Goal: Task Accomplishment & Management: Manage account settings

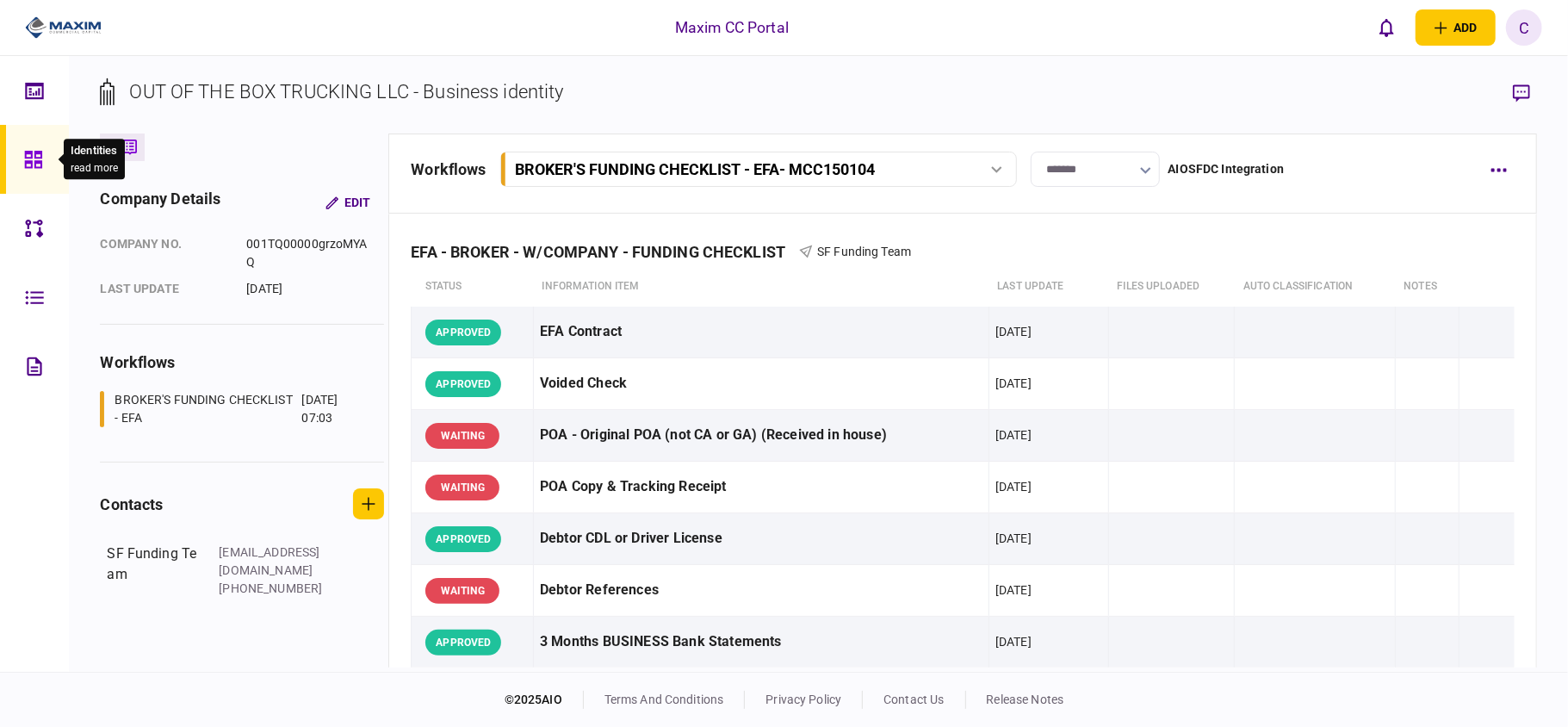
click at [25, 141] on div at bounding box center [38, 159] width 28 height 69
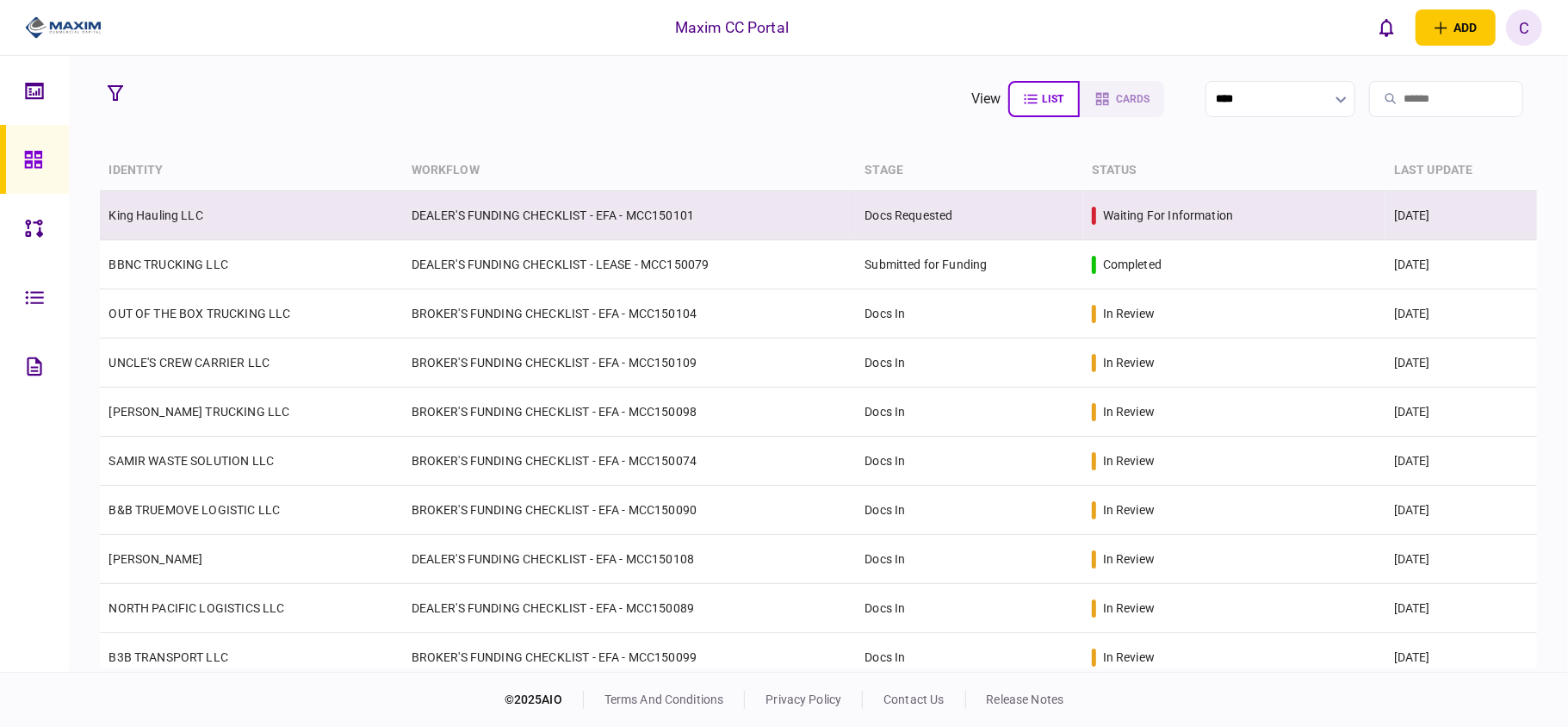
click at [469, 221] on td "DEALER'S FUNDING CHECKLIST - EFA - MCC150101" at bounding box center [630, 216] width 453 height 49
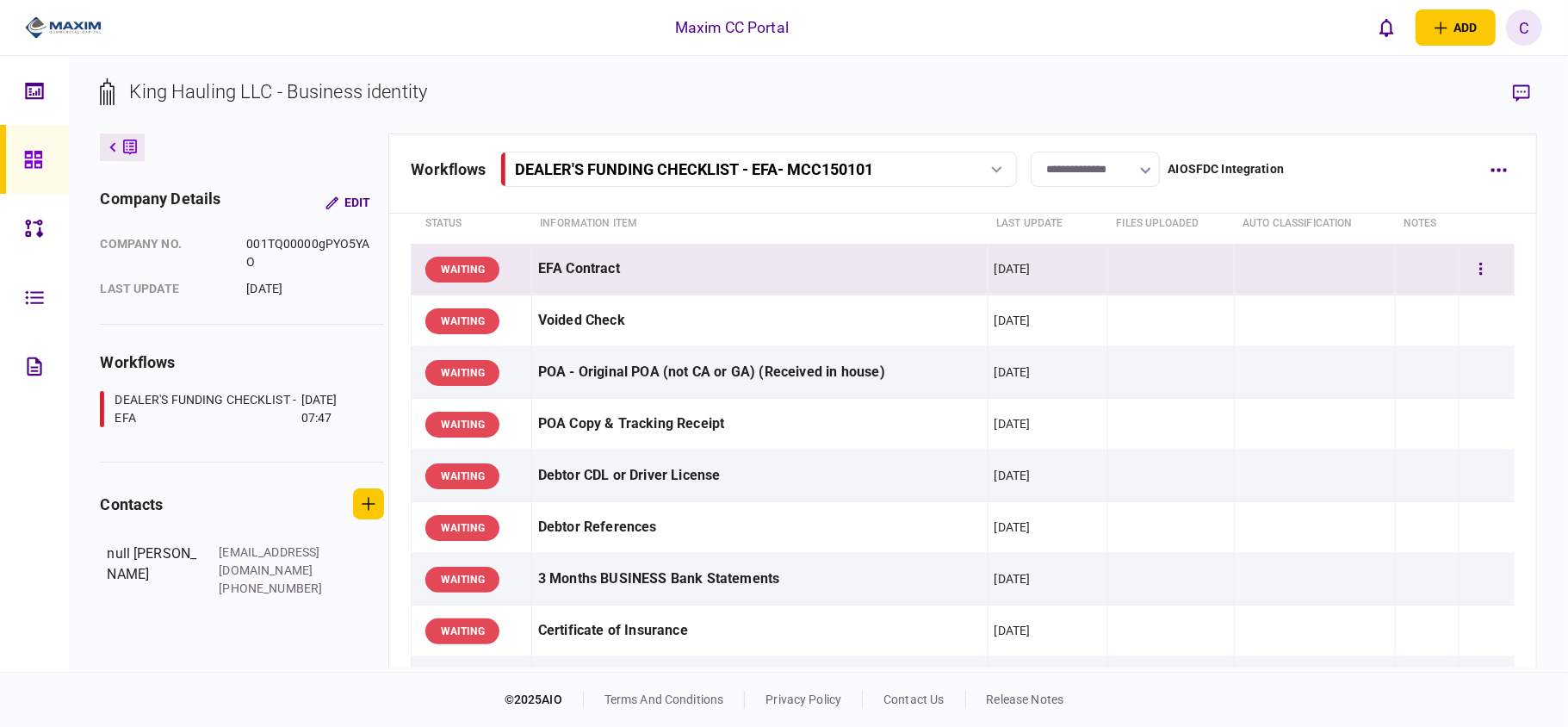
scroll to position [114, 0]
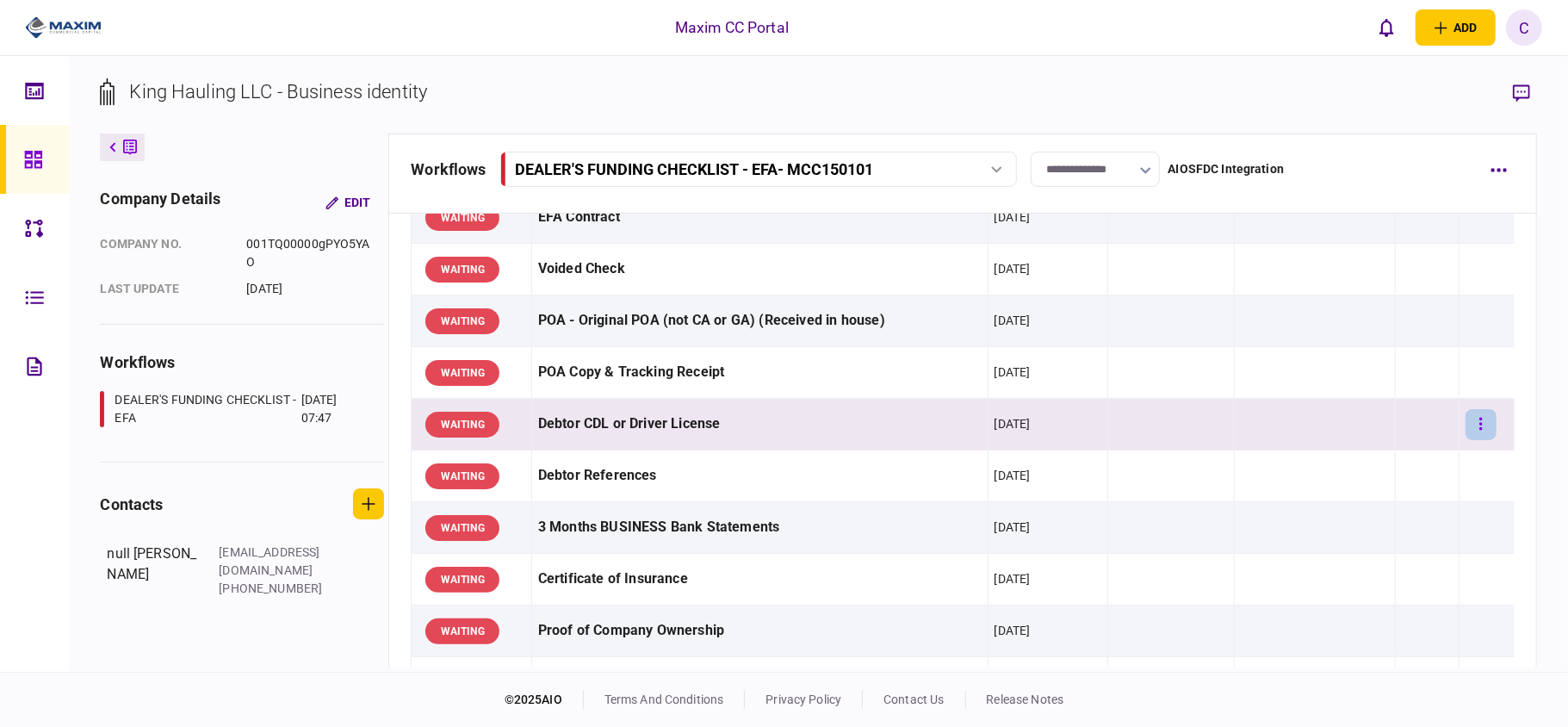
click at [1466, 426] on button "button" at bounding box center [1481, 424] width 31 height 31
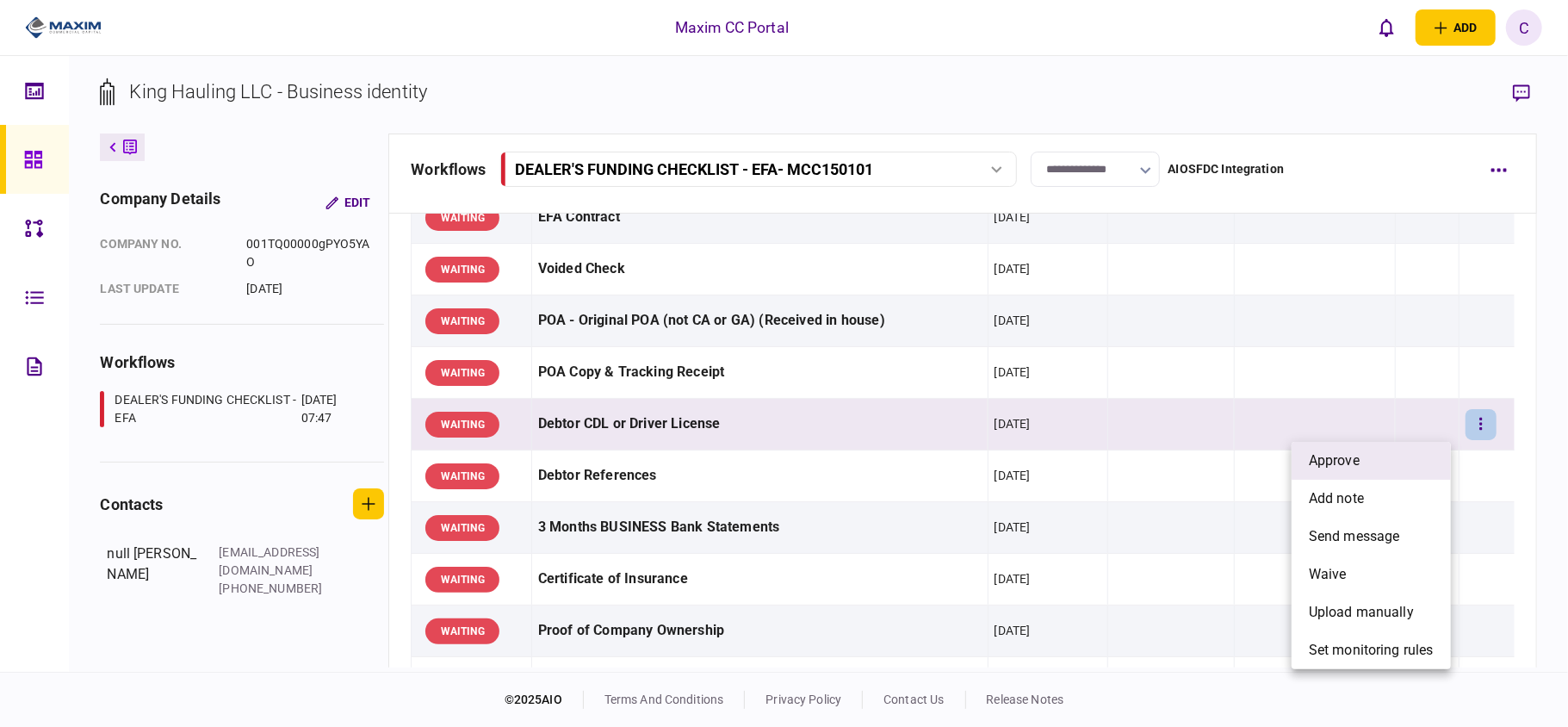
click at [1359, 461] on span "approve" at bounding box center [1334, 461] width 51 height 21
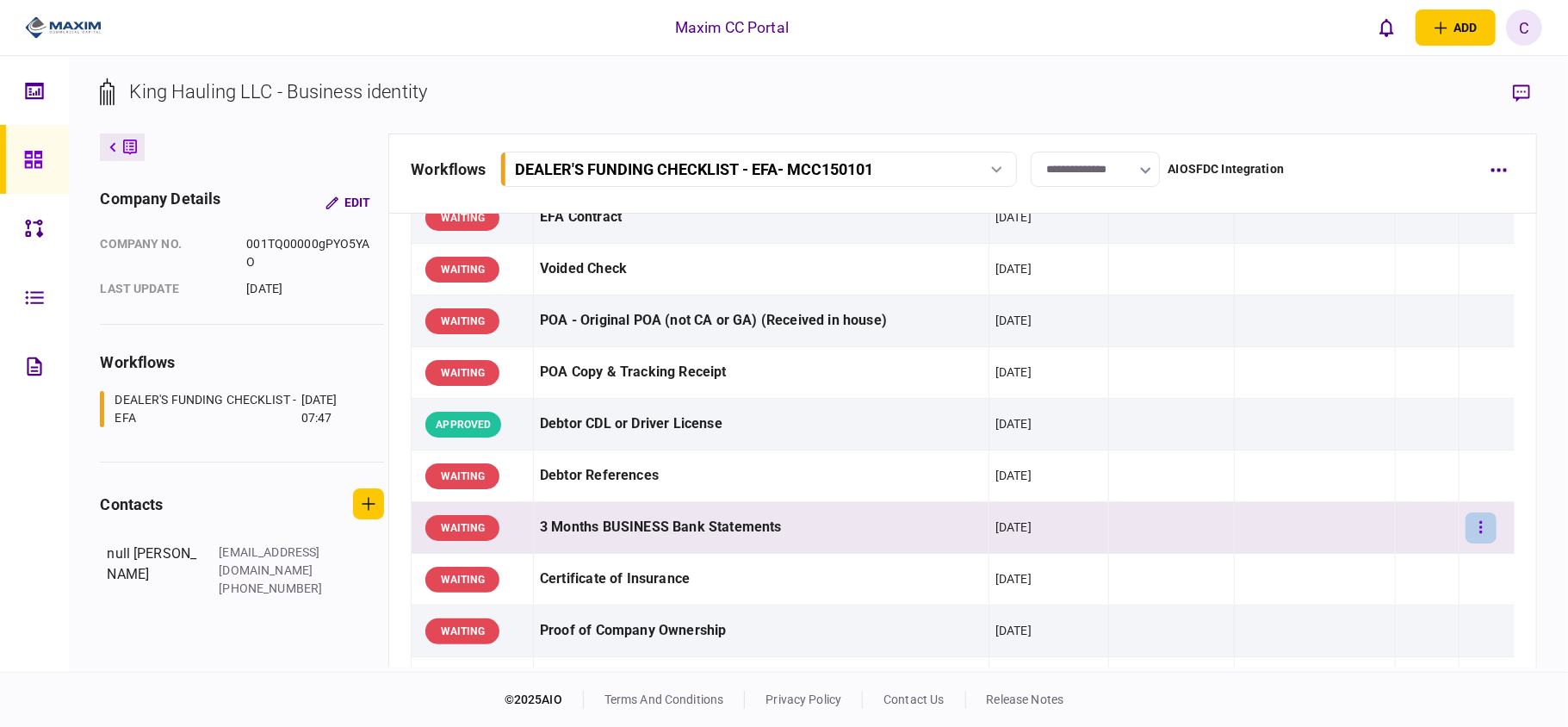
click at [1474, 528] on button "button" at bounding box center [1481, 528] width 31 height 31
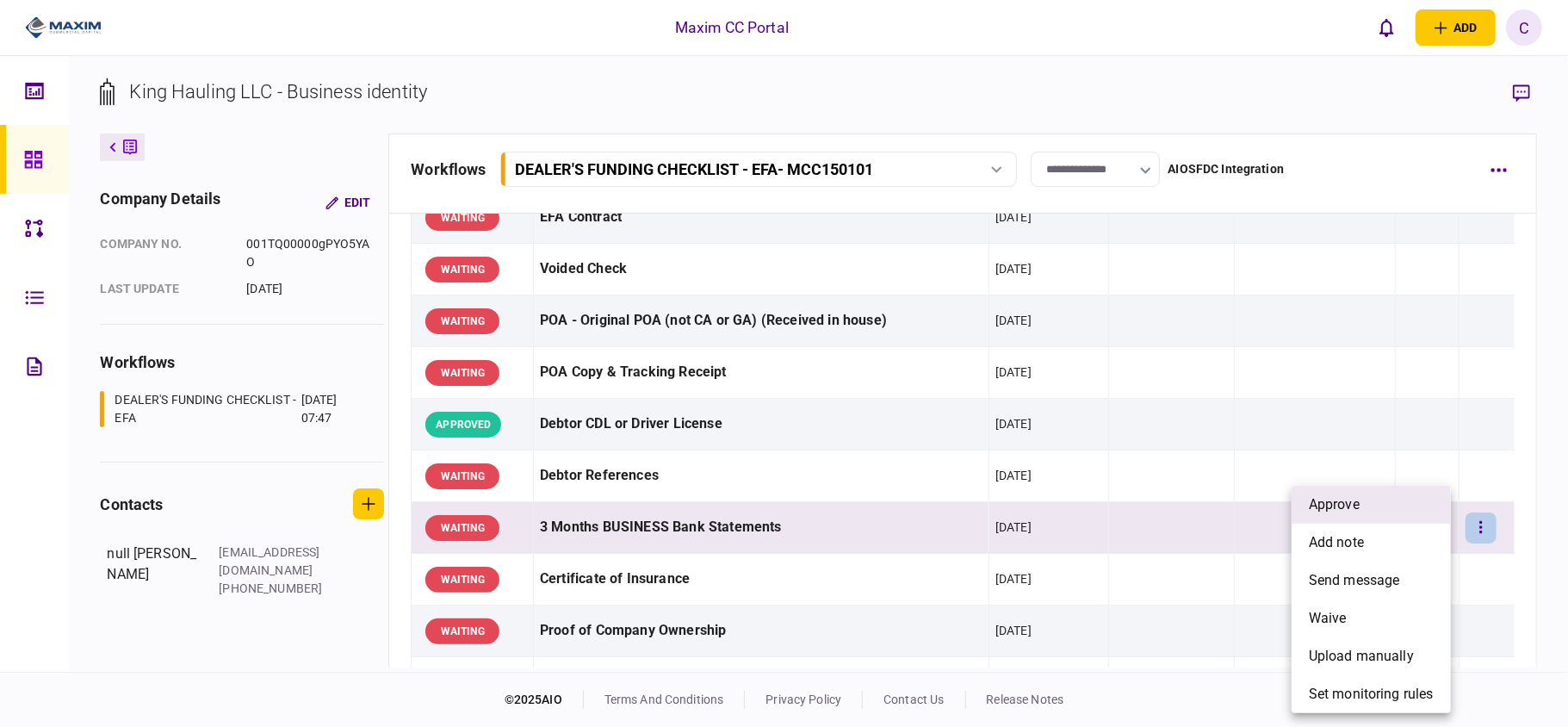
click at [1393, 506] on li "approve" at bounding box center [1371, 504] width 159 height 38
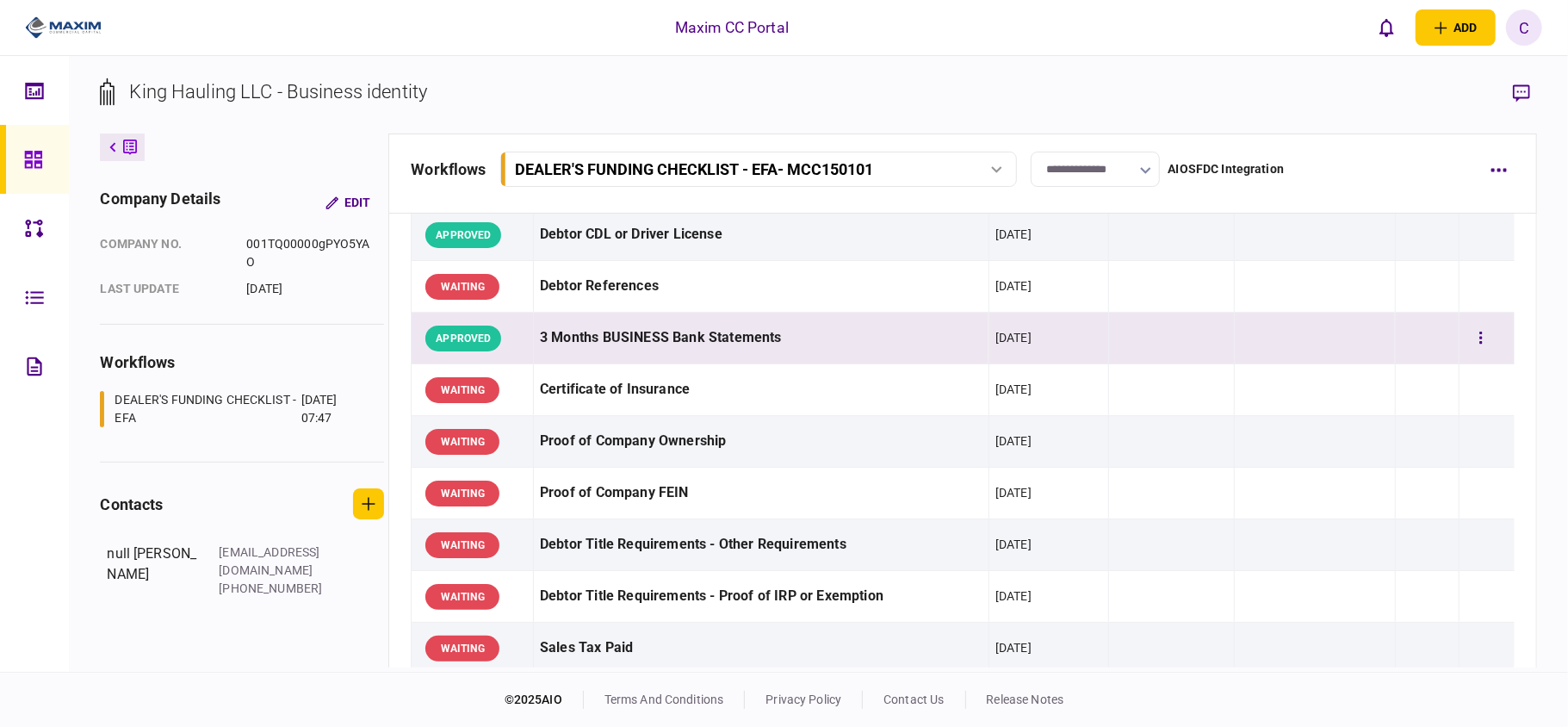
scroll to position [344, 0]
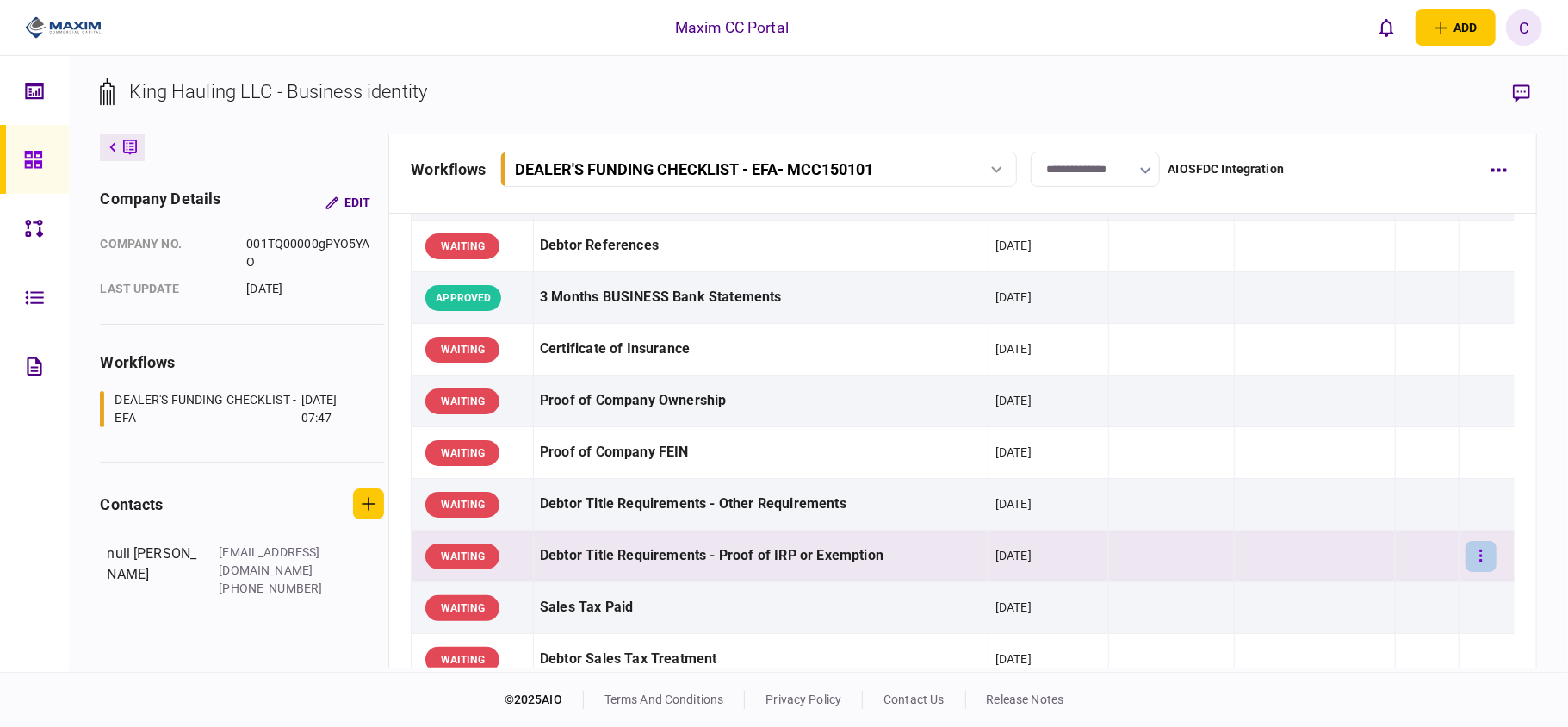
click at [1474, 552] on button "button" at bounding box center [1481, 556] width 31 height 31
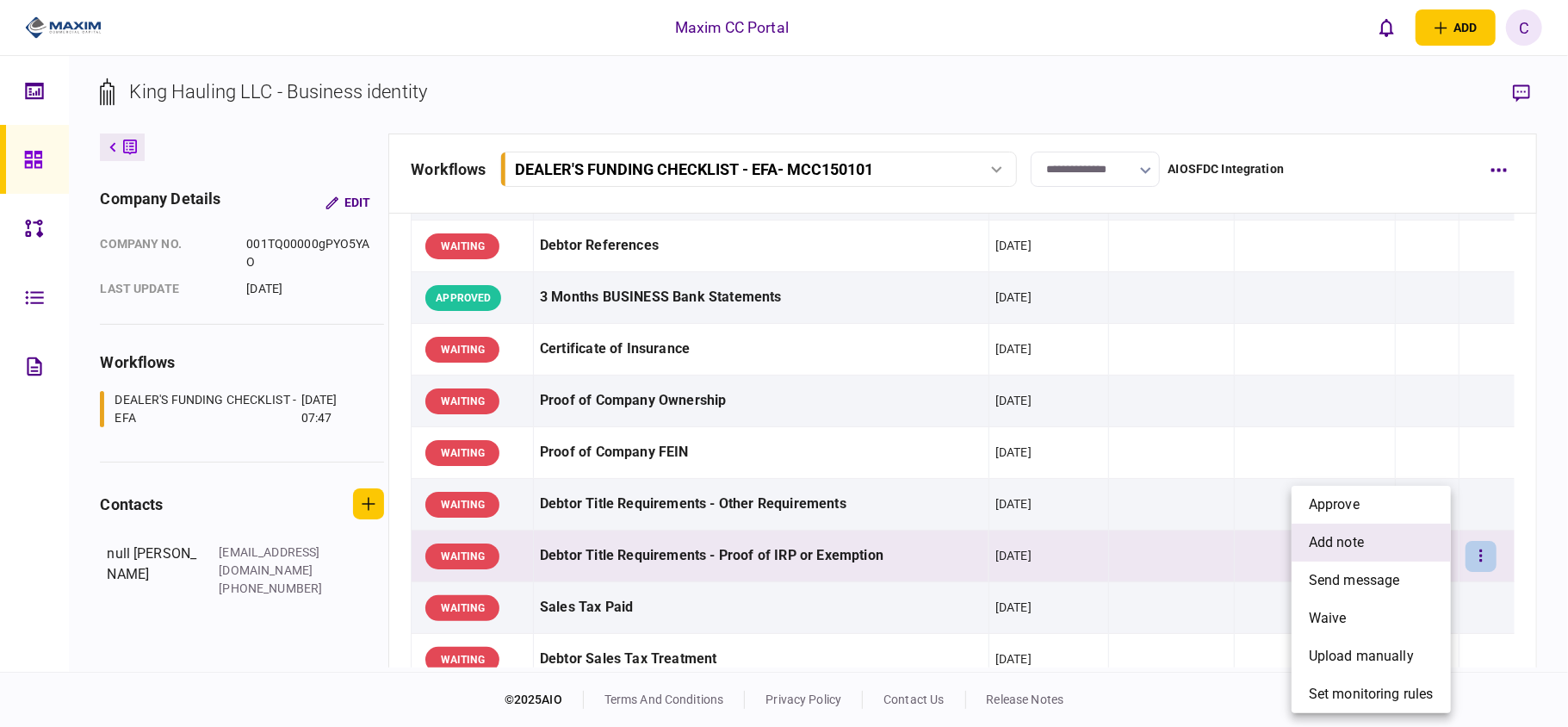
click at [1378, 545] on li "add note" at bounding box center [1371, 542] width 159 height 38
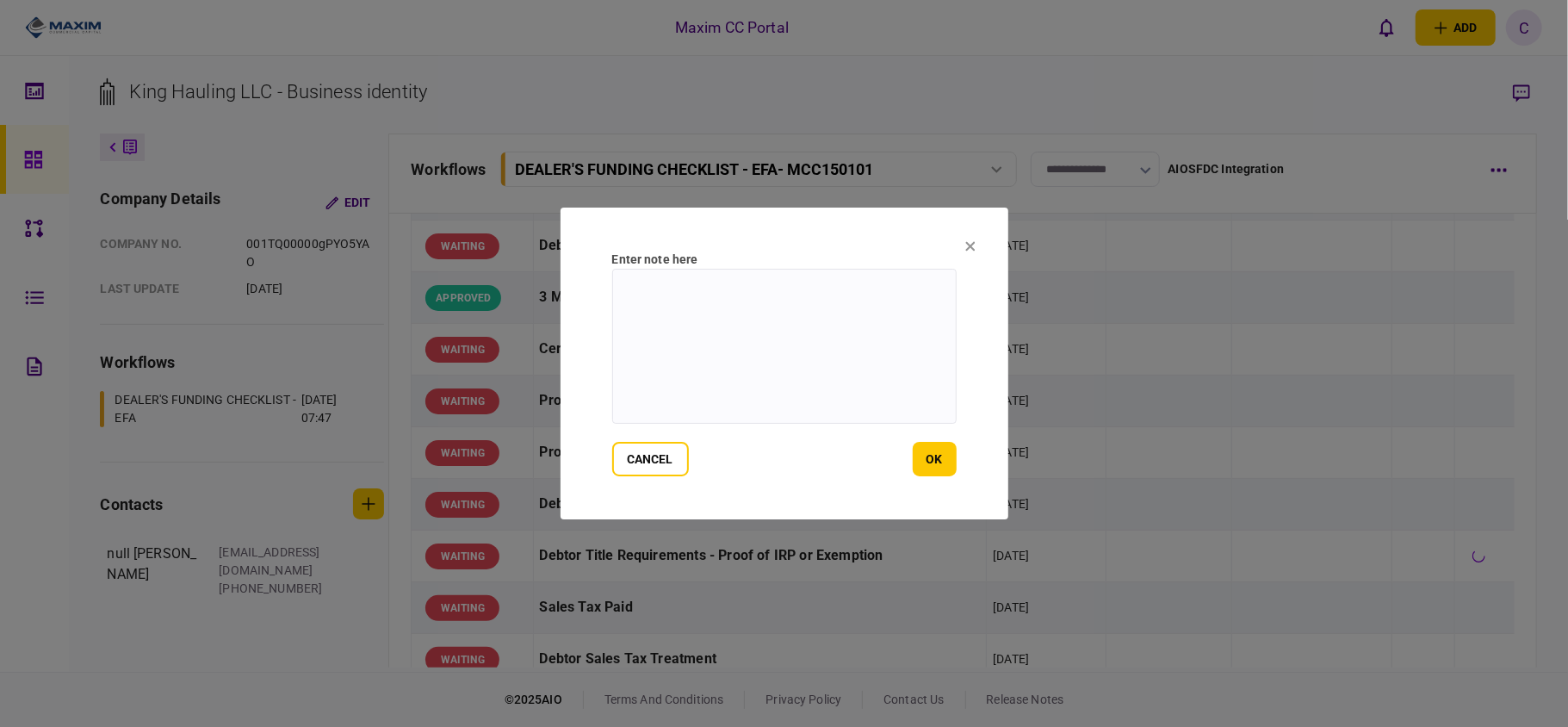
click at [780, 303] on textarea at bounding box center [784, 345] width 344 height 155
paste textarea "**********"
type textarea "**********"
click at [932, 448] on button "ok" at bounding box center [935, 459] width 44 height 35
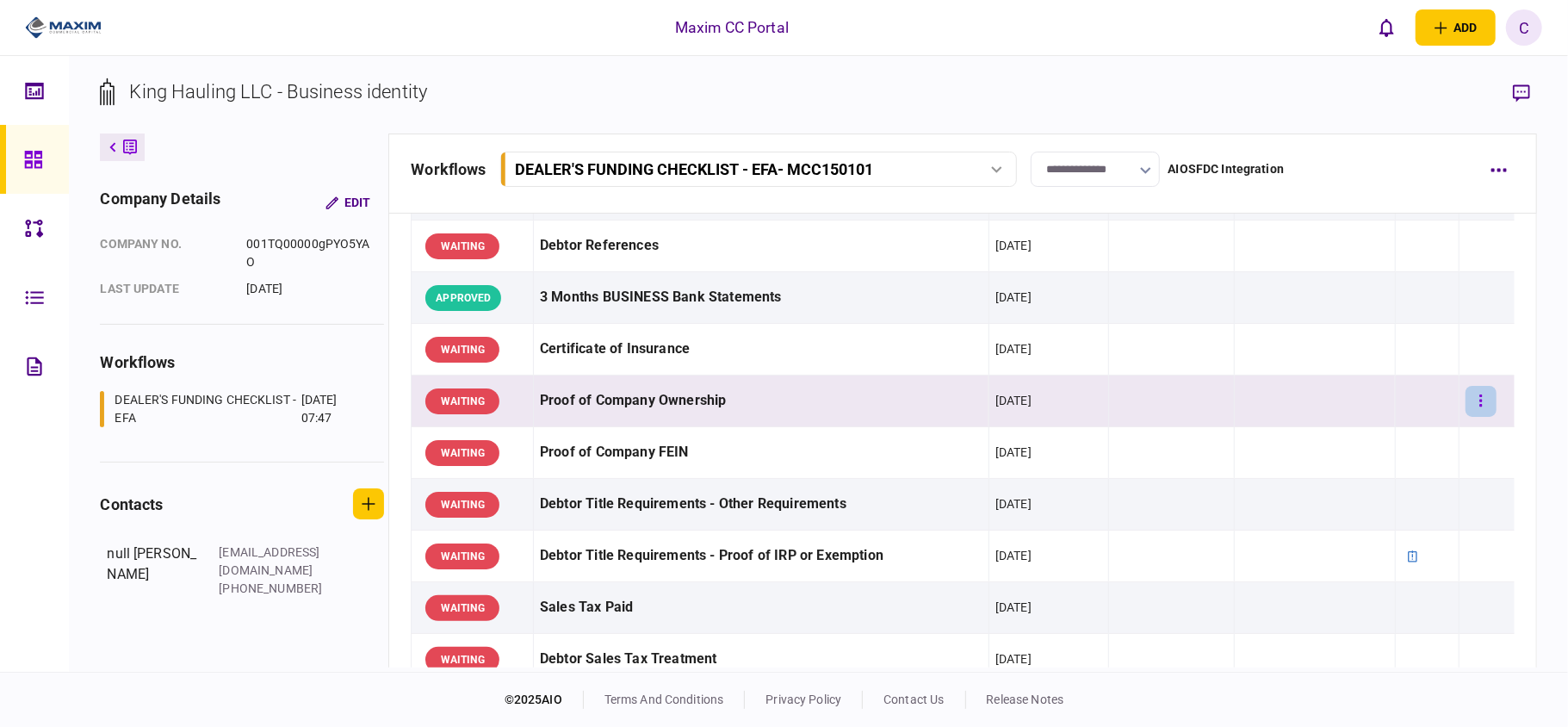
click at [1469, 400] on button "button" at bounding box center [1481, 401] width 31 height 31
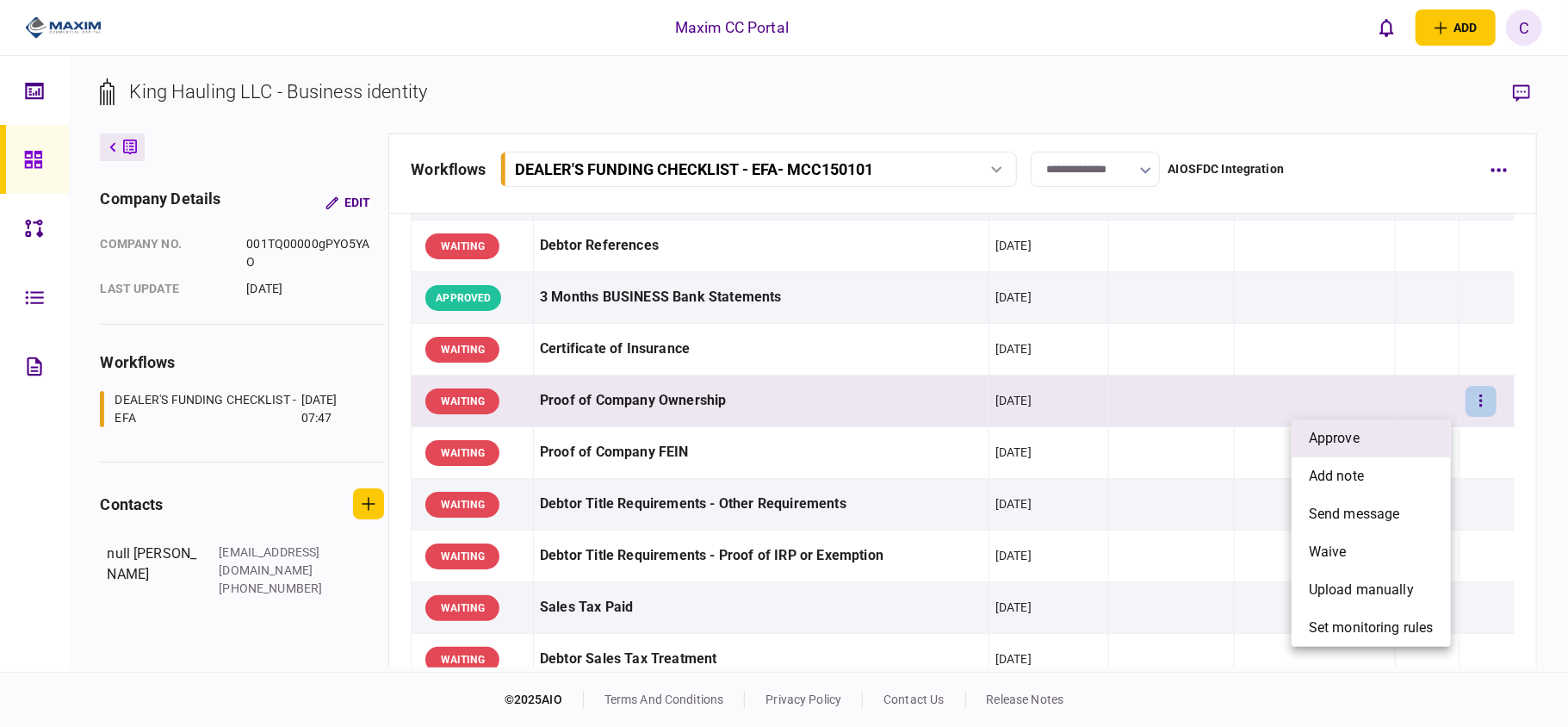
click at [1392, 444] on li "approve" at bounding box center [1371, 438] width 159 height 38
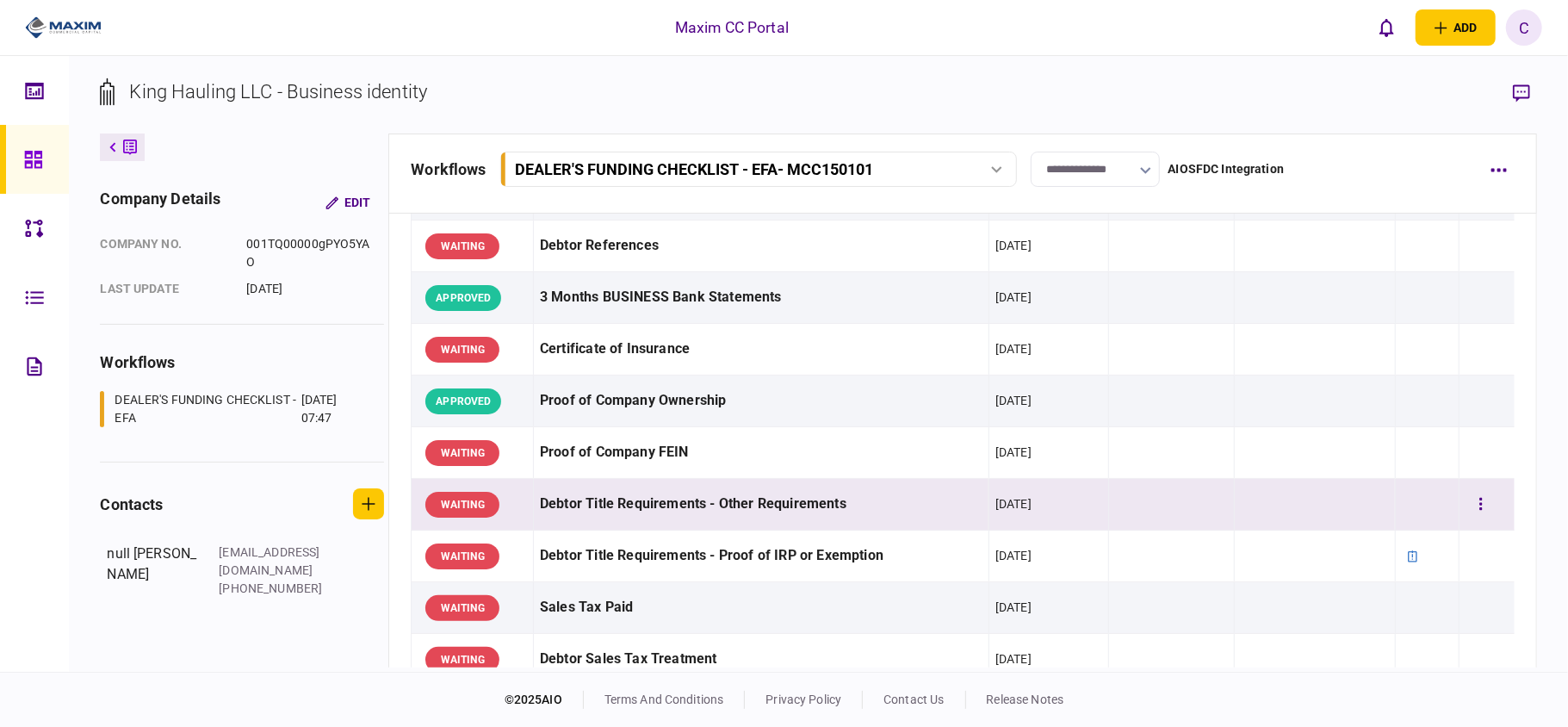
scroll to position [459, 0]
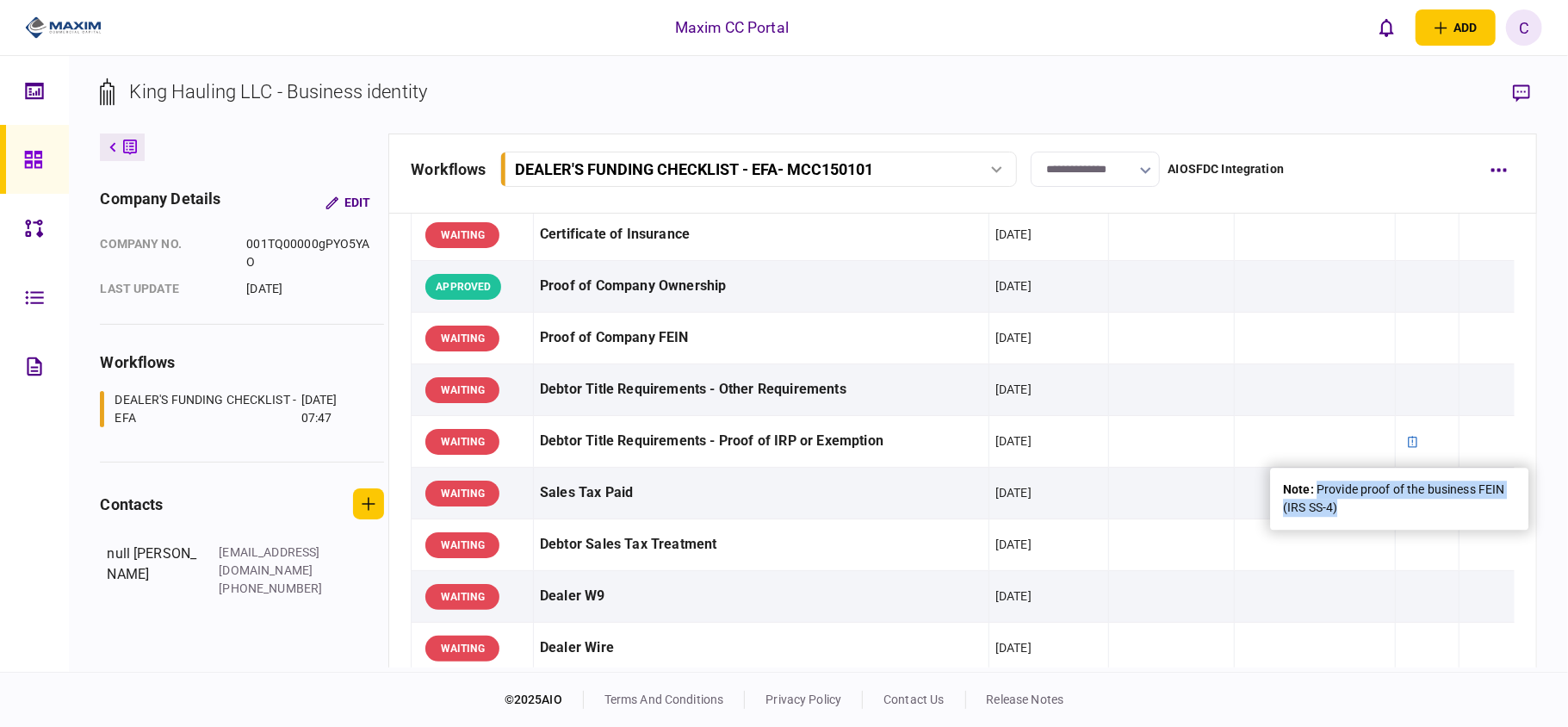
drag, startPoint x: 1342, startPoint y: 513, endPoint x: 1319, endPoint y: 487, distance: 34.7
click at [1319, 487] on div "note : Provide proof of the business FEIN (IRS SS-4)" at bounding box center [1400, 498] width 233 height 36
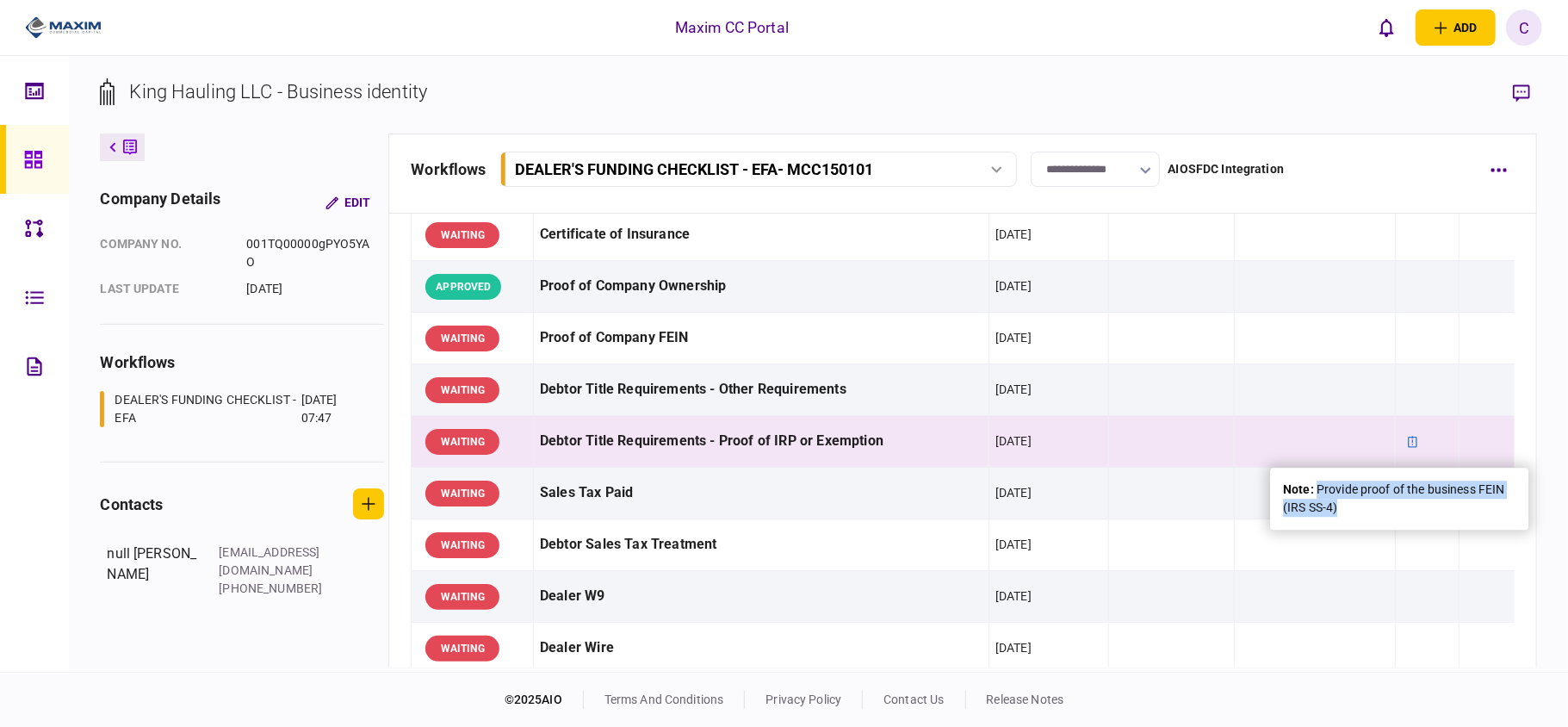
copy div "Provide proof of the business FEIN (IRS SS-4)"
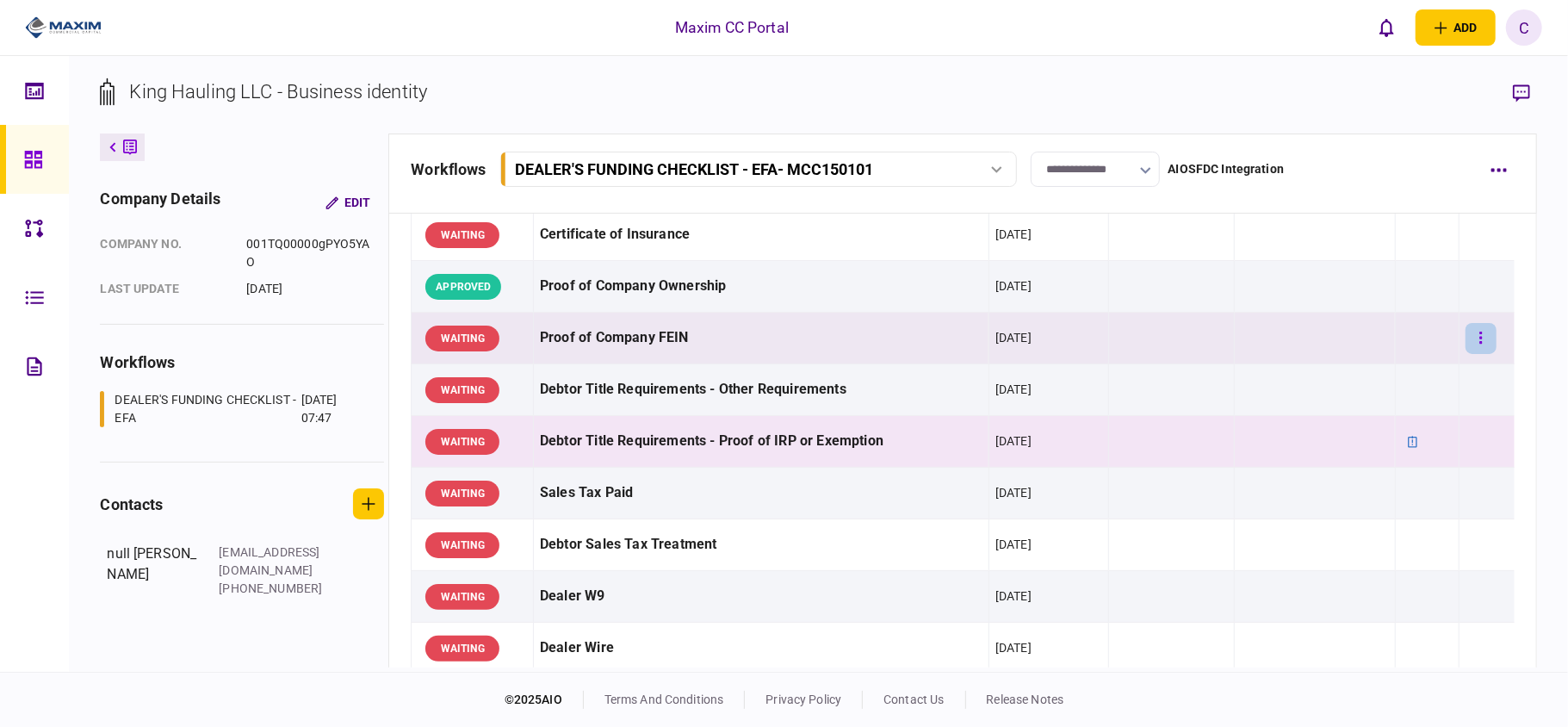
click at [1472, 333] on button "button" at bounding box center [1481, 338] width 31 height 31
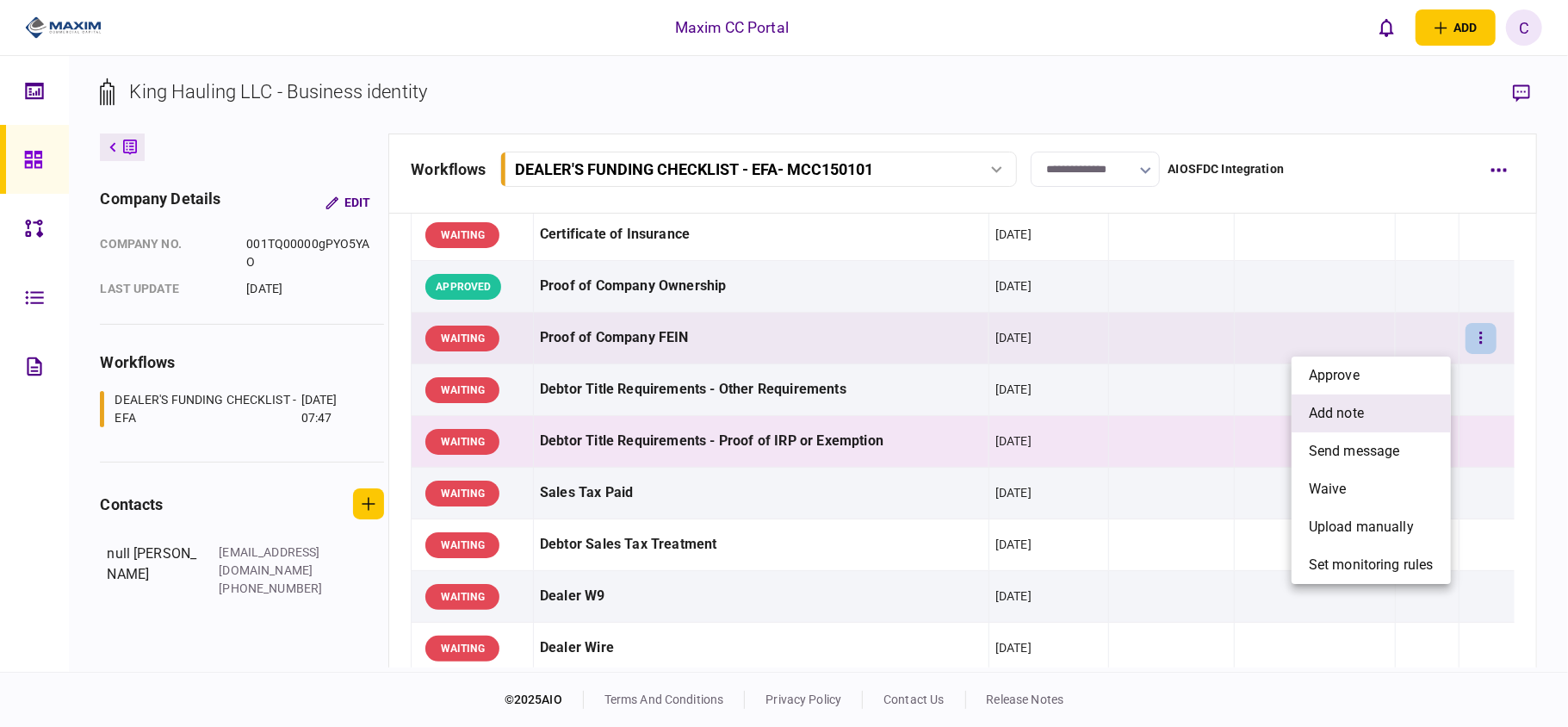
click at [1368, 406] on li "add note" at bounding box center [1371, 413] width 159 height 38
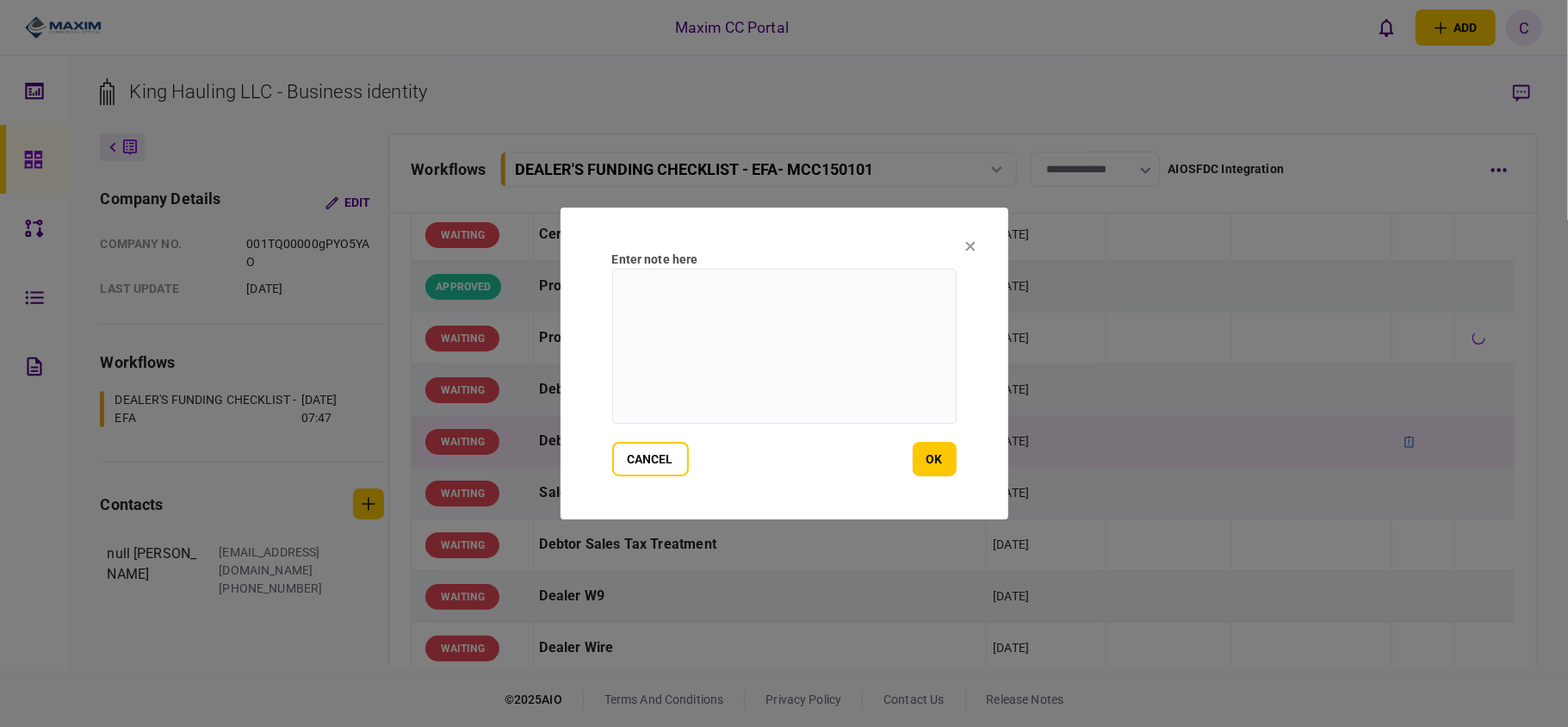
click at [868, 293] on textarea at bounding box center [784, 345] width 344 height 155
paste textarea "**********"
type textarea "**********"
click at [940, 454] on button "ok" at bounding box center [935, 459] width 44 height 35
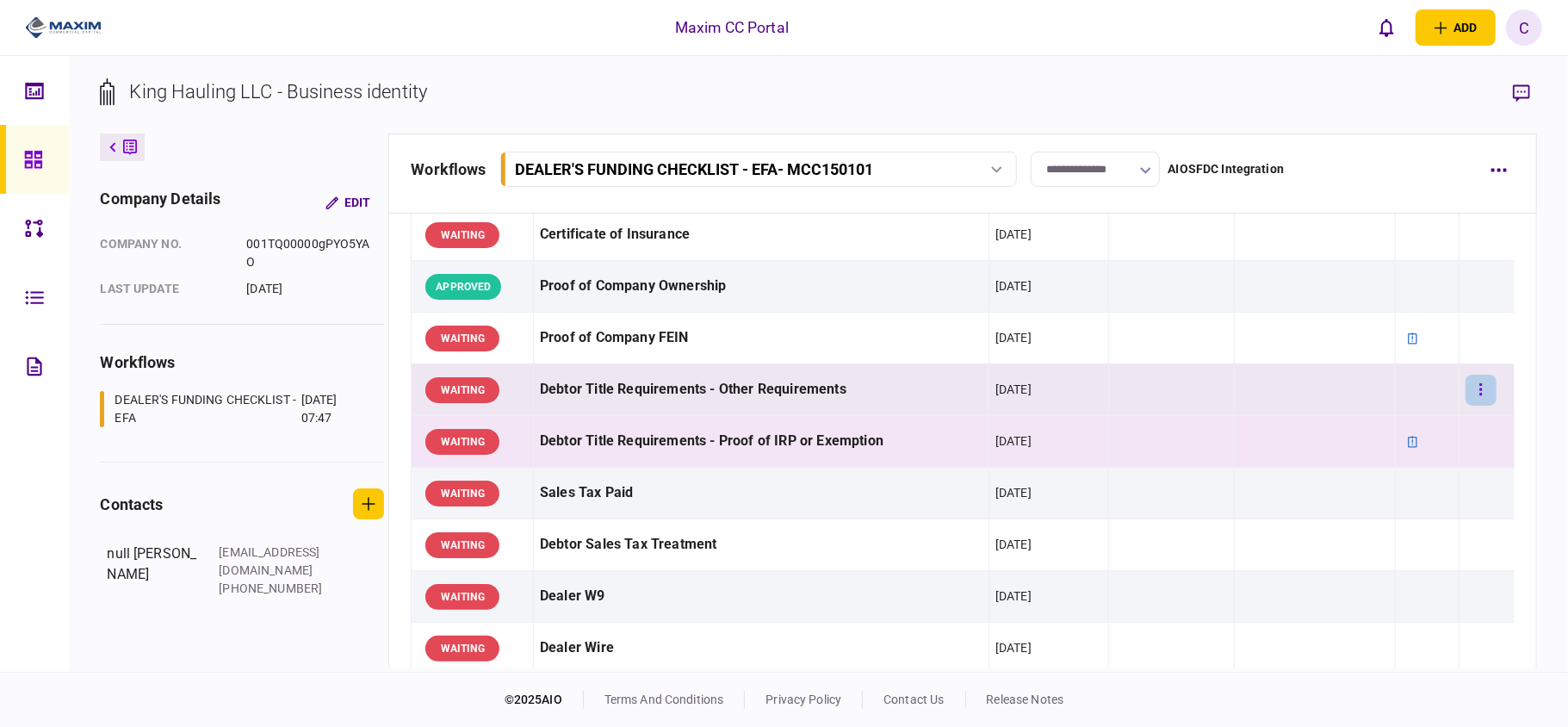
click at [1468, 383] on button "button" at bounding box center [1481, 390] width 31 height 31
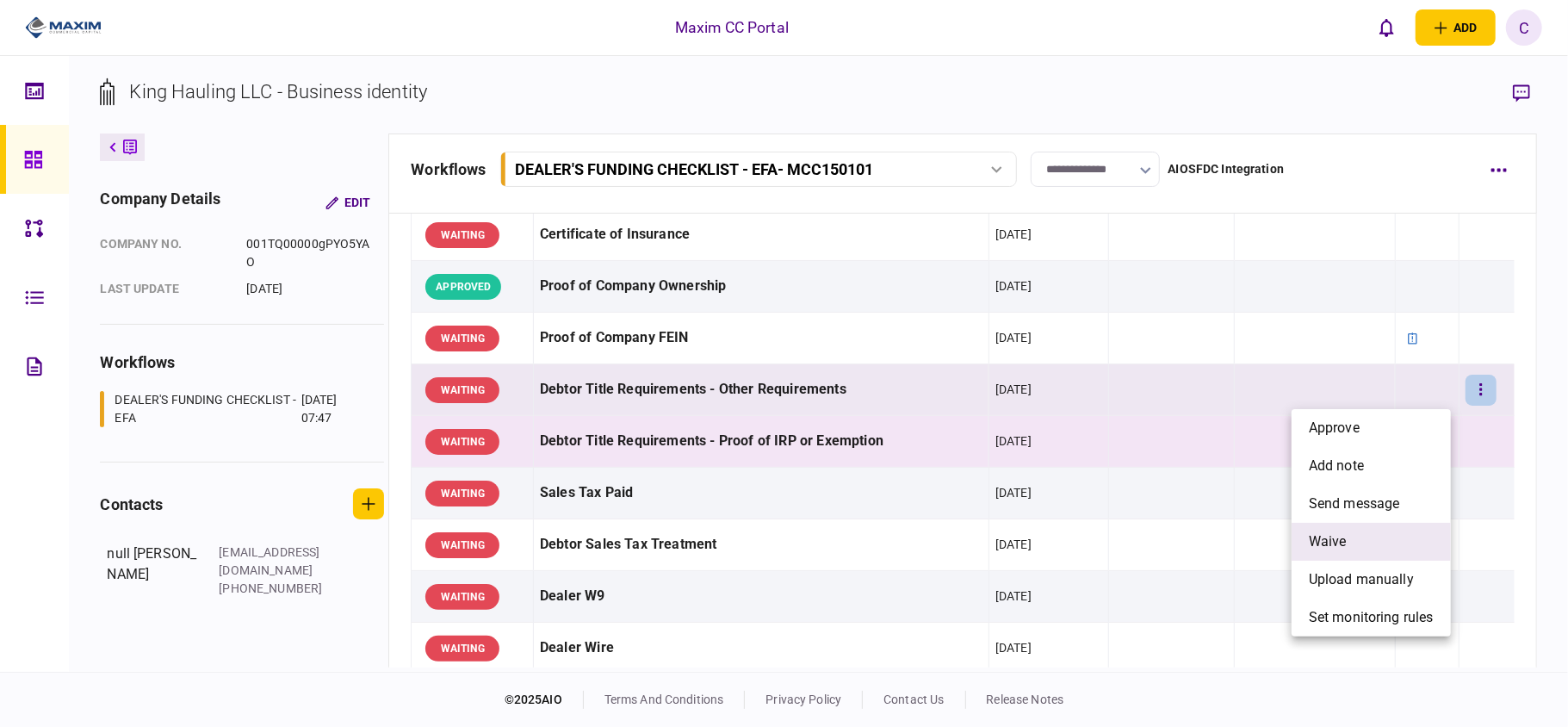
click at [1340, 539] on span "waive" at bounding box center [1327, 541] width 38 height 21
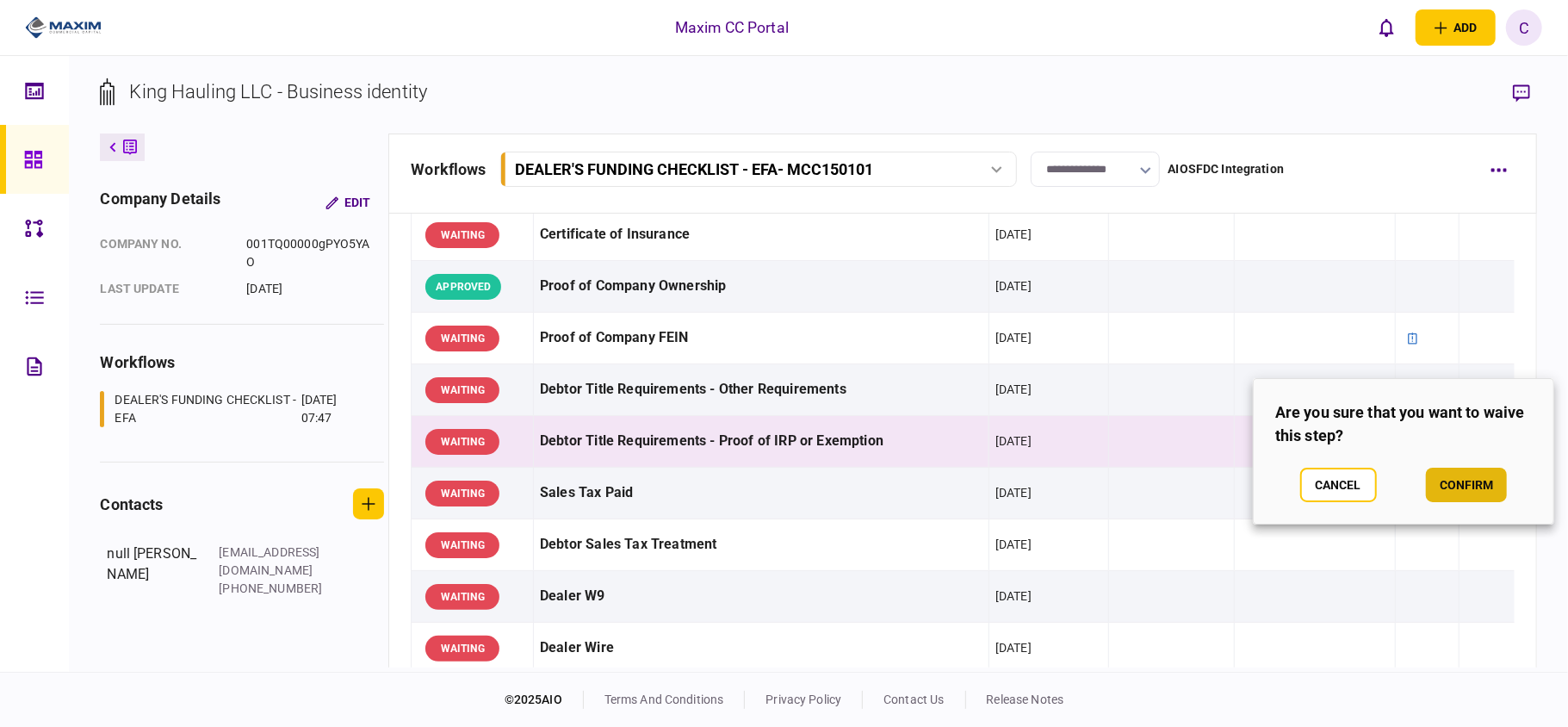
click at [1458, 472] on button "confirm" at bounding box center [1466, 485] width 81 height 35
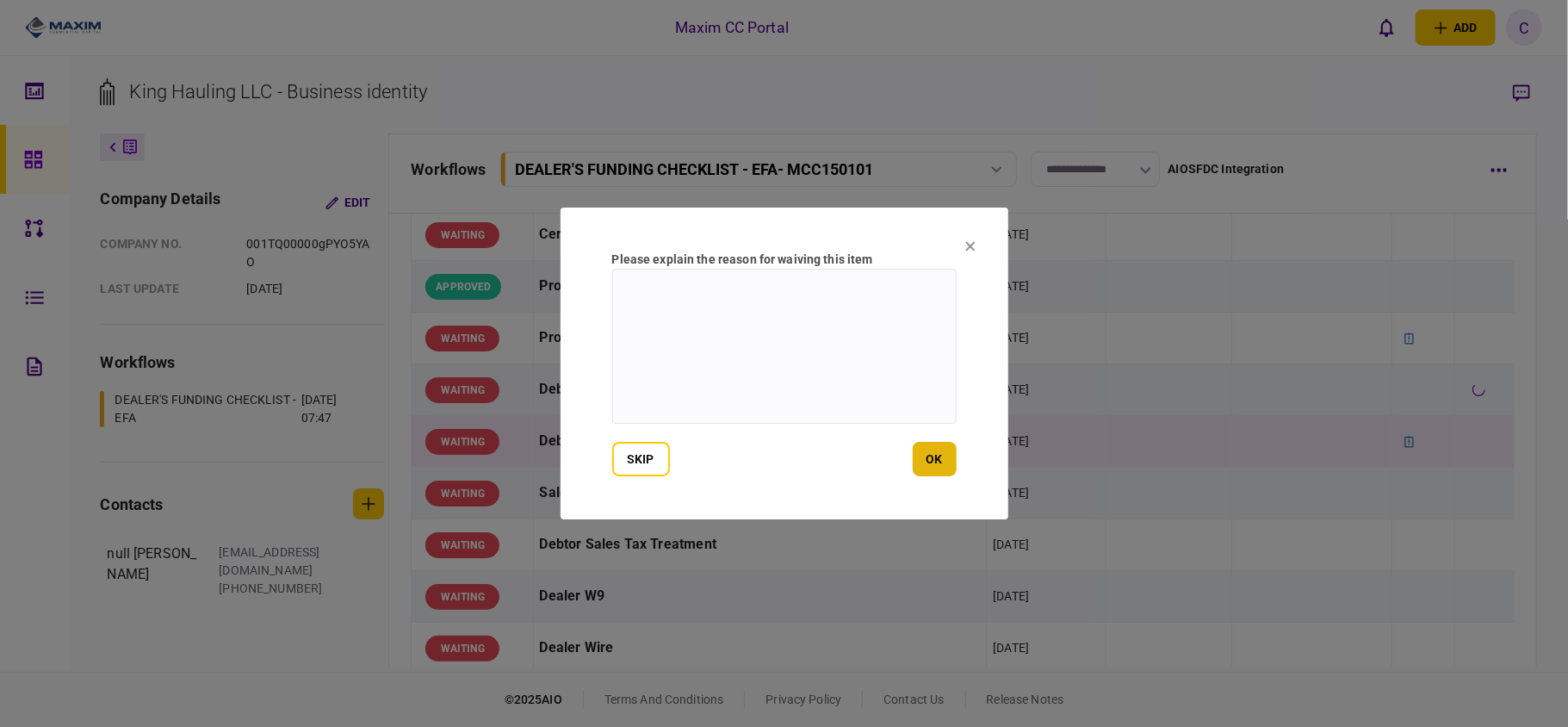
click at [927, 458] on button "ok" at bounding box center [935, 459] width 44 height 35
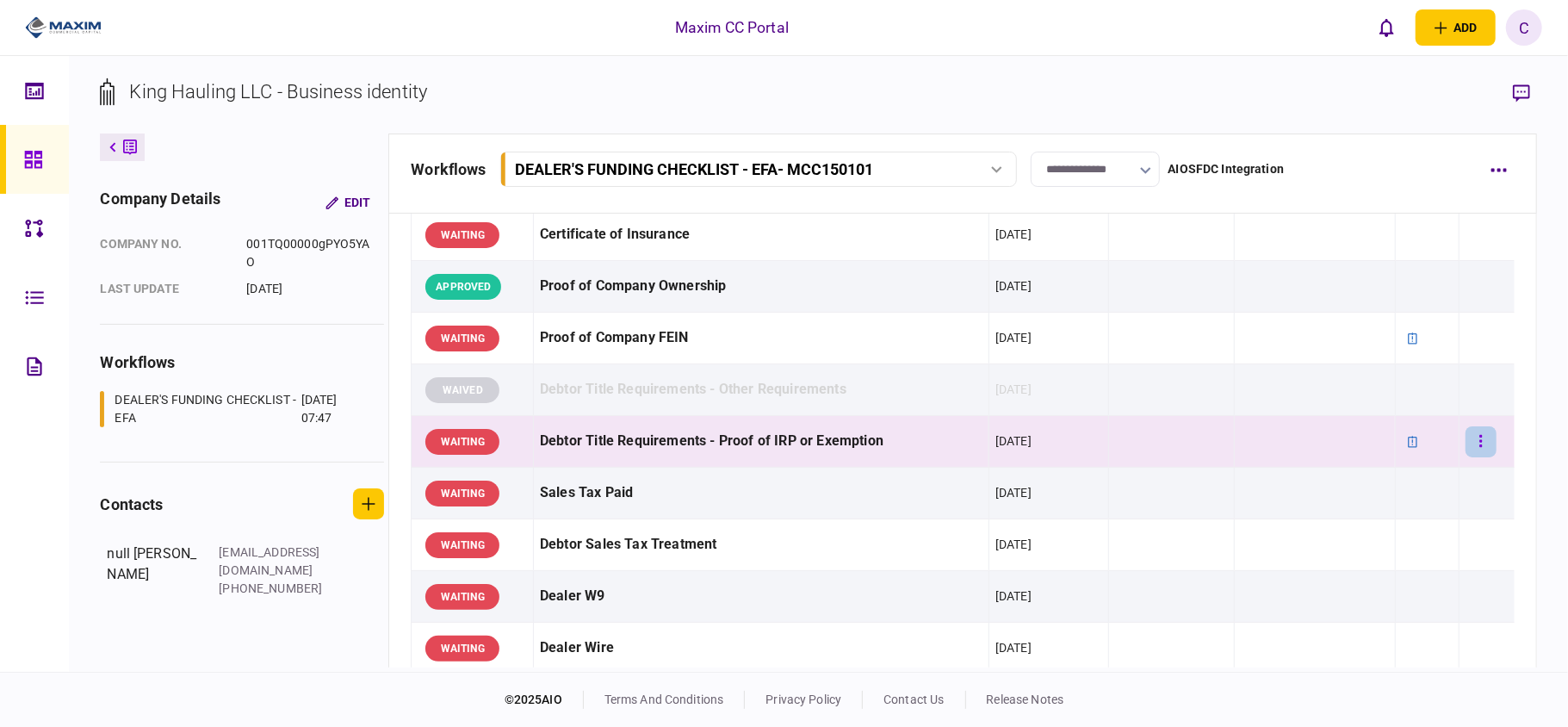
click at [1466, 434] on button "button" at bounding box center [1481, 442] width 31 height 31
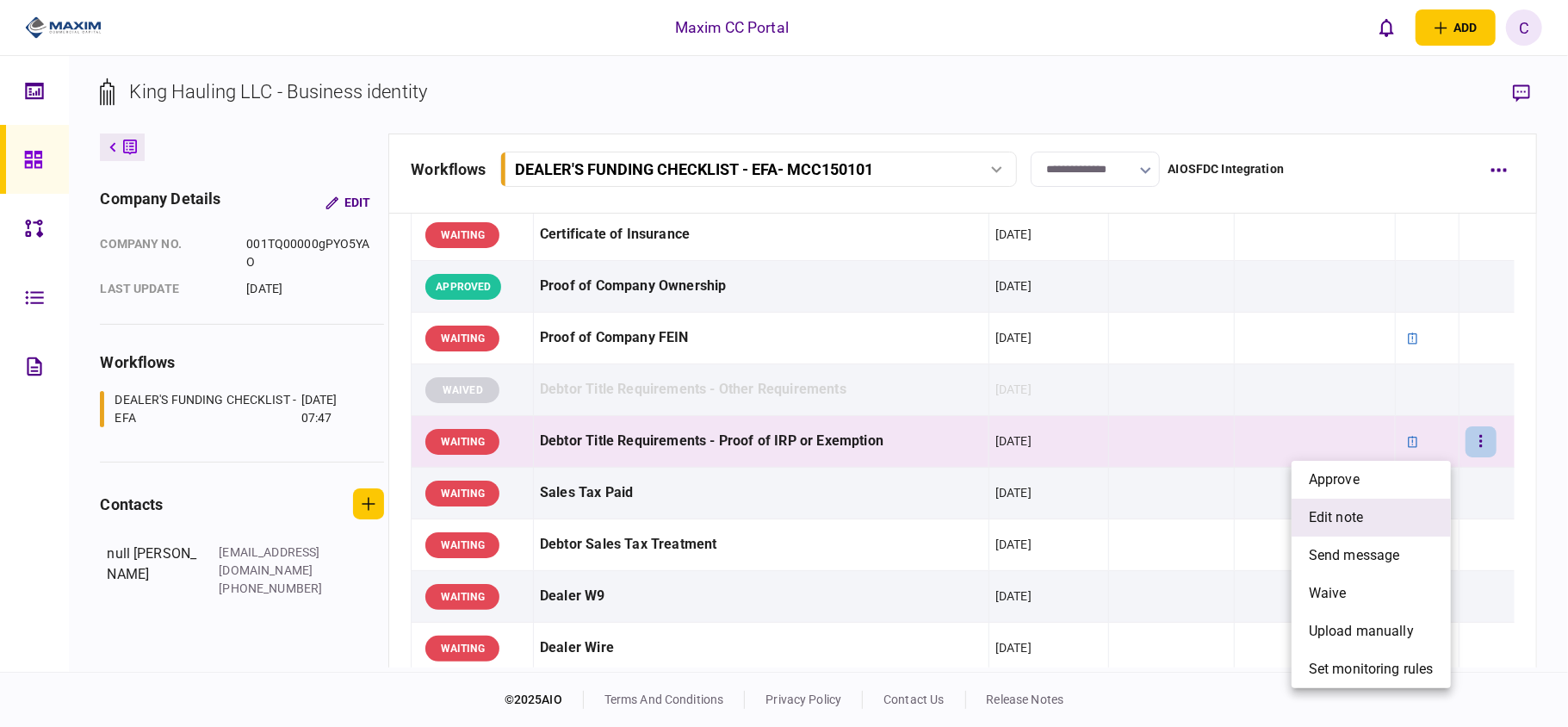
click at [1340, 513] on span "edit note" at bounding box center [1335, 517] width 55 height 21
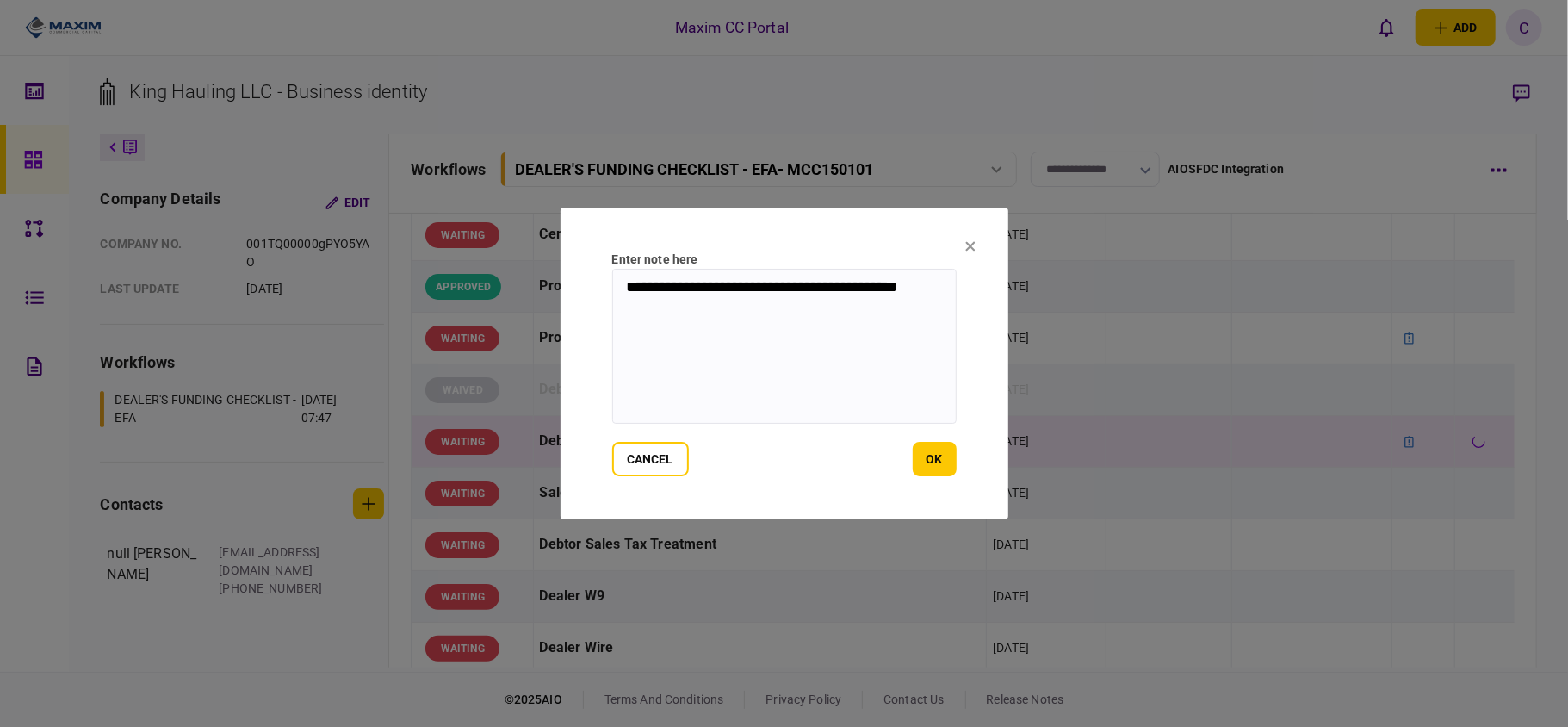
drag, startPoint x: 947, startPoint y: 287, endPoint x: 466, endPoint y: 266, distance: 481.5
click at [466, 266] on div "**********" at bounding box center [784, 363] width 1568 height 727
click at [913, 450] on div "cancel ok" at bounding box center [784, 459] width 344 height 35
click at [935, 462] on button "ok" at bounding box center [935, 459] width 44 height 35
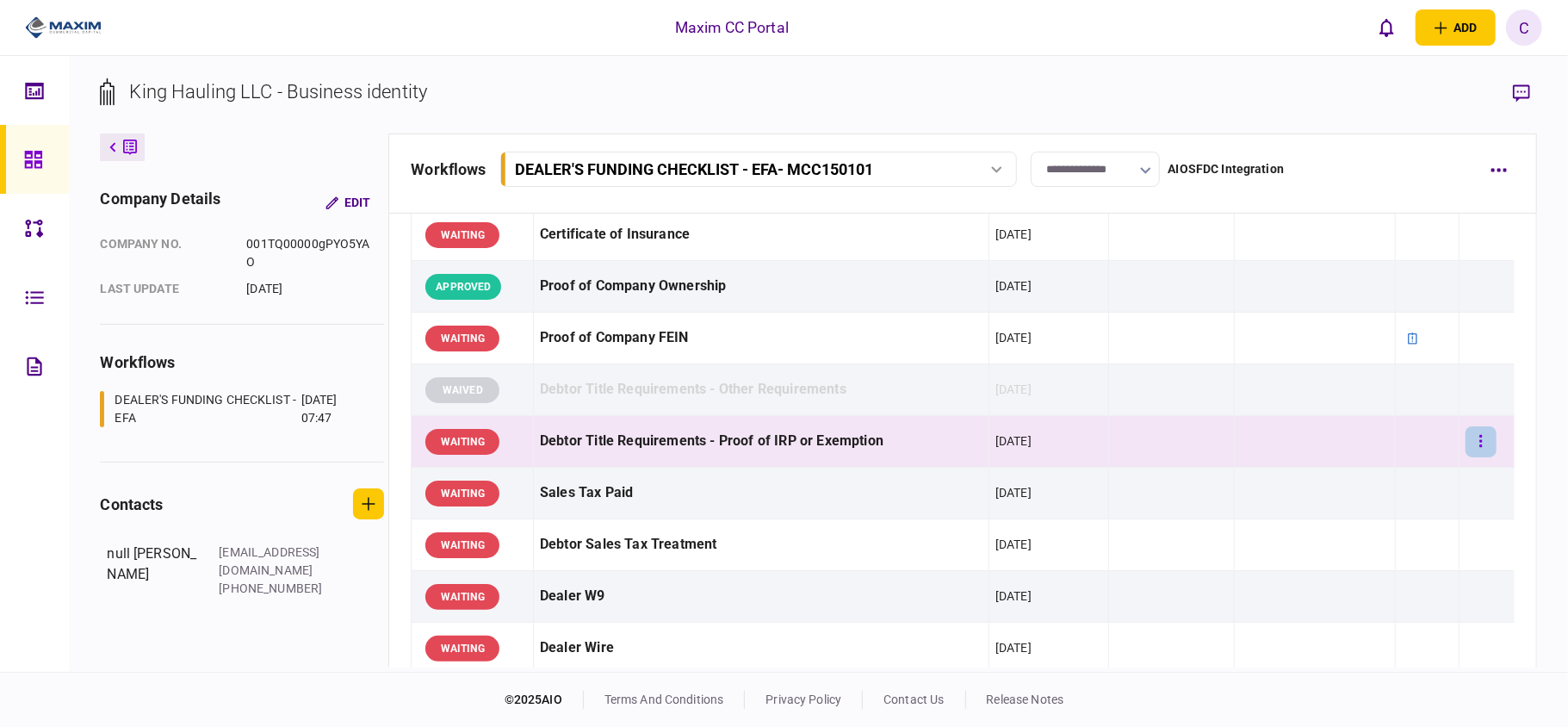
click at [1479, 448] on icon "button" at bounding box center [1481, 441] width 4 height 16
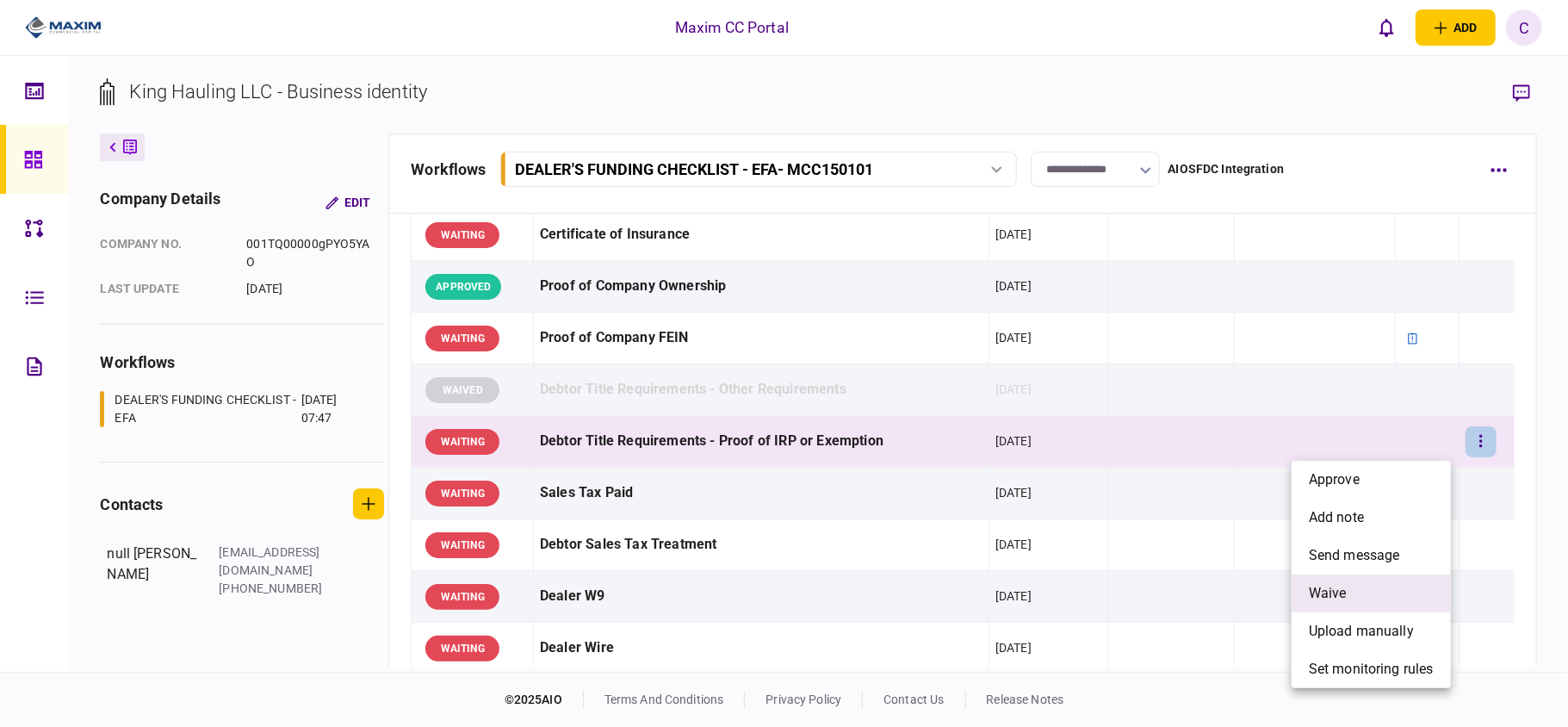
click at [1338, 589] on span "waive" at bounding box center [1327, 593] width 38 height 21
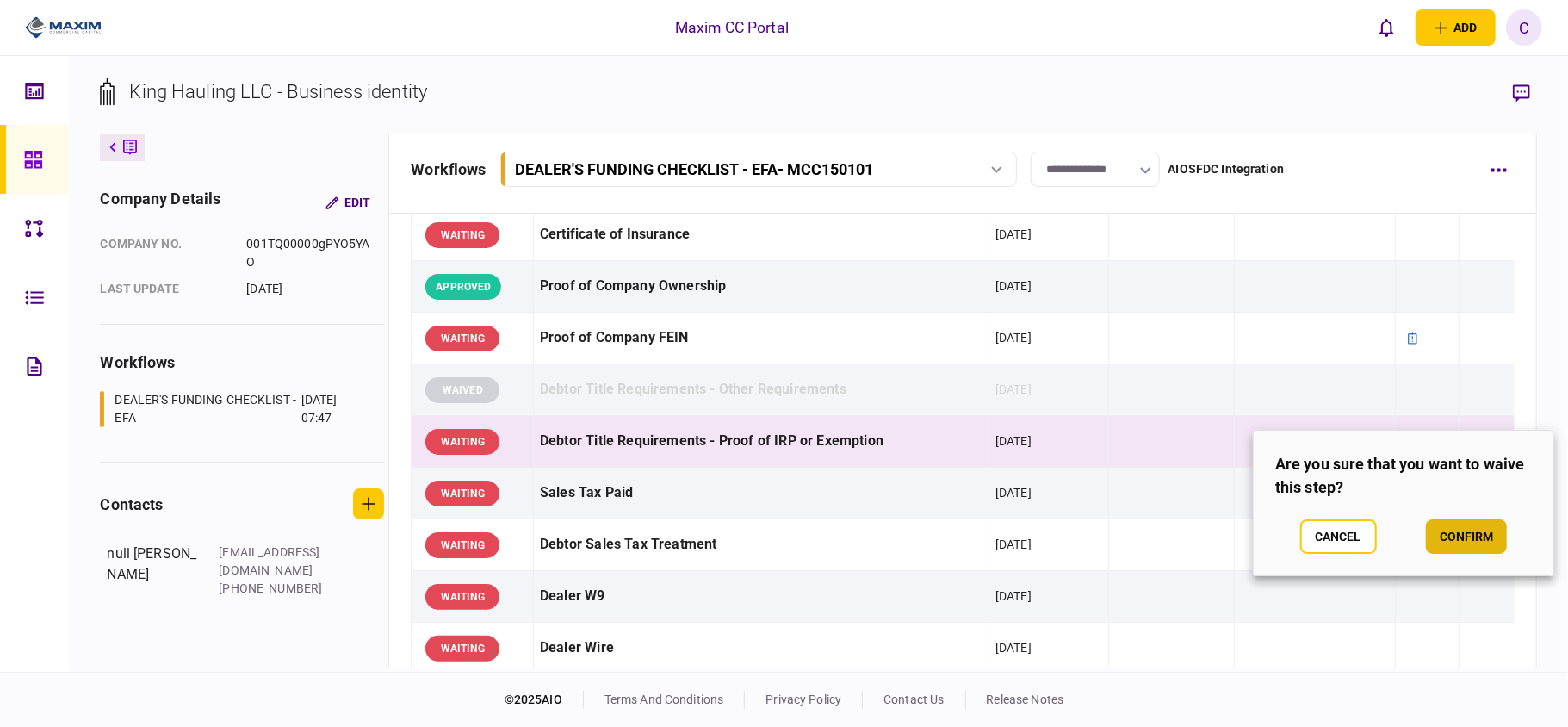
click at [1444, 528] on button "confirm" at bounding box center [1466, 537] width 81 height 35
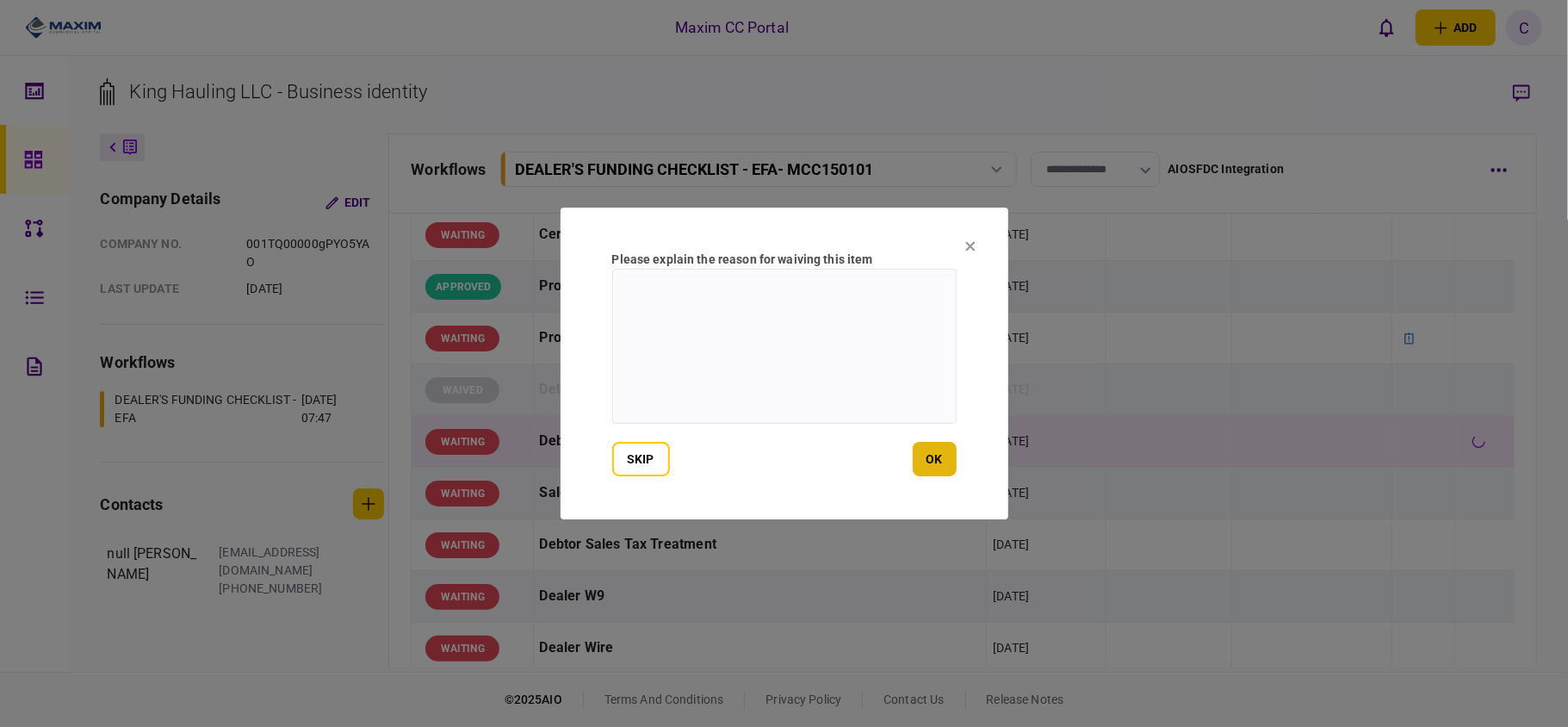
click at [931, 460] on button "ok" at bounding box center [935, 459] width 44 height 35
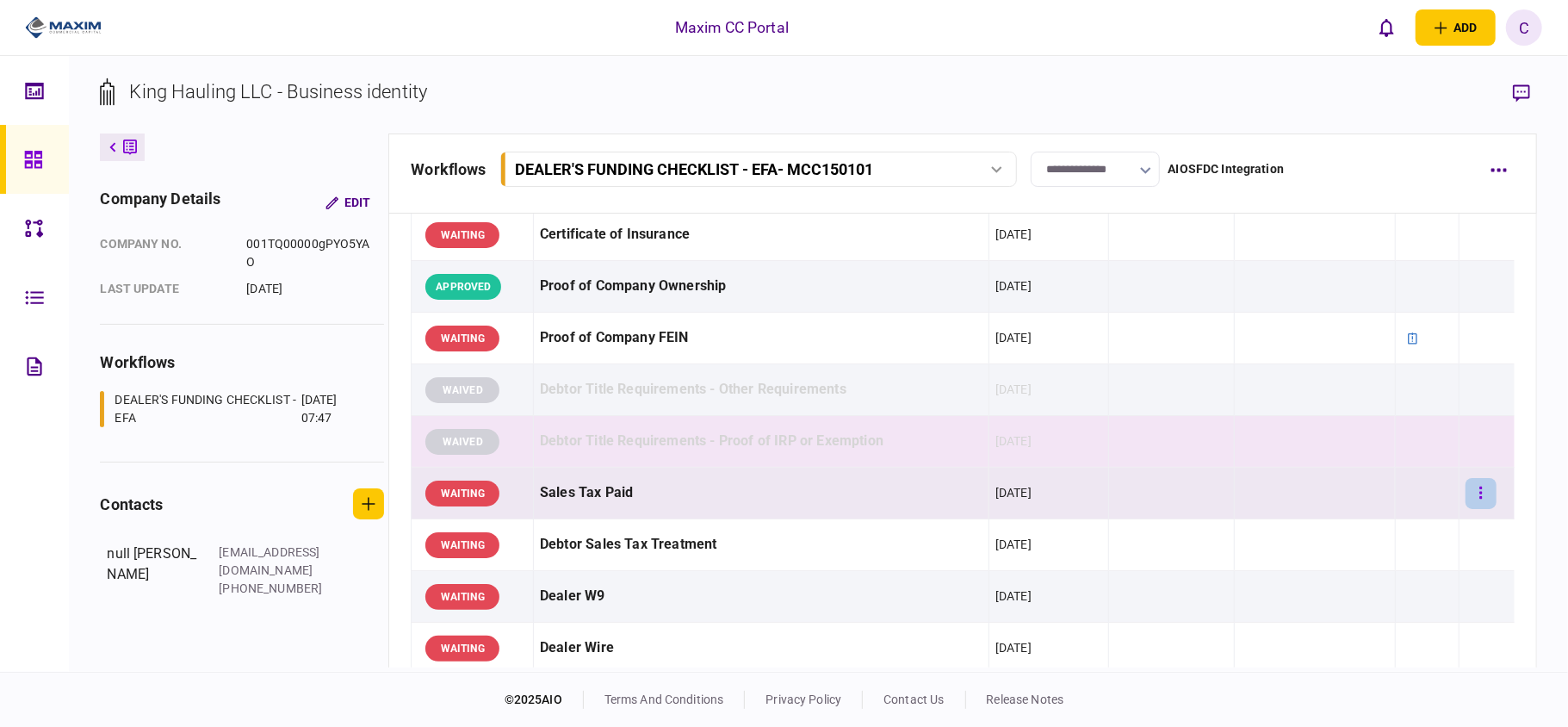
click at [1466, 493] on button "button" at bounding box center [1481, 493] width 31 height 31
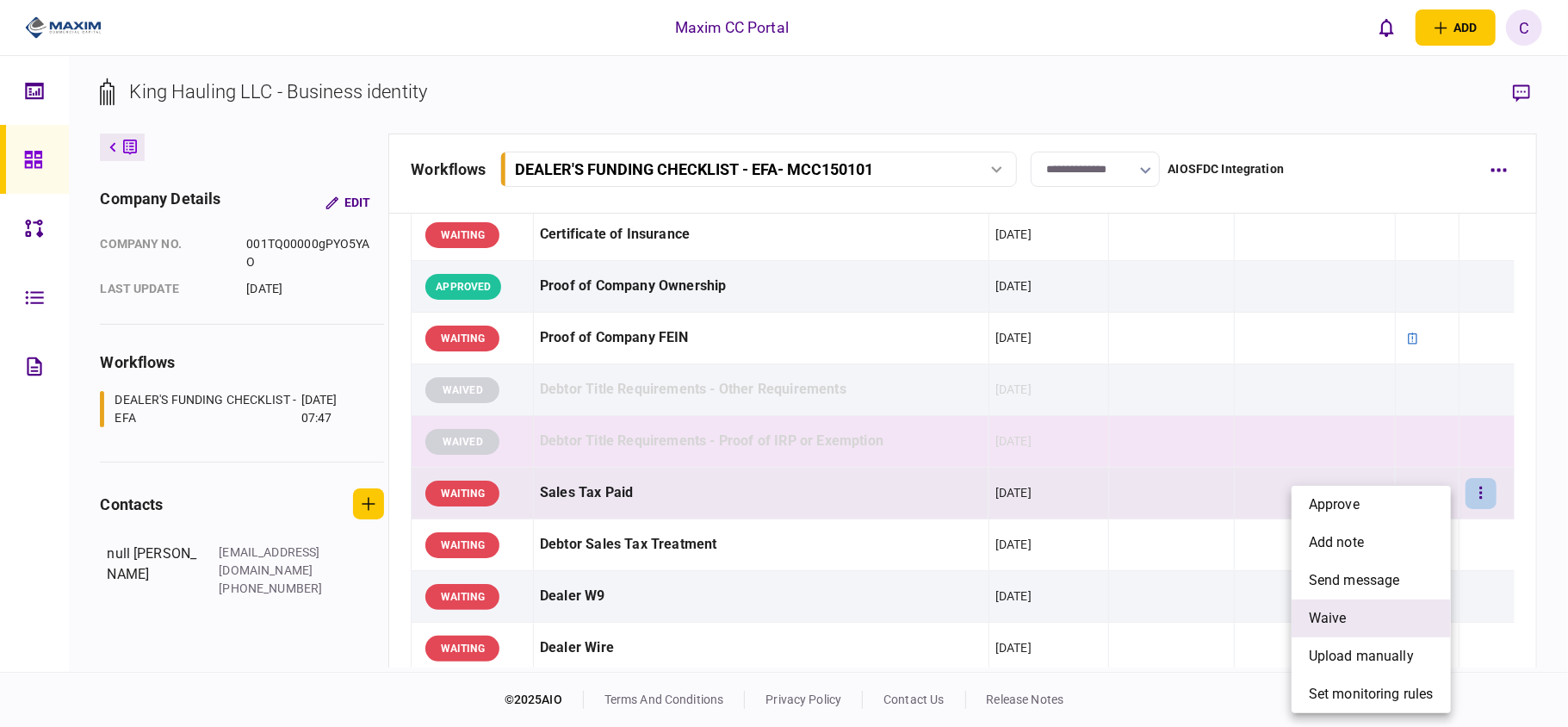
click at [1334, 617] on span "waive" at bounding box center [1327, 618] width 38 height 21
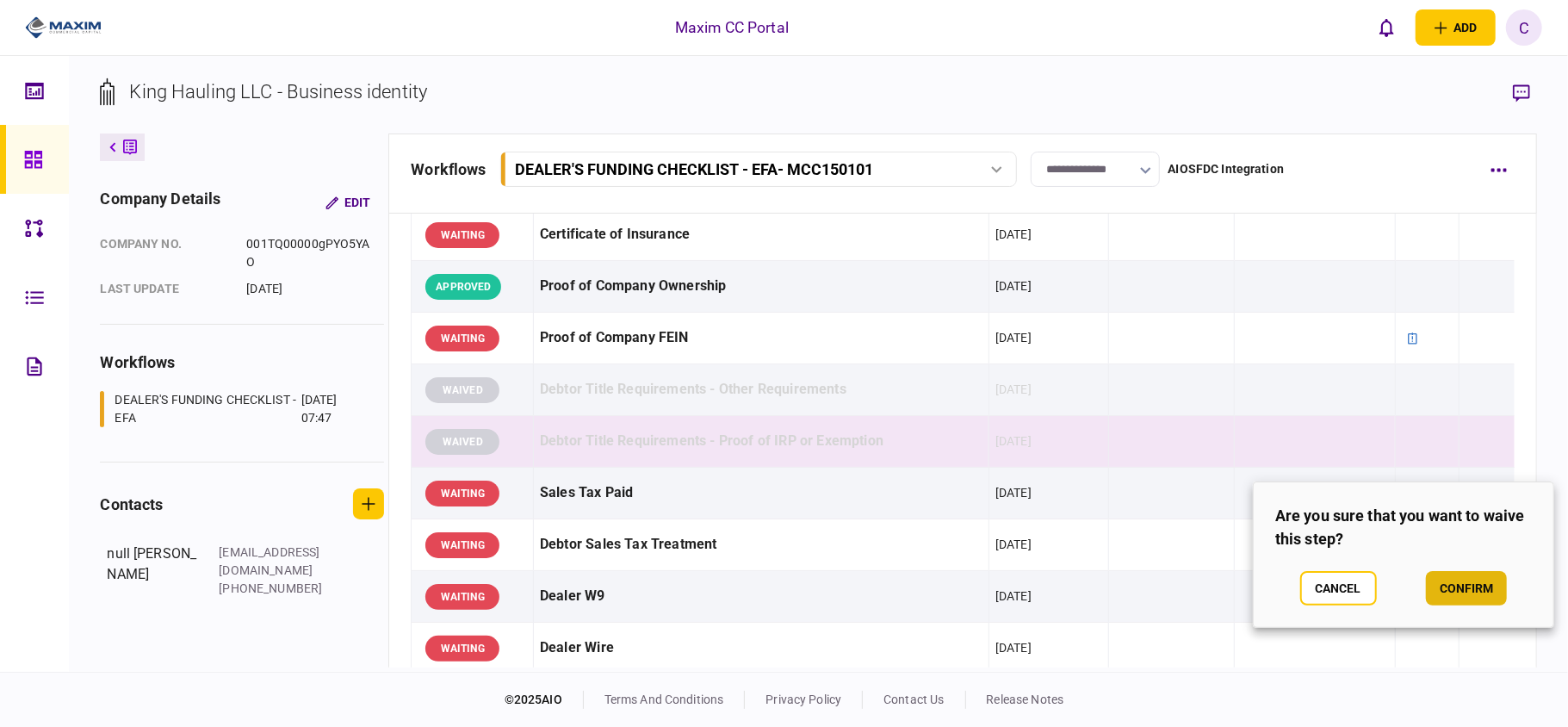
click at [1468, 586] on button "confirm" at bounding box center [1466, 588] width 81 height 35
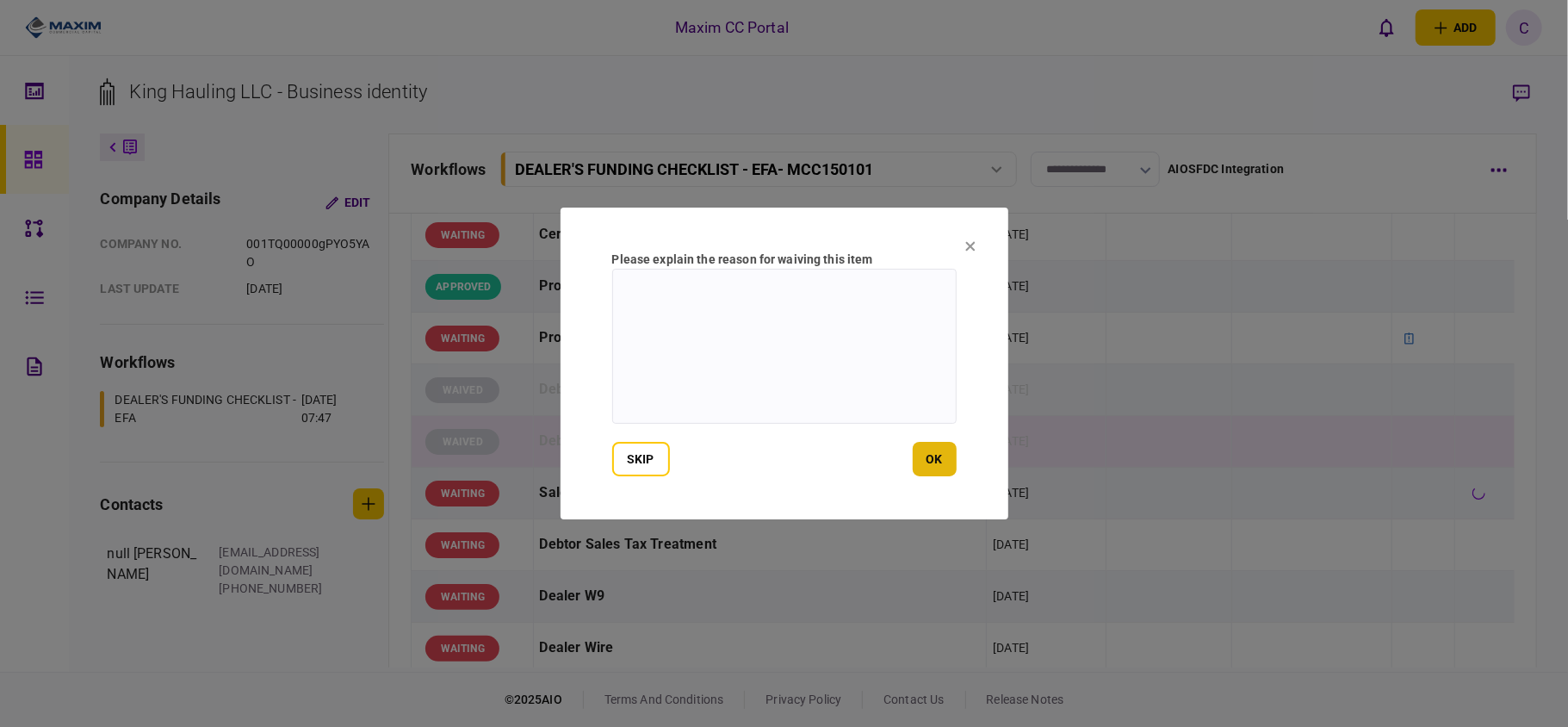
click at [941, 451] on button "ok" at bounding box center [935, 459] width 44 height 35
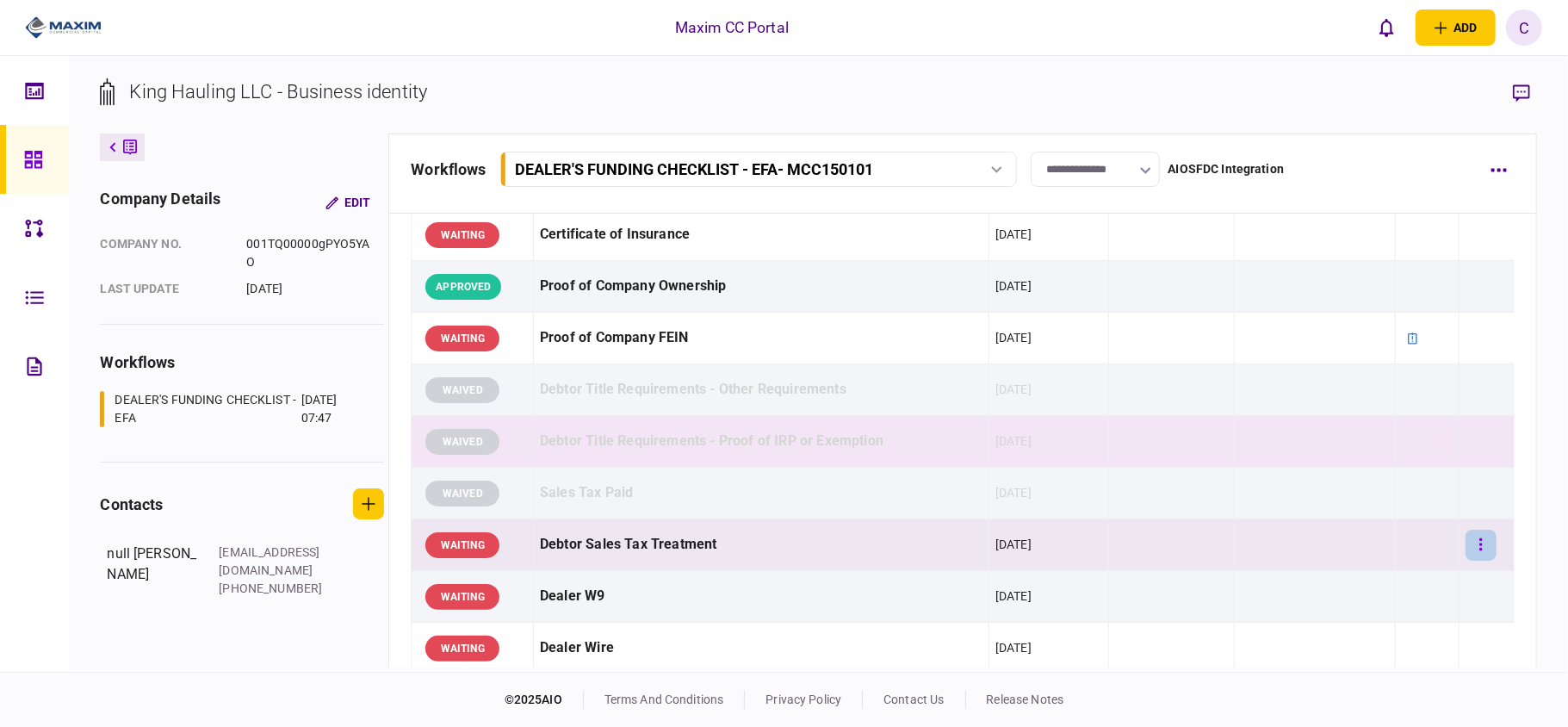
click at [1469, 538] on button "button" at bounding box center [1481, 545] width 31 height 31
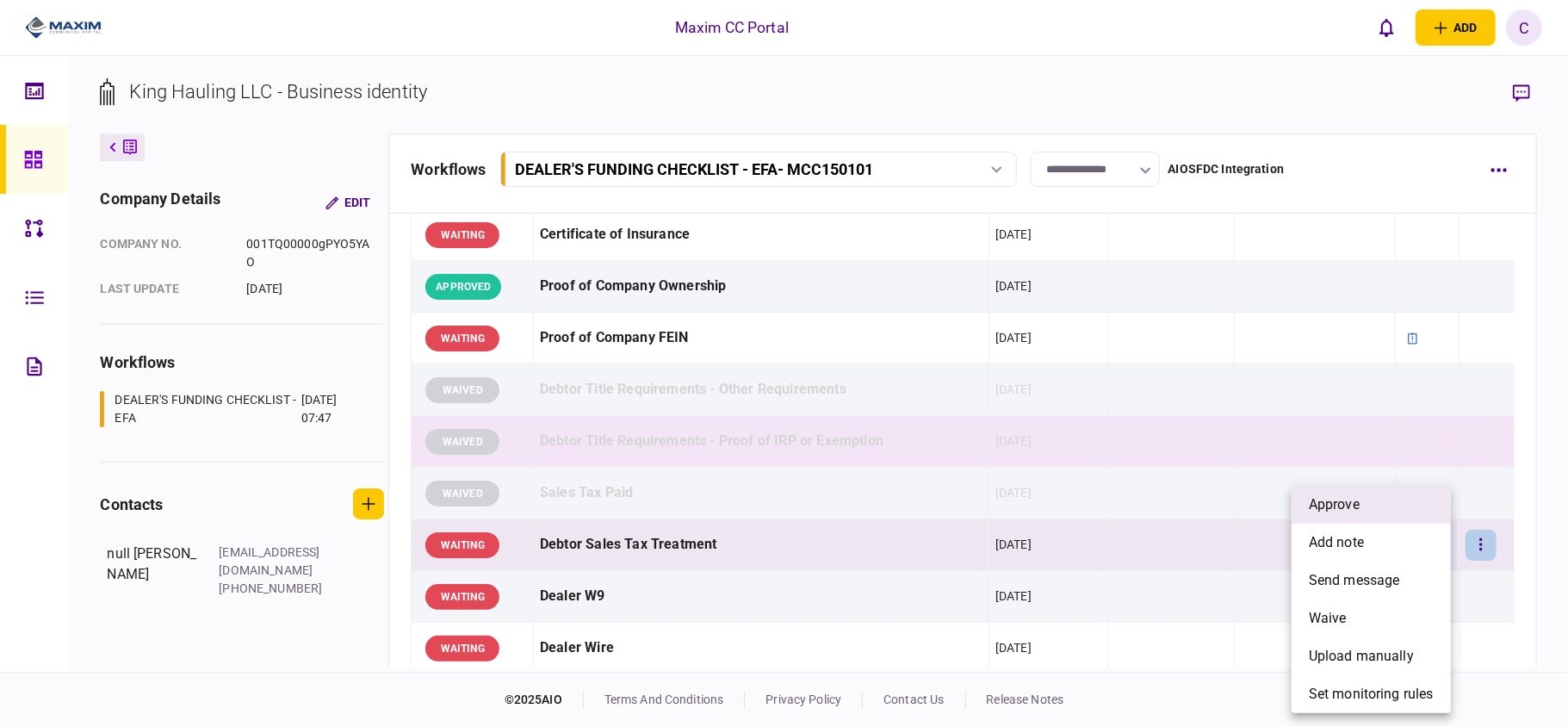
click at [1377, 506] on li "approve" at bounding box center [1371, 504] width 159 height 38
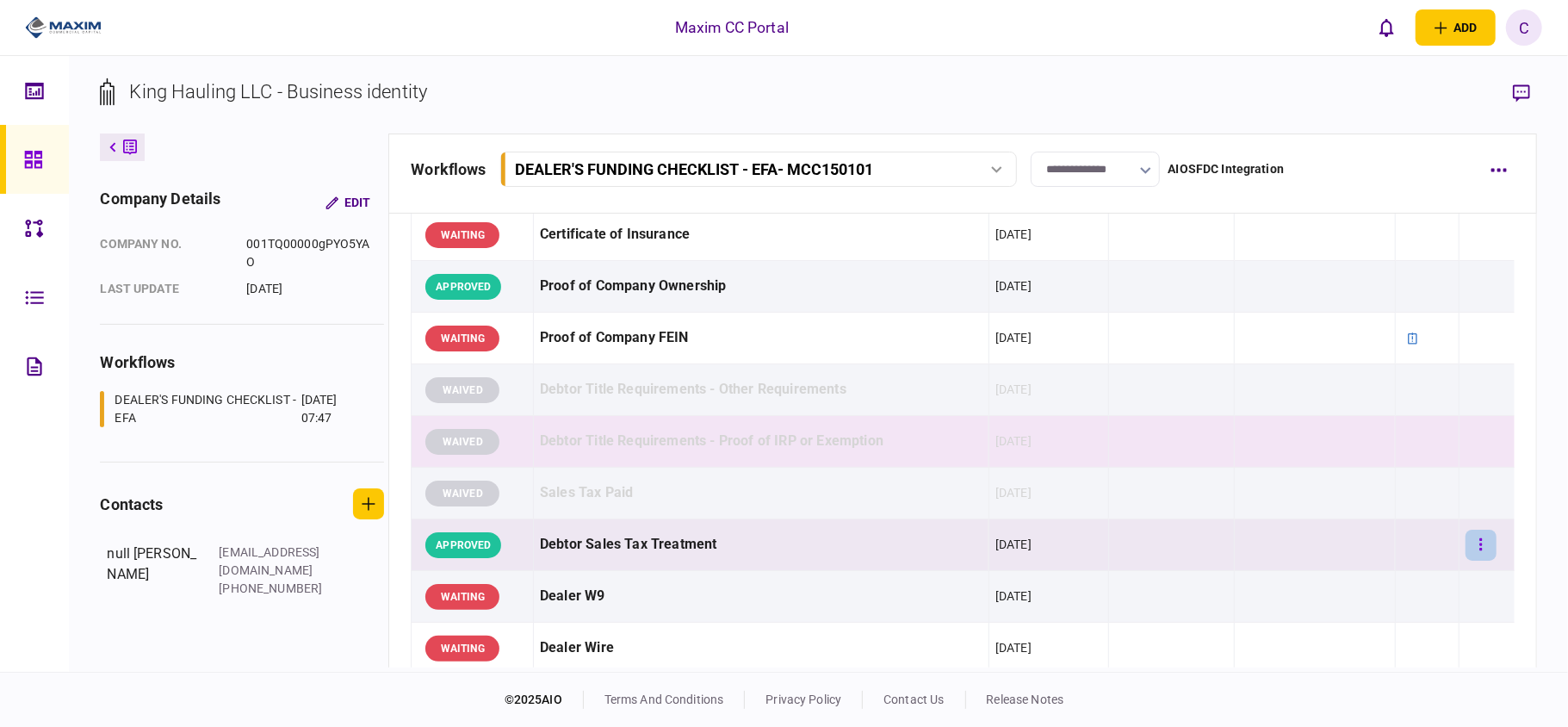
click at [1471, 544] on button "button" at bounding box center [1481, 545] width 31 height 31
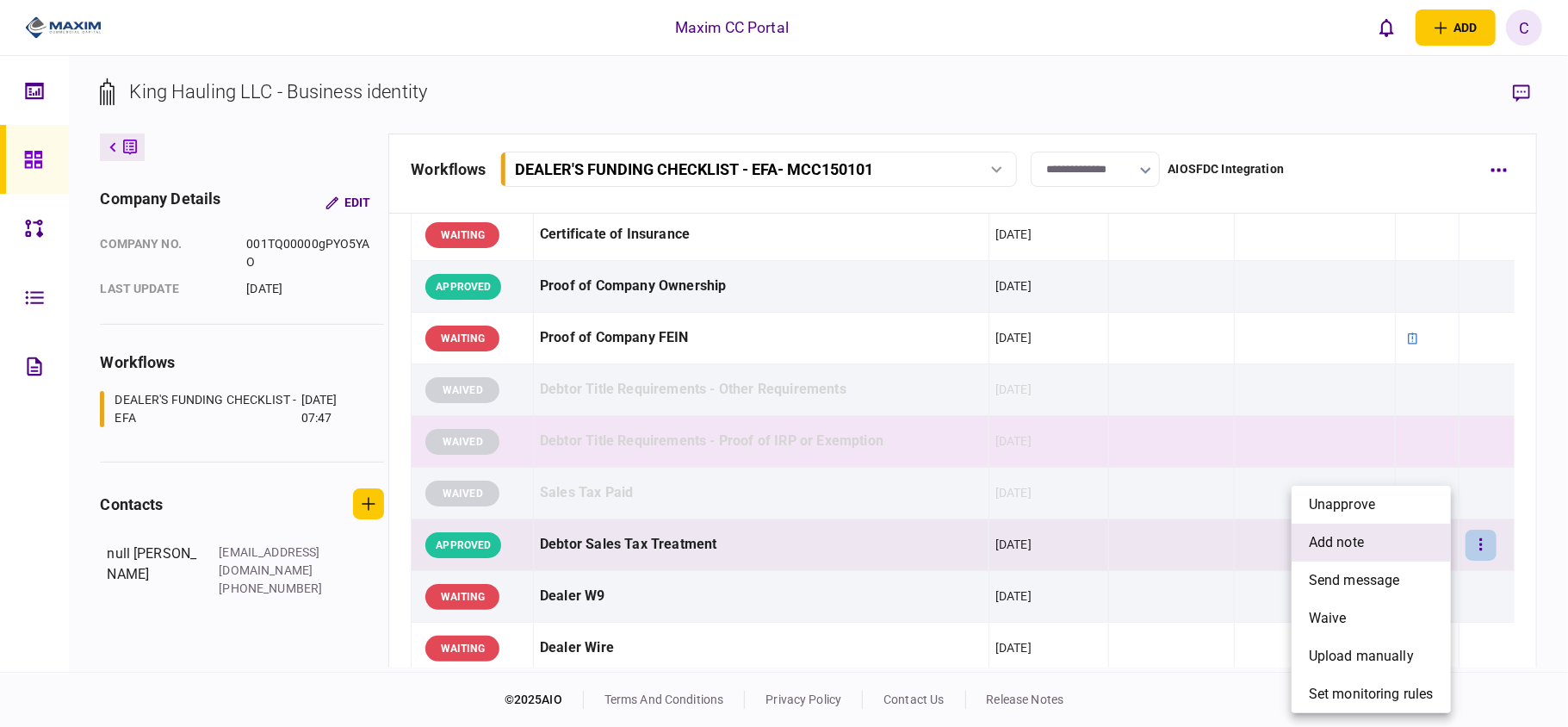
click at [1406, 545] on li "add note" at bounding box center [1371, 542] width 159 height 38
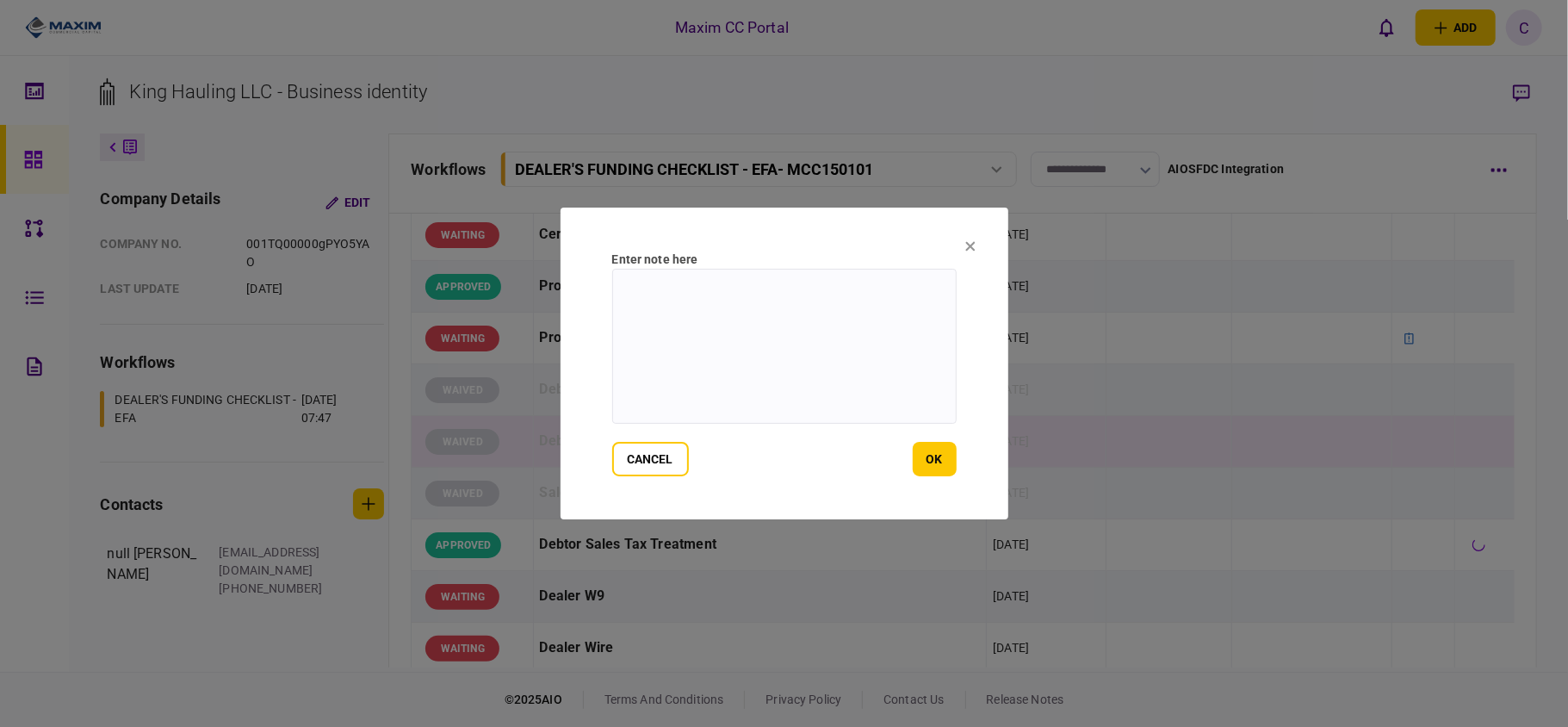
click at [892, 303] on textarea at bounding box center [784, 345] width 344 height 155
type textarea "*******"
click at [937, 459] on button "ok" at bounding box center [935, 459] width 44 height 35
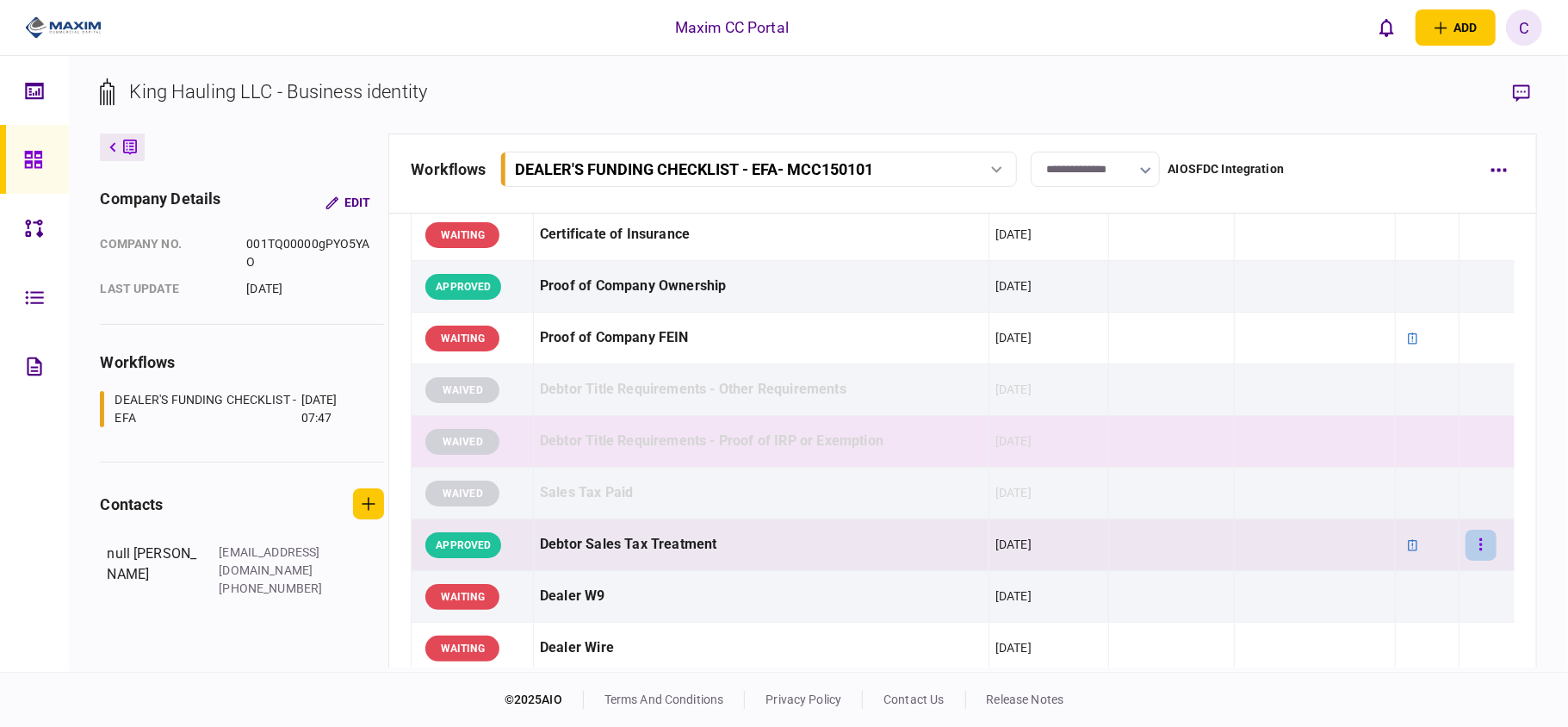
click at [1469, 542] on button "button" at bounding box center [1481, 545] width 31 height 31
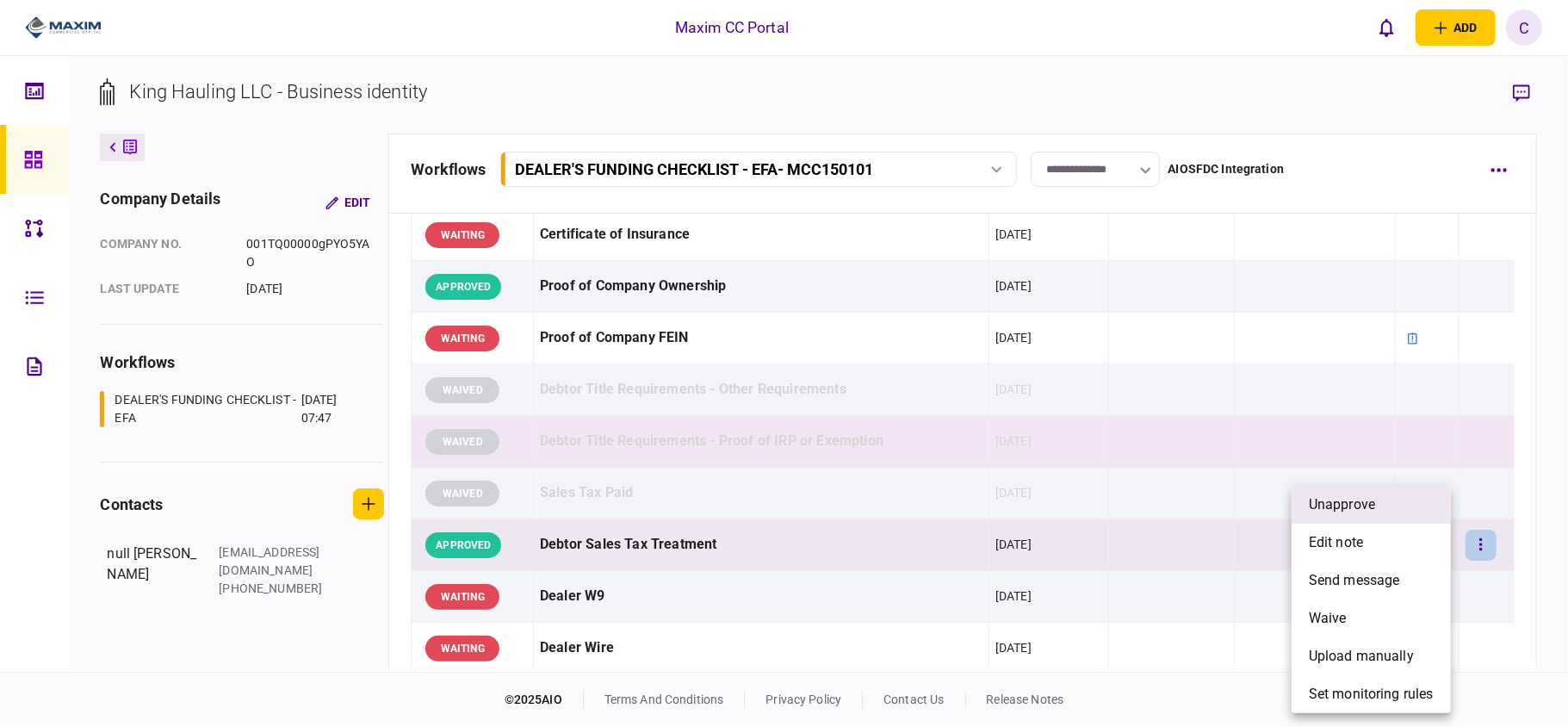
click at [1409, 507] on li "unapprove" at bounding box center [1371, 504] width 159 height 38
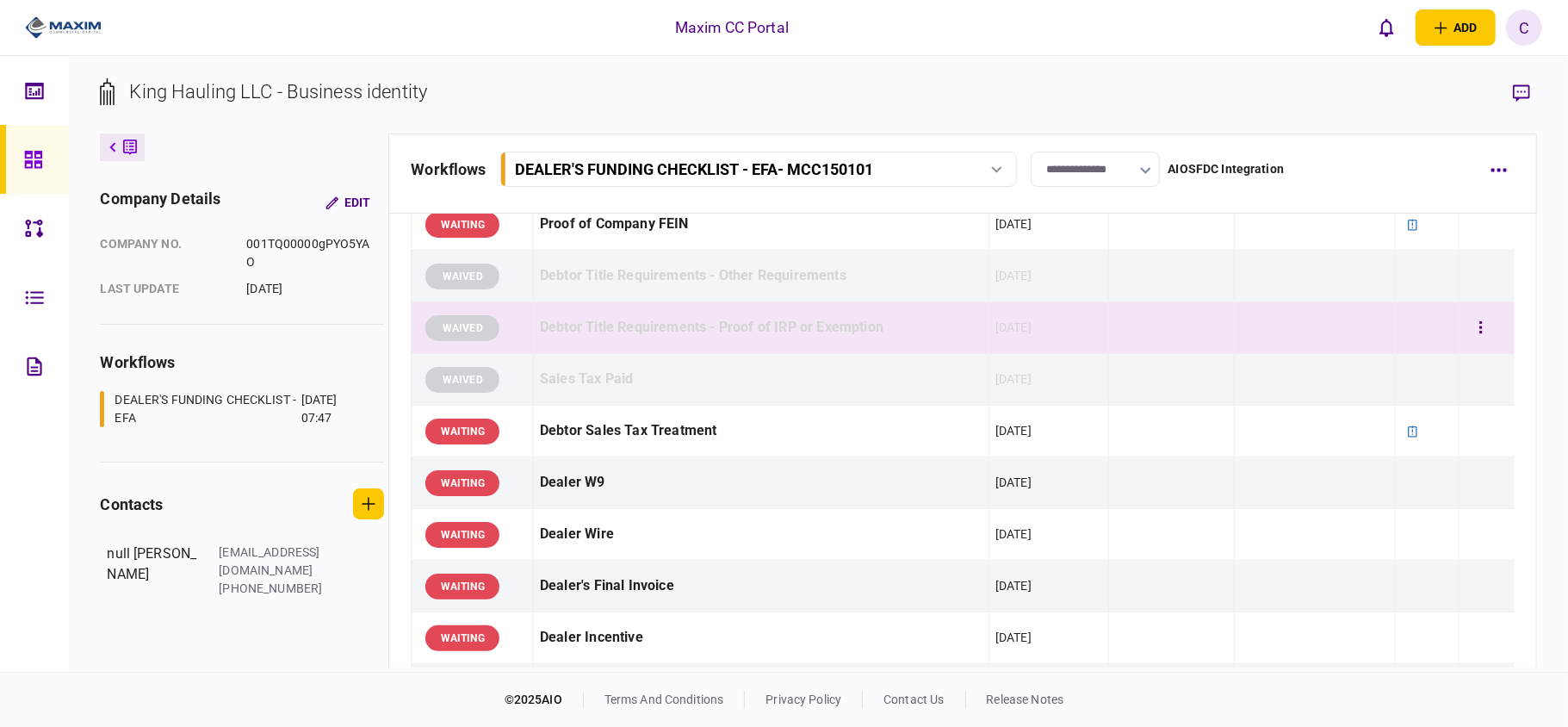
scroll to position [573, 0]
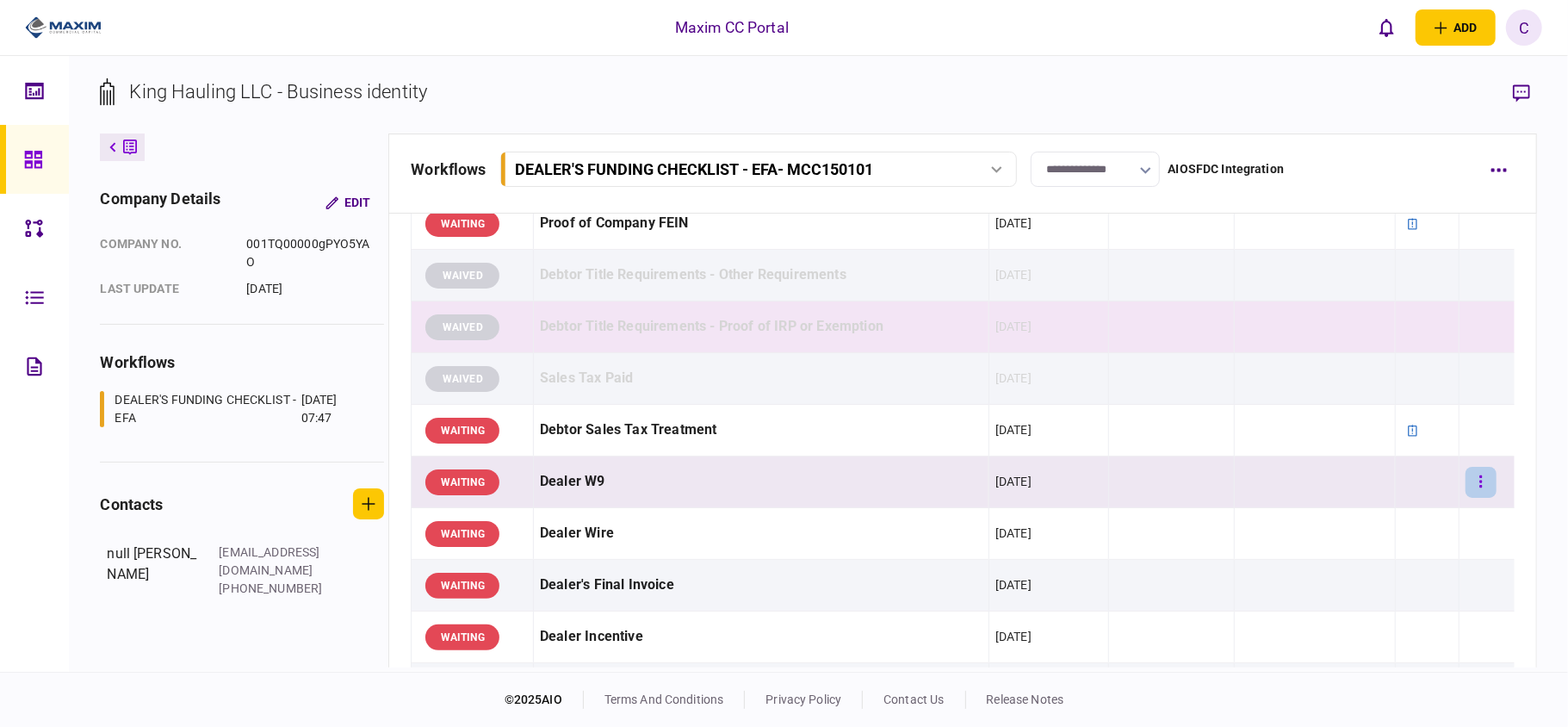
click at [1466, 482] on button "button" at bounding box center [1481, 482] width 31 height 31
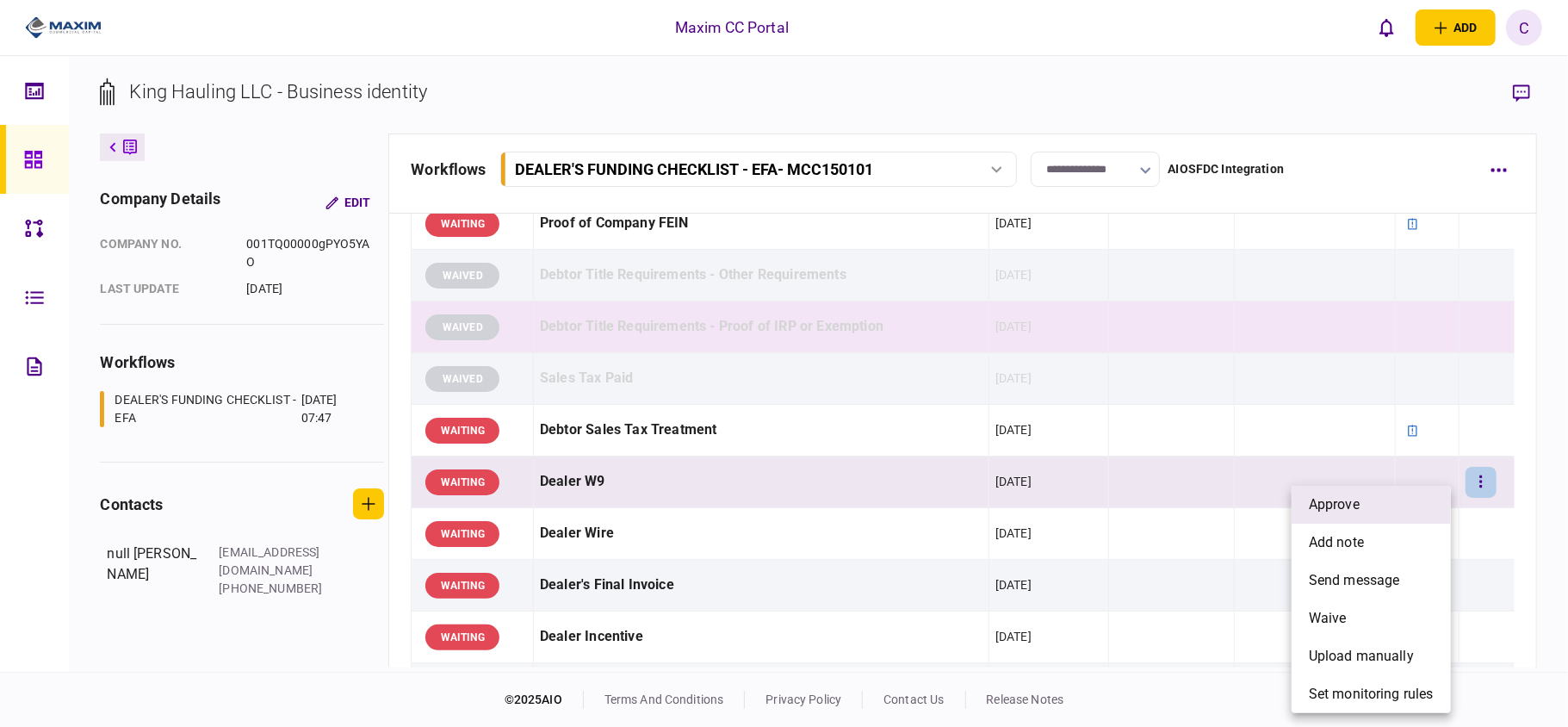
click at [1347, 510] on span "approve" at bounding box center [1334, 504] width 51 height 21
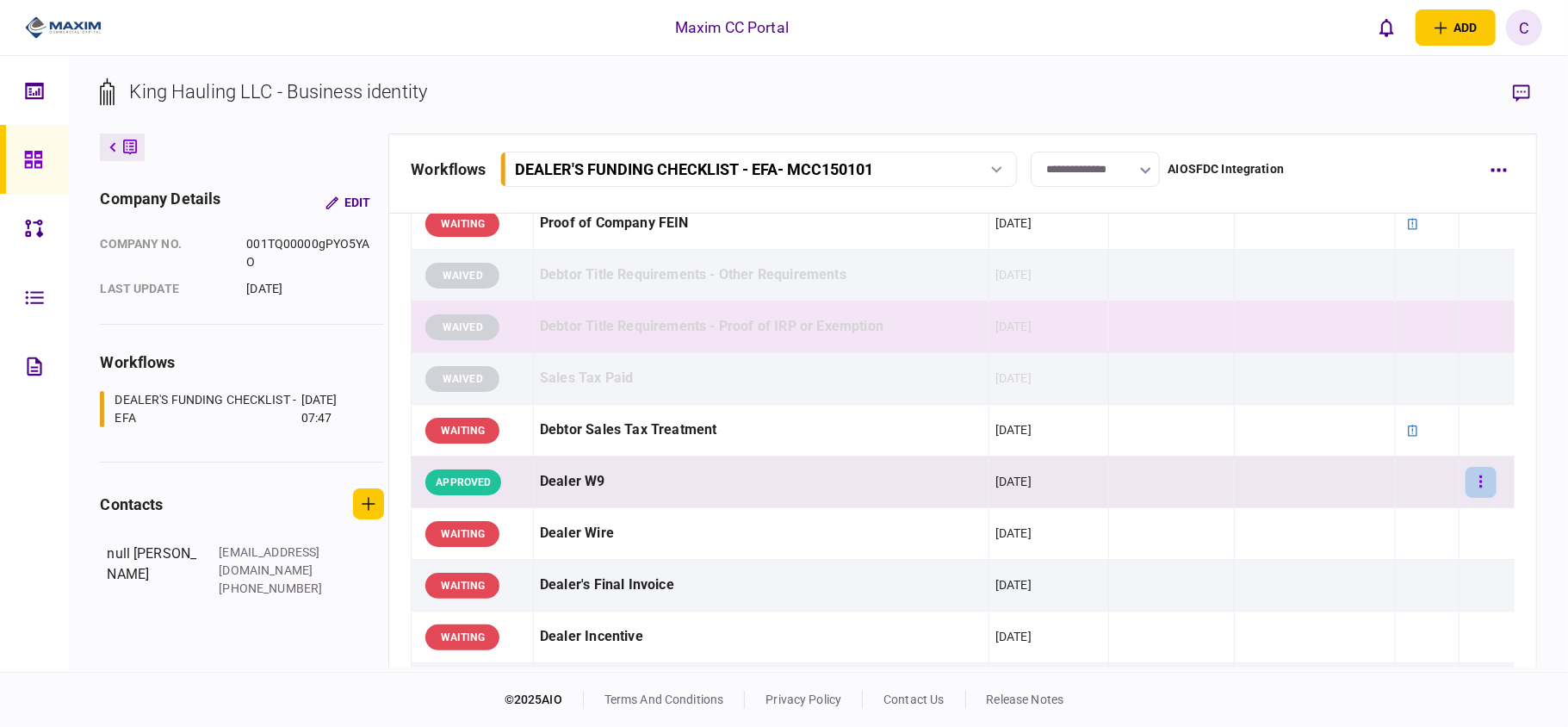
click at [1466, 486] on button "button" at bounding box center [1481, 482] width 31 height 31
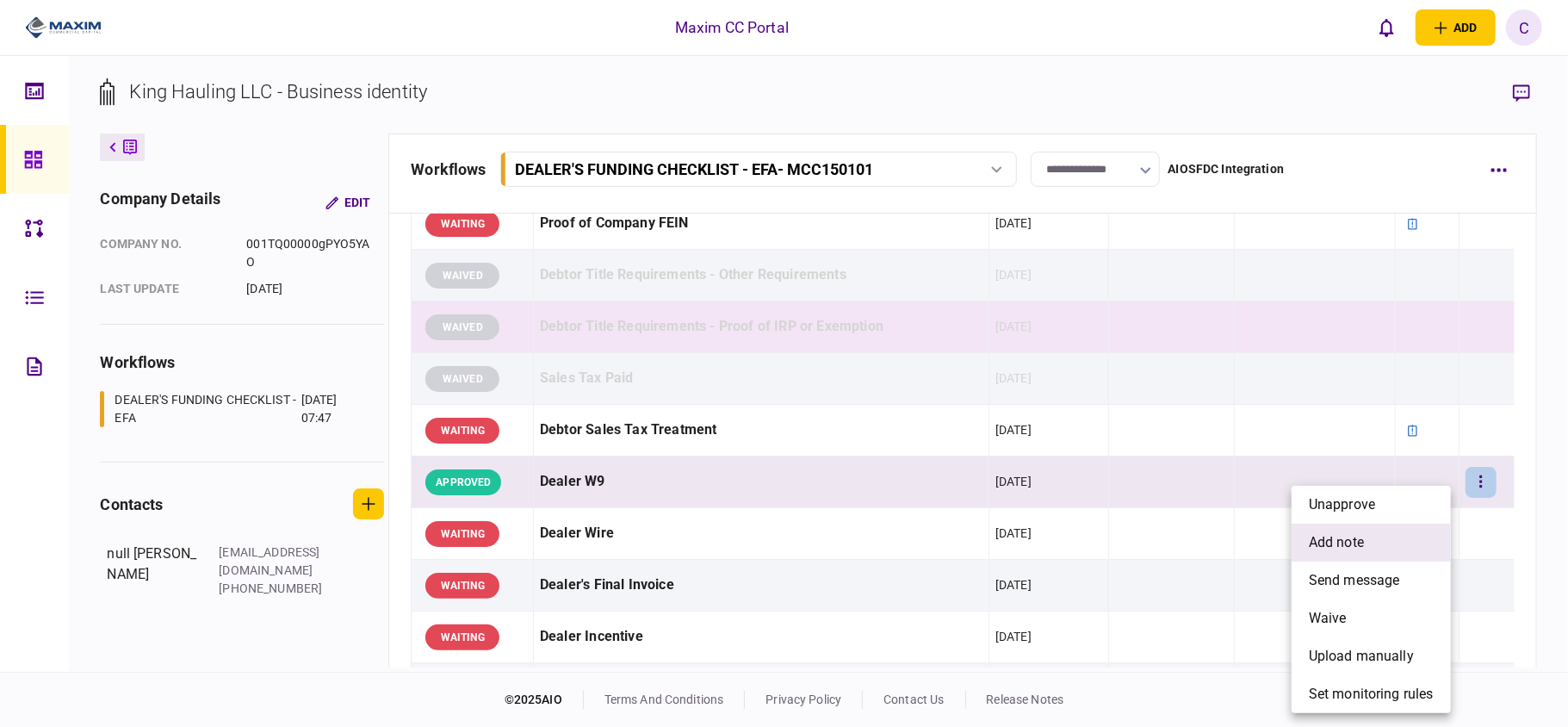
click at [1364, 537] on span "add note" at bounding box center [1336, 542] width 55 height 21
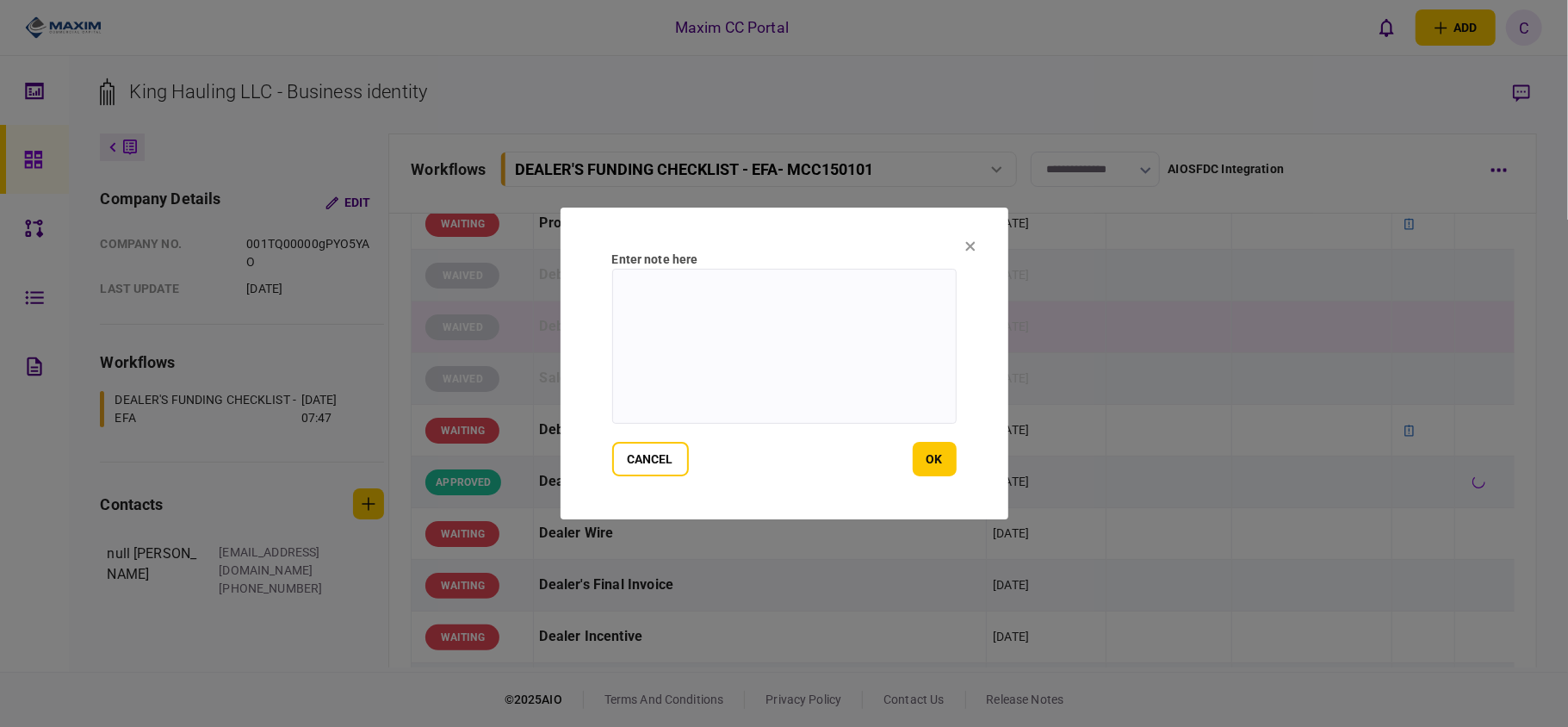
click at [884, 283] on textarea at bounding box center [784, 345] width 344 height 155
type textarea "*******"
click at [938, 461] on button "ok" at bounding box center [935, 459] width 44 height 35
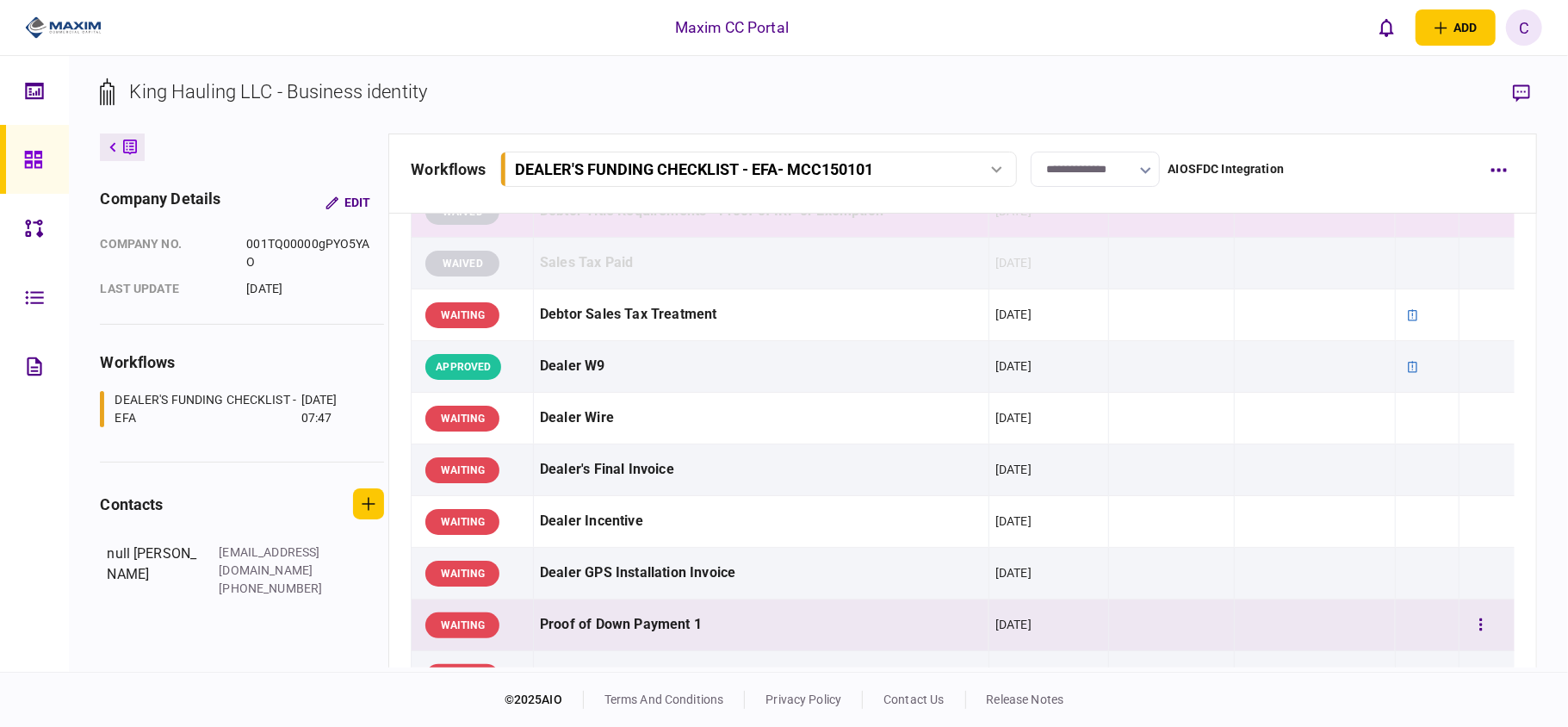
scroll to position [803, 0]
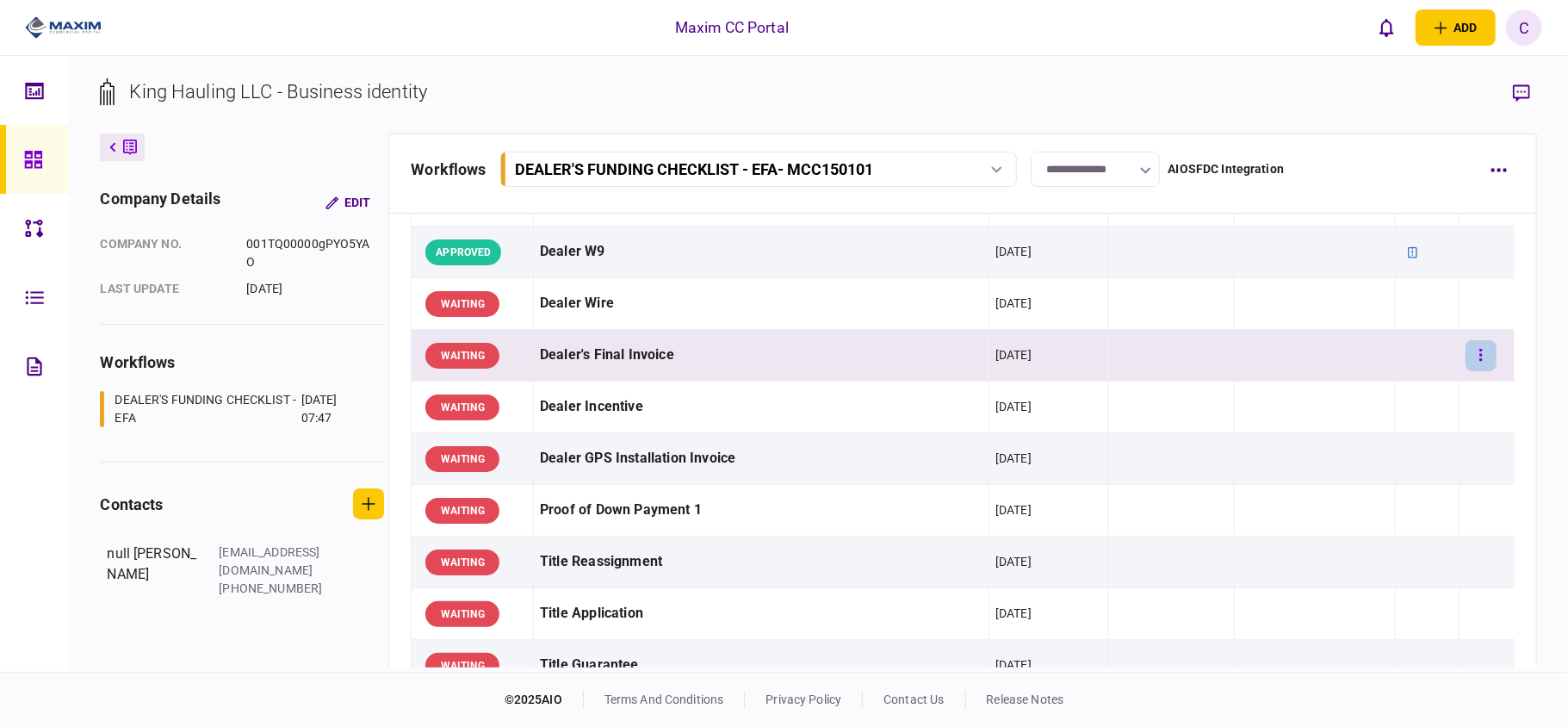
click at [1469, 359] on button "button" at bounding box center [1481, 355] width 31 height 31
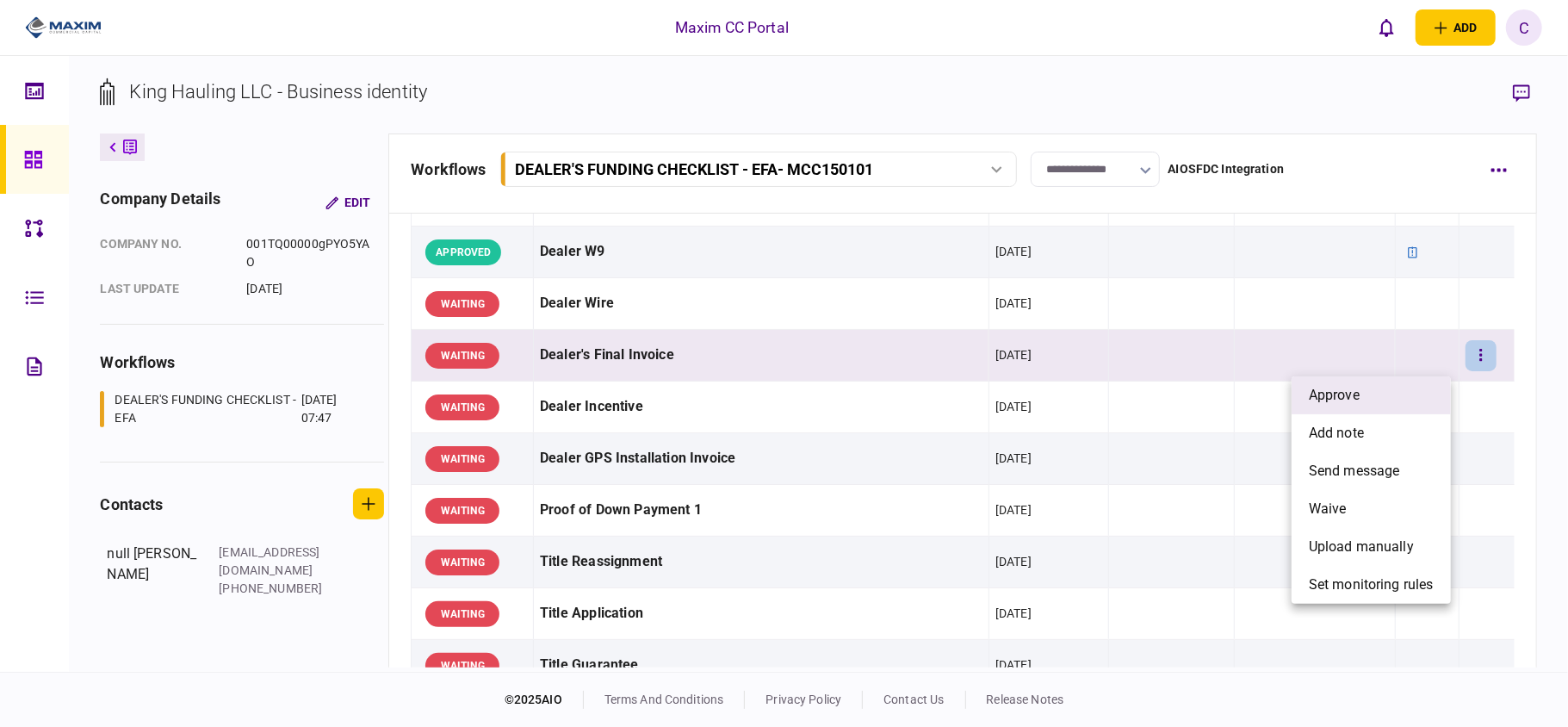
click at [1403, 394] on li "approve" at bounding box center [1371, 395] width 159 height 38
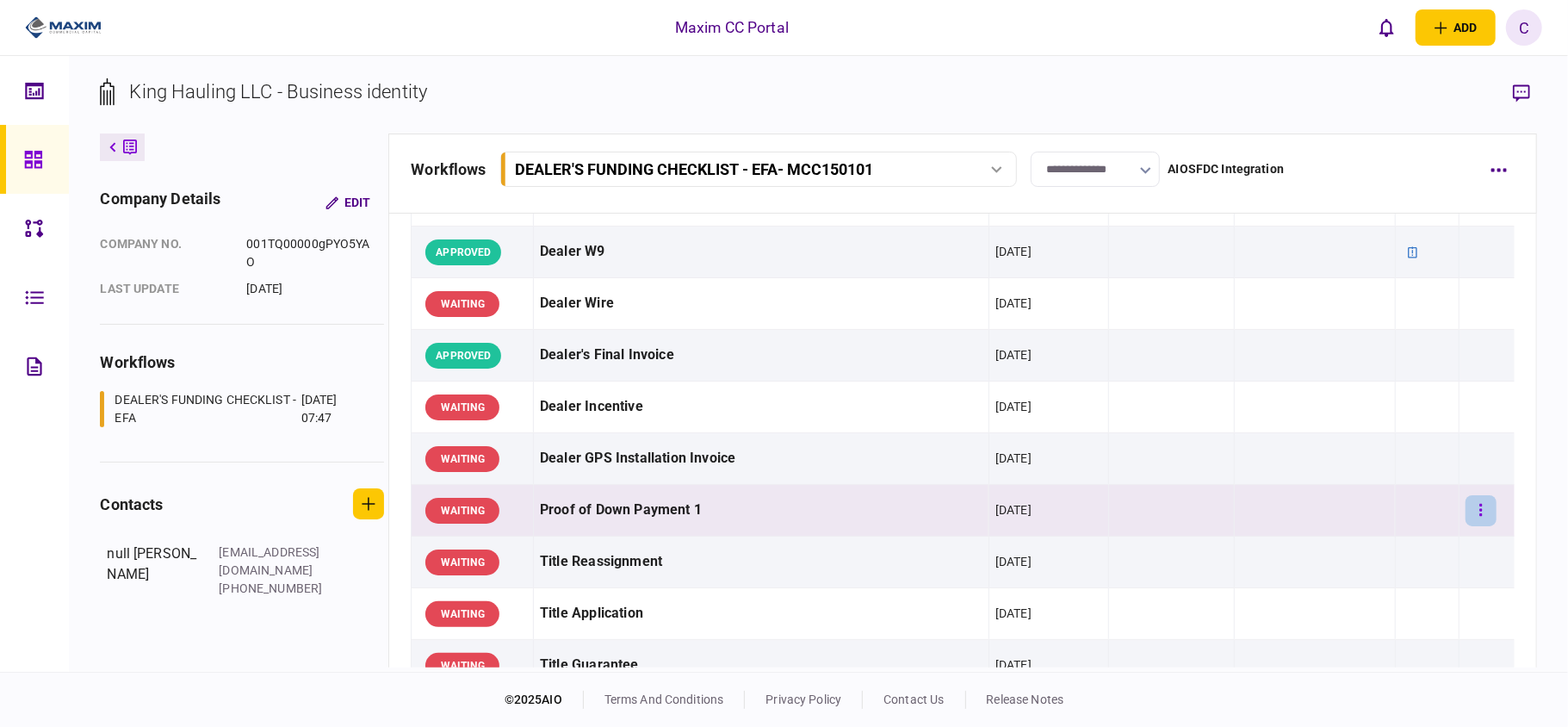
click at [1471, 508] on button "button" at bounding box center [1481, 511] width 31 height 31
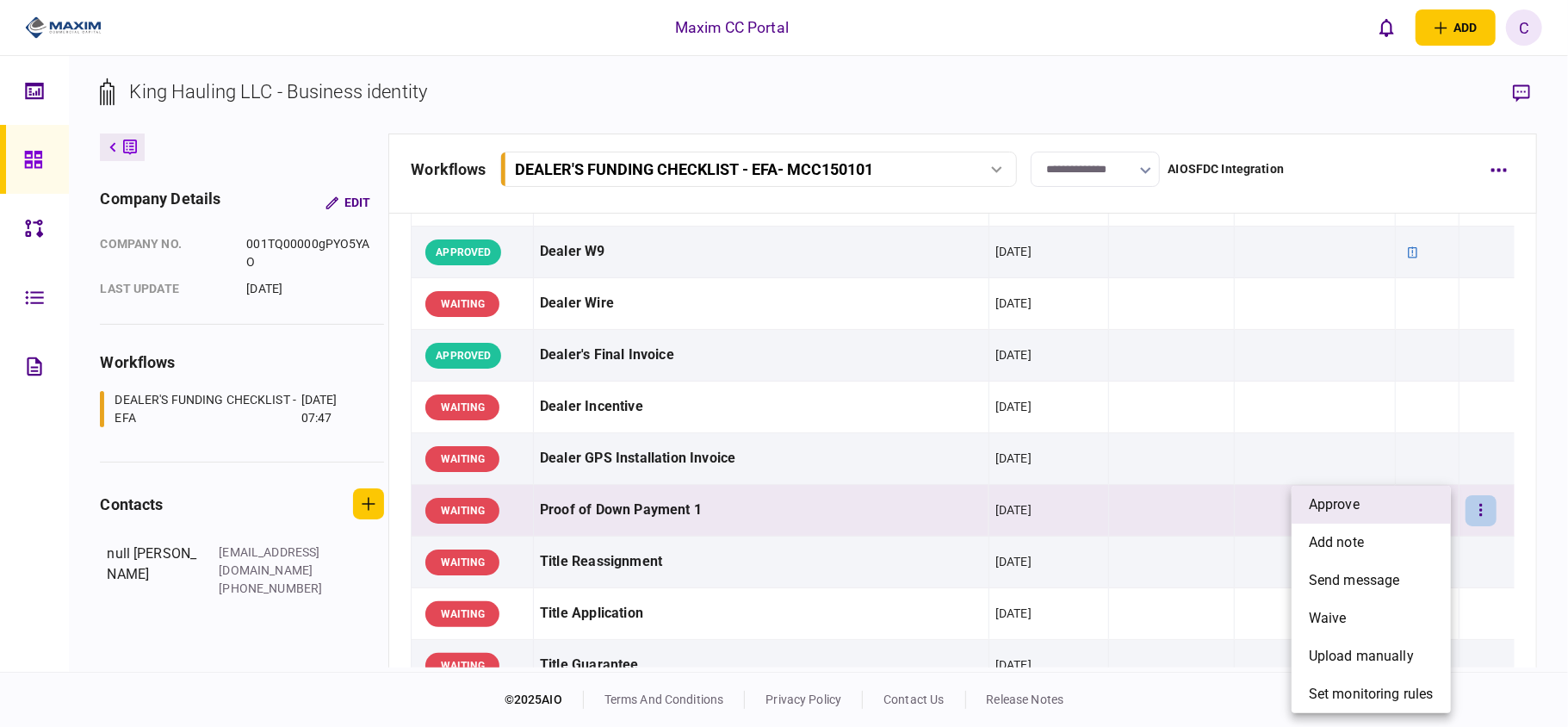
click at [1385, 504] on li "approve" at bounding box center [1371, 504] width 159 height 38
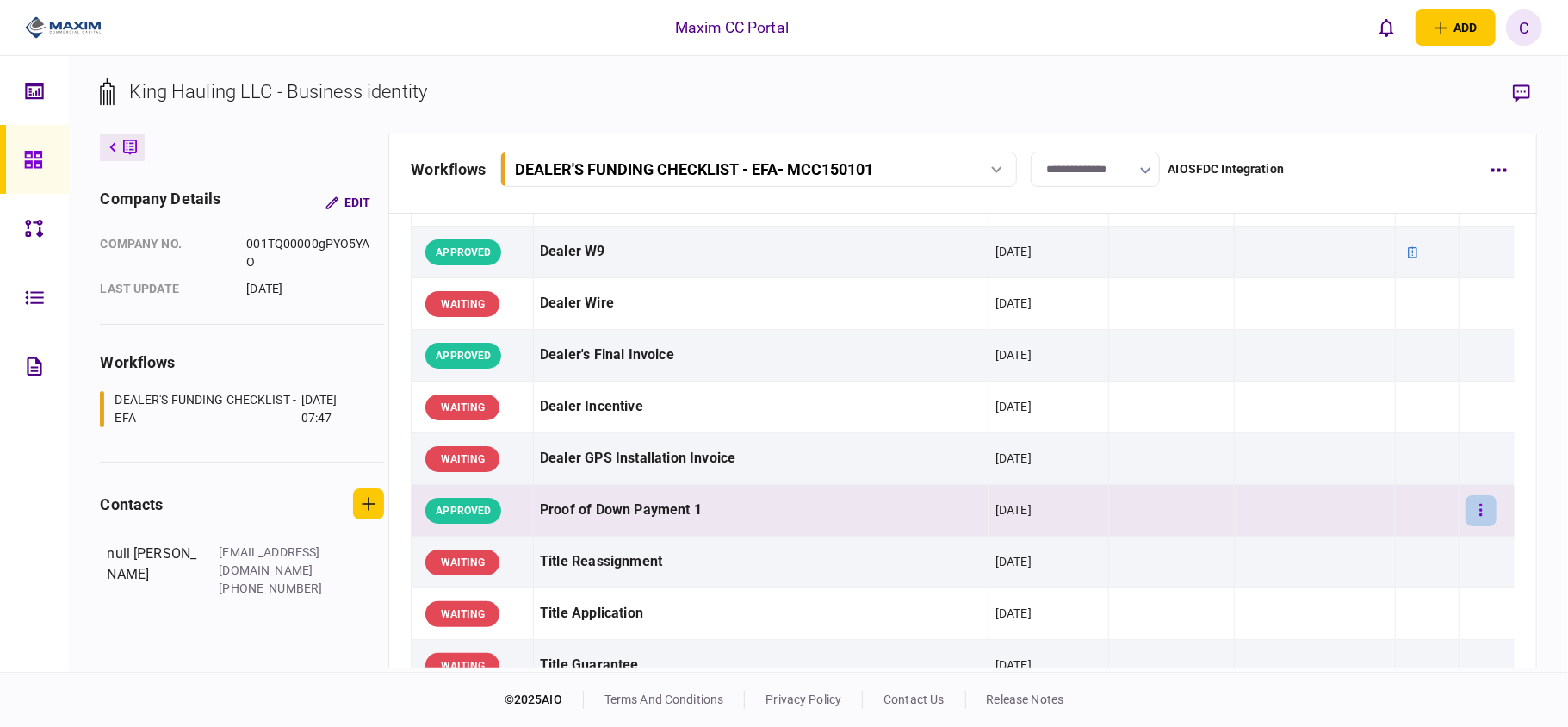
click at [1479, 513] on icon "button" at bounding box center [1481, 510] width 4 height 16
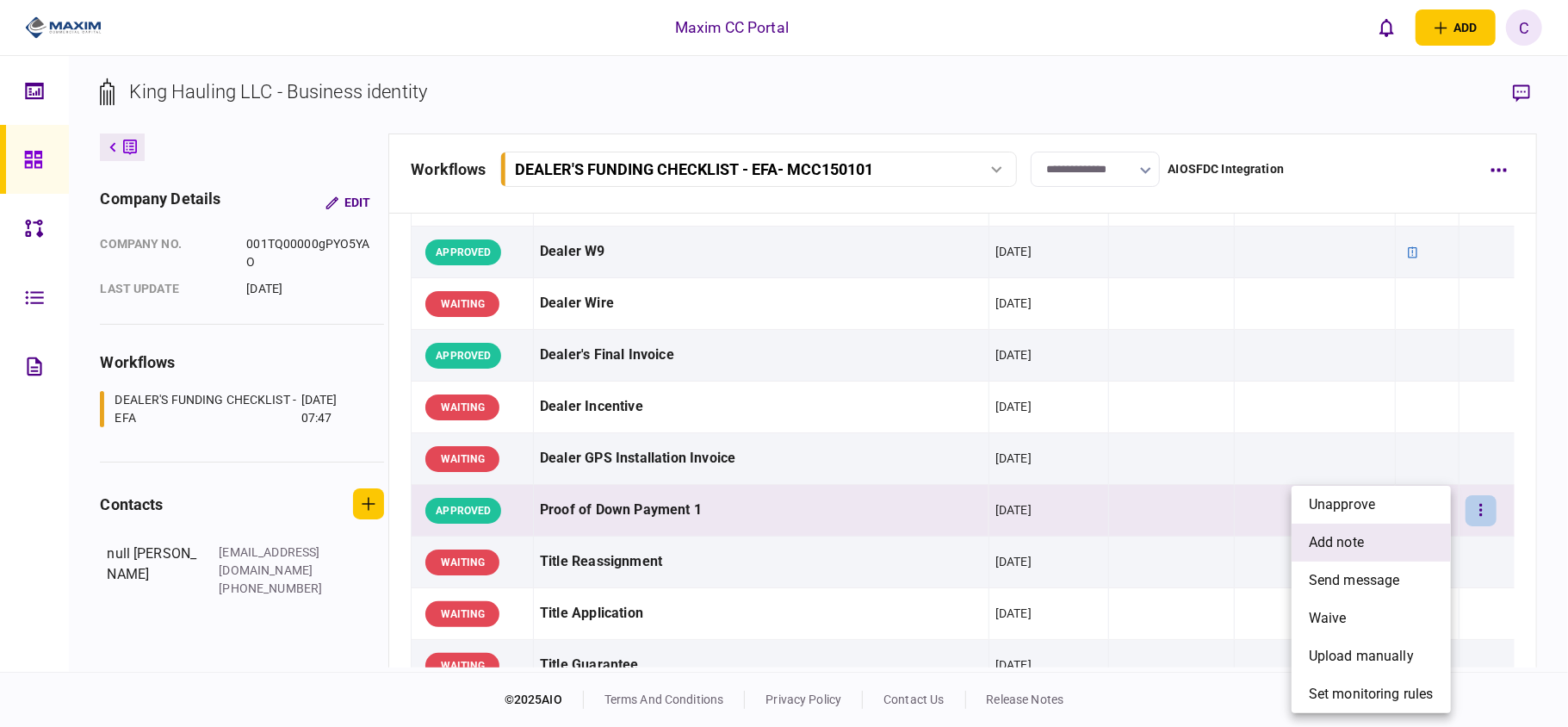
click at [1330, 541] on span "add note" at bounding box center [1336, 542] width 55 height 21
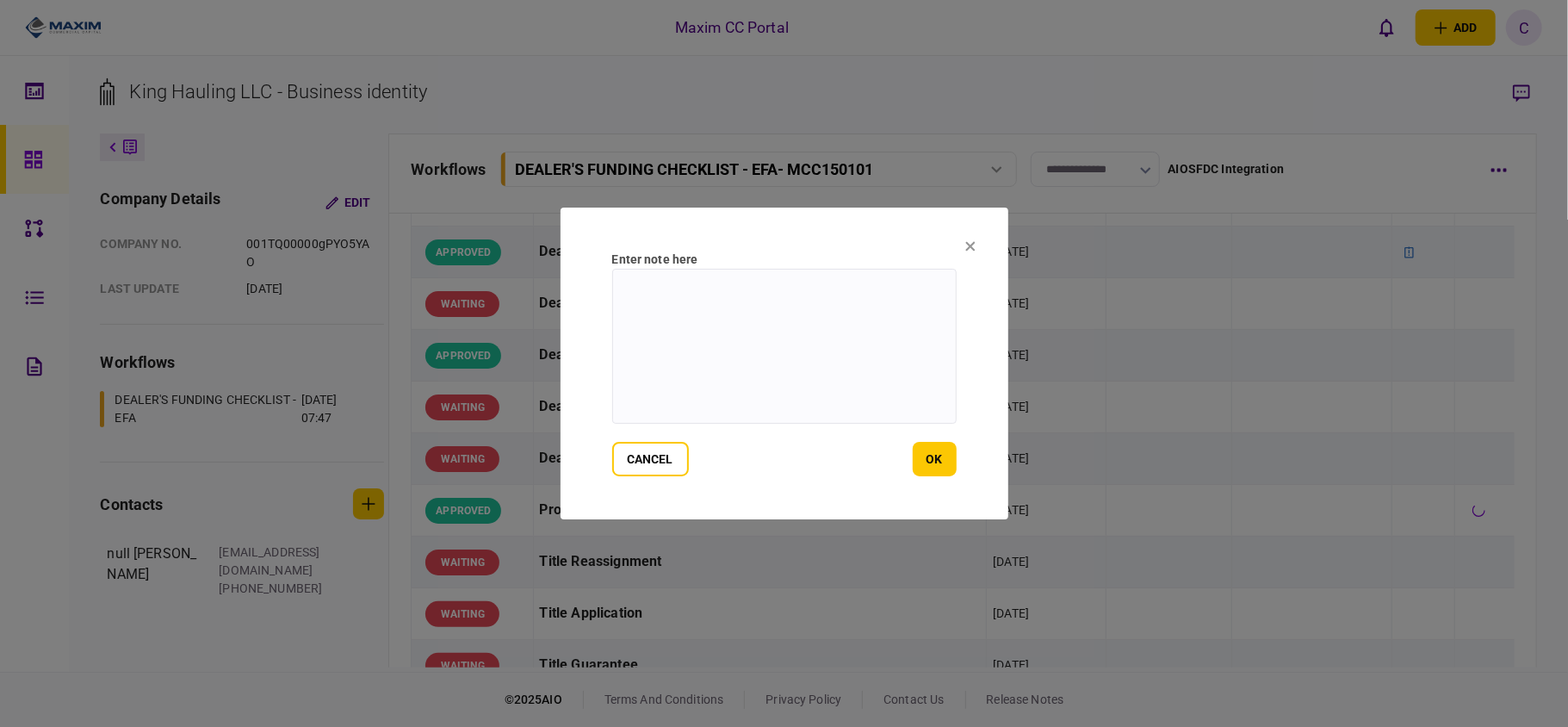
click at [738, 296] on textarea at bounding box center [784, 345] width 344 height 155
type textarea "**********"
click at [935, 463] on button "ok" at bounding box center [935, 459] width 44 height 35
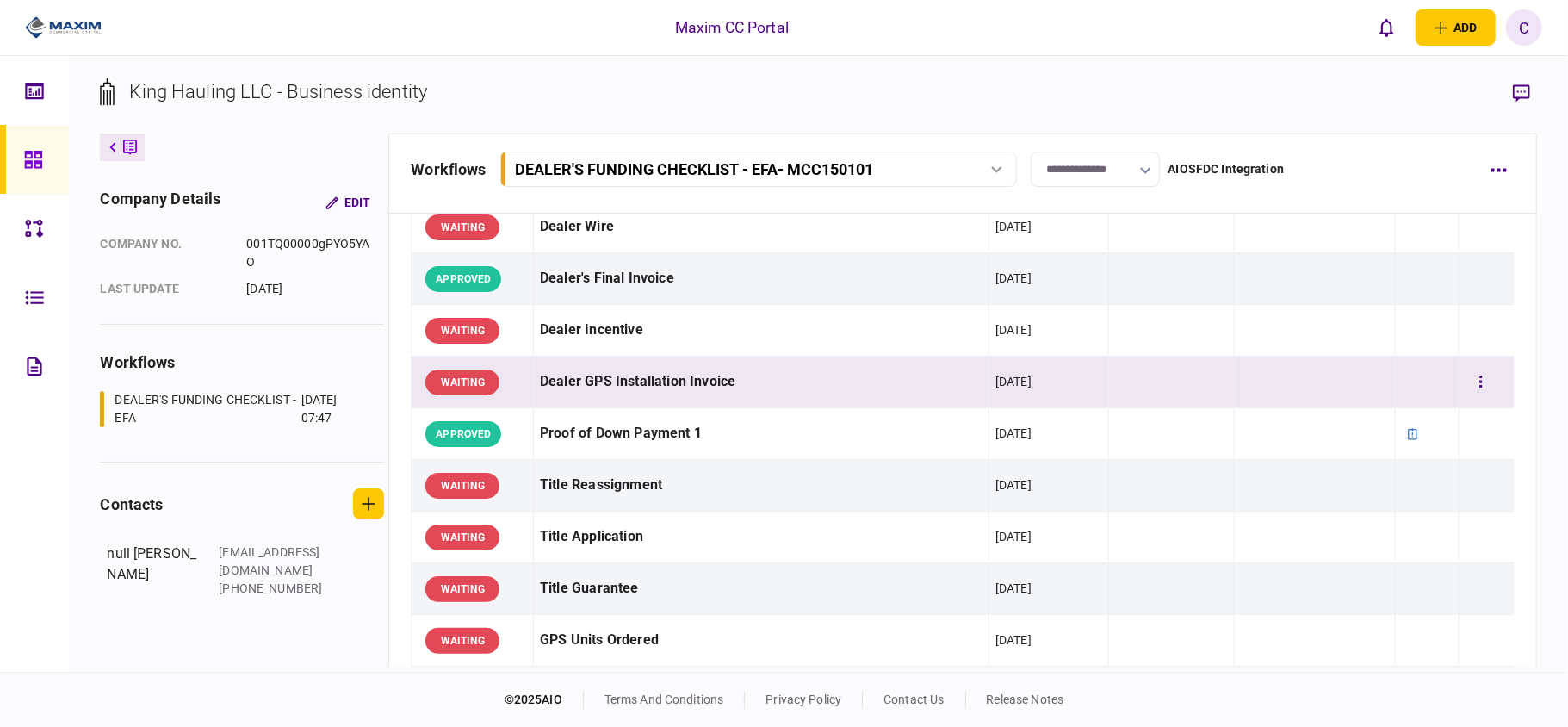
scroll to position [1033, 0]
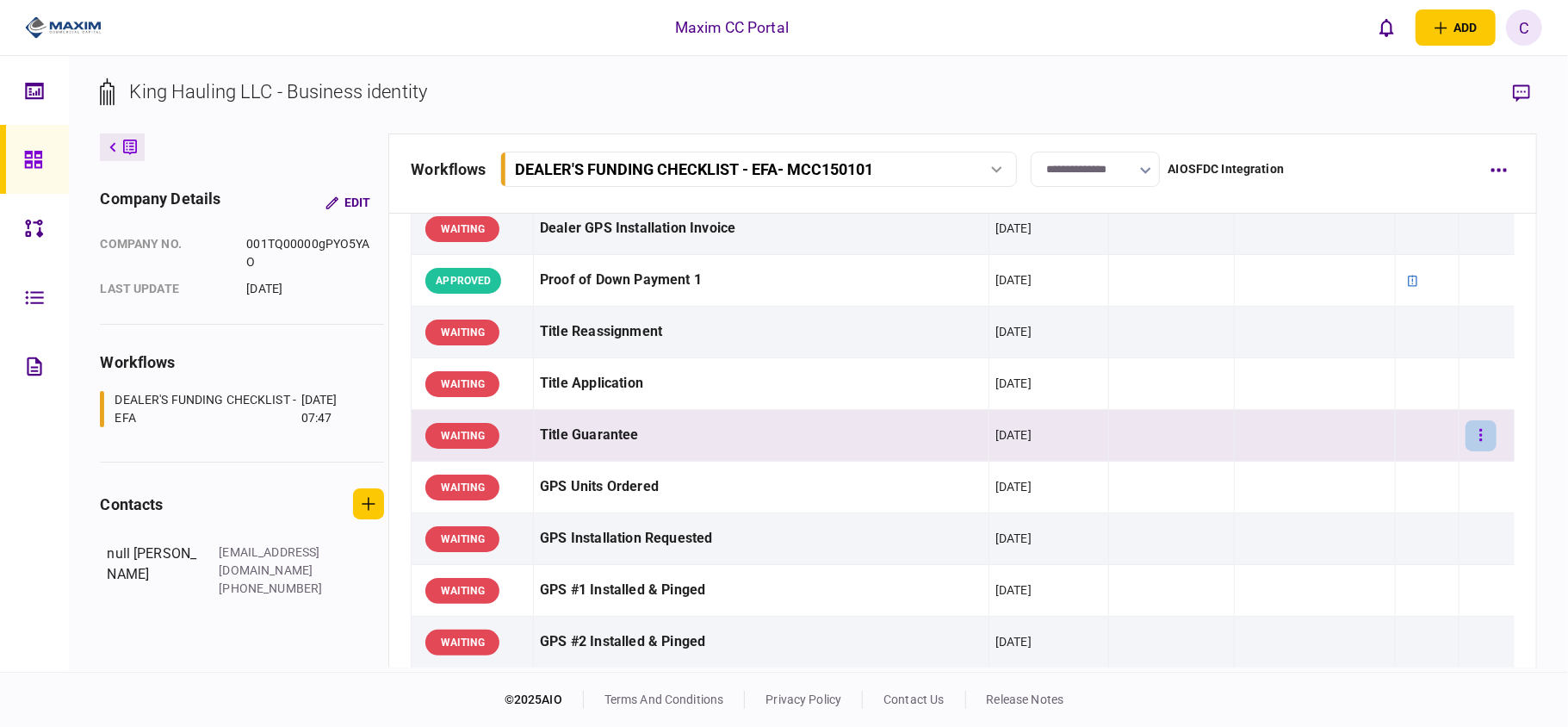
click at [1474, 427] on button "button" at bounding box center [1481, 435] width 31 height 31
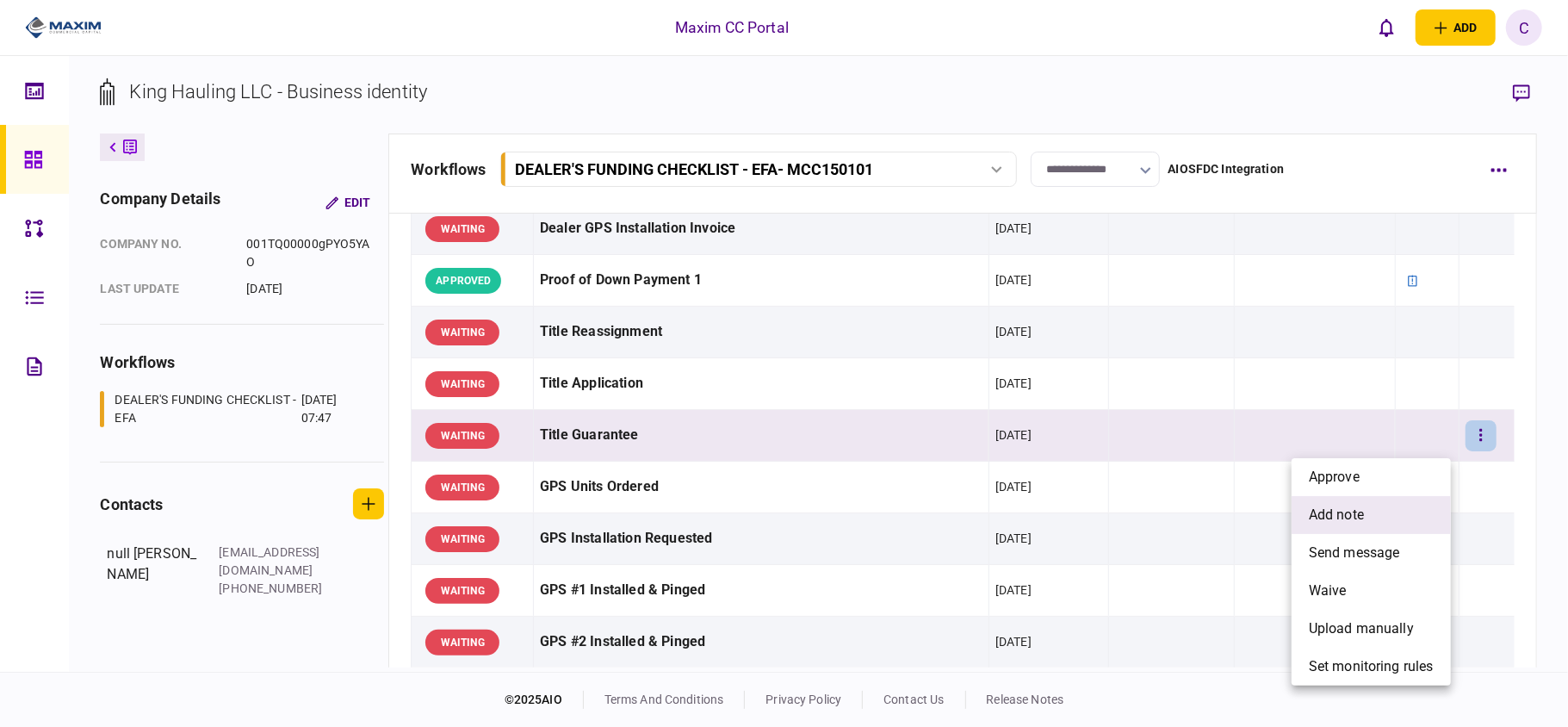
click at [1352, 510] on span "add note" at bounding box center [1336, 514] width 55 height 21
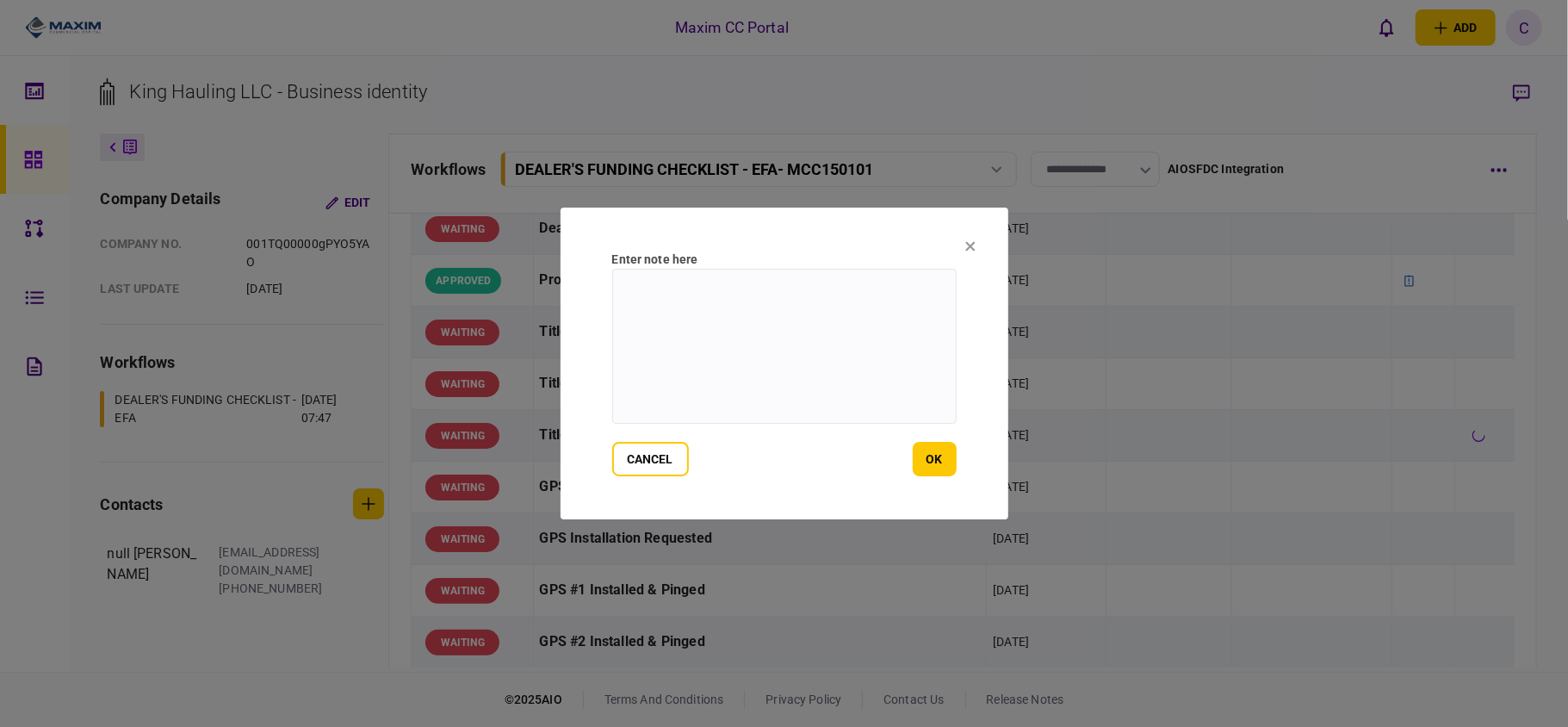
click at [945, 275] on textarea at bounding box center [784, 345] width 344 height 155
type textarea "**********"
click at [932, 461] on button "ok" at bounding box center [935, 459] width 44 height 35
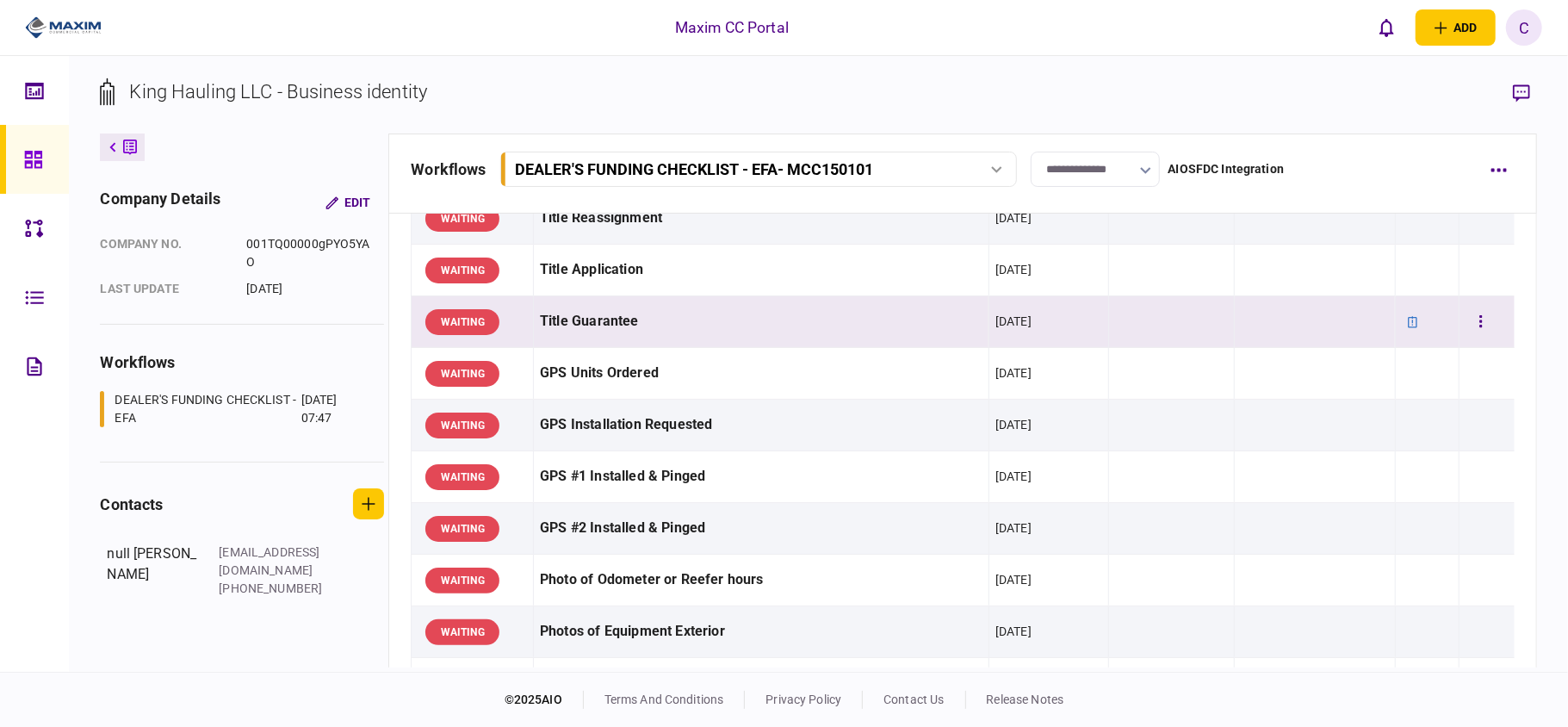
scroll to position [1147, 0]
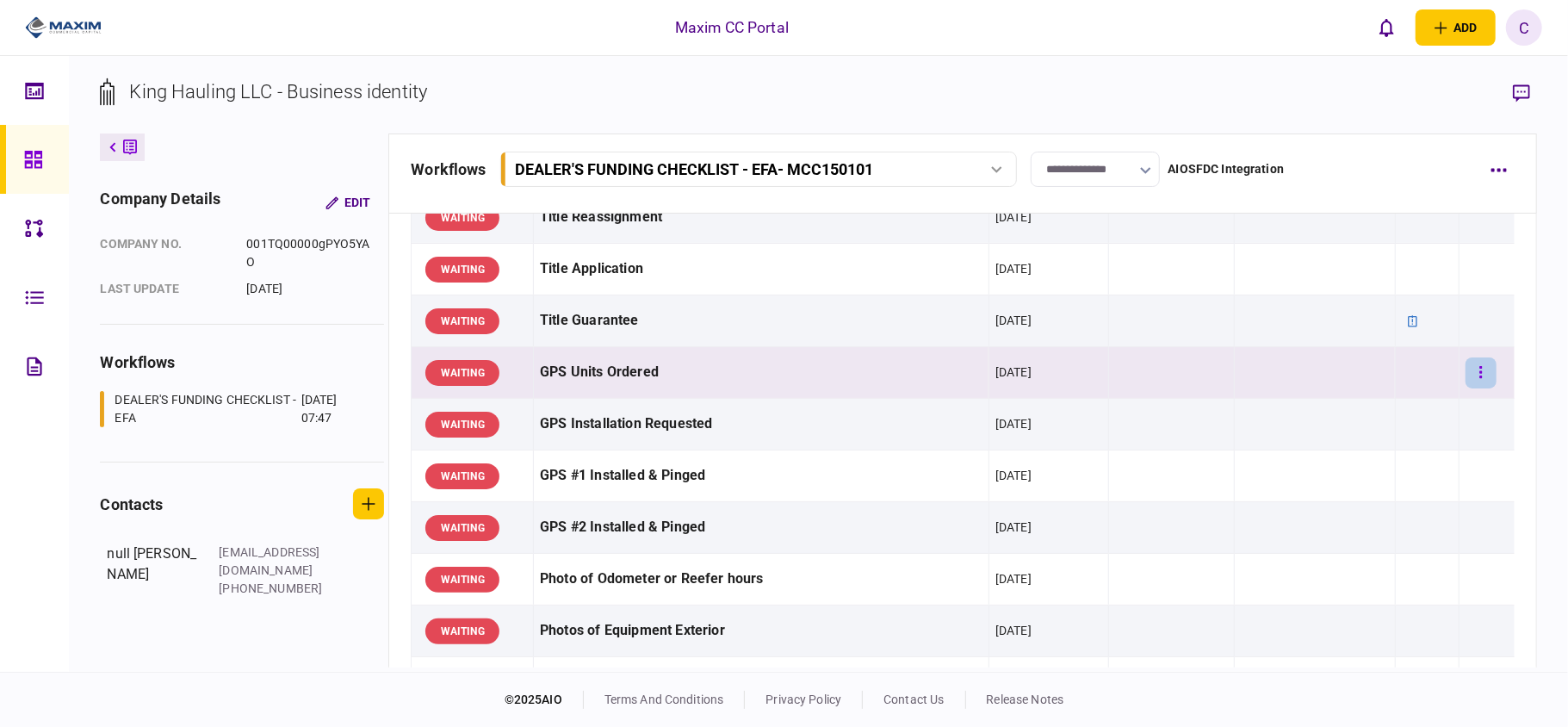
click at [1466, 368] on button "button" at bounding box center [1481, 373] width 31 height 31
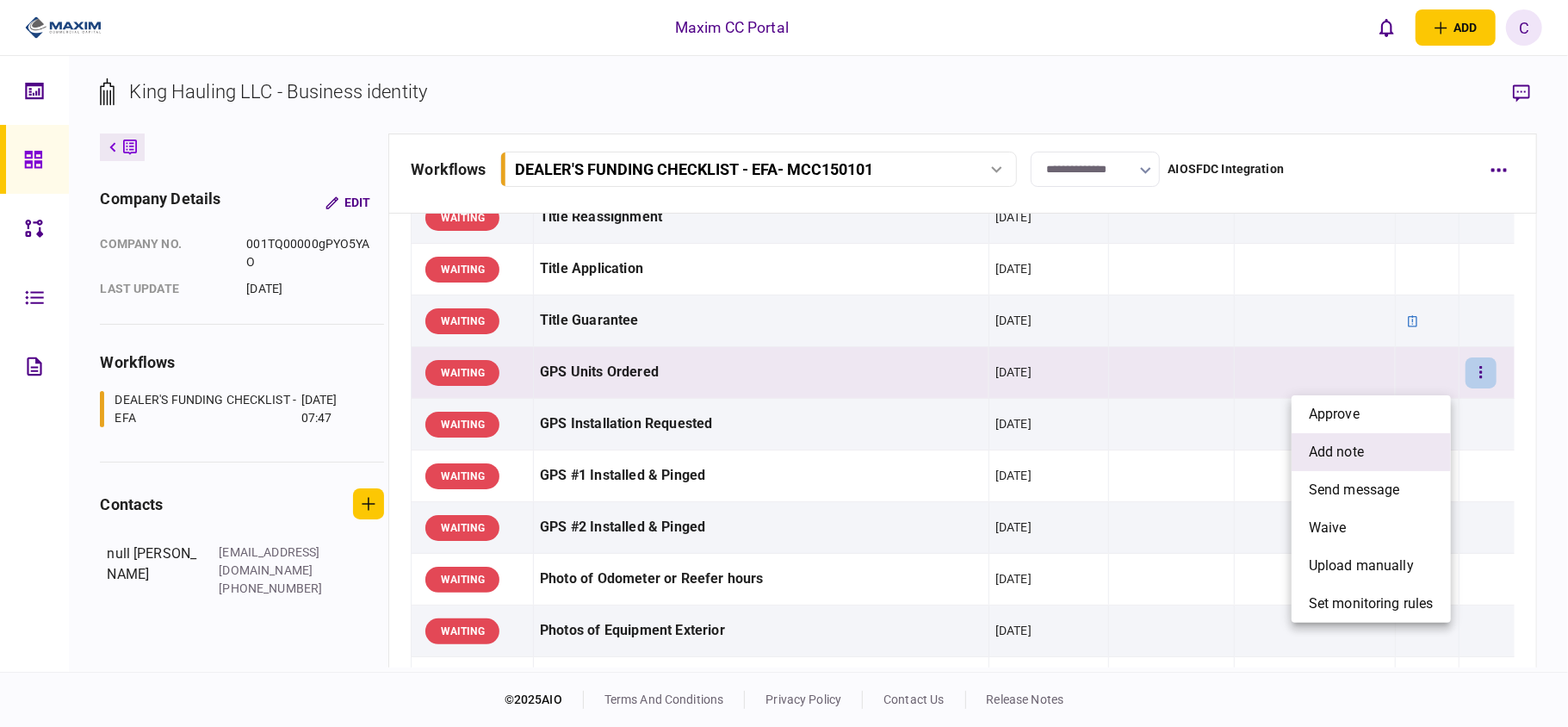
click at [1319, 452] on span "add note" at bounding box center [1336, 452] width 55 height 21
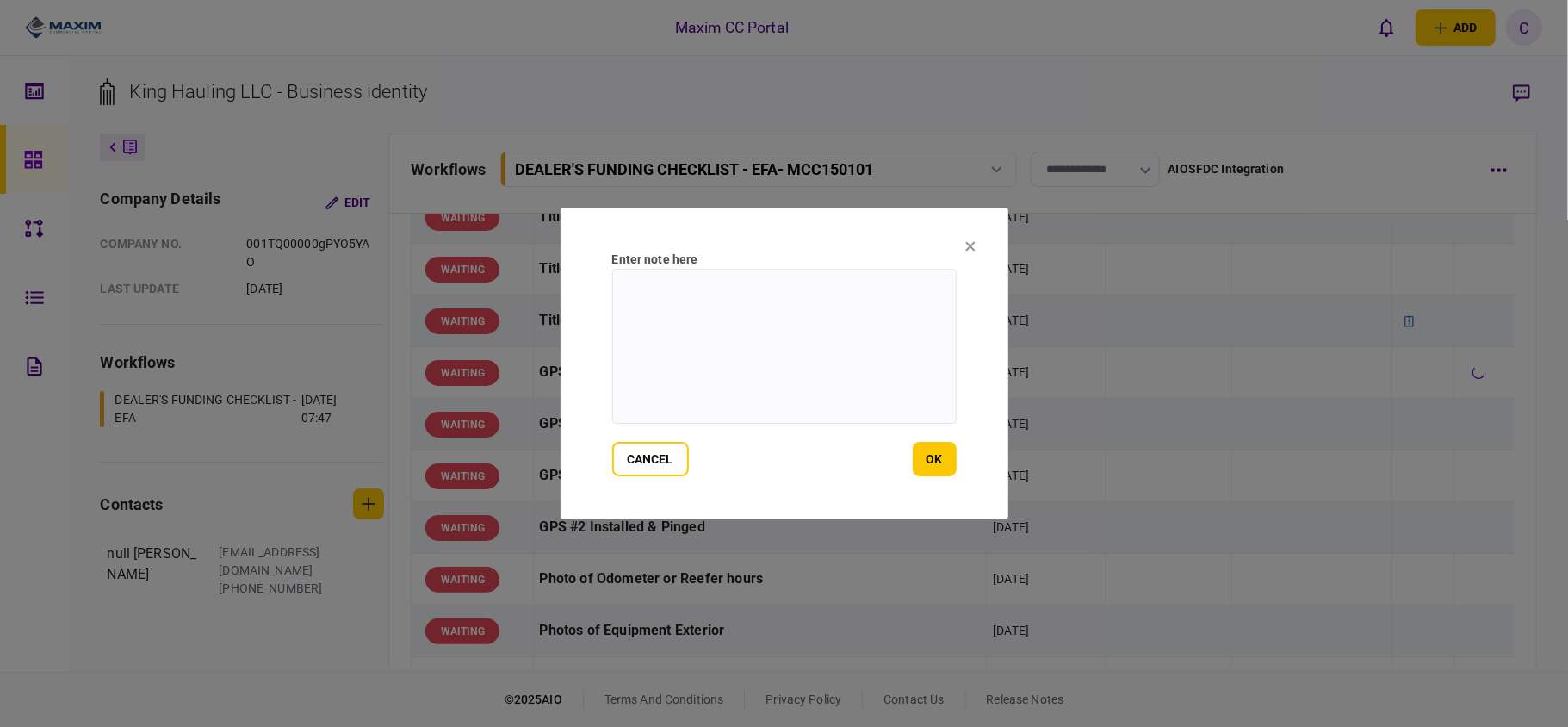
click at [837, 298] on textarea at bounding box center [784, 345] width 344 height 155
paste textarea "**********"
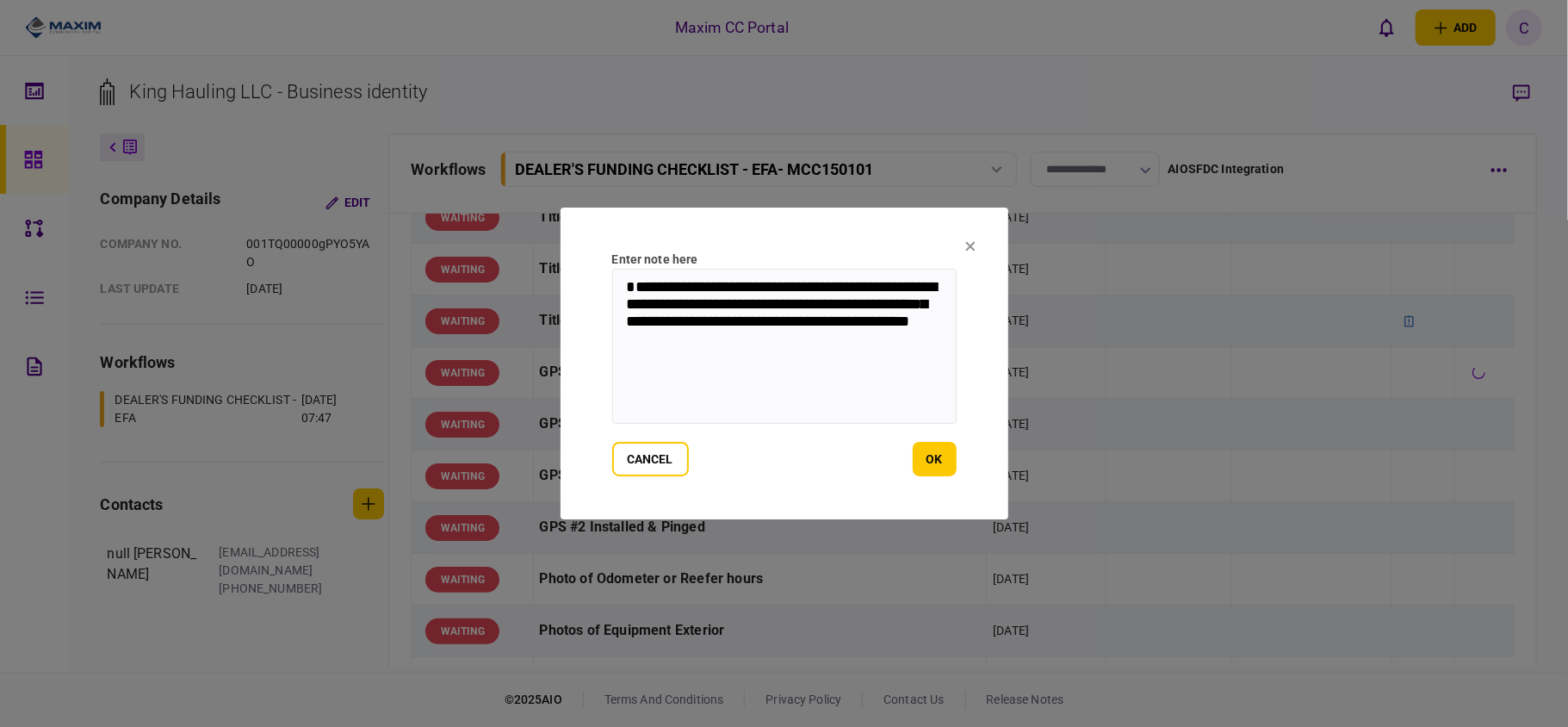
click at [659, 288] on textarea "**********" at bounding box center [784, 345] width 344 height 155
drag, startPoint x: 765, startPoint y: 345, endPoint x: 692, endPoint y: 324, distance: 76.0
click at [692, 324] on textarea "**********" at bounding box center [784, 345] width 344 height 155
click at [629, 283] on textarea "**********" at bounding box center [784, 345] width 344 height 155
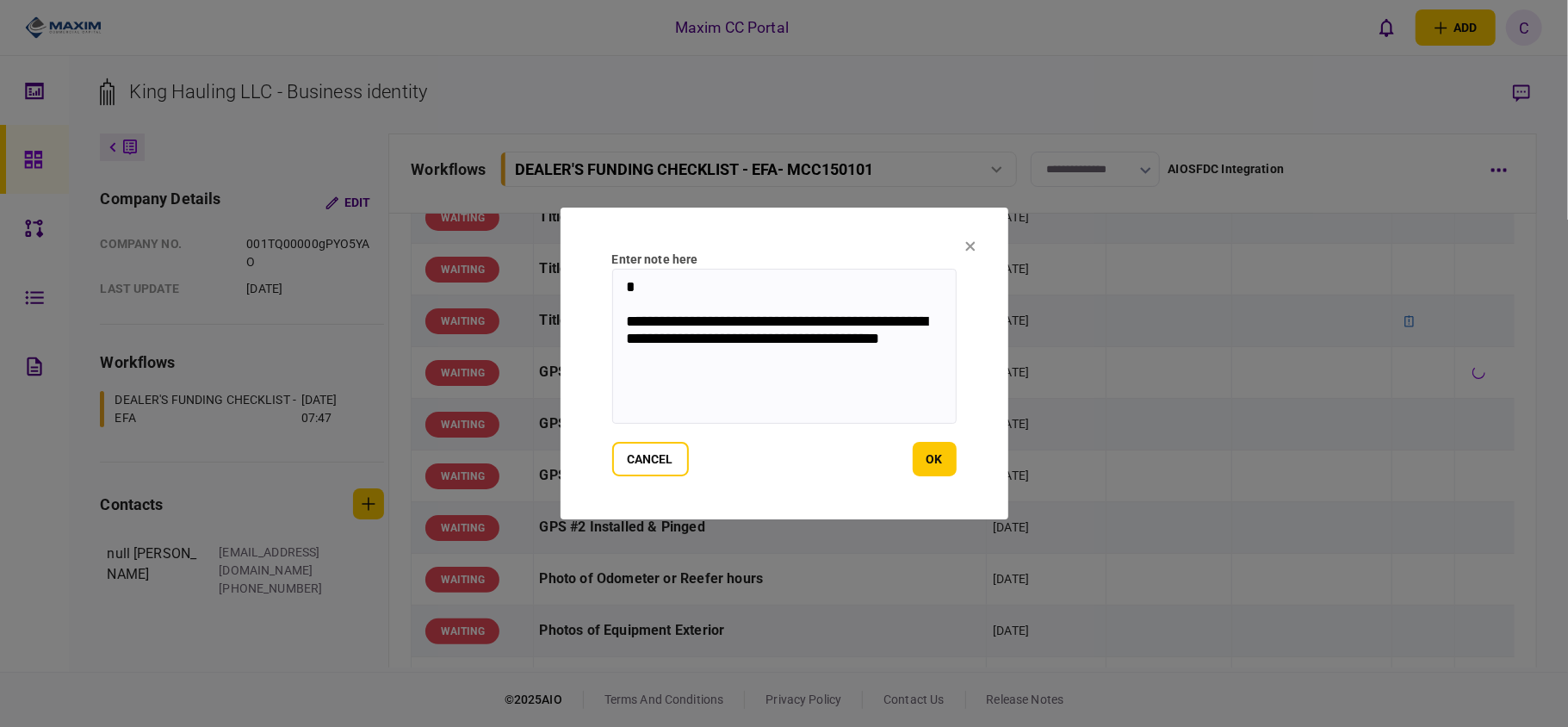
paste textarea "**********"
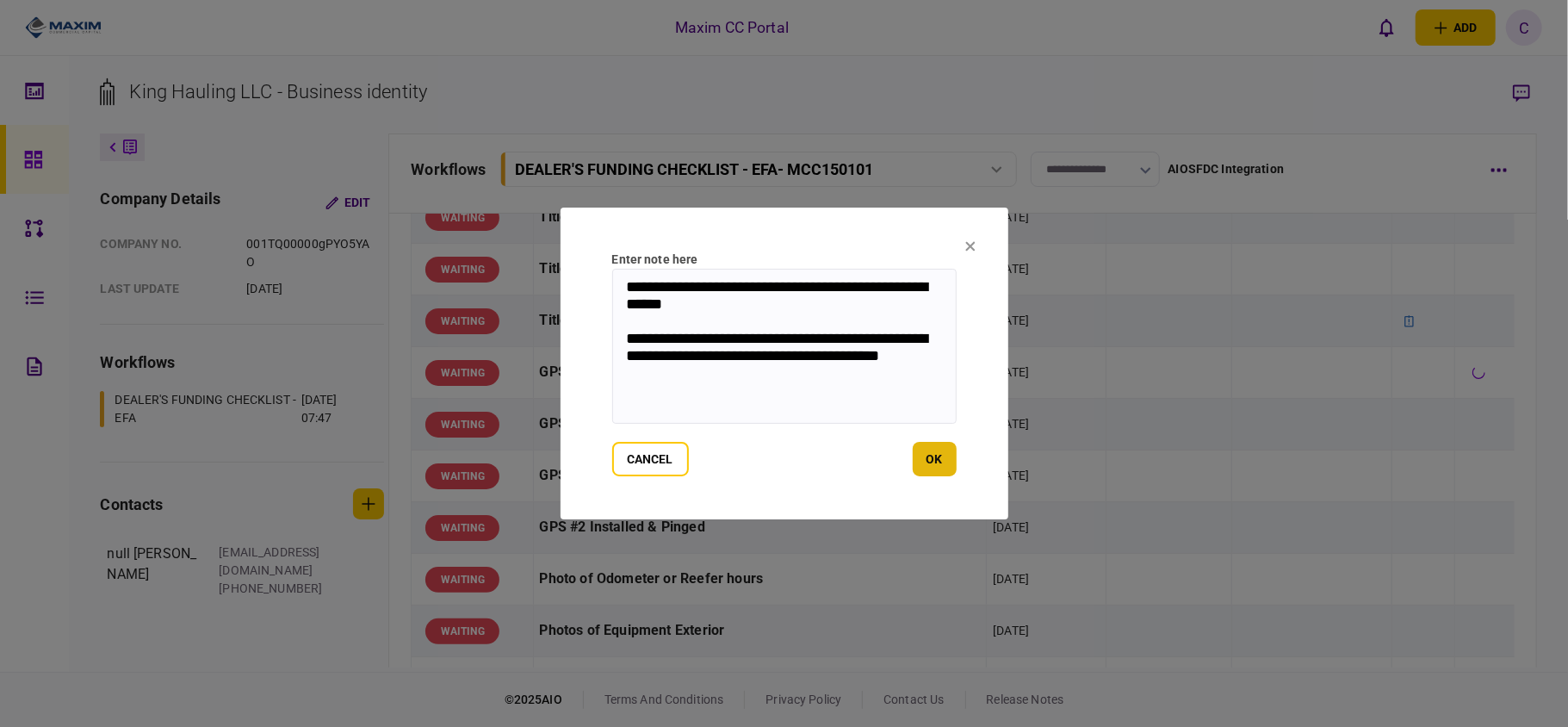
type textarea "**********"
click at [932, 449] on button "ok" at bounding box center [935, 459] width 44 height 35
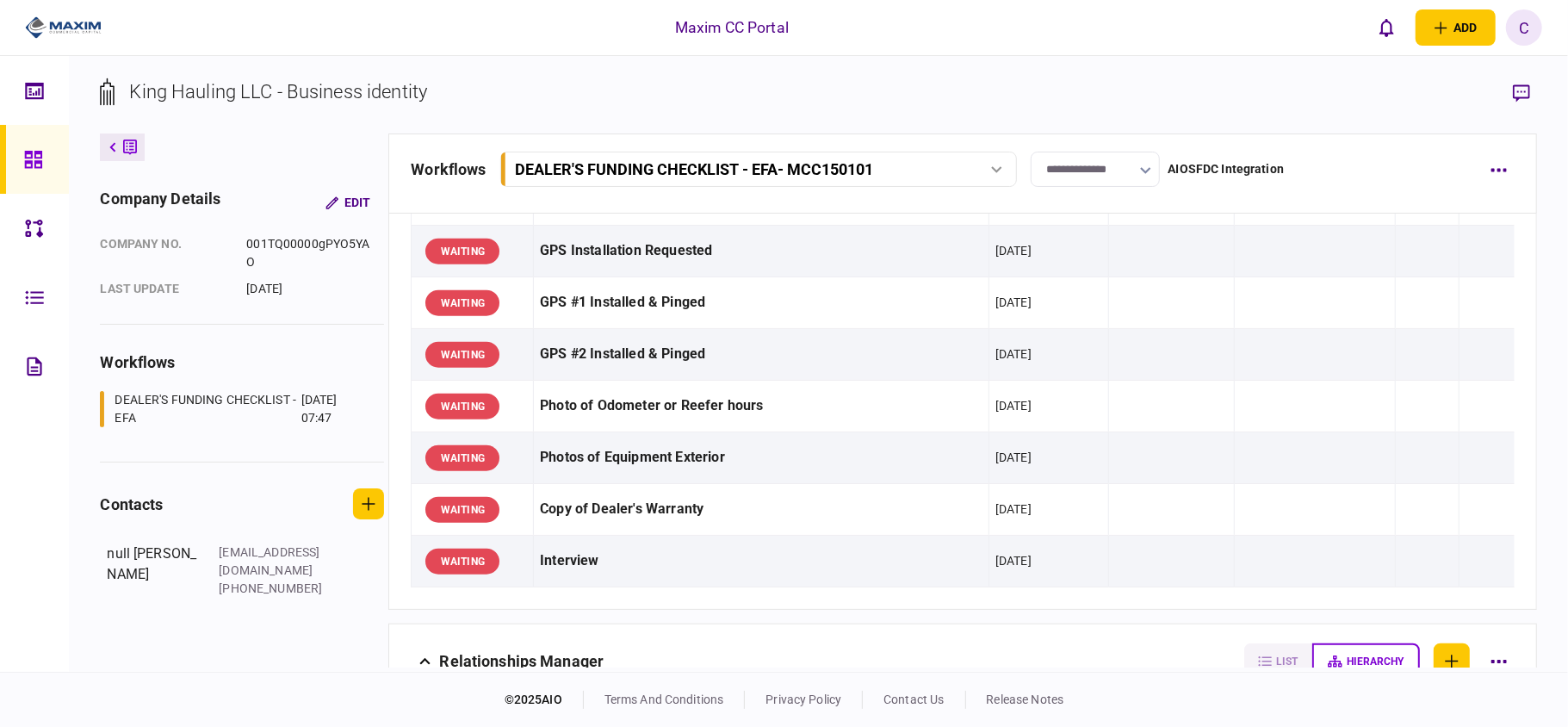
scroll to position [1377, 0]
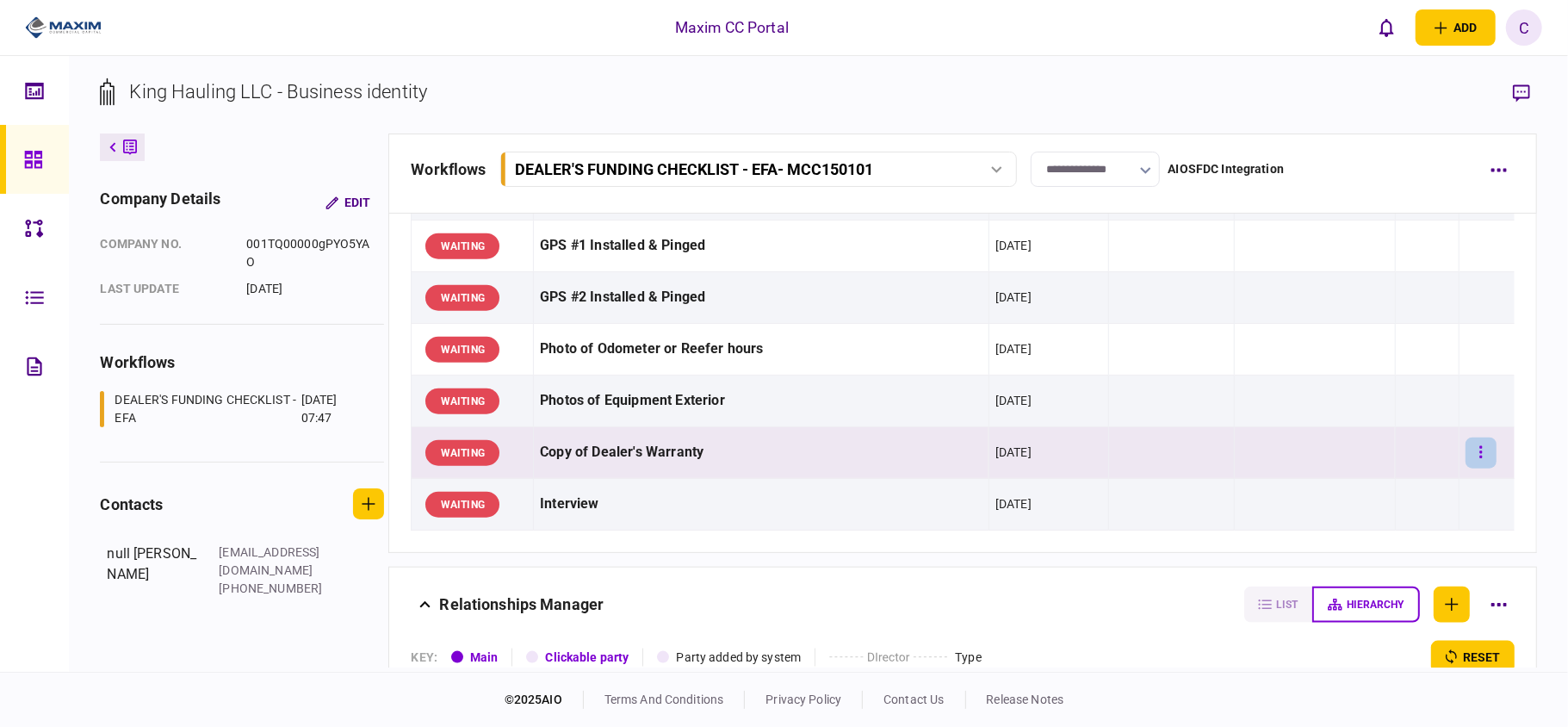
click at [1466, 460] on button "button" at bounding box center [1481, 452] width 31 height 31
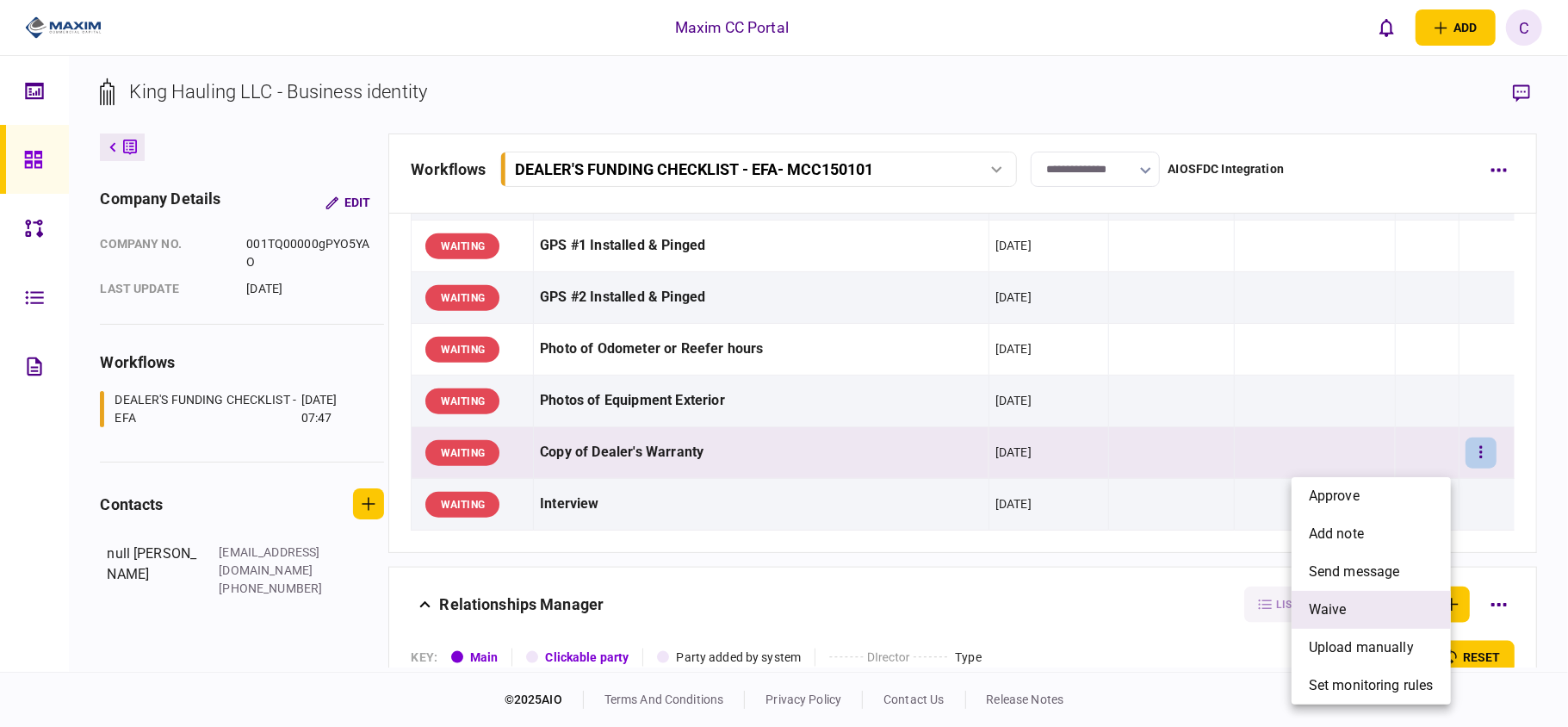
click at [1316, 607] on span "waive" at bounding box center [1327, 609] width 38 height 21
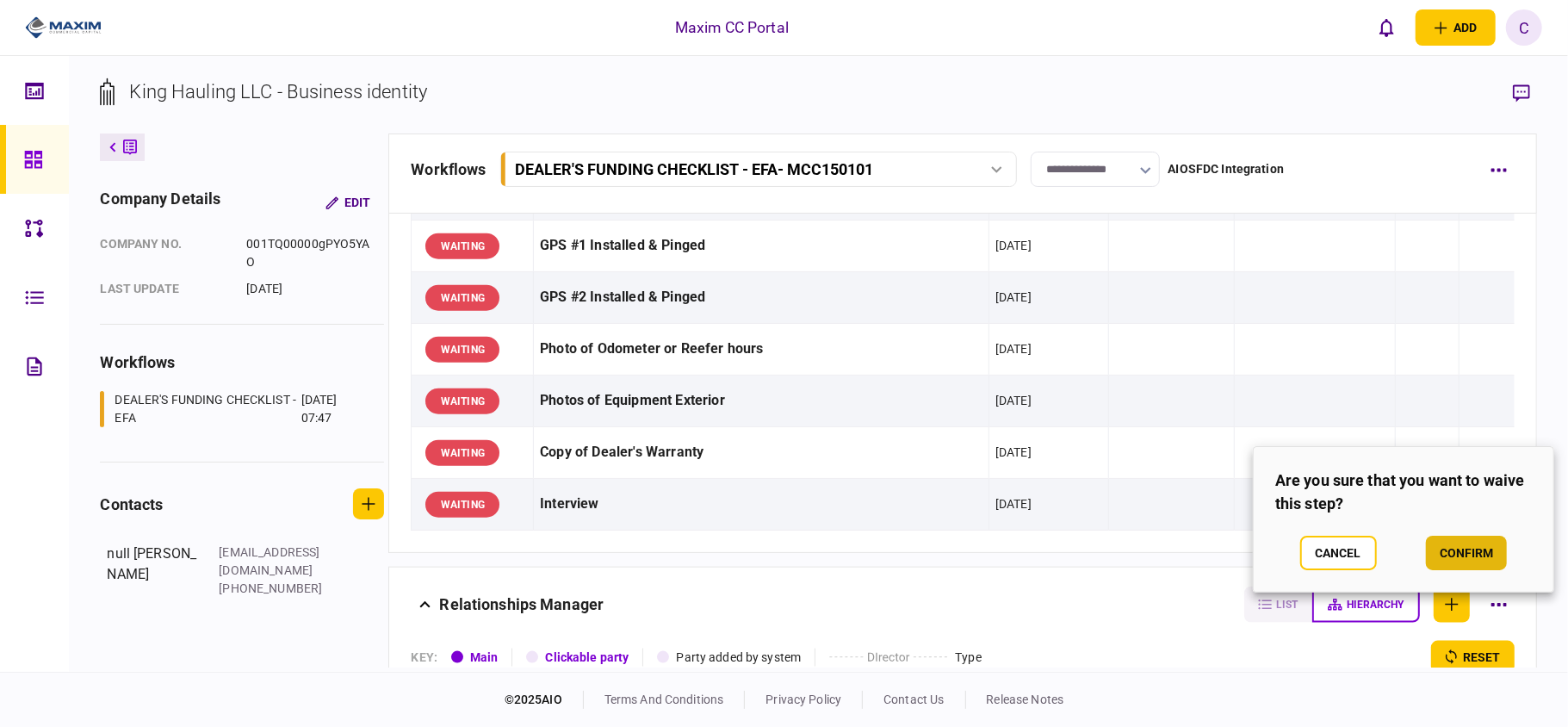
click at [1450, 549] on button "confirm" at bounding box center [1466, 553] width 81 height 35
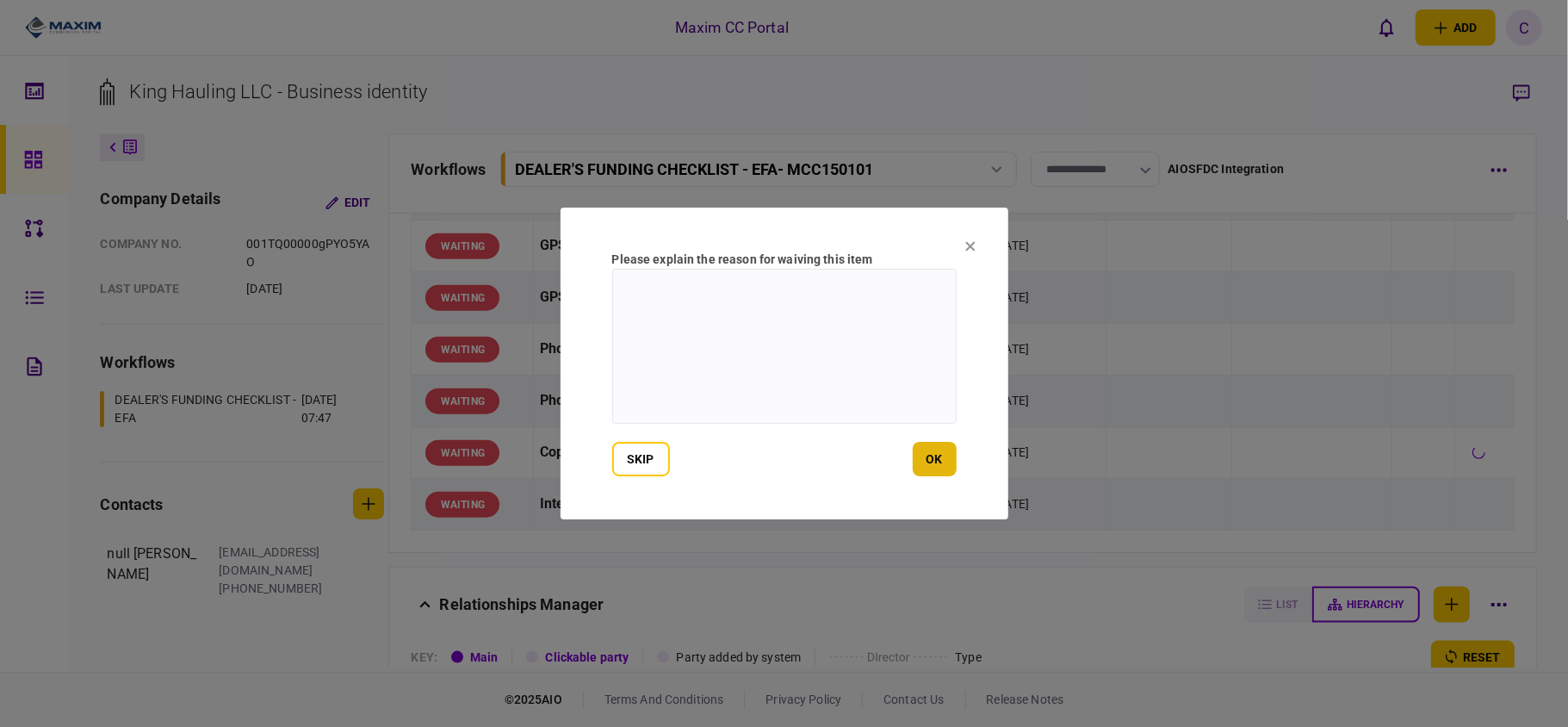
click at [921, 458] on button "ok" at bounding box center [935, 459] width 44 height 35
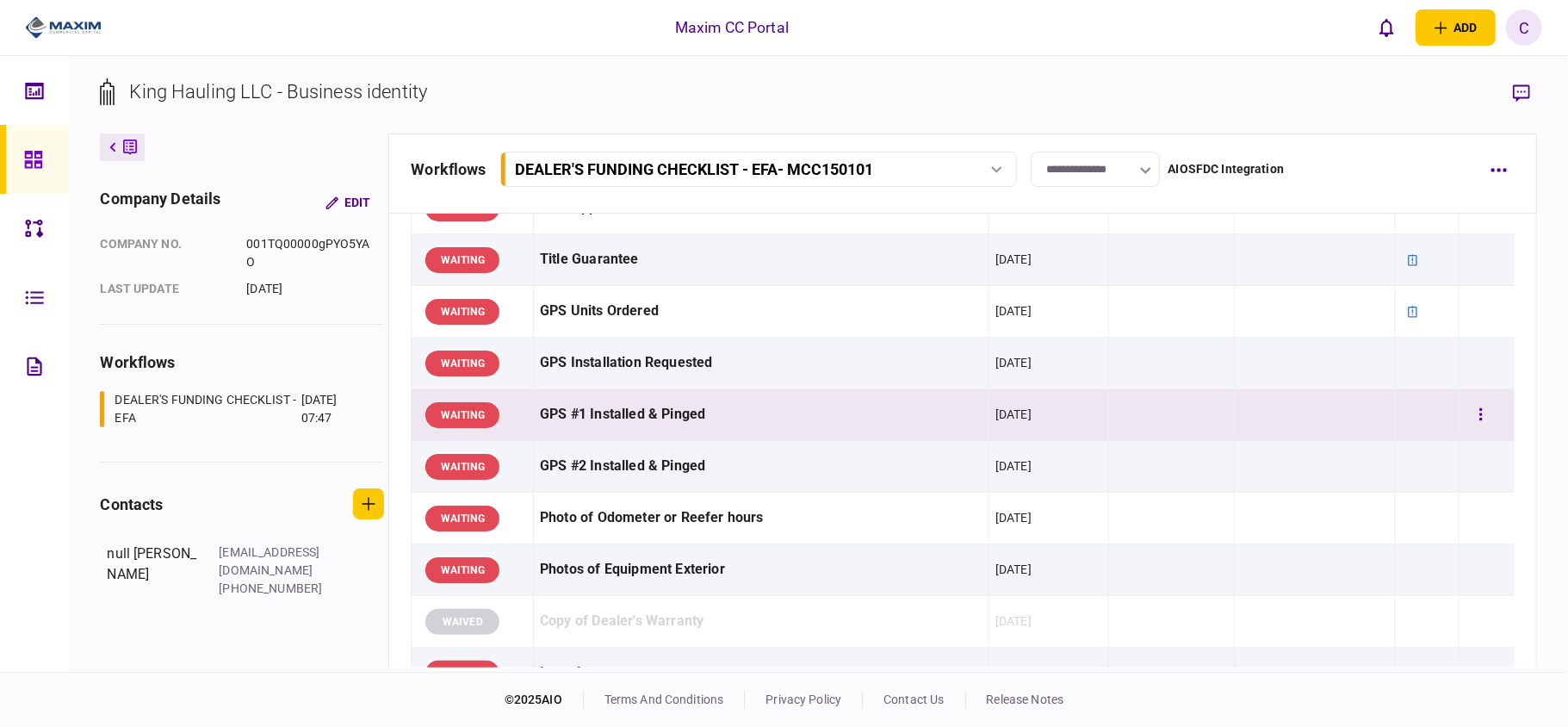
scroll to position [1262, 0]
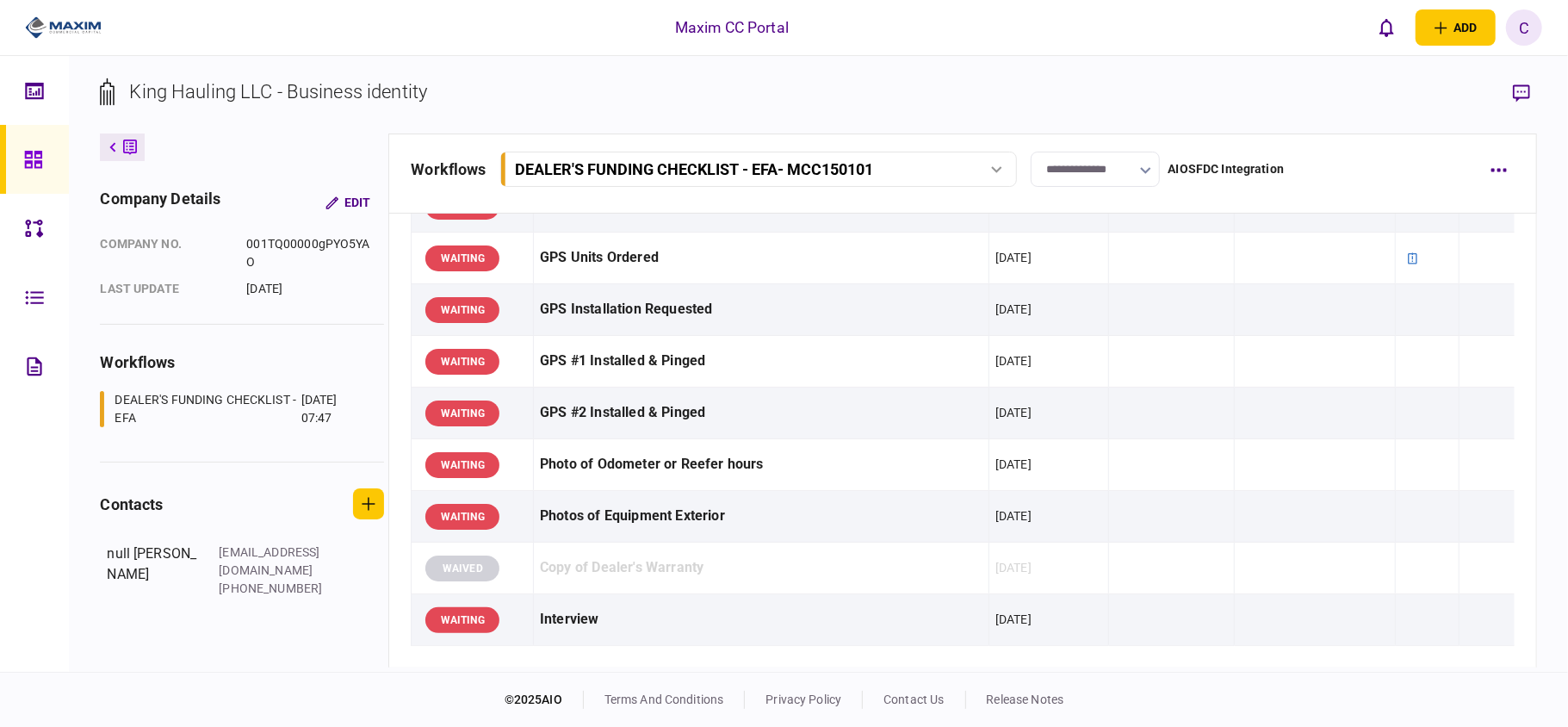
click at [1096, 167] on input "**********" at bounding box center [1095, 168] width 129 height 35
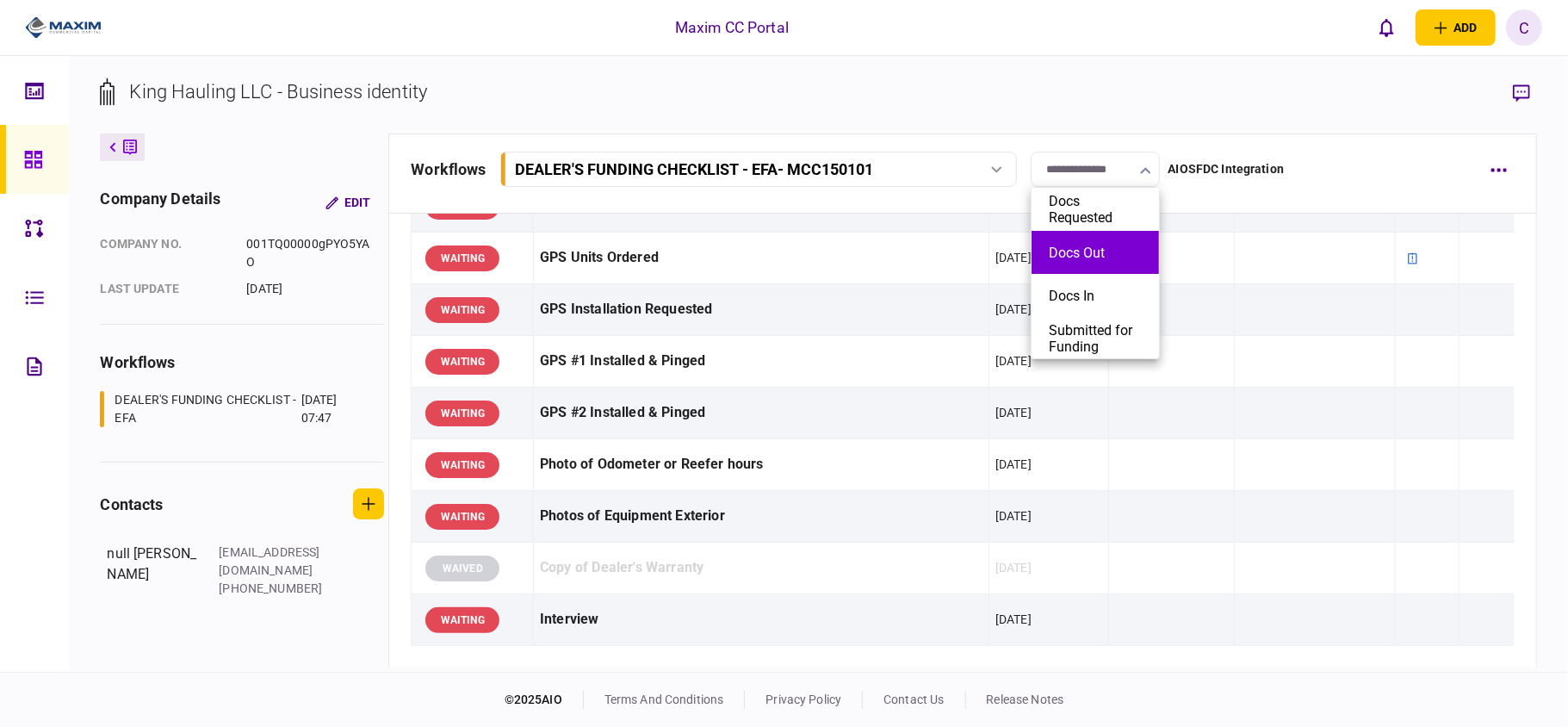
click at [1086, 249] on button "Docs Out" at bounding box center [1096, 252] width 93 height 16
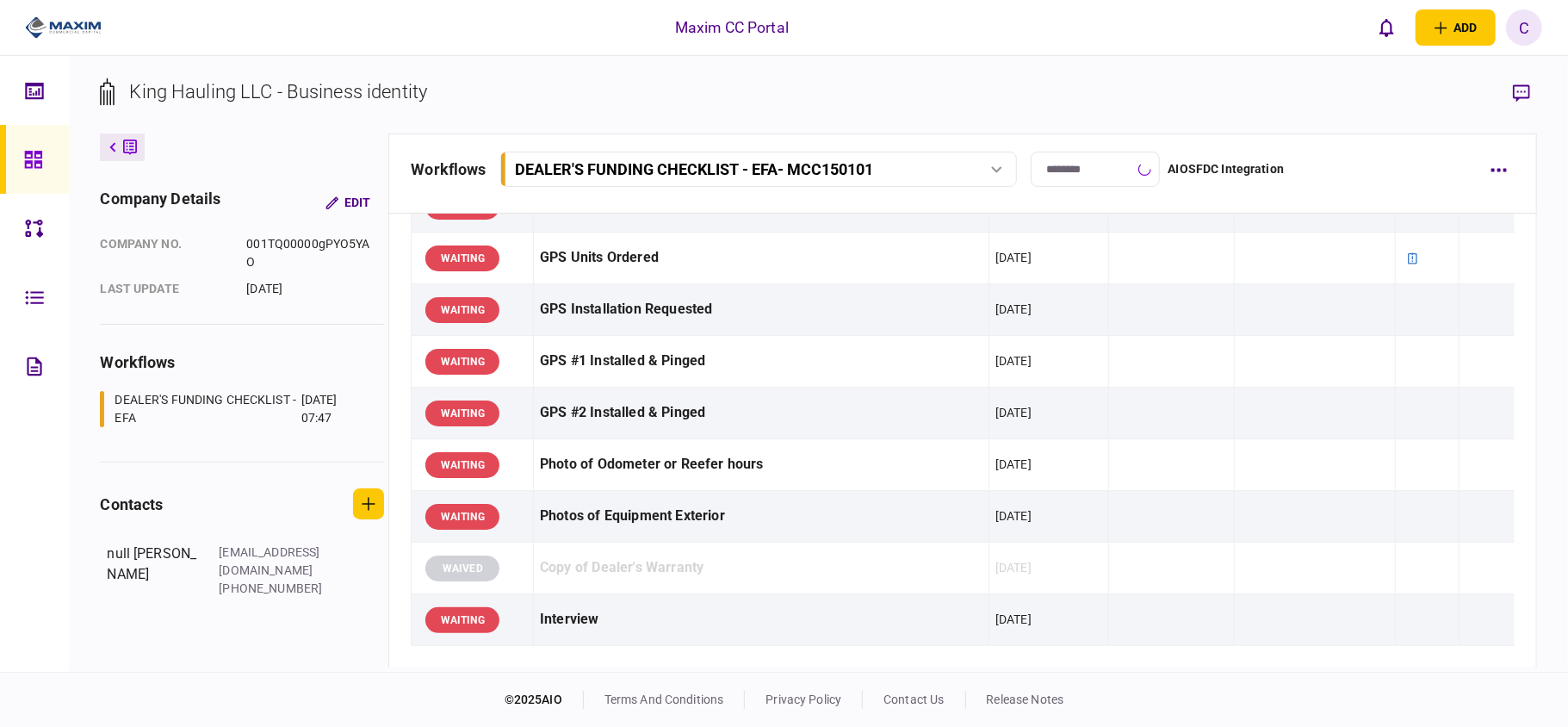
type input "********"
click at [25, 152] on icon at bounding box center [32, 158] width 17 height 17
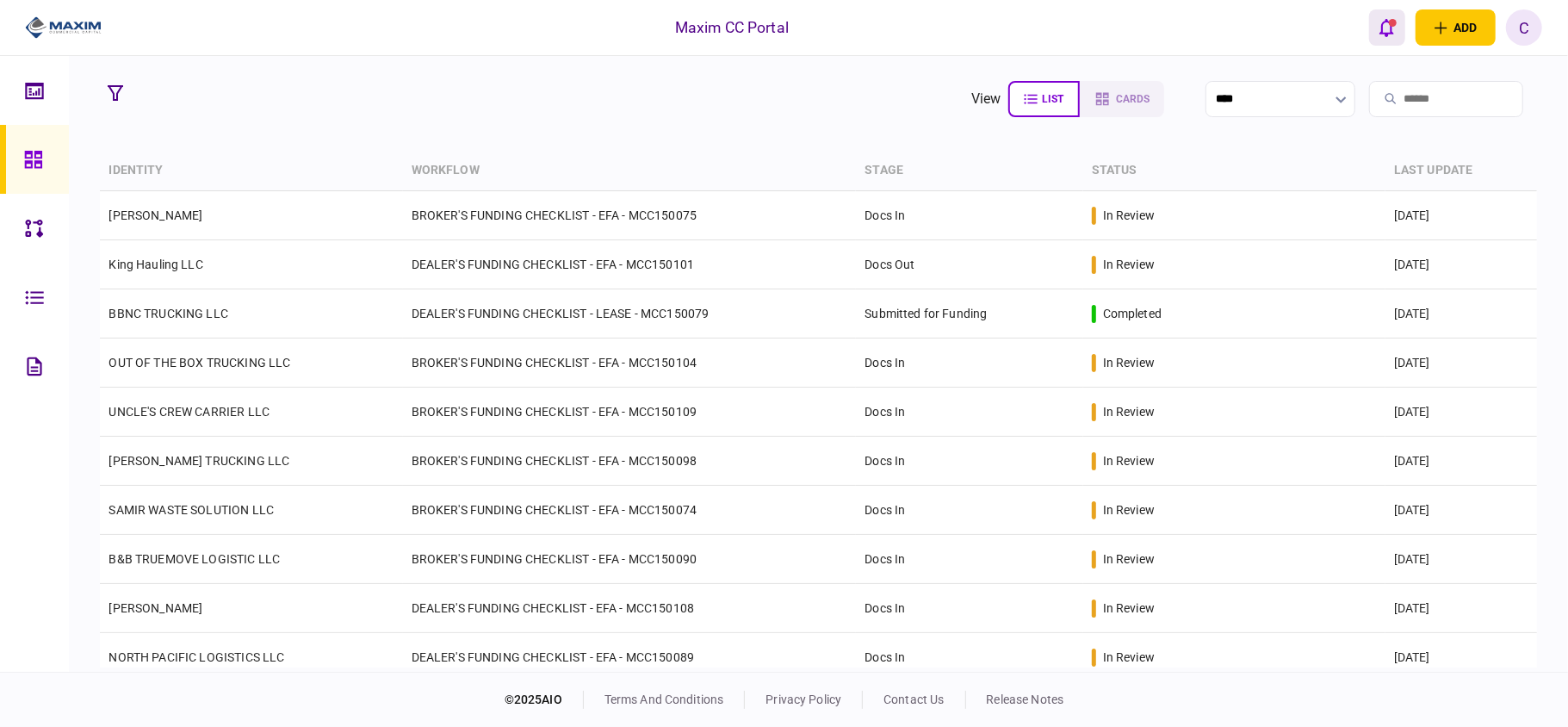
click at [1389, 19] on div "open notifications list" at bounding box center [1393, 22] width 8 height 8
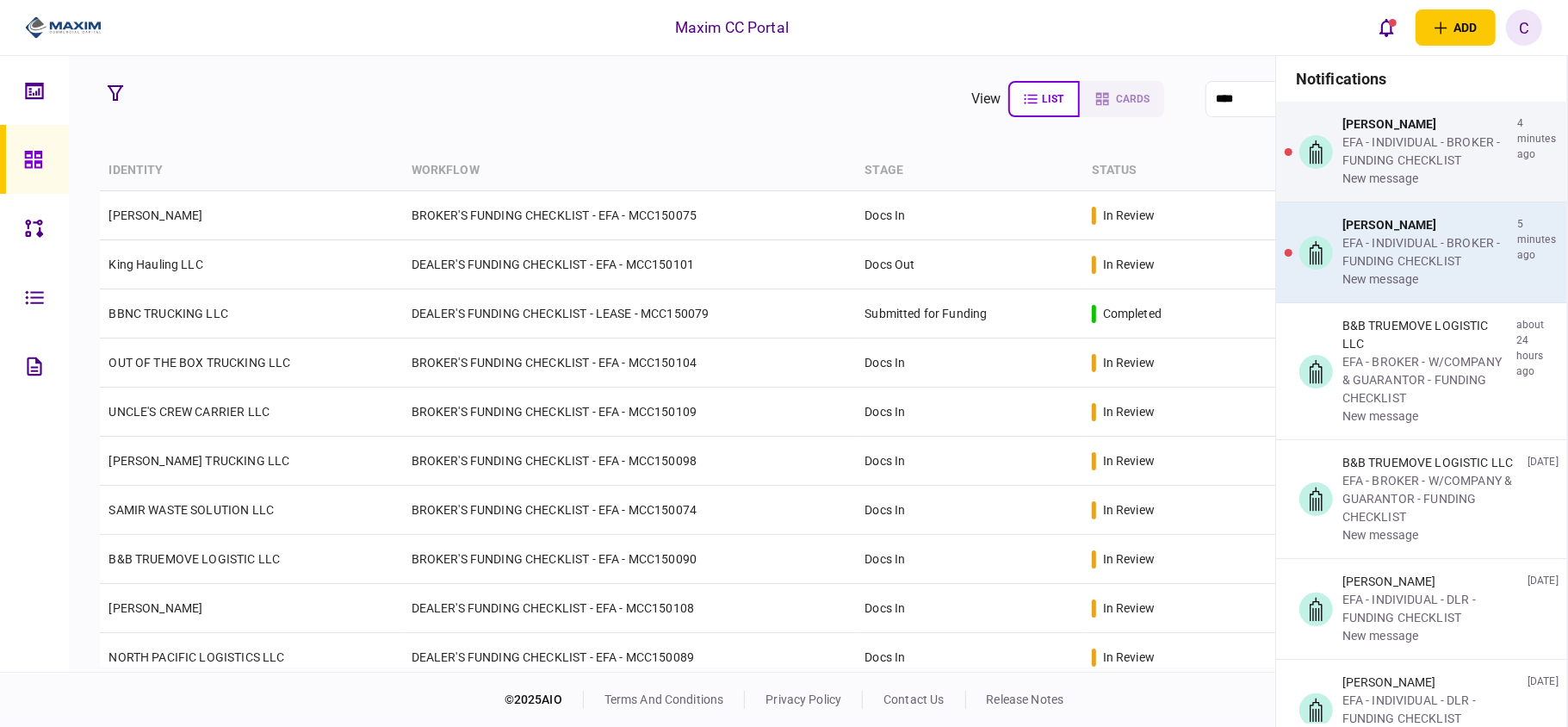
click at [1399, 232] on div "[PERSON_NAME]" at bounding box center [1427, 225] width 168 height 18
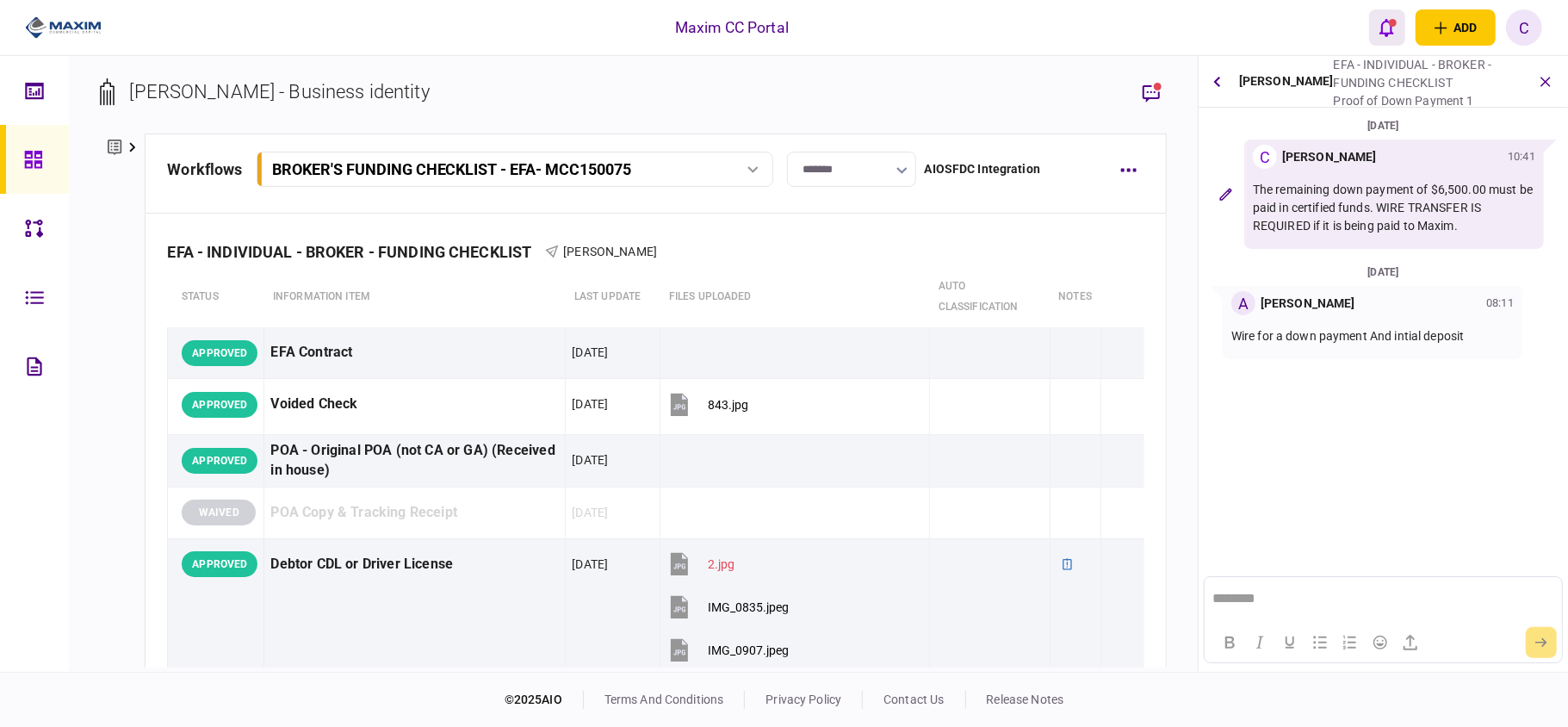
click at [1386, 31] on icon "open notifications list" at bounding box center [1386, 27] width 14 height 19
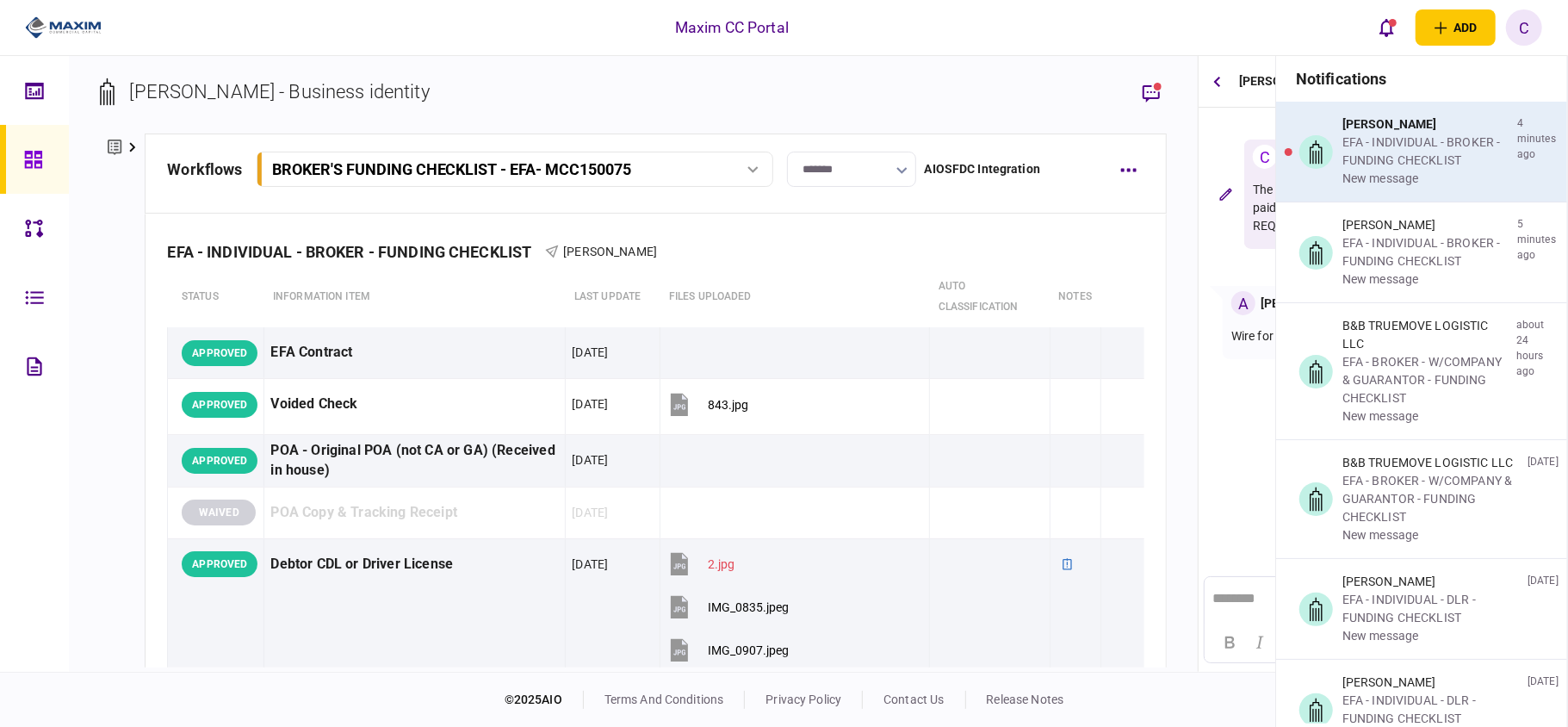
click at [1368, 143] on div "EFA - INDIVIDUAL - BROKER - FUNDING CHECKLIST" at bounding box center [1427, 151] width 168 height 36
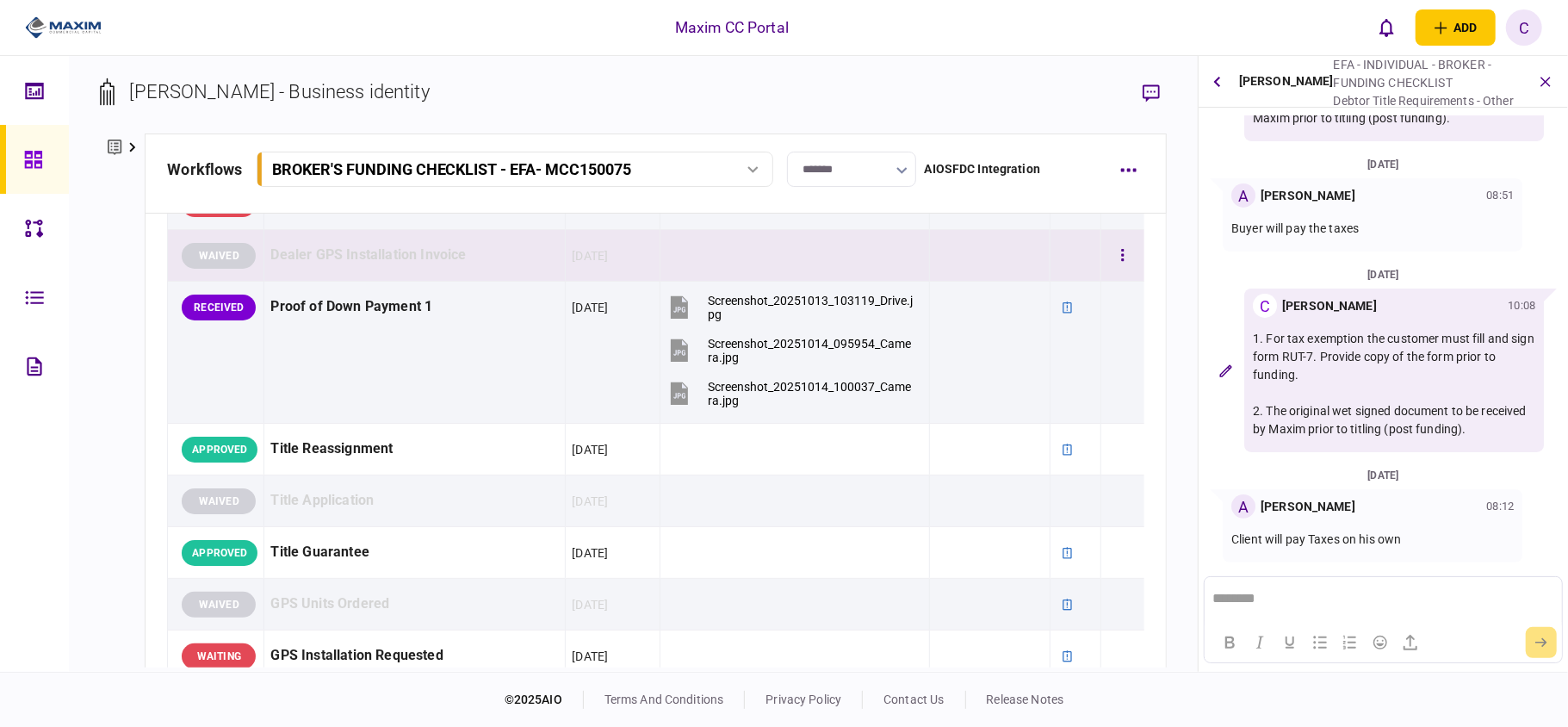
scroll to position [1262, 0]
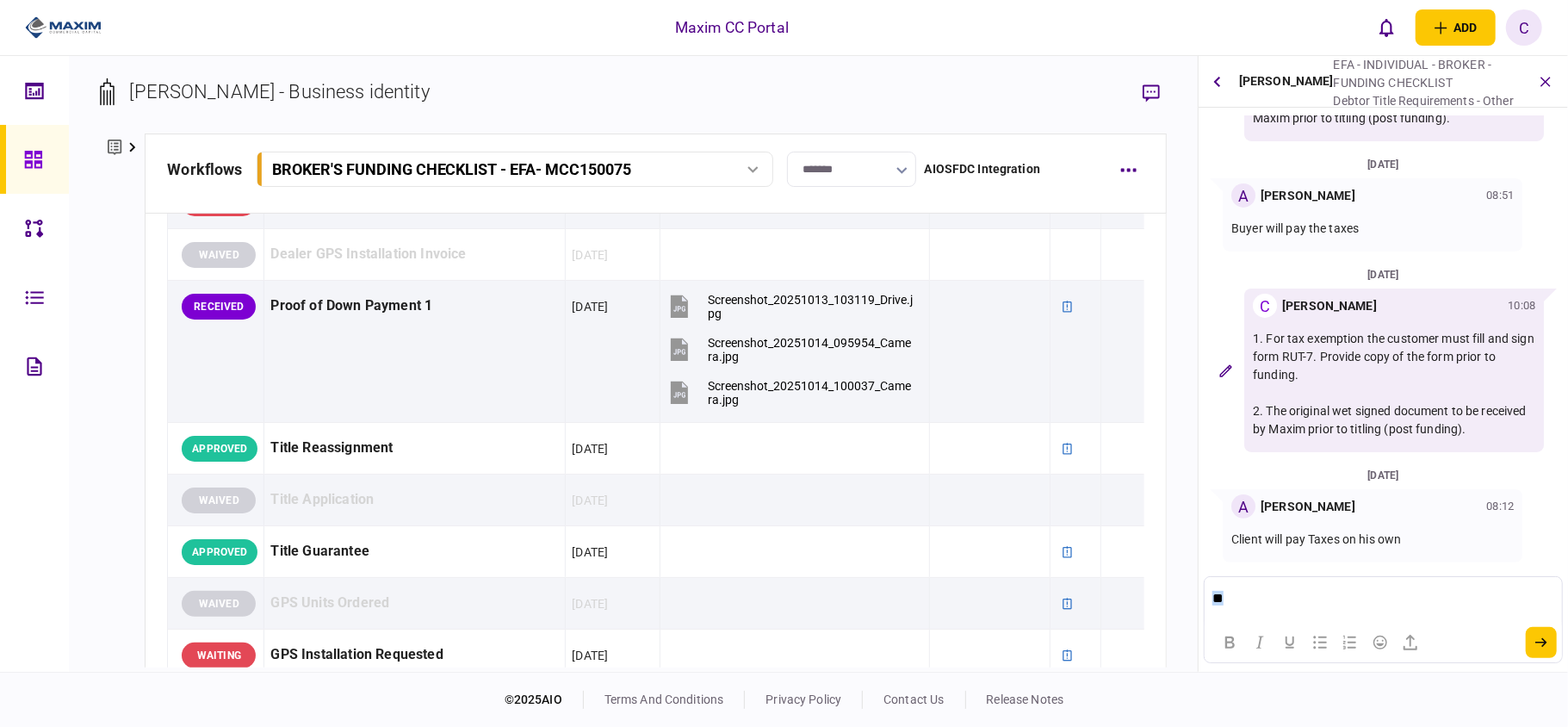
drag, startPoint x: 1239, startPoint y: 594, endPoint x: 2216, endPoint y: 1173, distance: 1135.7
click at [1205, 596] on html "**" at bounding box center [1383, 597] width 357 height 44
click at [1276, 588] on html "**" at bounding box center [1383, 597] width 357 height 44
drag, startPoint x: 1257, startPoint y: 596, endPoint x: 1101, endPoint y: 589, distance: 156.2
click at [1205, 589] on html "**" at bounding box center [1383, 597] width 357 height 44
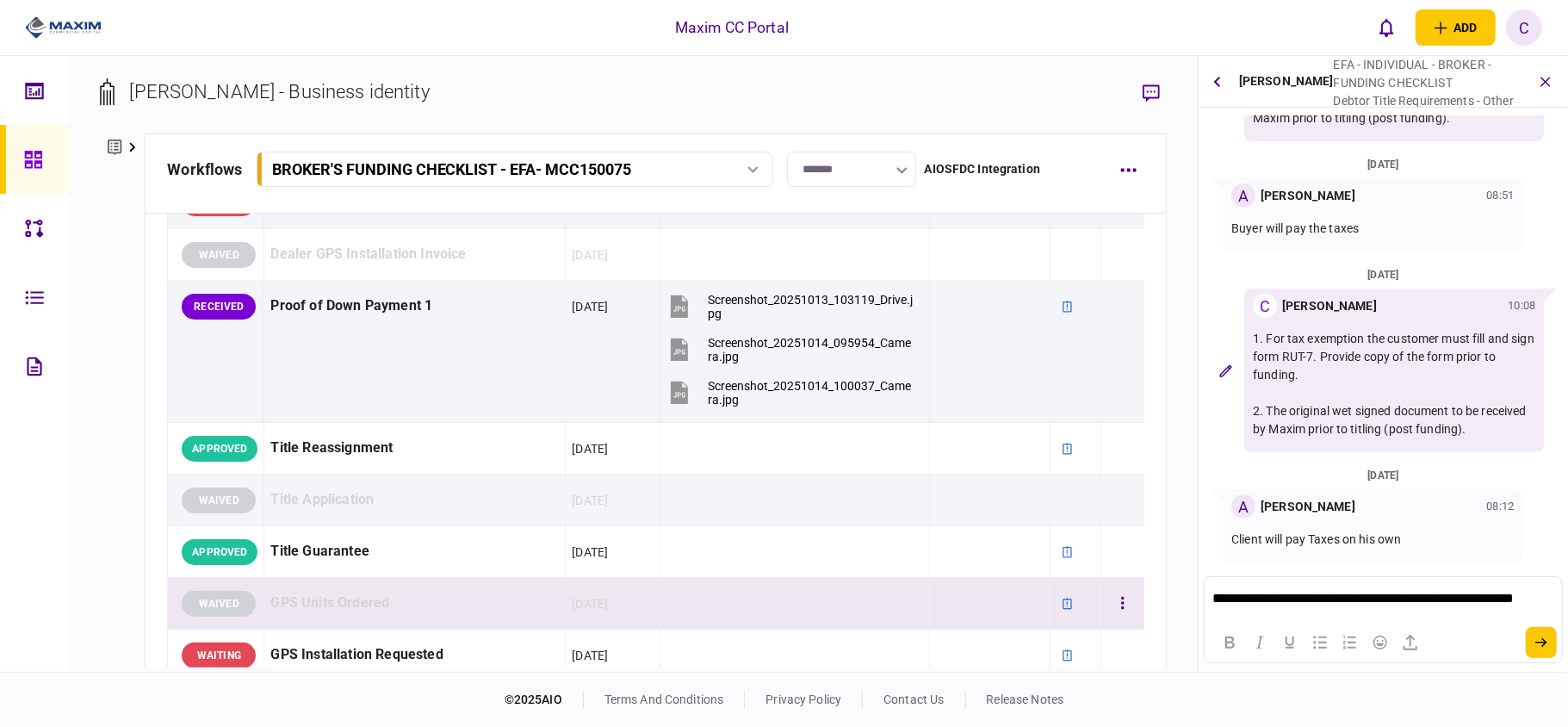
scroll to position [0, 0]
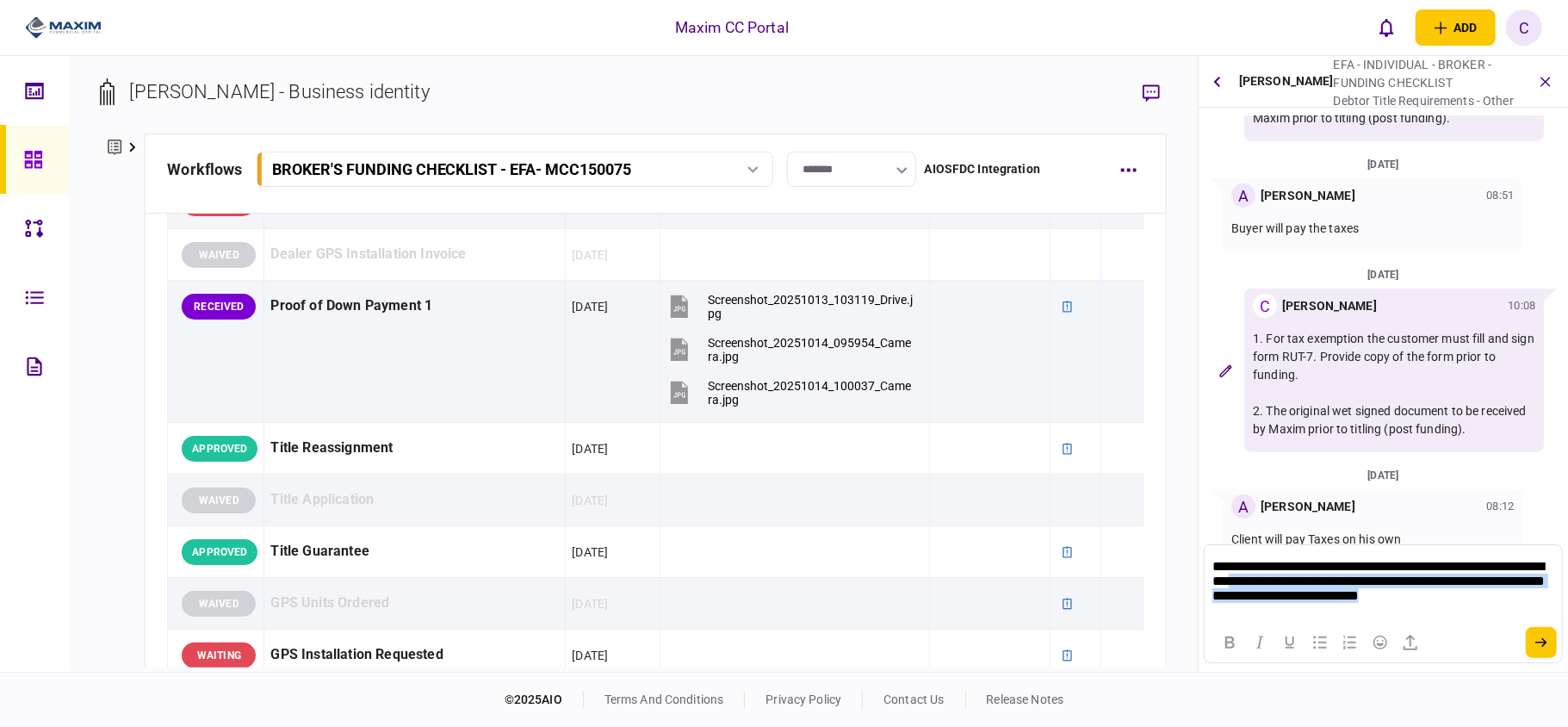
drag, startPoint x: 1535, startPoint y: 600, endPoint x: 1273, endPoint y: 588, distance: 262.3
click at [1273, 588] on p "**********" at bounding box center [1383, 582] width 340 height 48
click at [1536, 644] on icon "submit" at bounding box center [1541, 642] width 12 height 11
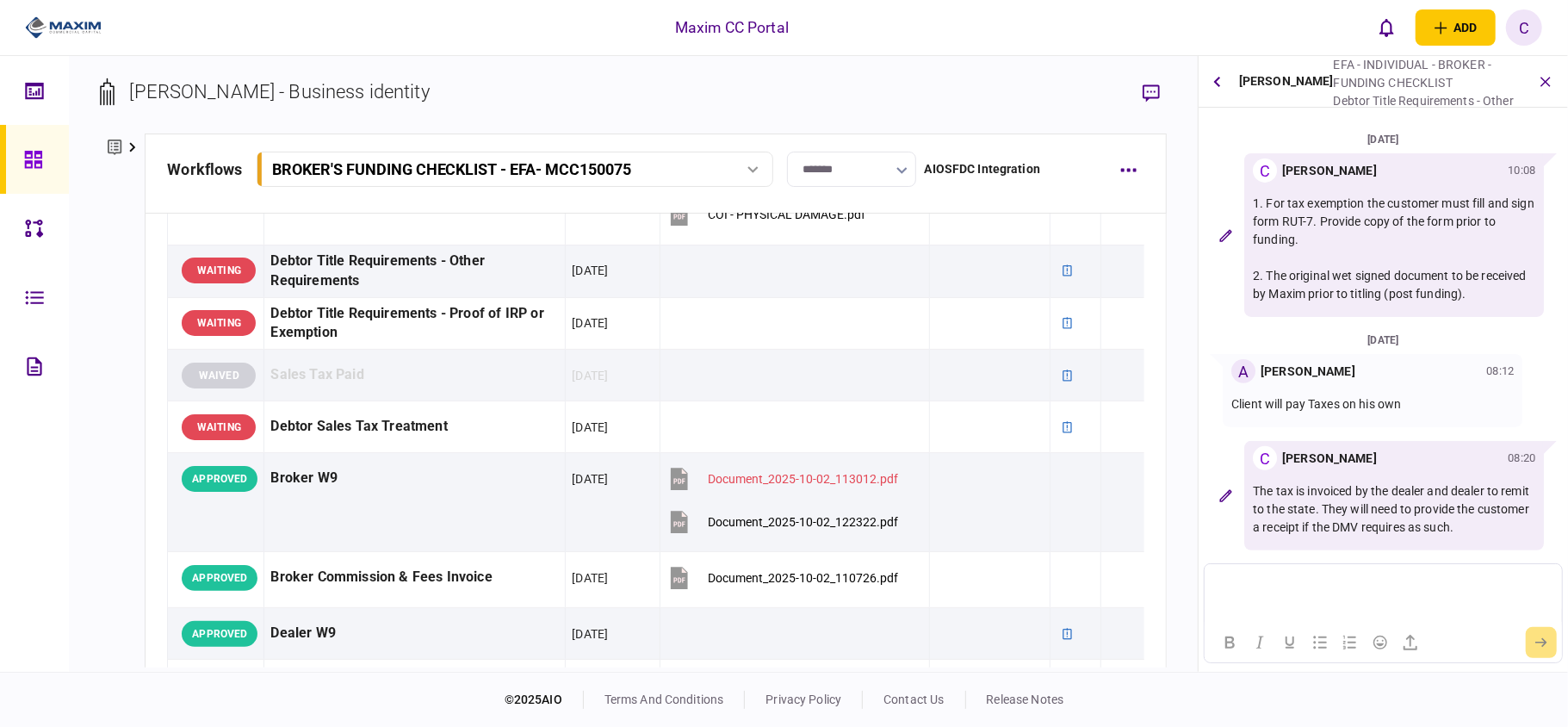
scroll to position [689, 0]
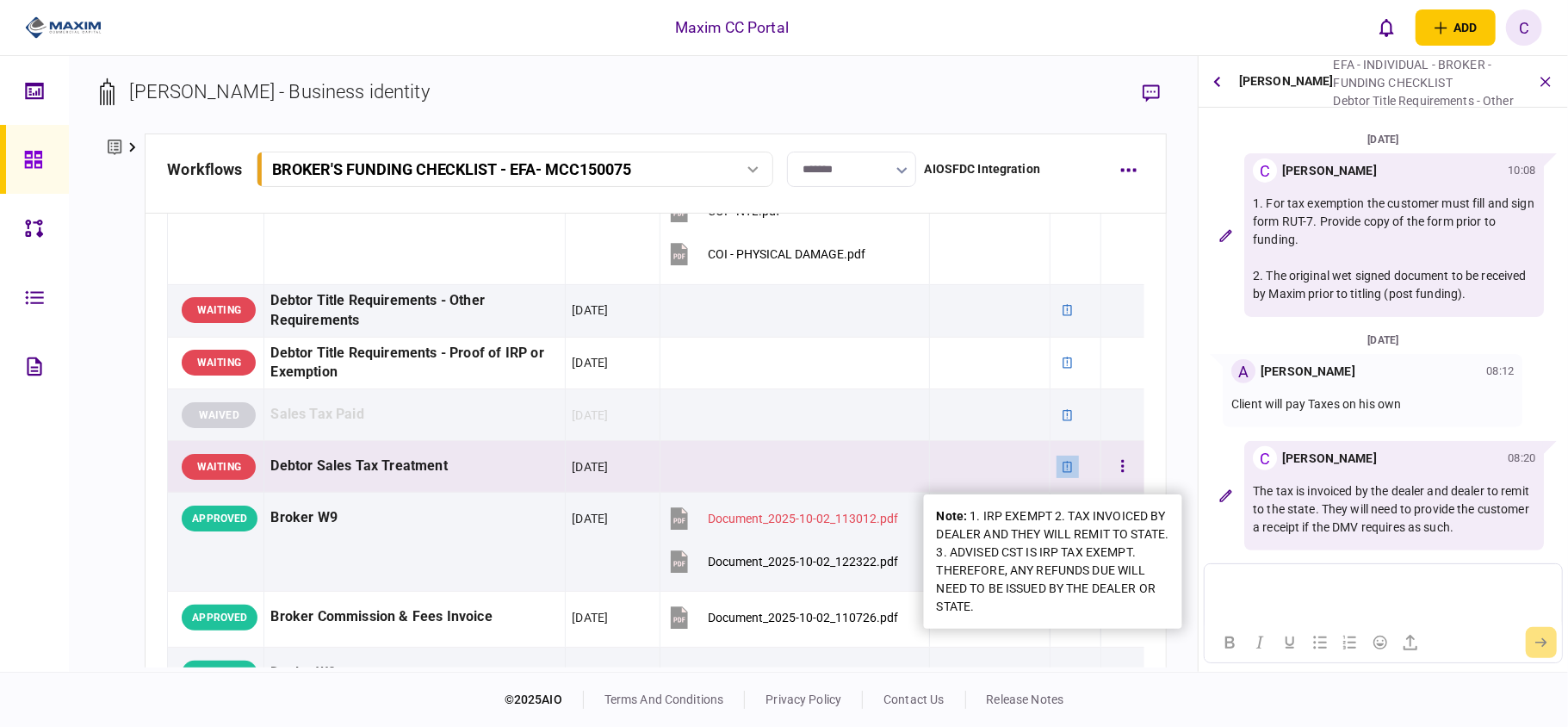
click at [1062, 469] on icon at bounding box center [1067, 466] width 12 height 12
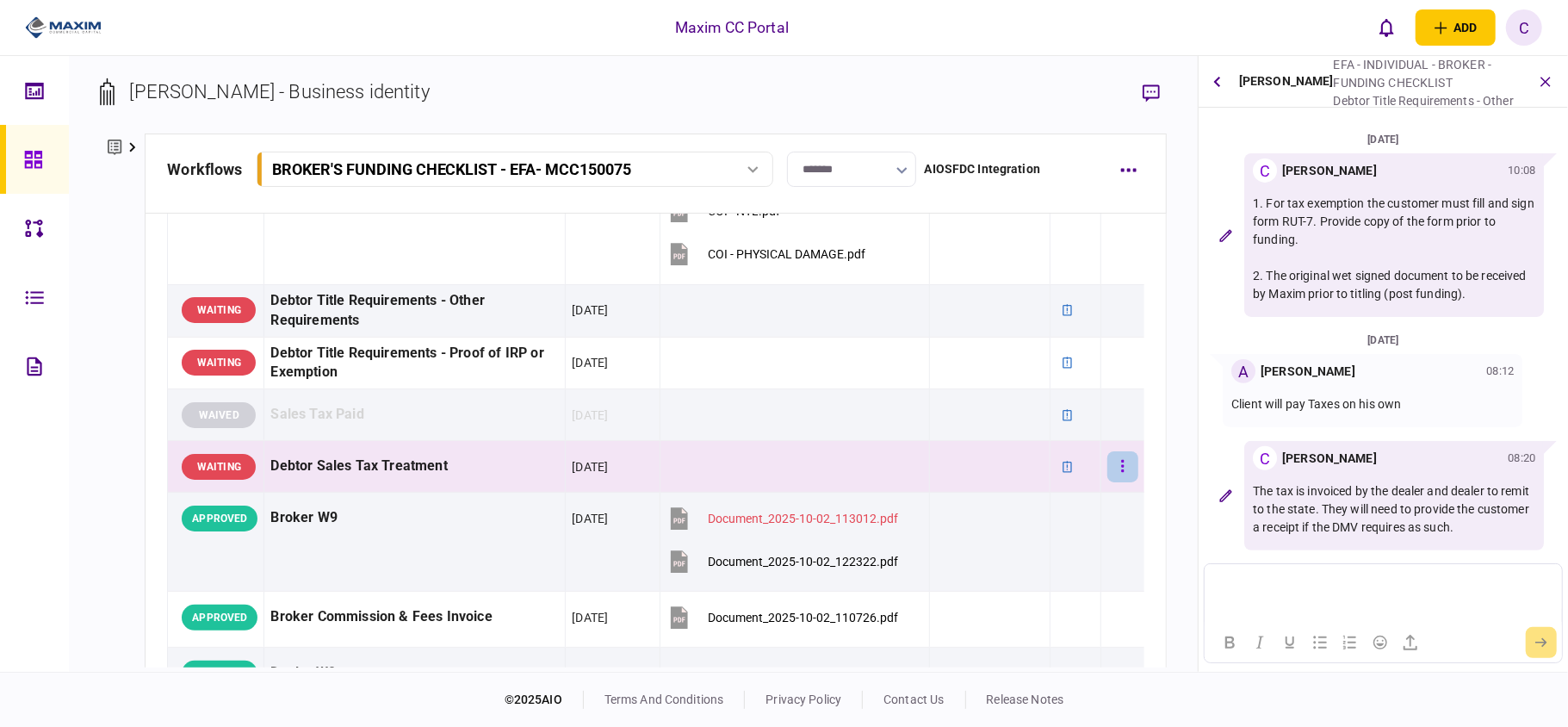
click at [1113, 474] on button "button" at bounding box center [1123, 466] width 31 height 31
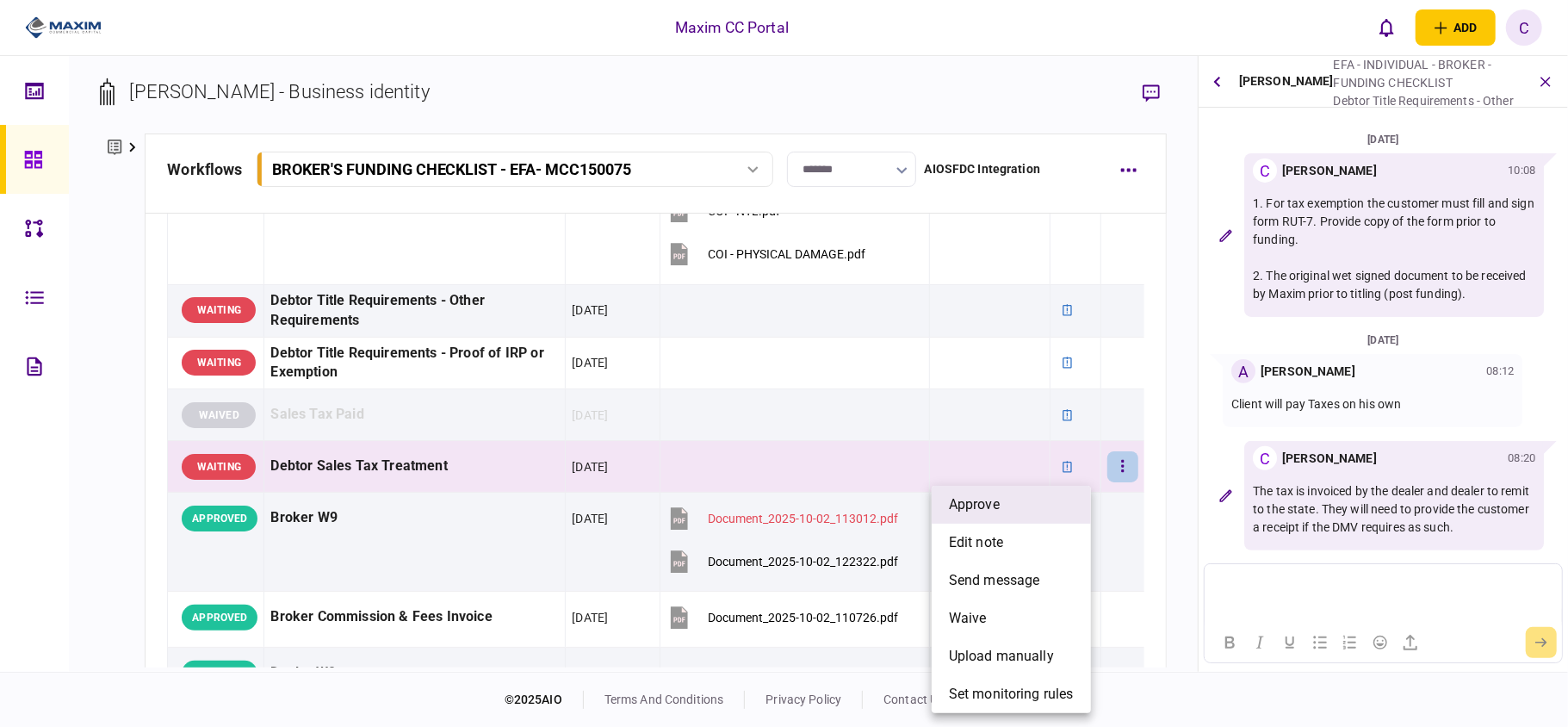
click at [997, 504] on span "approve" at bounding box center [974, 504] width 51 height 21
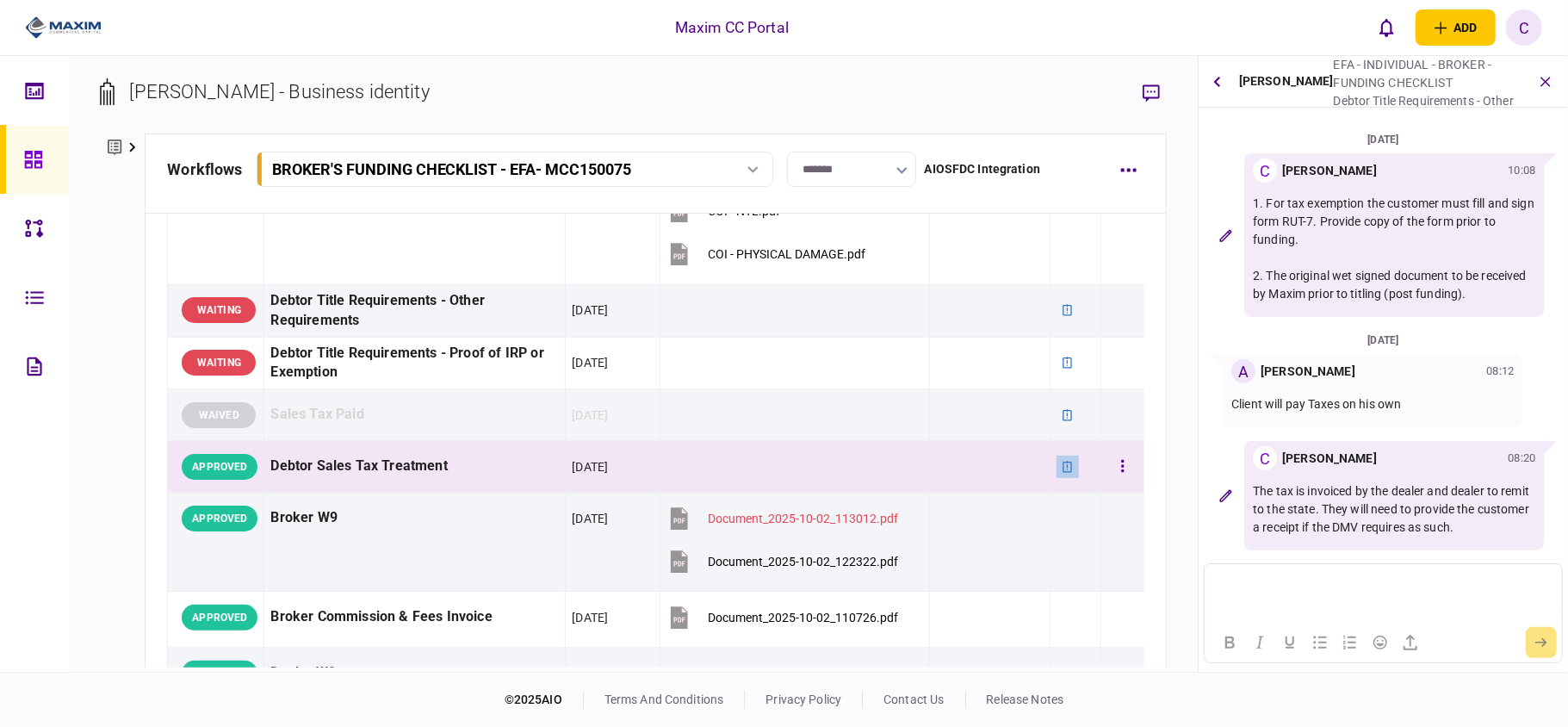
click at [1062, 469] on icon at bounding box center [1067, 466] width 12 height 12
click at [1107, 466] on button "button" at bounding box center [1123, 466] width 31 height 31
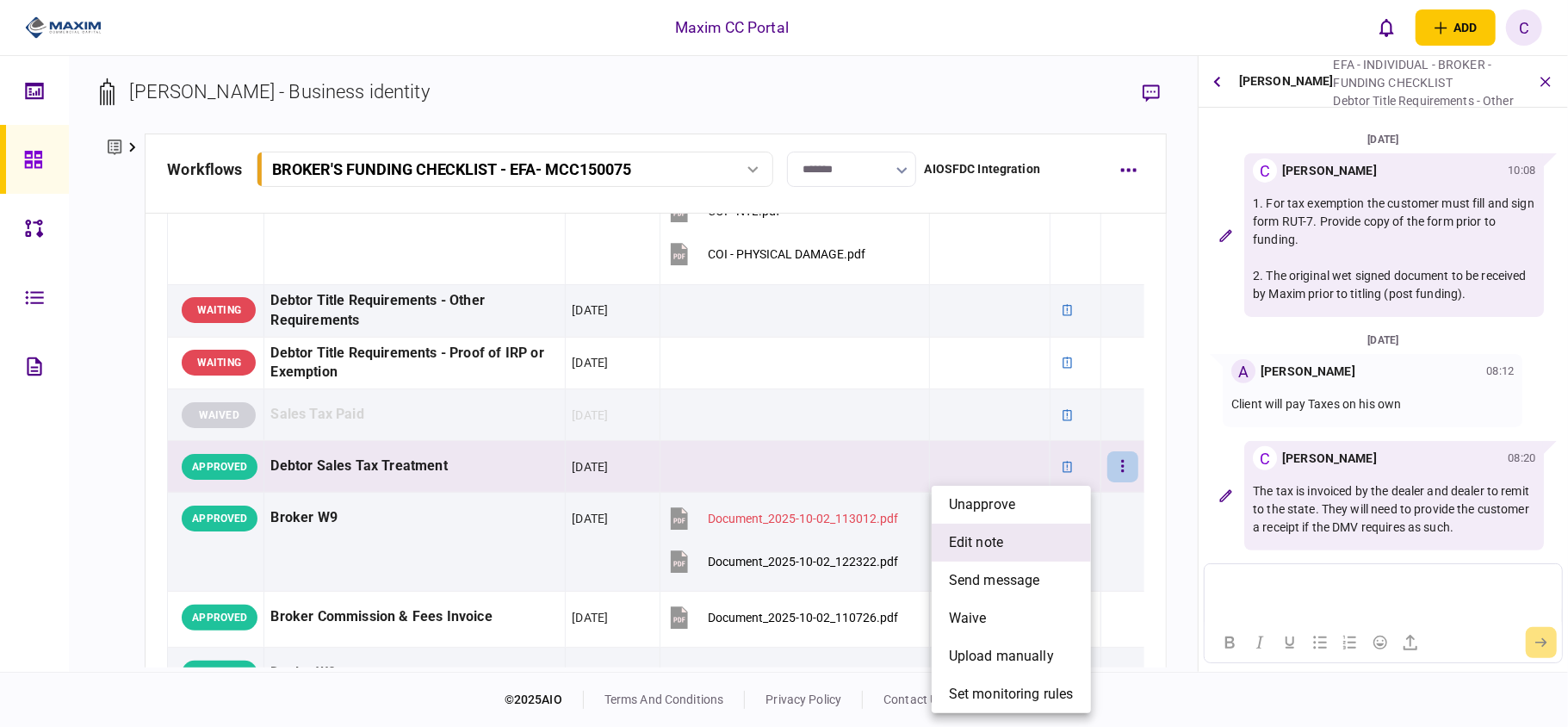
click at [989, 536] on span "edit note" at bounding box center [976, 542] width 55 height 21
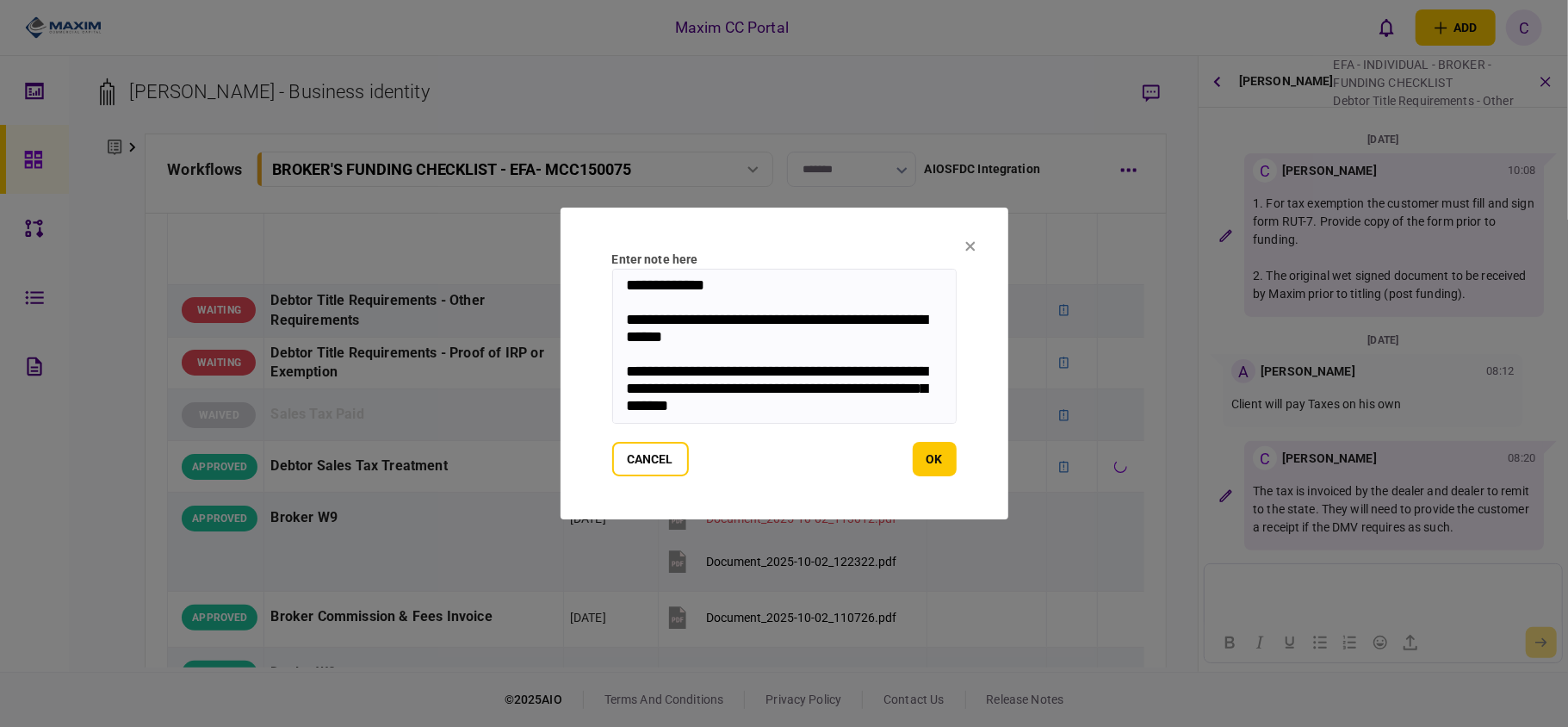
scroll to position [0, 0]
drag, startPoint x: 928, startPoint y: 410, endPoint x: 568, endPoint y: 249, distance: 394.4
click at [568, 249] on section "**********" at bounding box center [784, 363] width 448 height 312
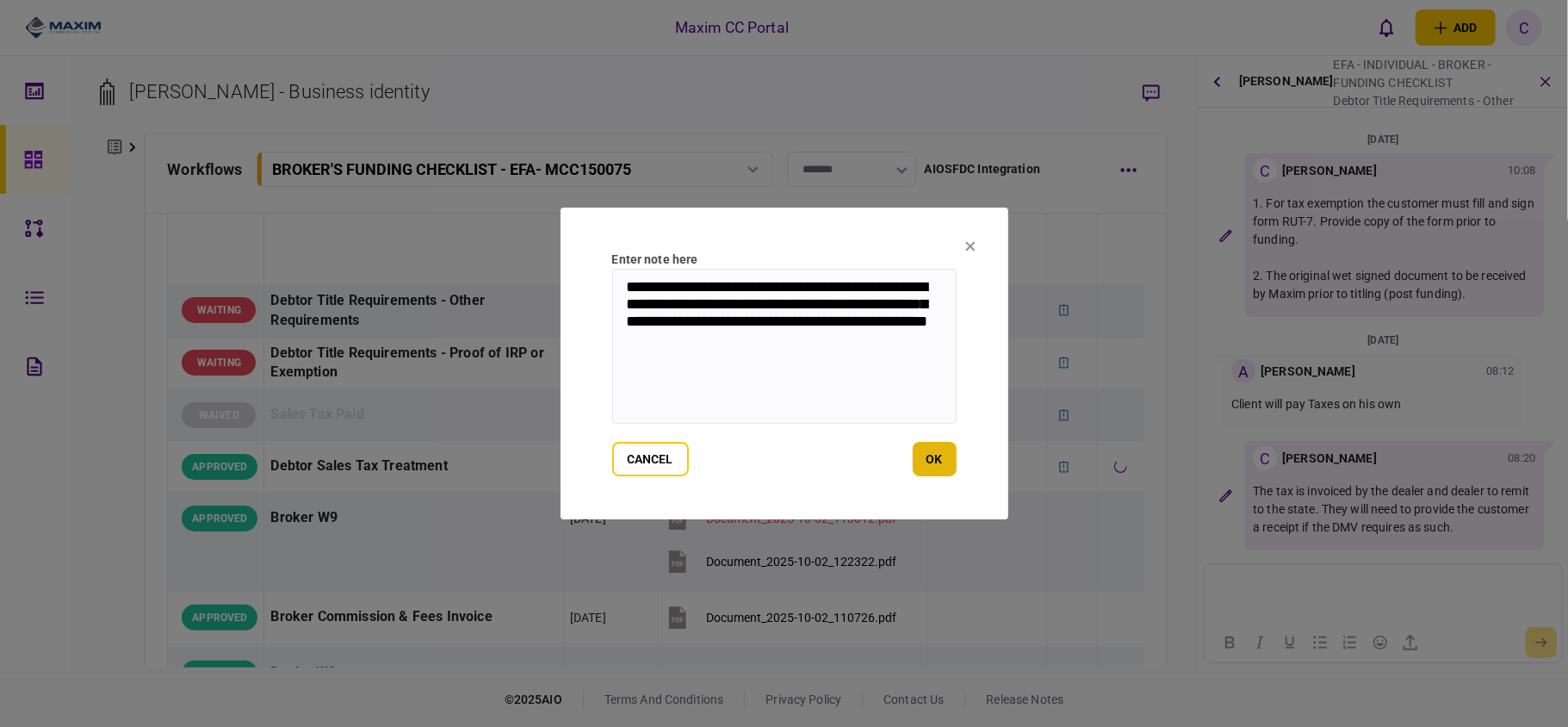
type textarea "**********"
click at [945, 452] on button "ok" at bounding box center [935, 459] width 44 height 35
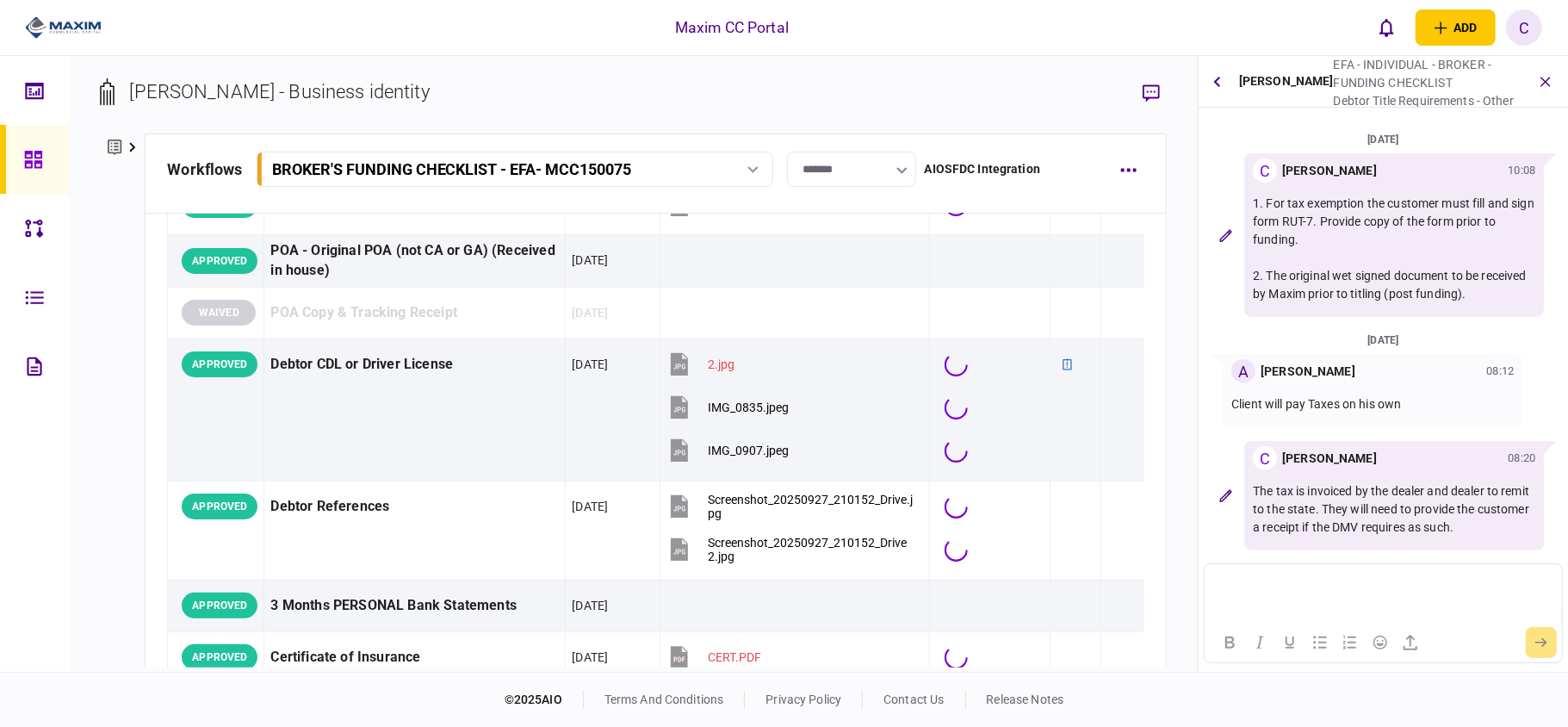
scroll to position [689, 0]
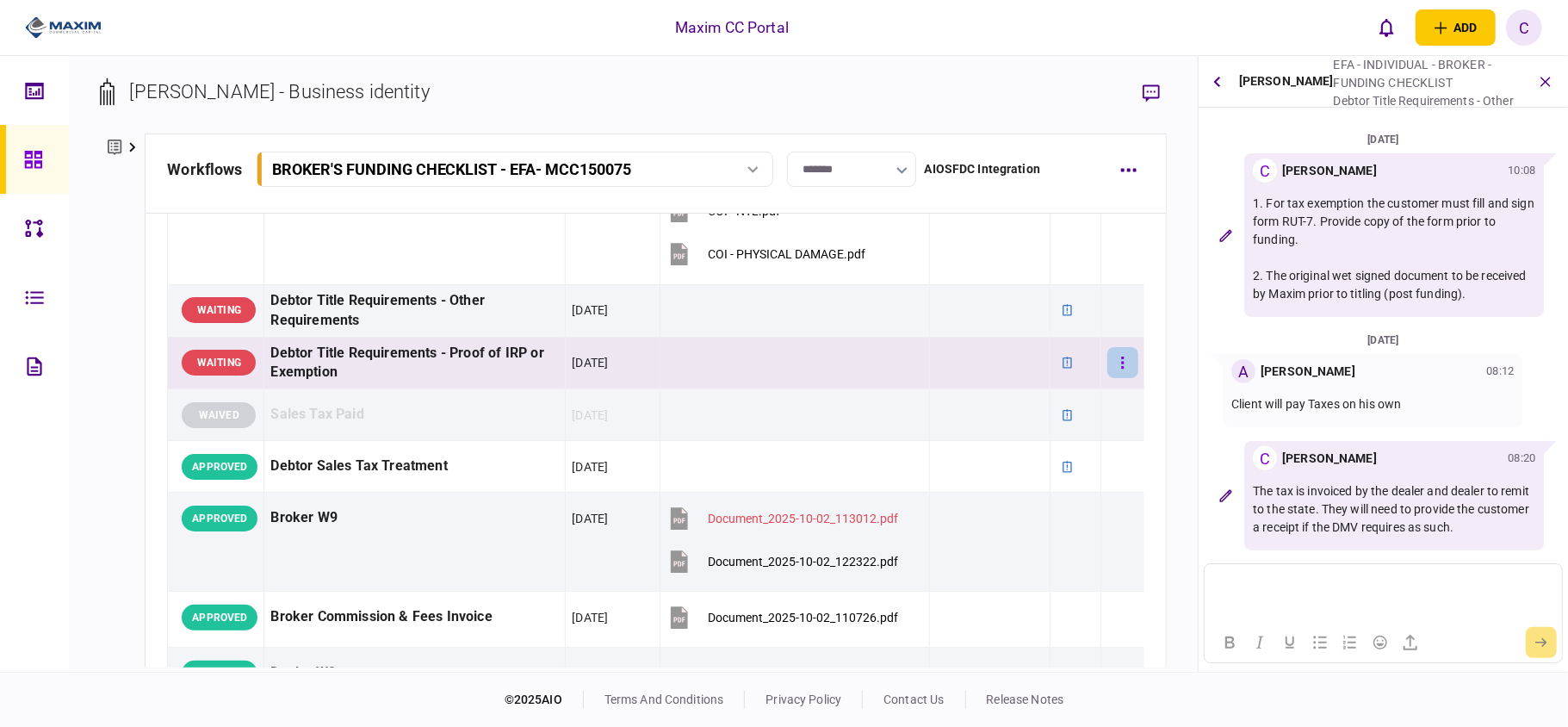
click at [1122, 365] on icon "button" at bounding box center [1123, 363] width 4 height 16
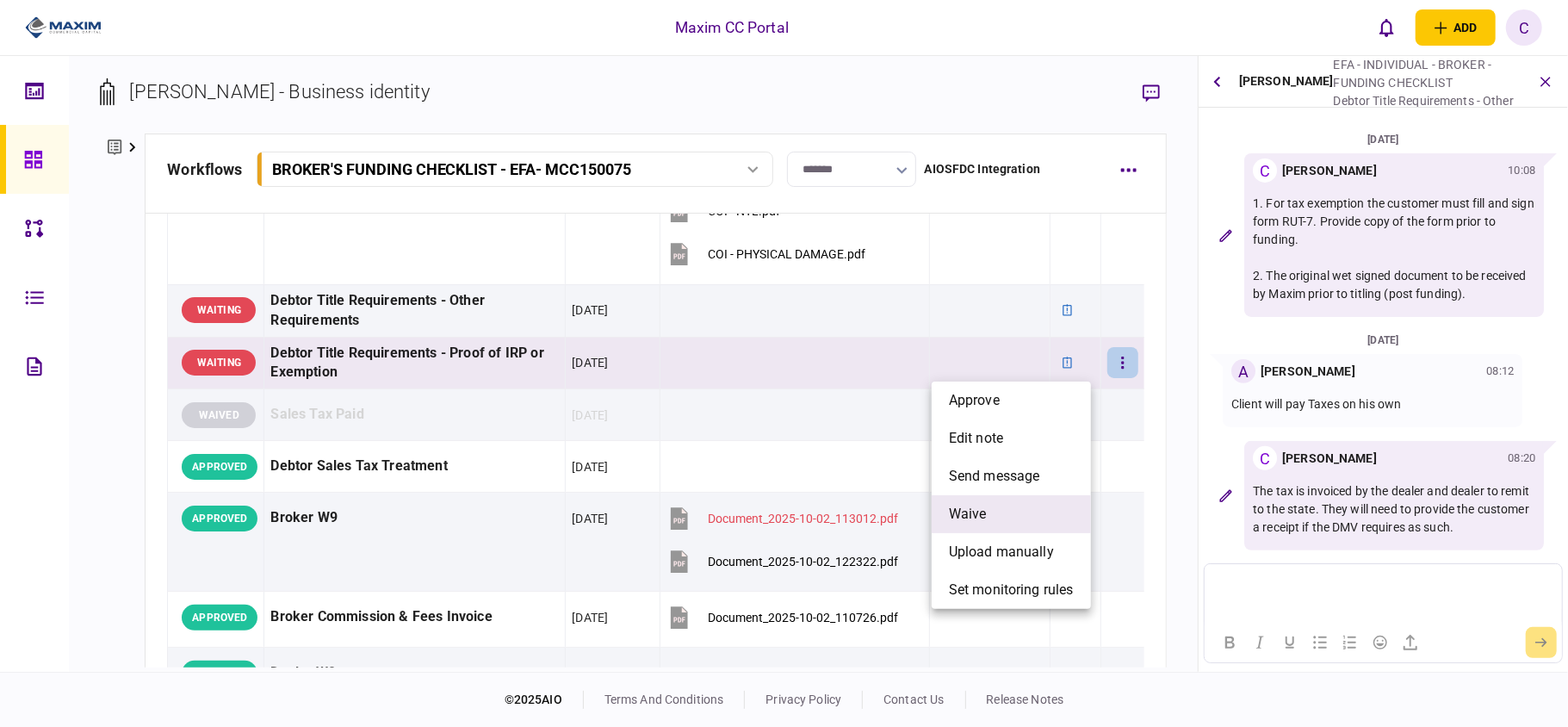
click at [964, 520] on span "waive" at bounding box center [968, 513] width 38 height 21
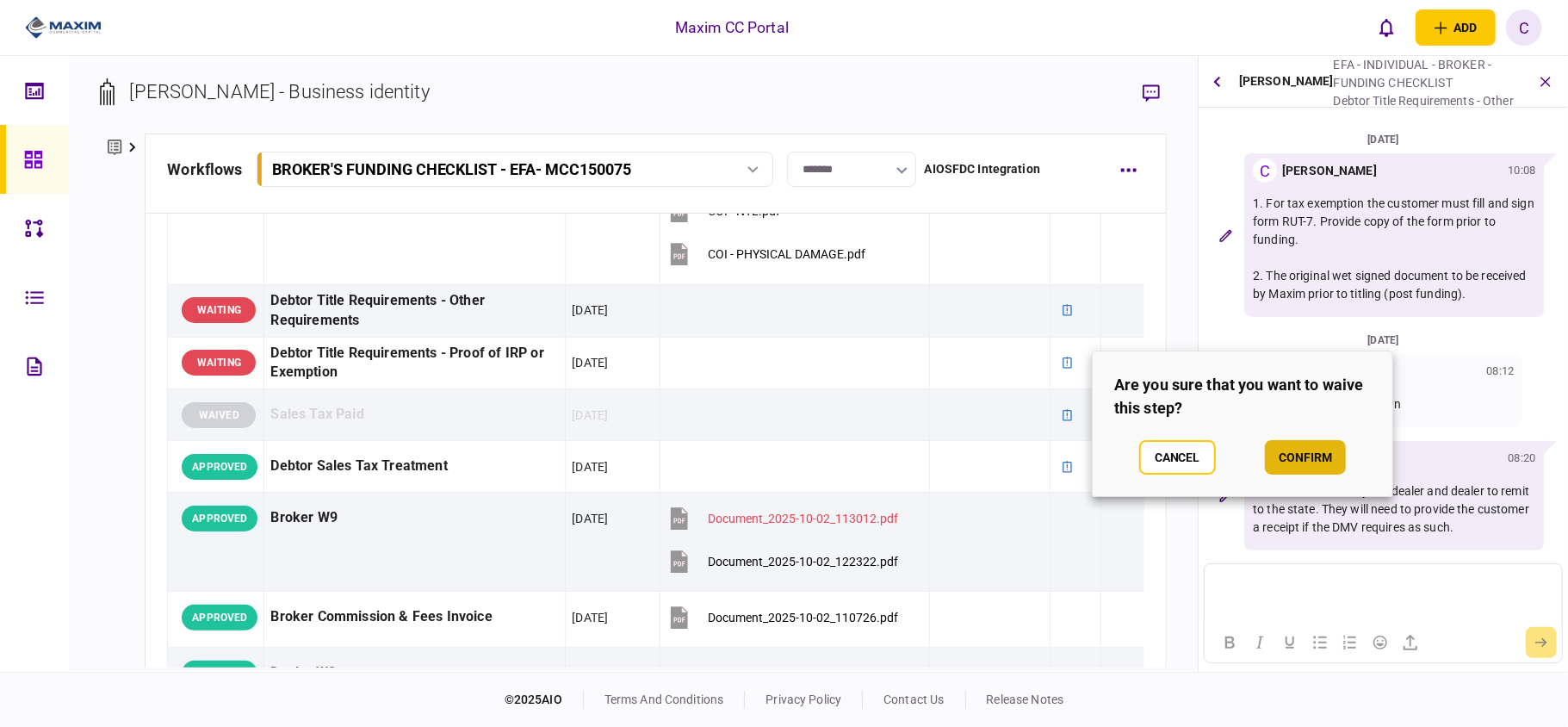
click at [1316, 452] on button "confirm" at bounding box center [1305, 457] width 81 height 35
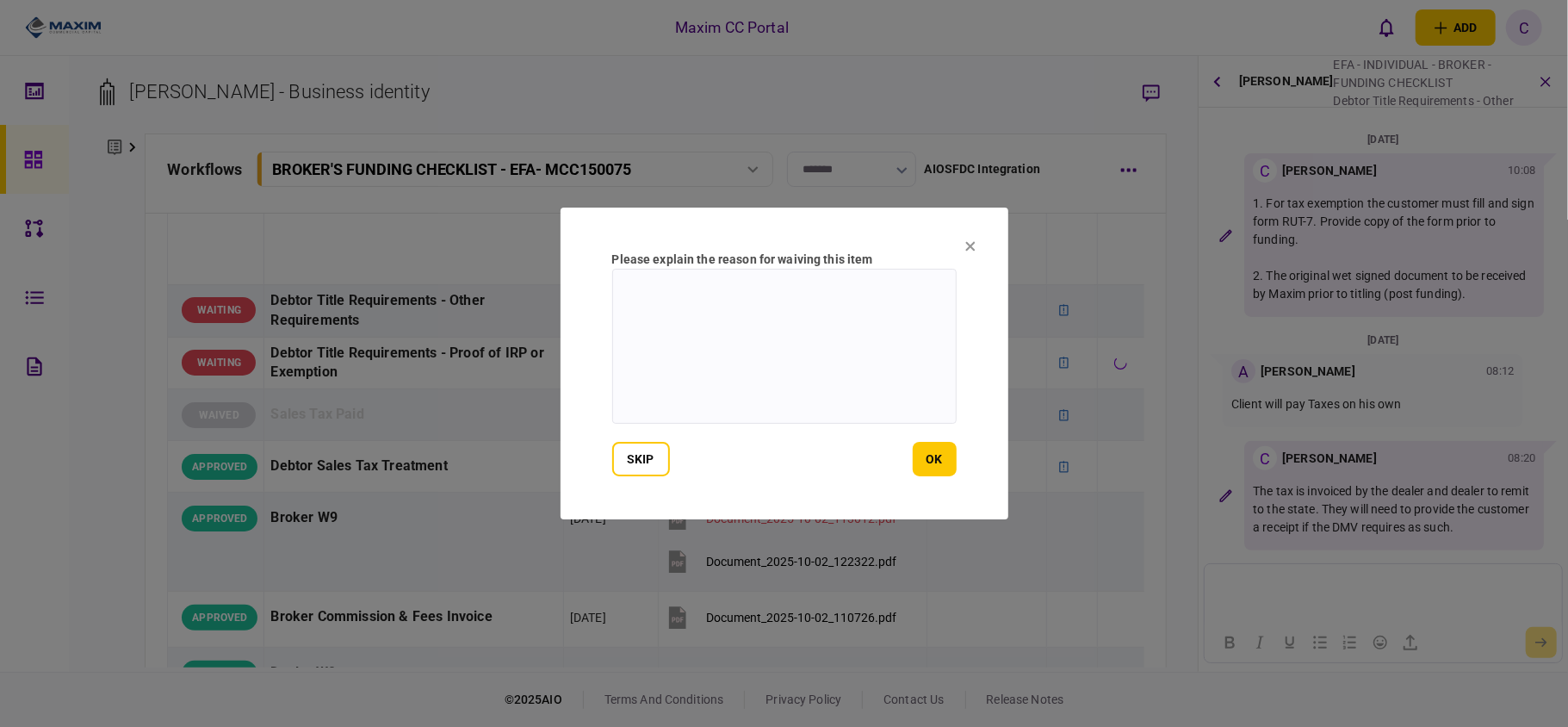
click at [738, 289] on textarea at bounding box center [784, 345] width 344 height 155
click at [935, 443] on button "ok" at bounding box center [935, 459] width 44 height 35
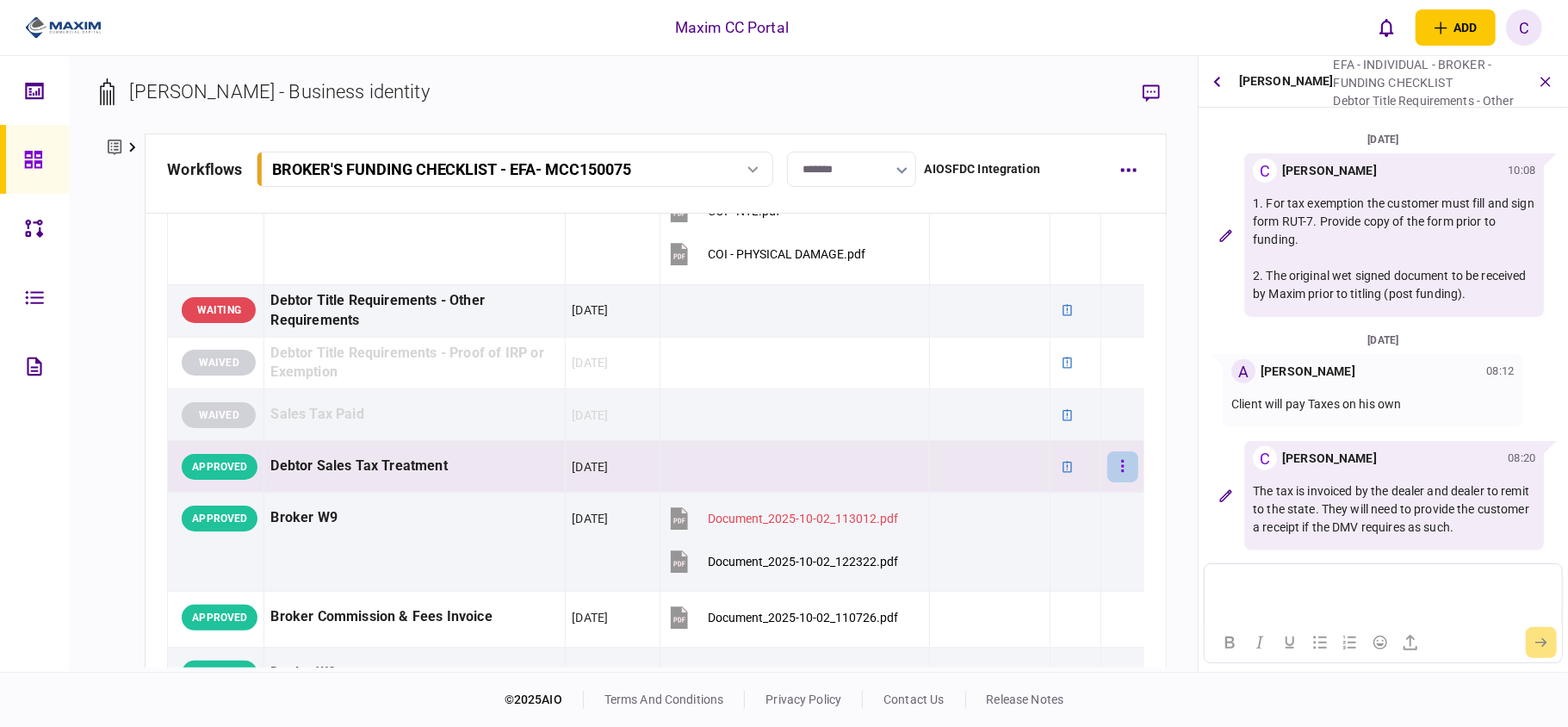
click at [1117, 465] on button "button" at bounding box center [1123, 466] width 31 height 31
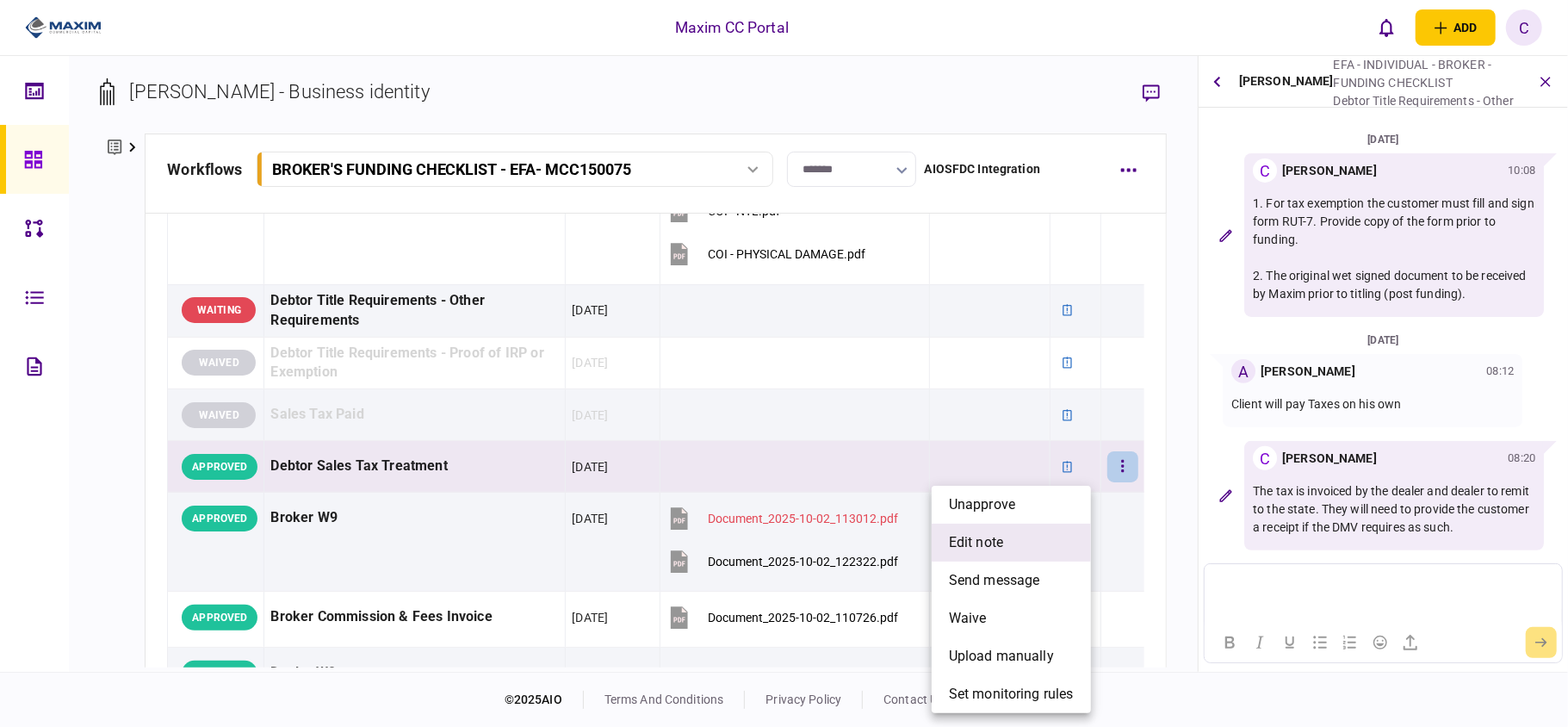
click at [971, 535] on span "edit note" at bounding box center [976, 542] width 55 height 21
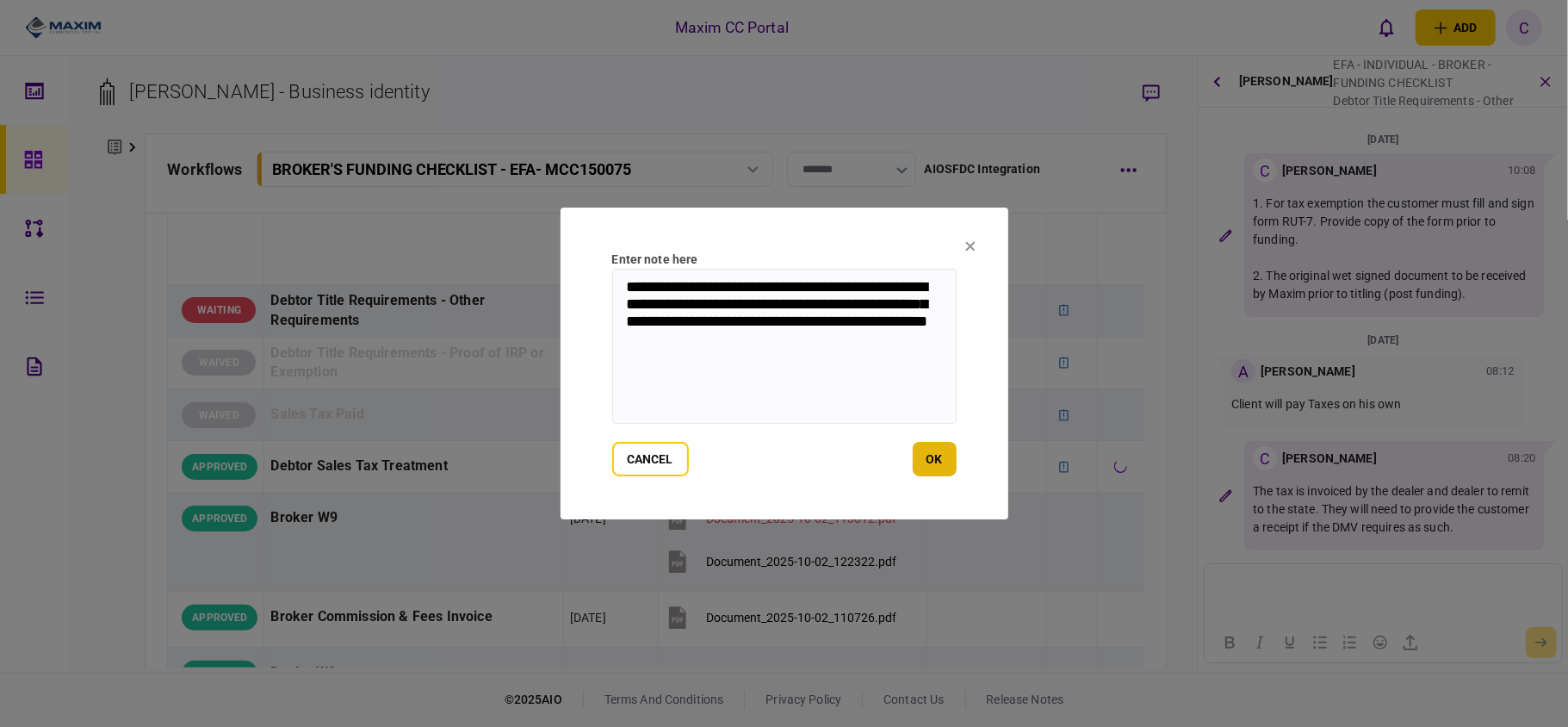
click at [925, 458] on button "ok" at bounding box center [935, 459] width 44 height 35
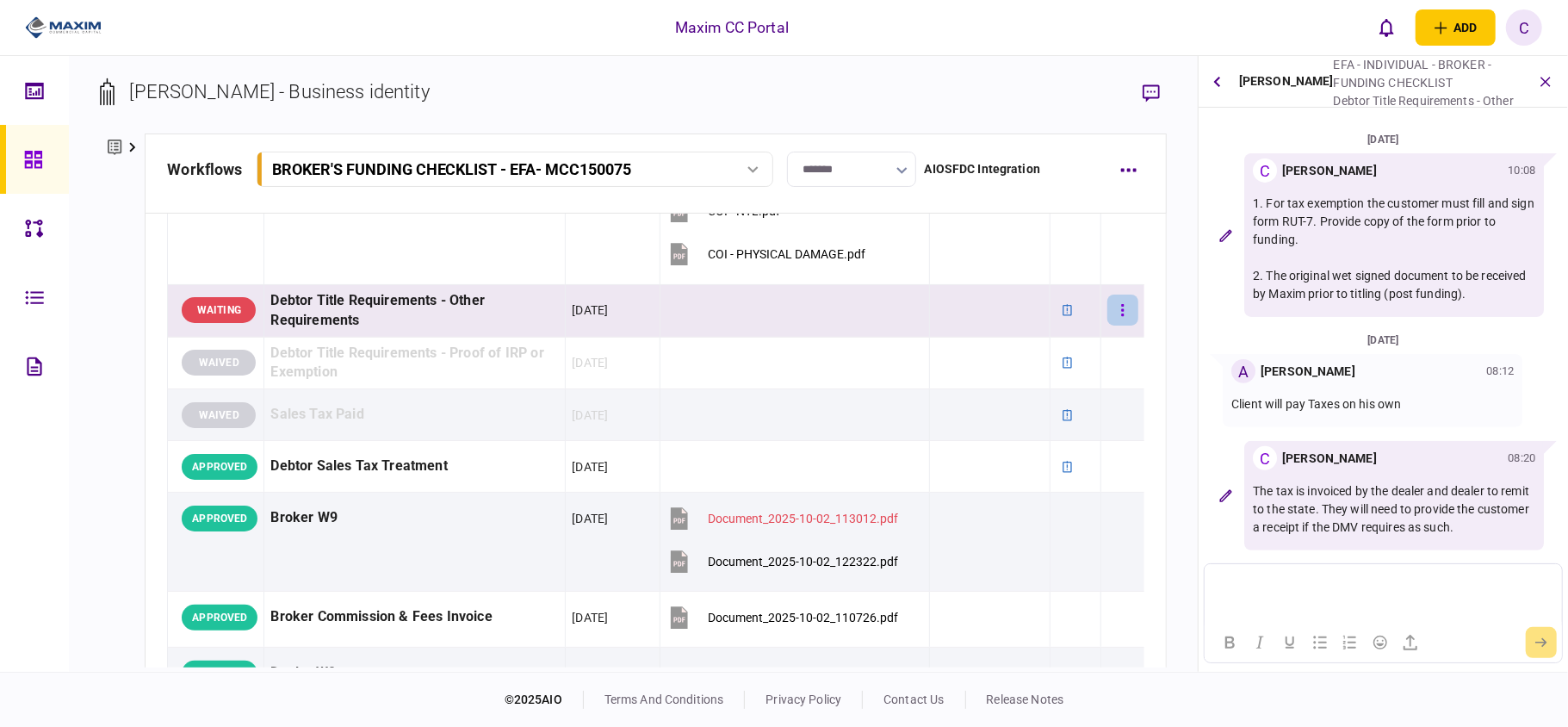
click at [1113, 307] on button "button" at bounding box center [1123, 309] width 31 height 31
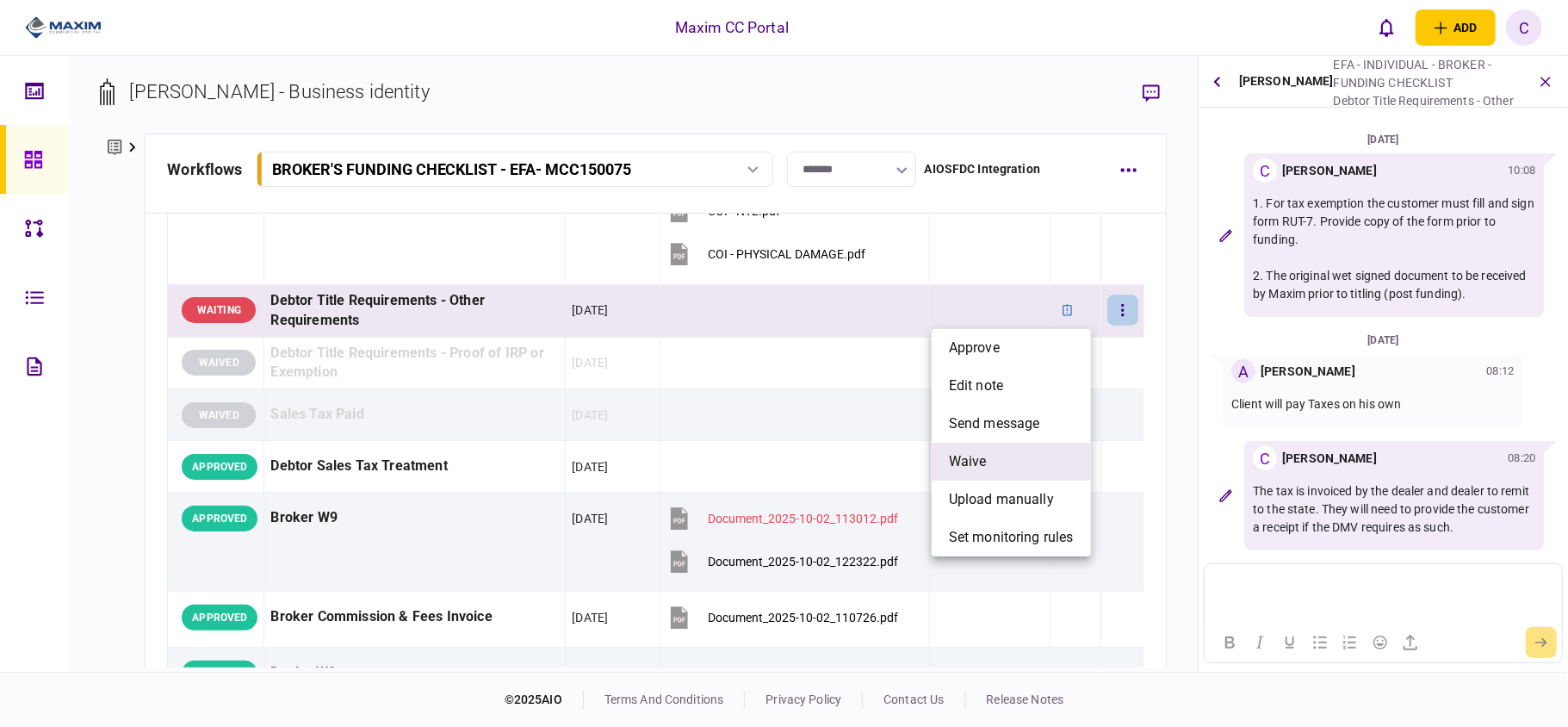
click at [972, 456] on span "waive" at bounding box center [968, 461] width 38 height 21
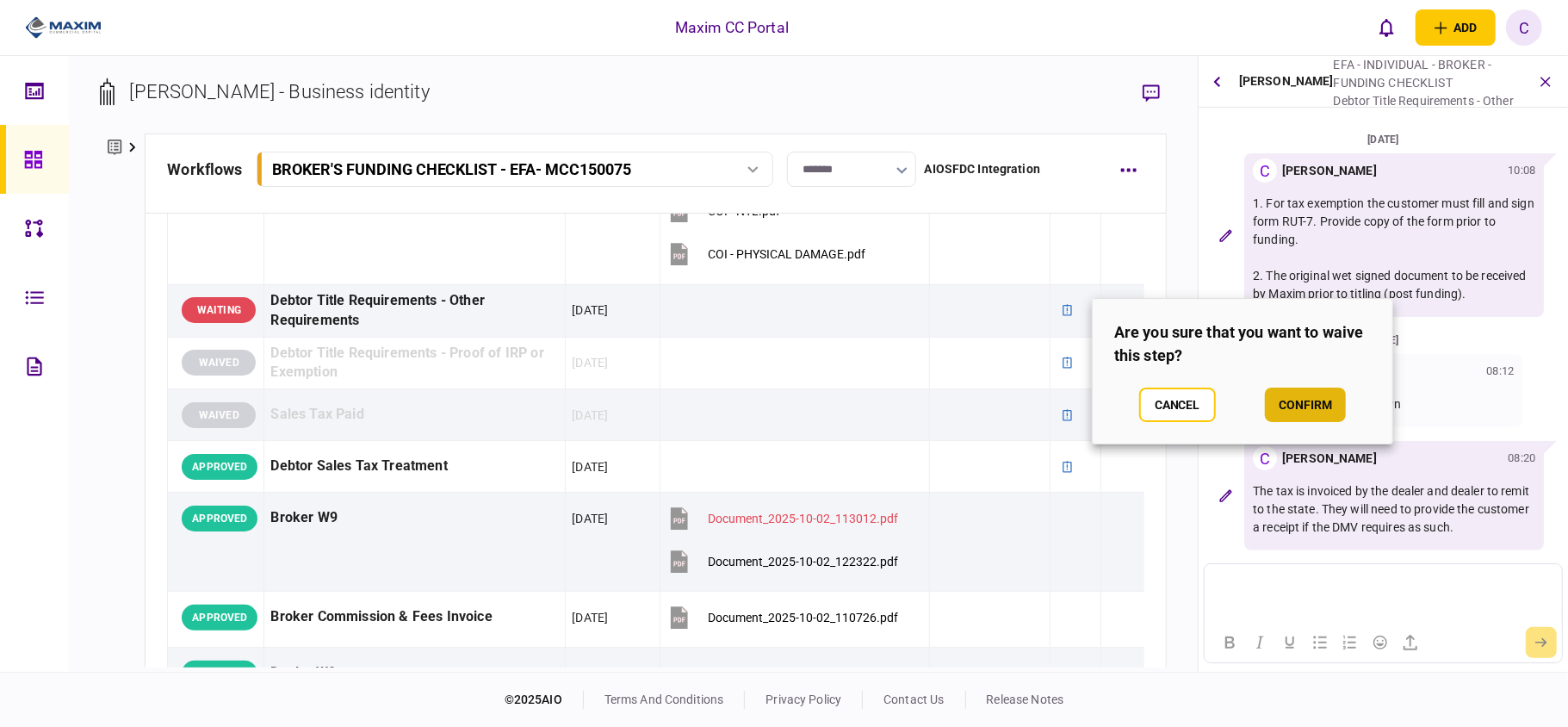
click at [1295, 403] on button "confirm" at bounding box center [1305, 404] width 81 height 35
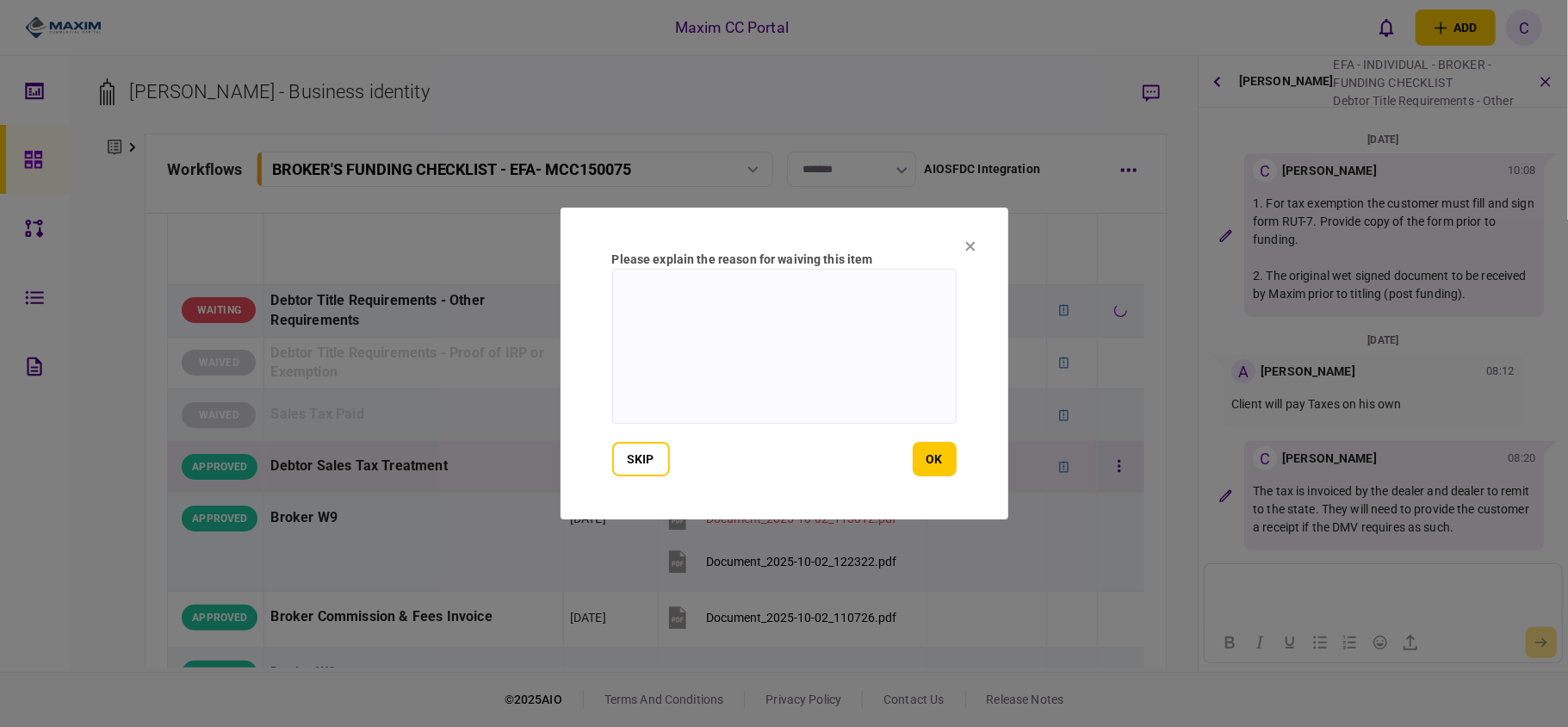
drag, startPoint x: 932, startPoint y: 467, endPoint x: 934, endPoint y: 458, distance: 9.2
click at [934, 467] on button "ok" at bounding box center [935, 459] width 44 height 35
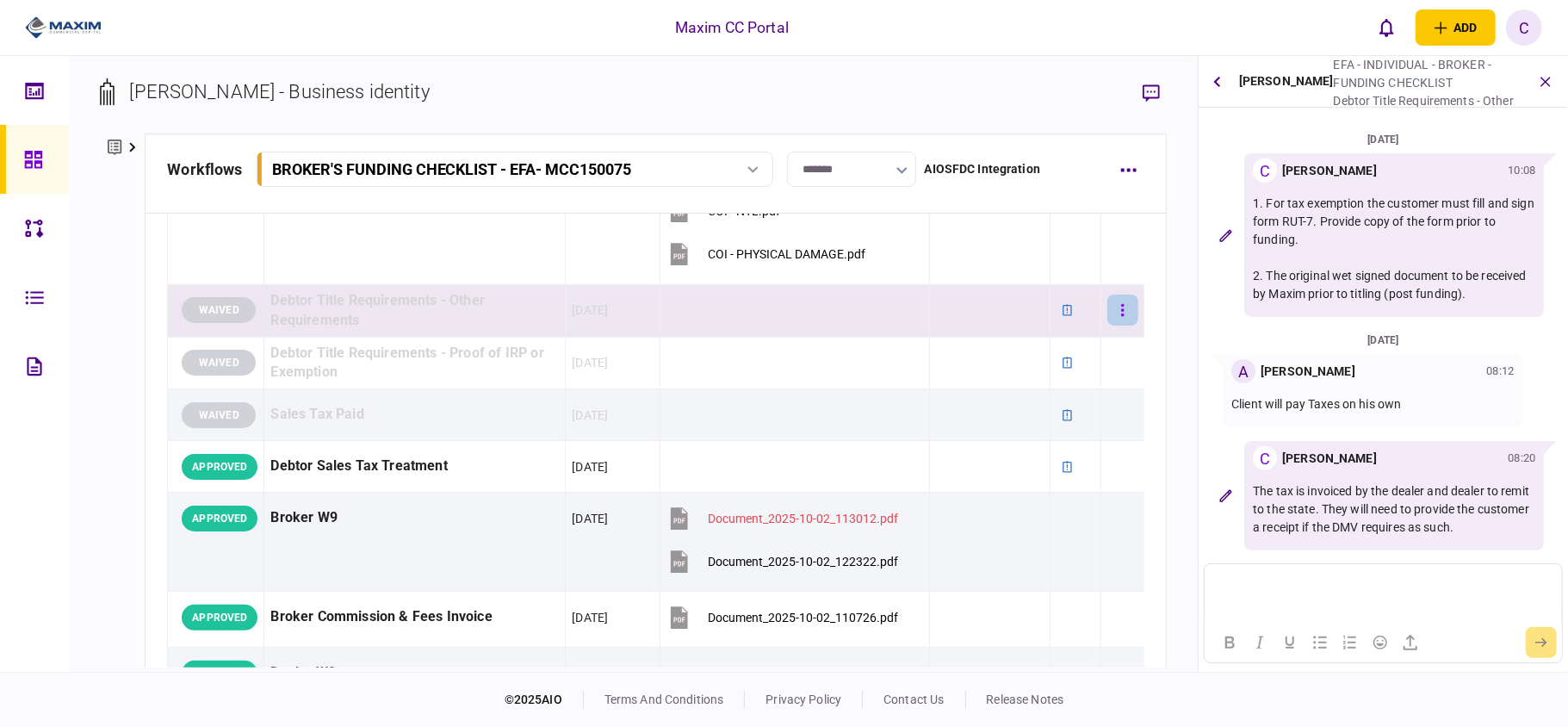
click at [1107, 310] on button "button" at bounding box center [1123, 309] width 31 height 31
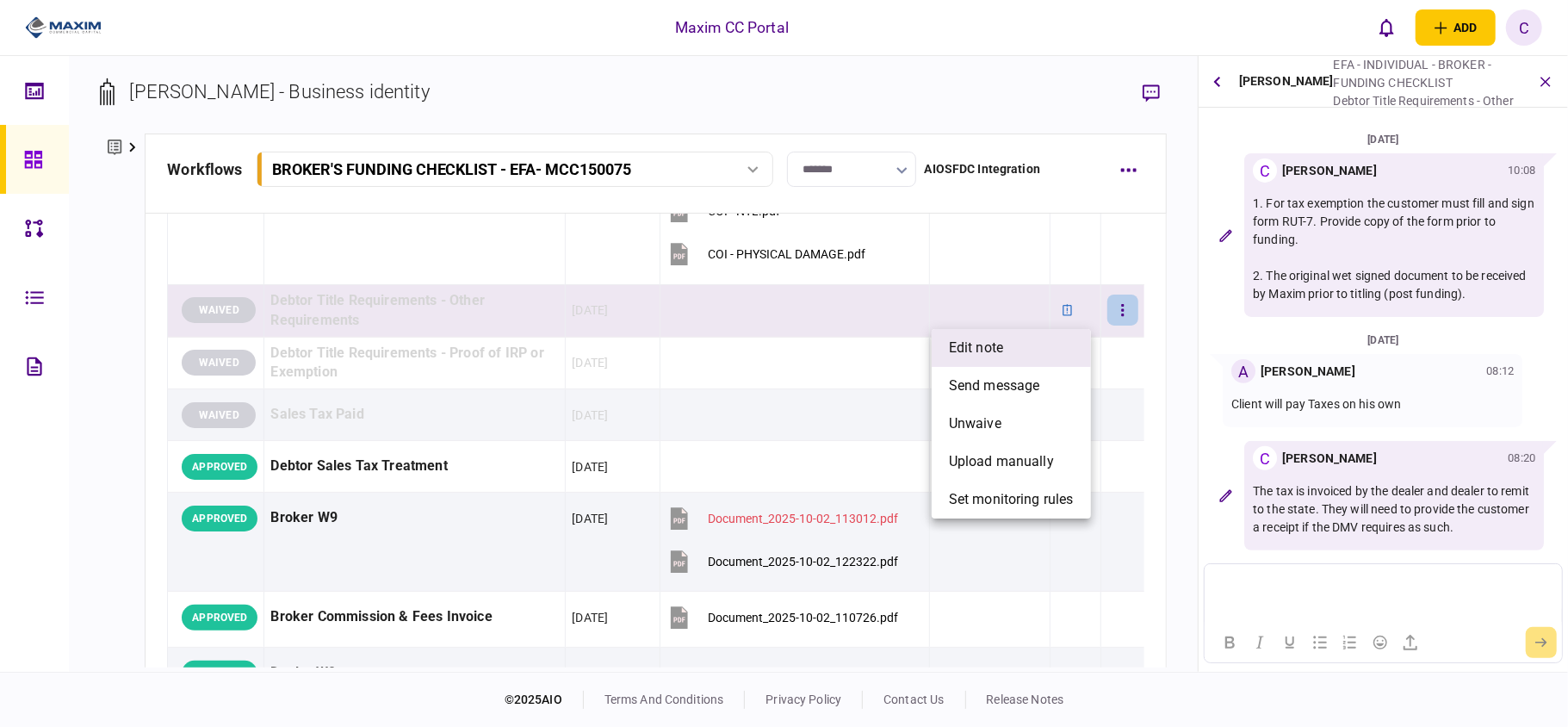
click at [993, 342] on span "edit note" at bounding box center [976, 347] width 55 height 21
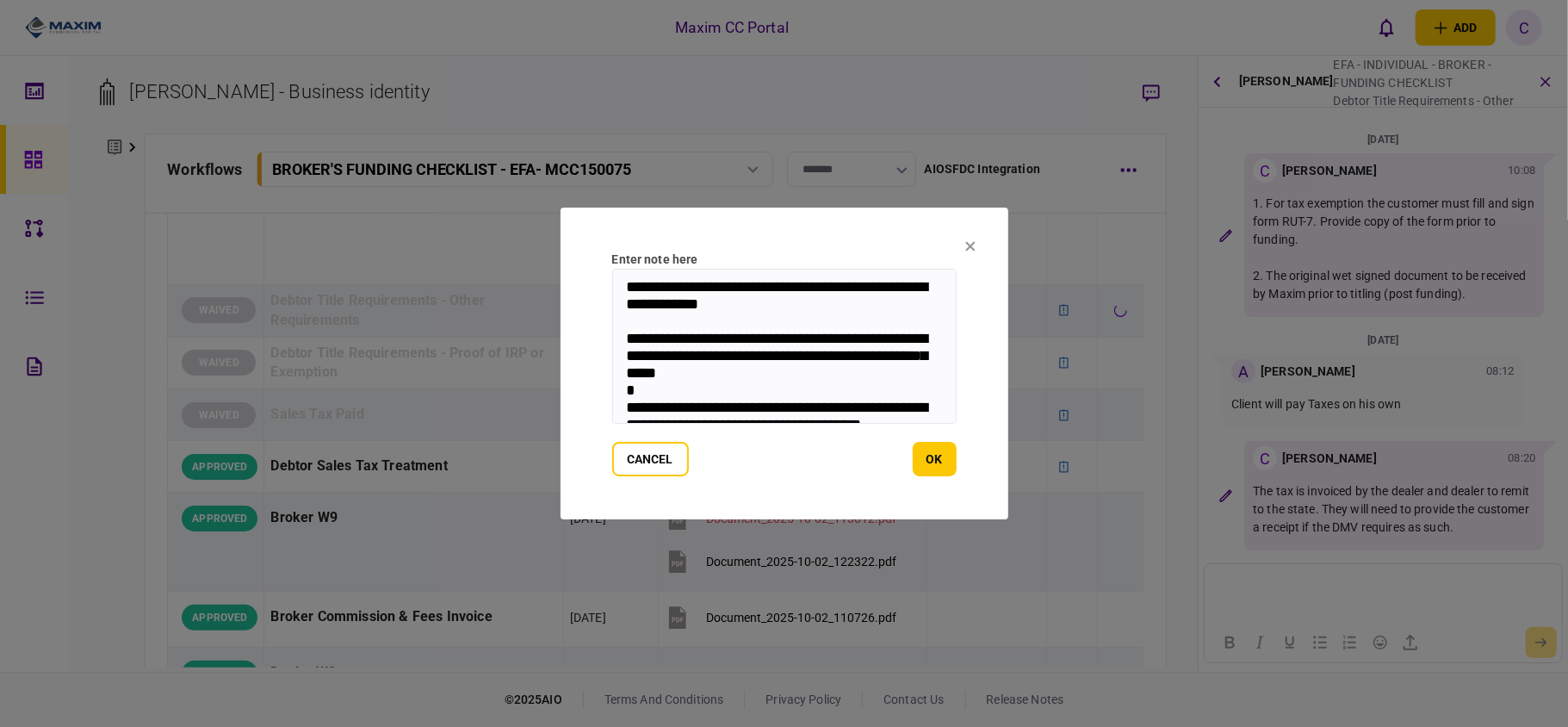
scroll to position [48, 0]
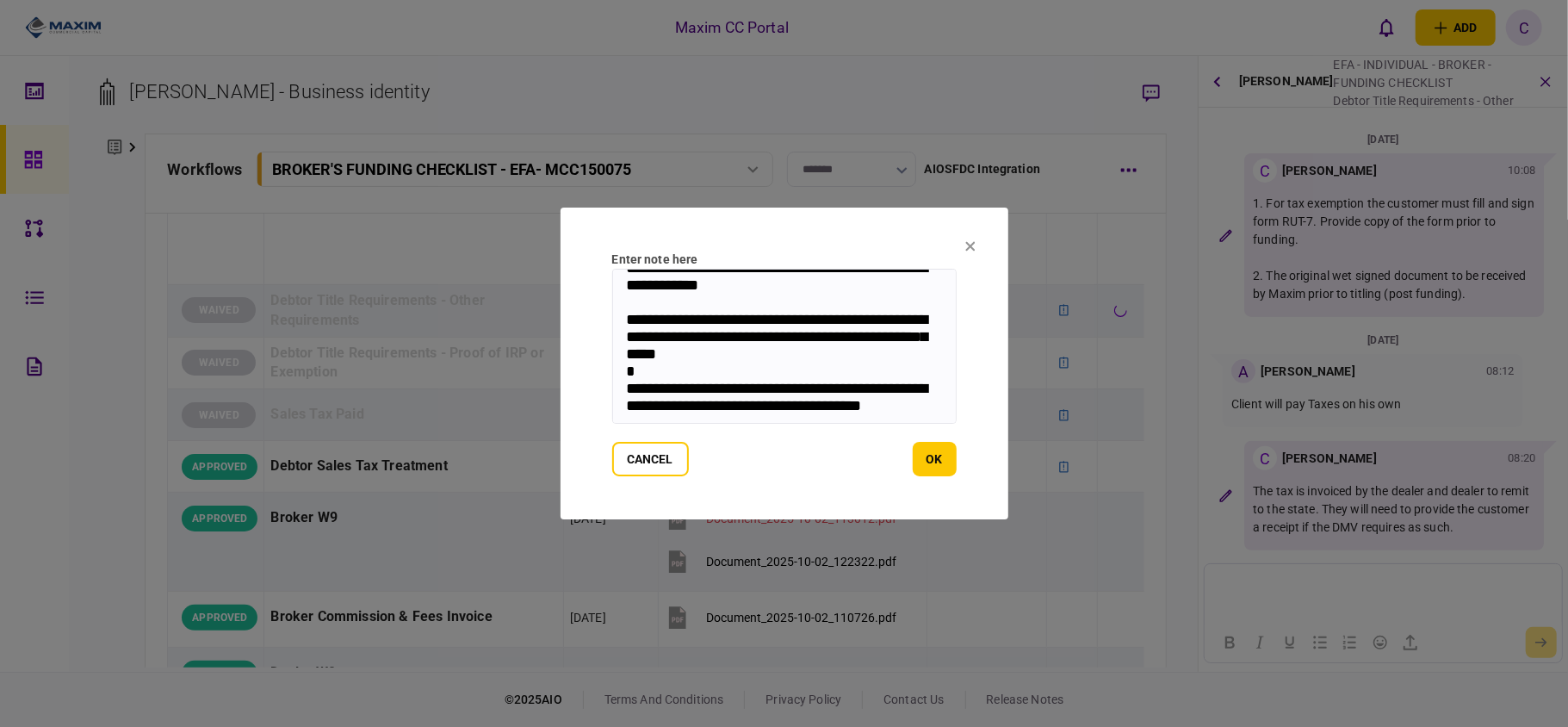
drag, startPoint x: 623, startPoint y: 292, endPoint x: 892, endPoint y: 554, distance: 375.5
click at [892, 554] on div "**********" at bounding box center [784, 363] width 1568 height 727
type textarea "***"
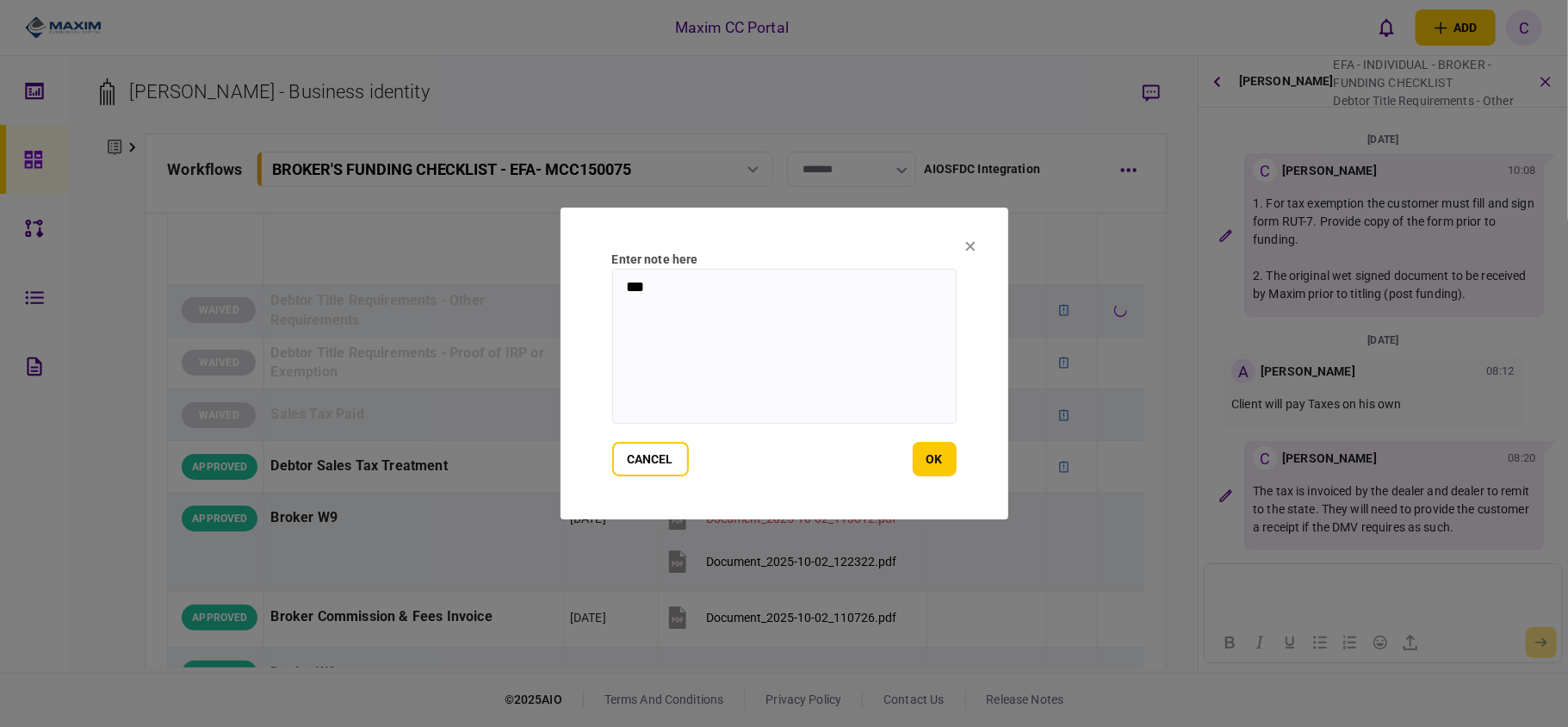
scroll to position [0, 0]
drag, startPoint x: 693, startPoint y: 289, endPoint x: 470, endPoint y: 305, distance: 223.6
click at [470, 305] on div "Enter note here *** cancel ok" at bounding box center [784, 363] width 1568 height 727
click at [928, 463] on button "ok" at bounding box center [935, 459] width 44 height 35
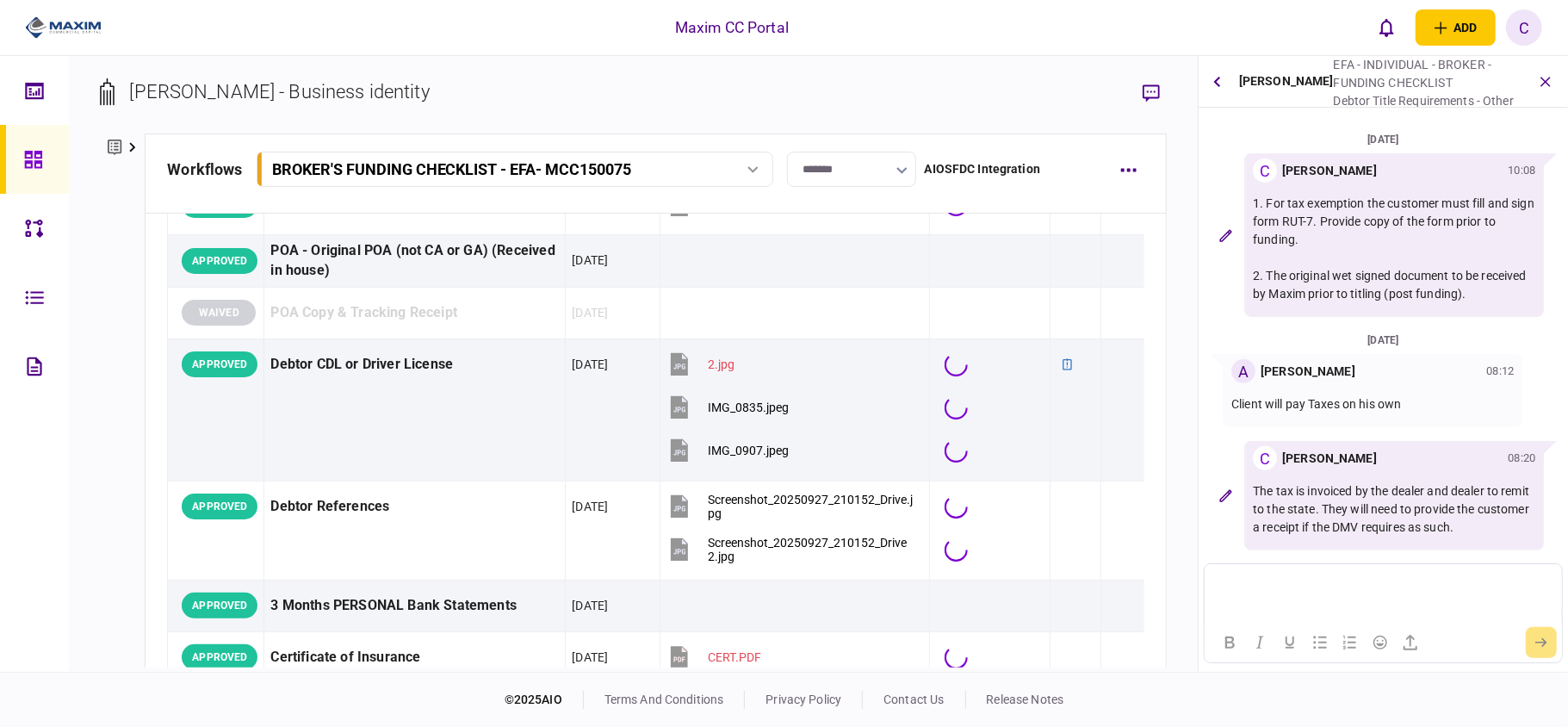
scroll to position [689, 0]
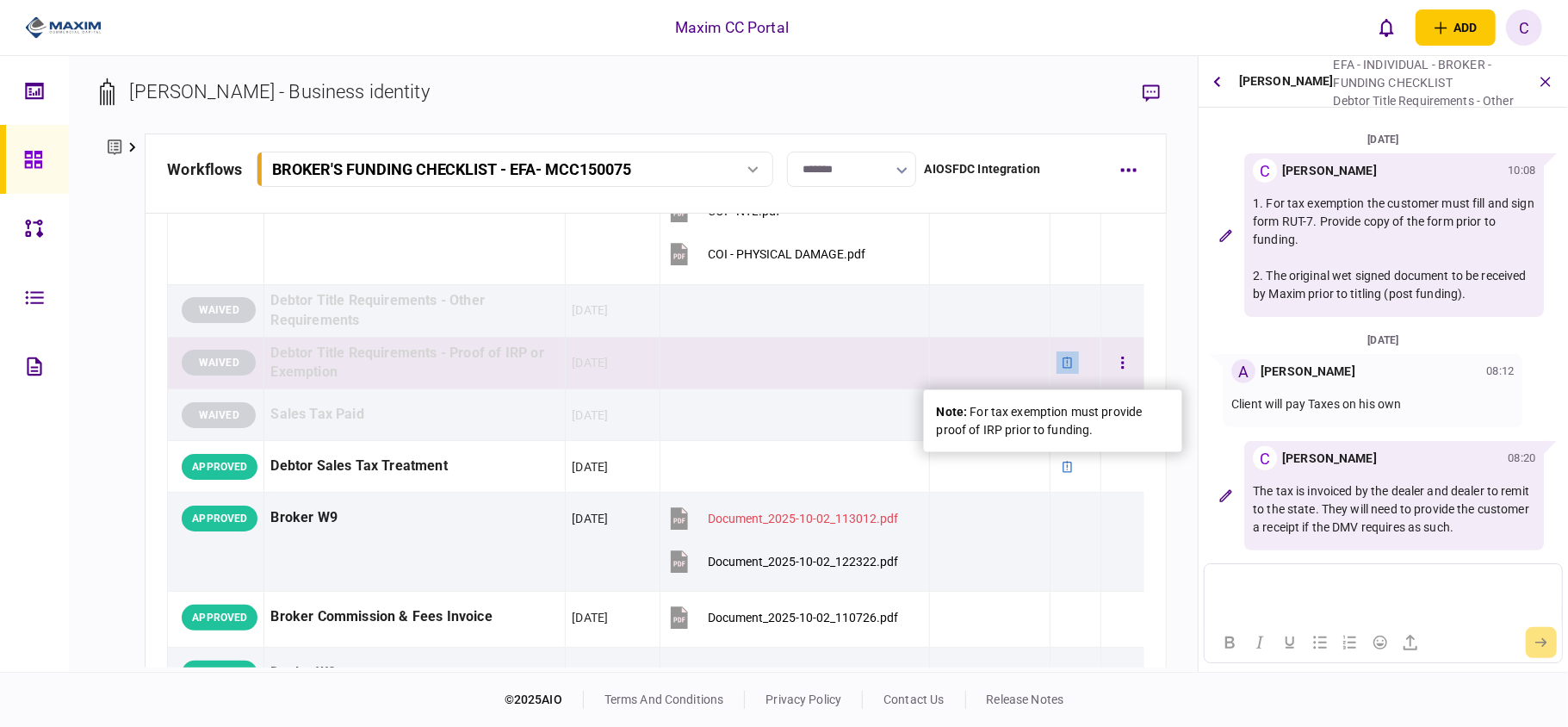
click at [1058, 359] on div at bounding box center [1067, 362] width 22 height 22
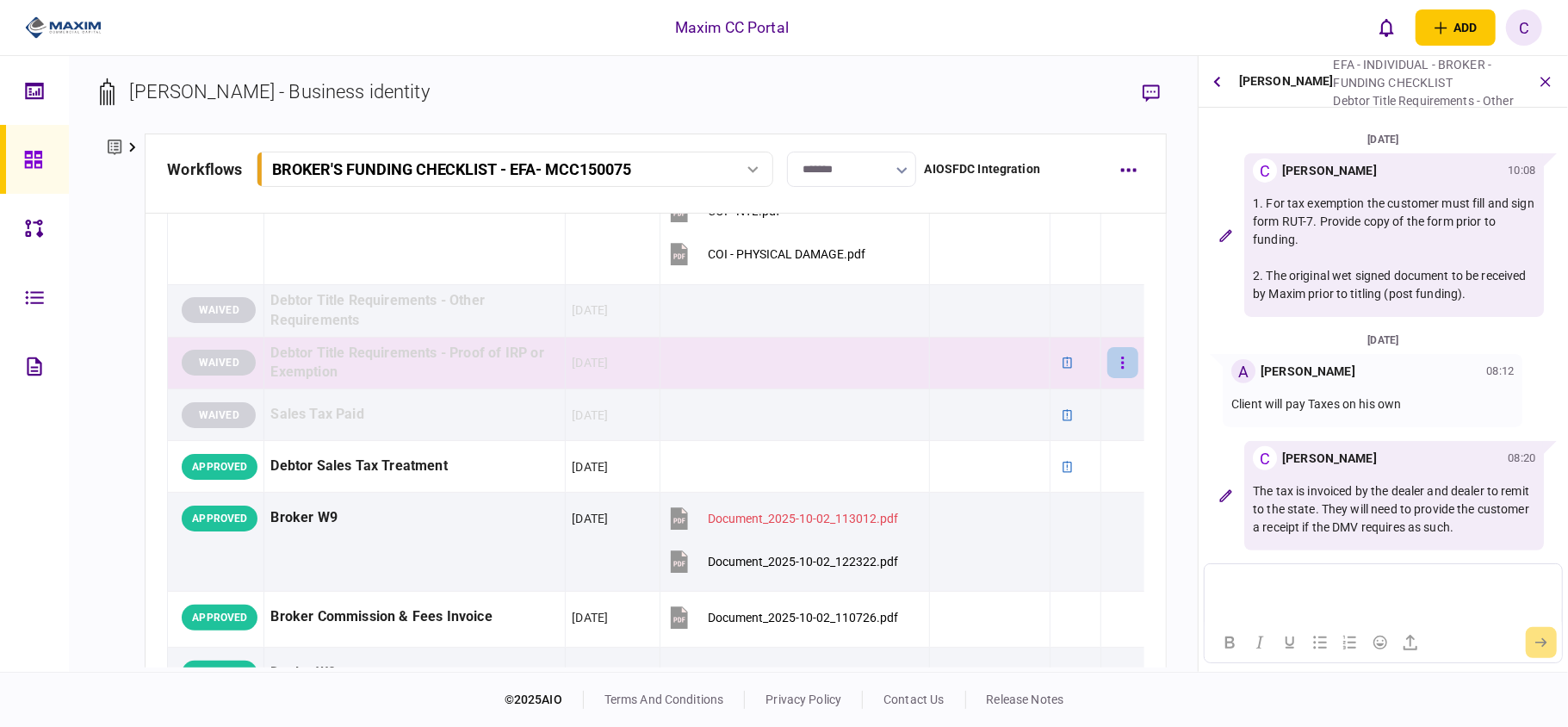
click at [1122, 359] on icon "button" at bounding box center [1123, 363] width 4 height 16
click at [1017, 404] on li "edit note" at bounding box center [1012, 401] width 159 height 38
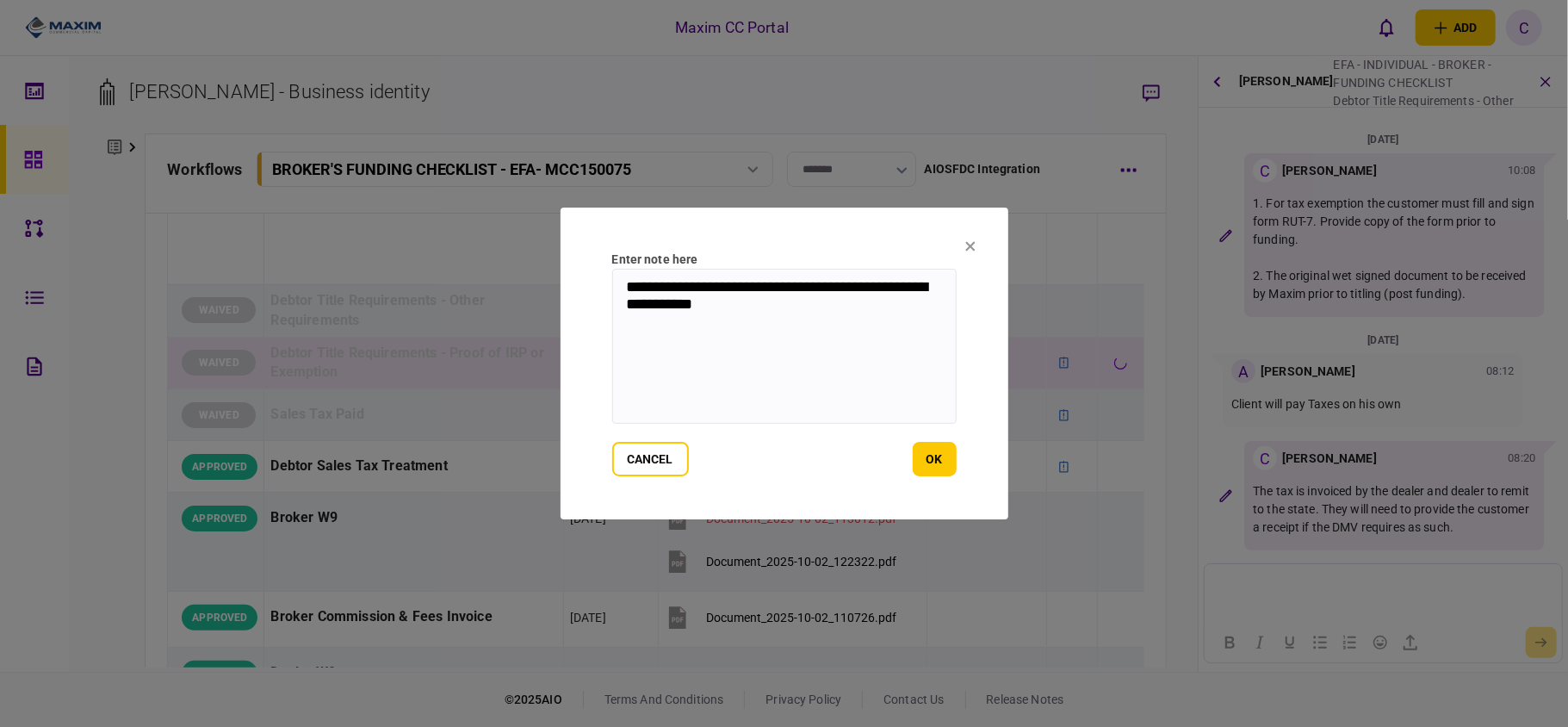
drag, startPoint x: 770, startPoint y: 303, endPoint x: 422, endPoint y: 270, distance: 349.6
click at [422, 270] on div "**********" at bounding box center [784, 363] width 1568 height 727
click at [951, 448] on button "ok" at bounding box center [935, 459] width 44 height 35
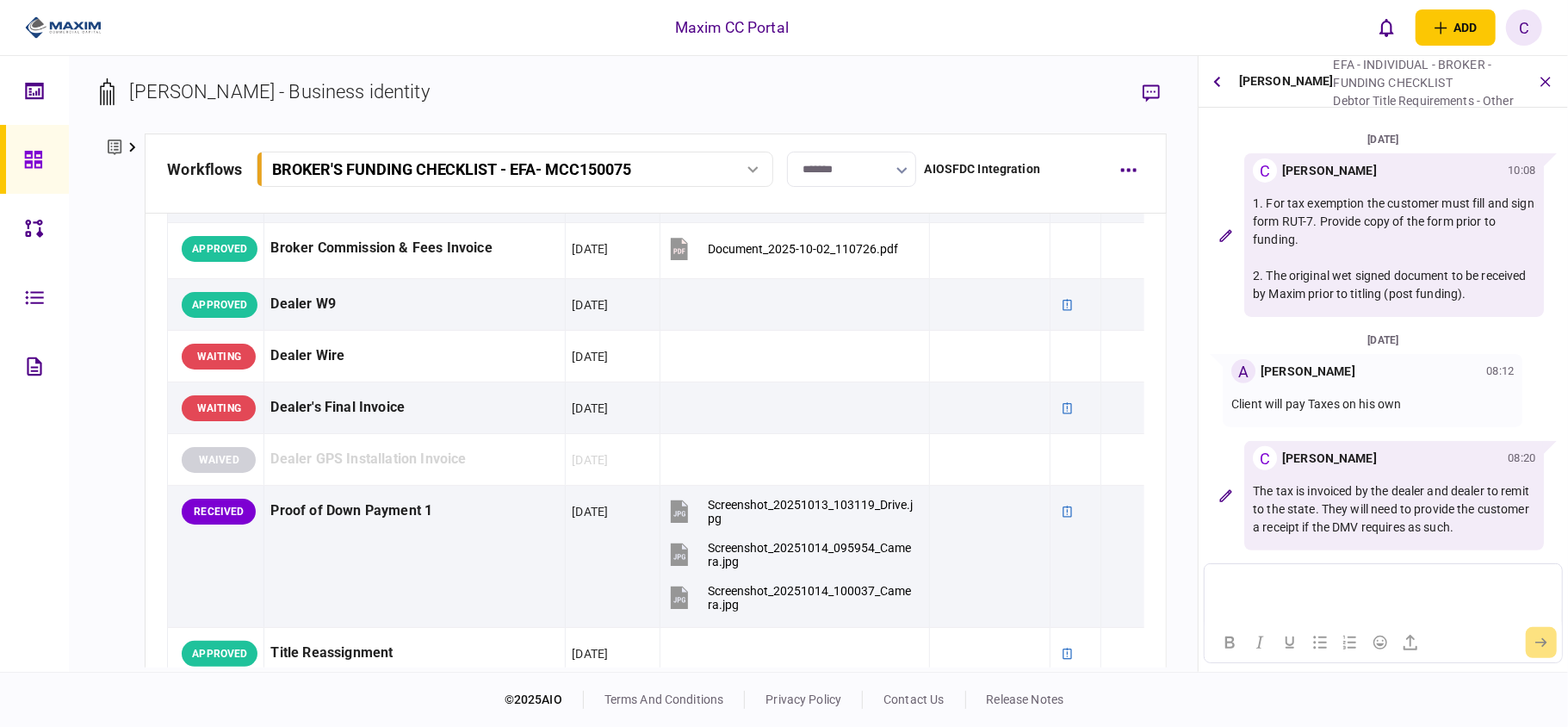
scroll to position [1033, 0]
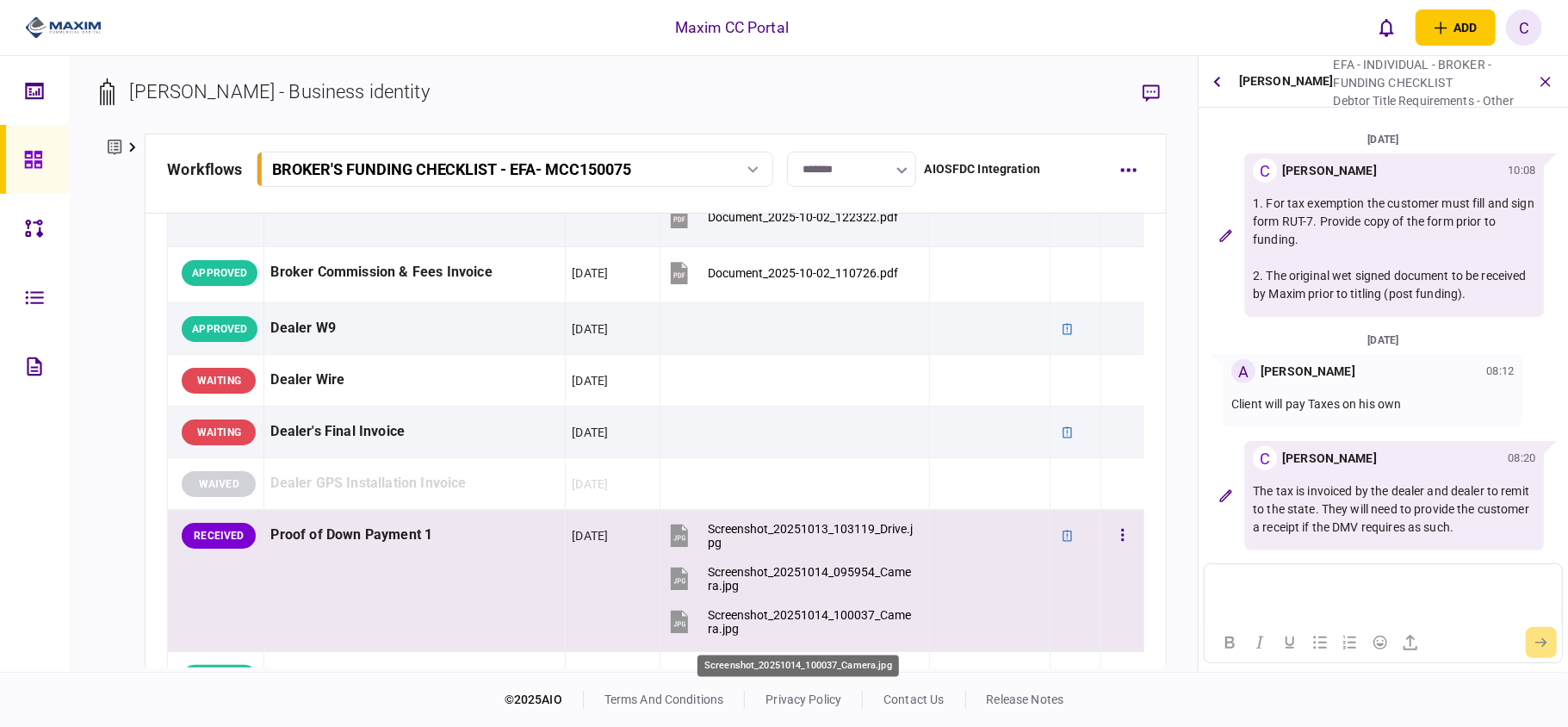
click at [834, 613] on div "Screenshot_20251014_100037_Camera.jpg" at bounding box center [810, 621] width 207 height 28
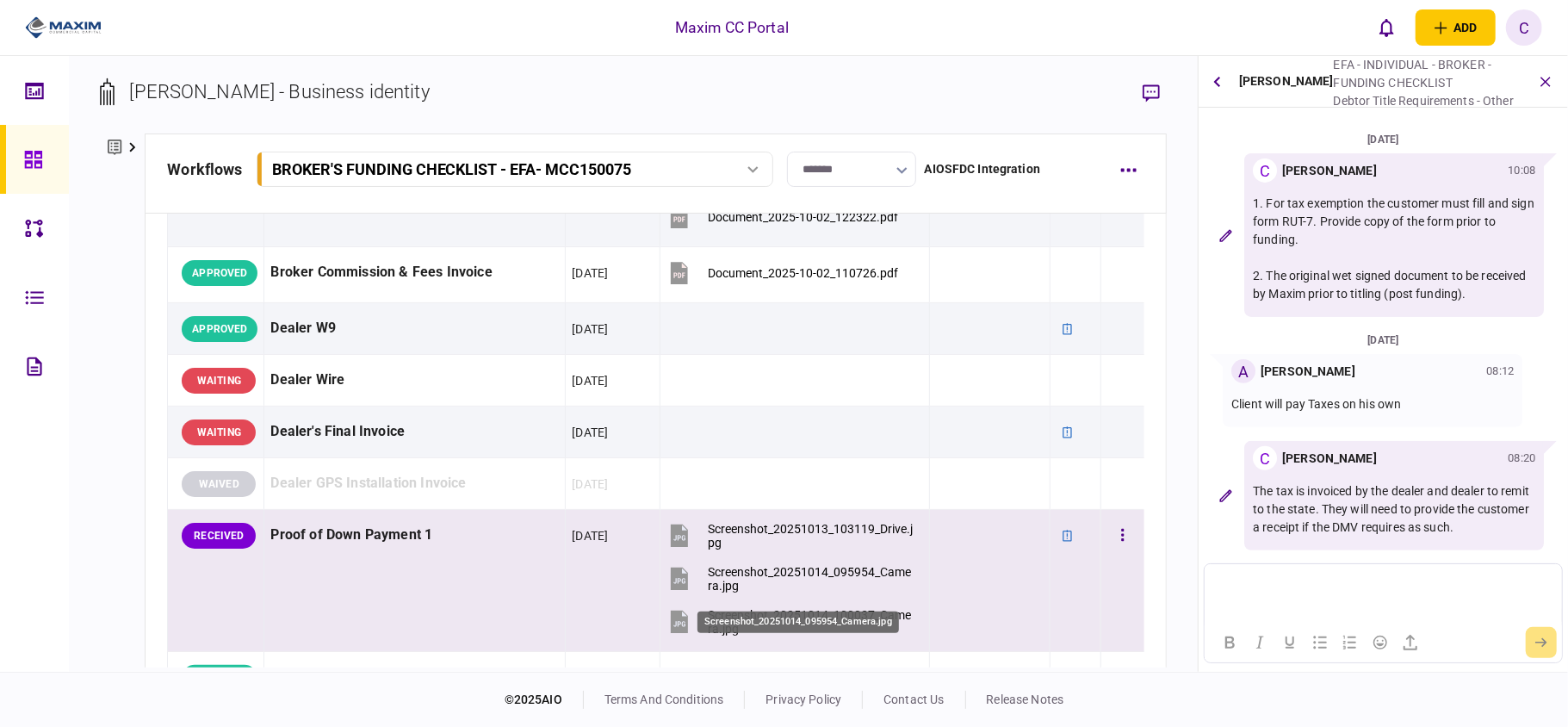
drag, startPoint x: 801, startPoint y: 579, endPoint x: 790, endPoint y: 597, distance: 21.1
click at [790, 599] on body "Maxim CC Portal add business identity individual identity C C Christina Gray ch…" at bounding box center [784, 363] width 1568 height 727
click at [787, 572] on div "Screenshot_20251014_095954_Camera.jpg" at bounding box center [810, 579] width 207 height 28
click at [727, 524] on button "Screenshot_20251013_103119_Drive.jpg" at bounding box center [790, 535] width 248 height 38
drag, startPoint x: 343, startPoint y: 593, endPoint x: 718, endPoint y: 590, distance: 375.0
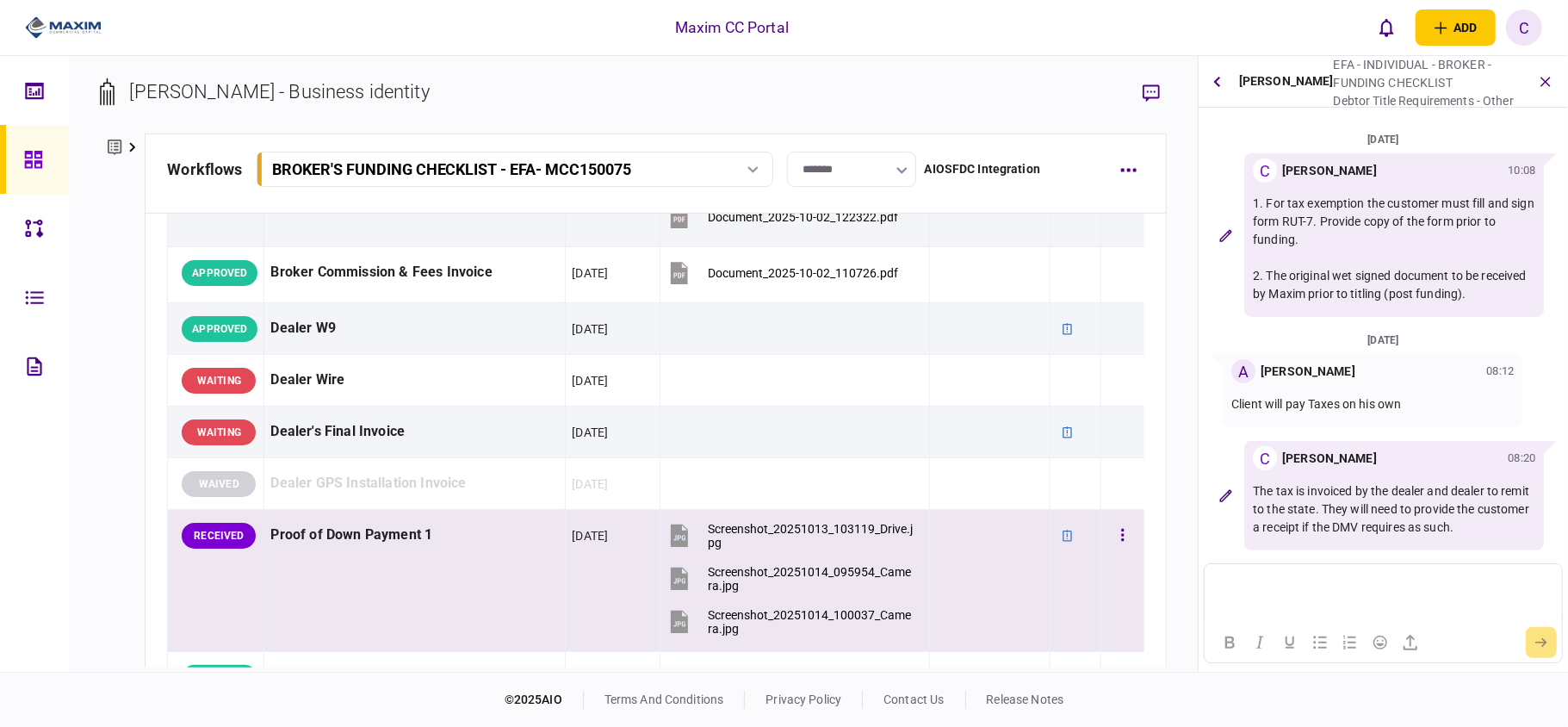
click at [344, 593] on td "Proof of Down Payment 1" at bounding box center [415, 580] width 301 height 142
click at [751, 532] on div "Screenshot_20251013_103119_Drive.jpg" at bounding box center [810, 535] width 207 height 28
click at [722, 579] on div "Screenshot_20251014_095954_Camera.jpg" at bounding box center [810, 579] width 207 height 28
click at [825, 617] on div "Screenshot_20251014_100037_Camera.jpg" at bounding box center [810, 621] width 207 height 28
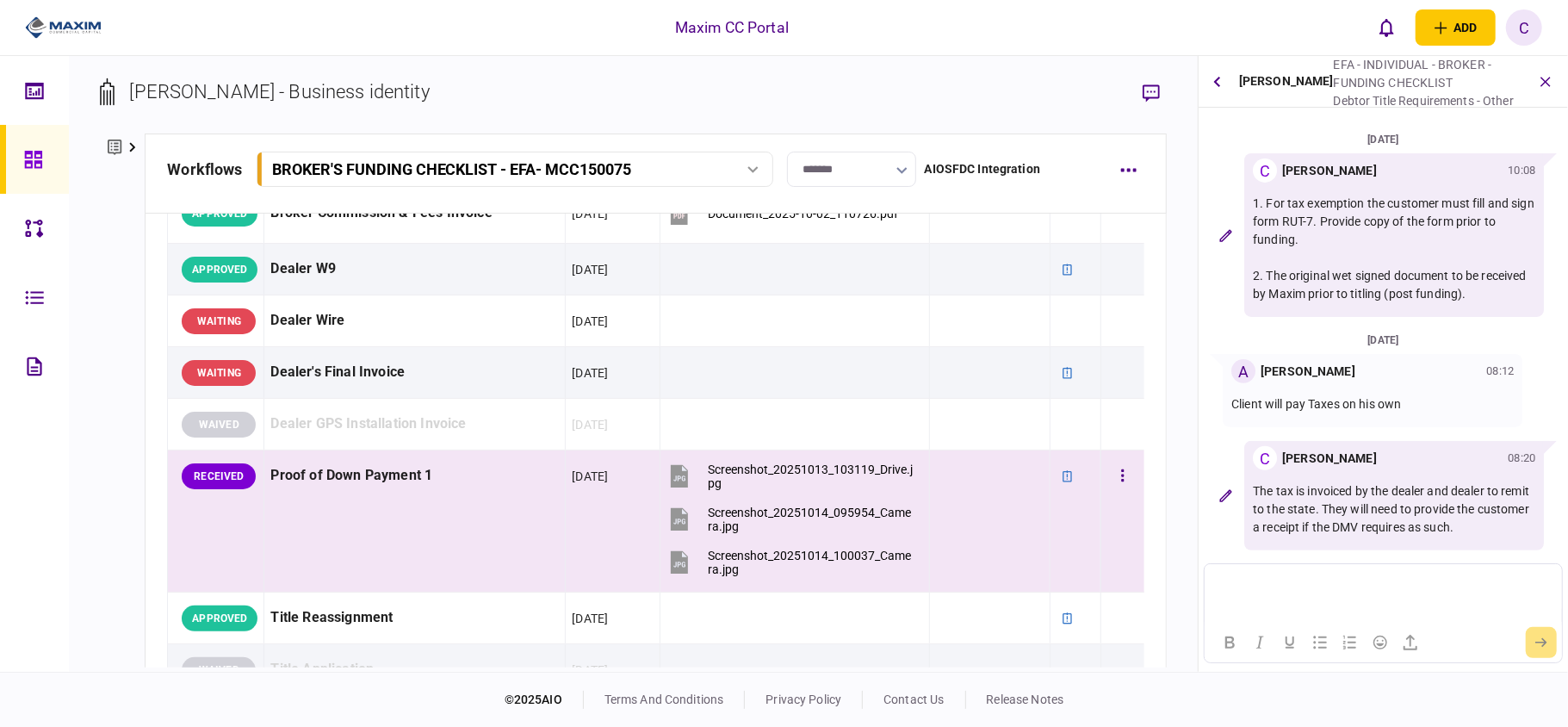
scroll to position [1147, 0]
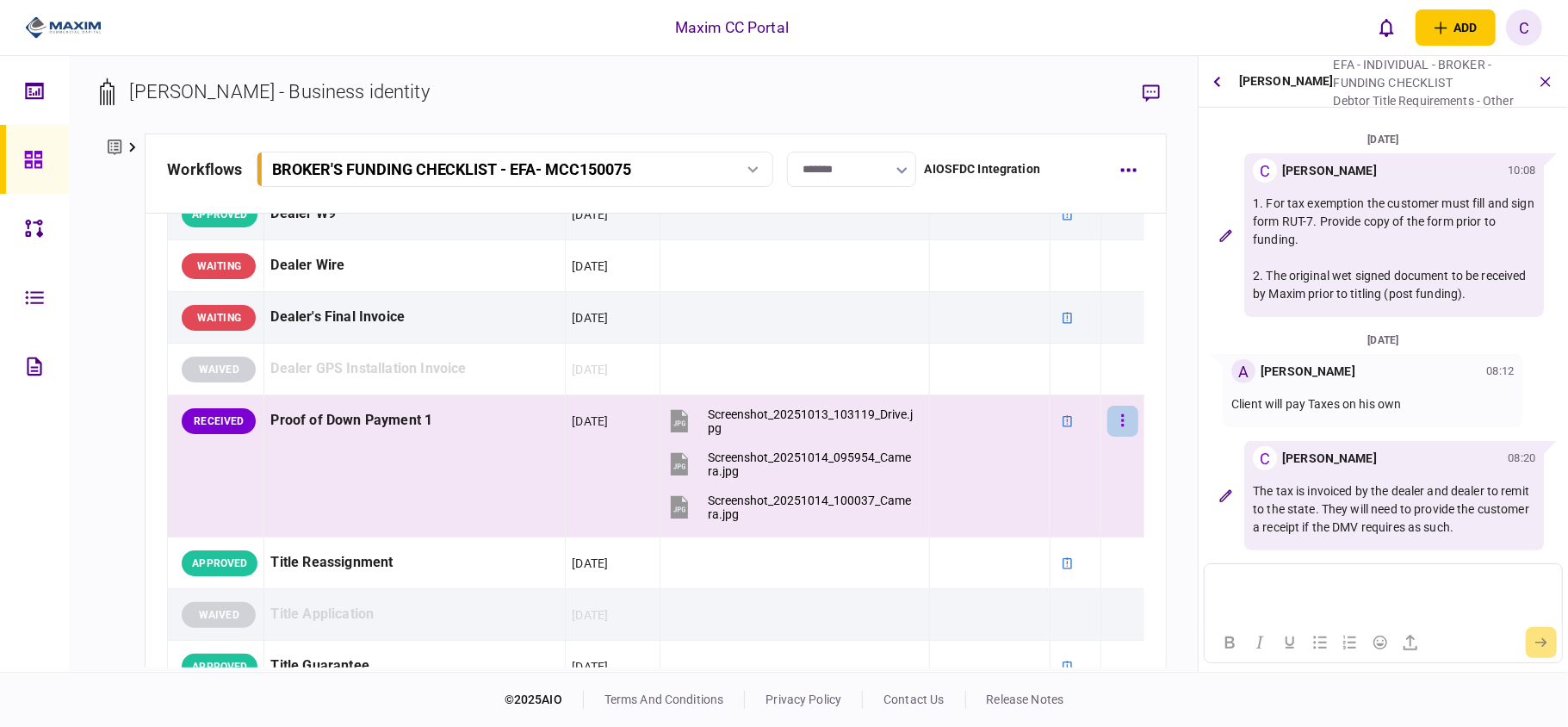
click at [1107, 428] on button "button" at bounding box center [1123, 420] width 31 height 31
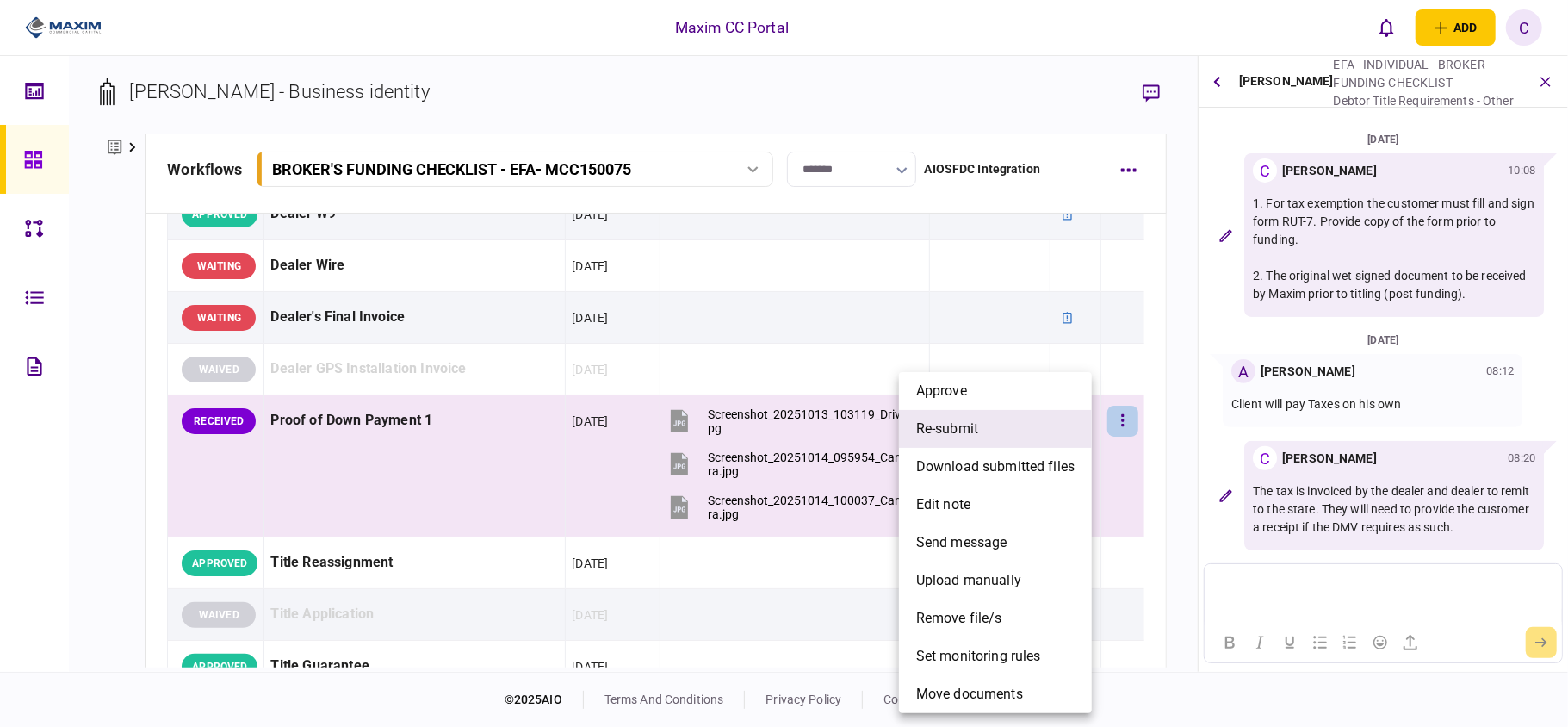
click at [961, 422] on span "re-submit" at bounding box center [946, 428] width 62 height 21
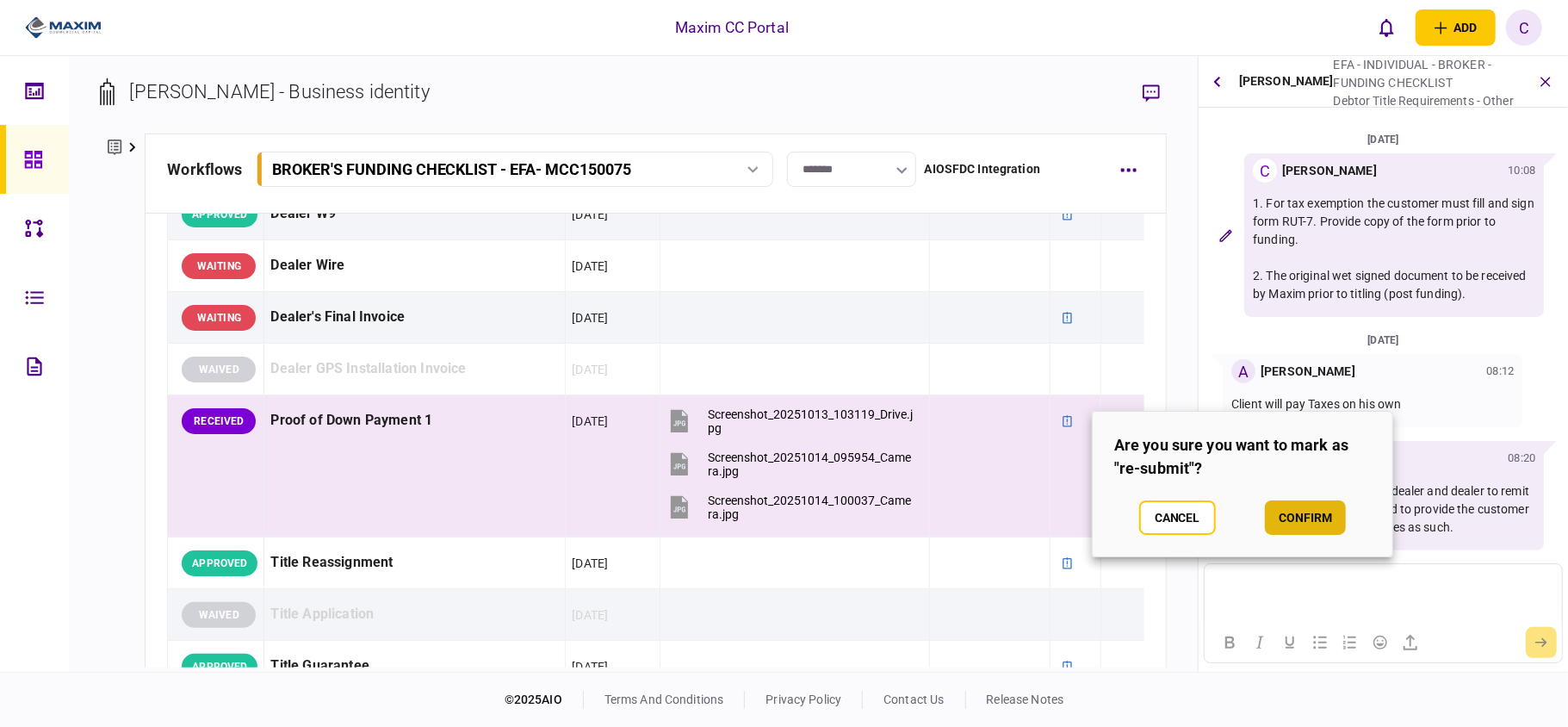
click at [1326, 519] on button "confirm" at bounding box center [1305, 517] width 81 height 35
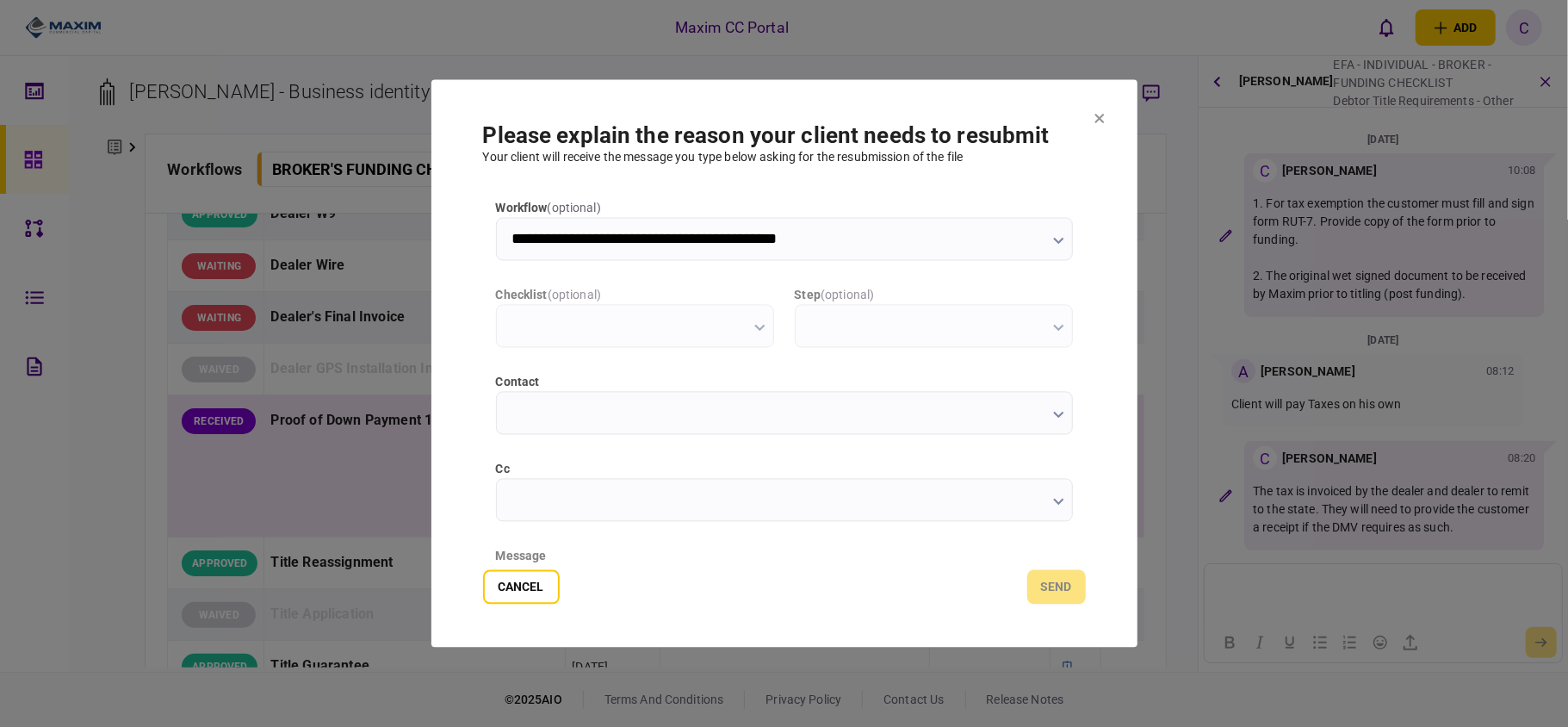
scroll to position [0, 0]
type input "**********"
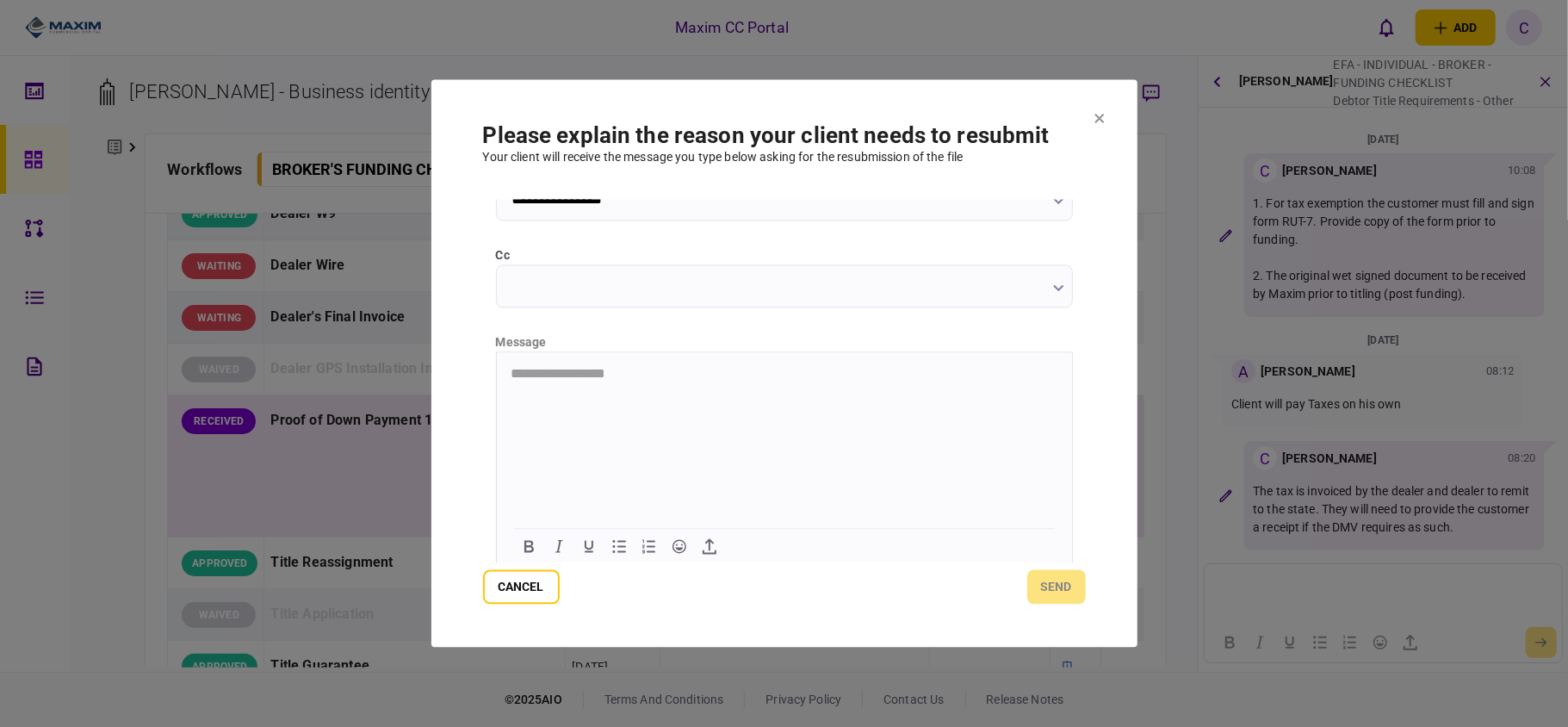
scroll to position [217, 0]
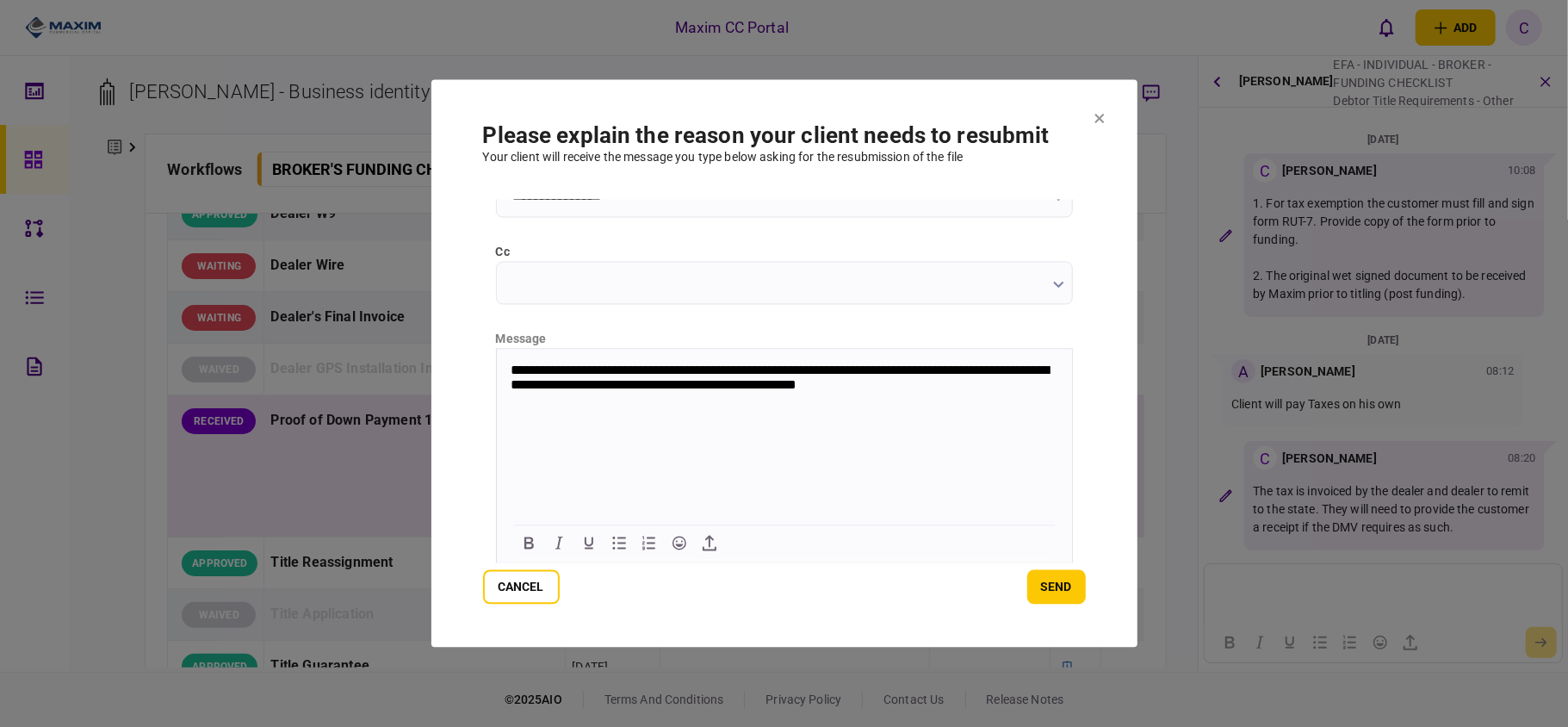
click at [972, 388] on p "**********" at bounding box center [782, 378] width 544 height 32
click at [675, 405] on p "**********" at bounding box center [782, 386] width 544 height 48
click at [1058, 579] on button "send" at bounding box center [1056, 587] width 58 height 35
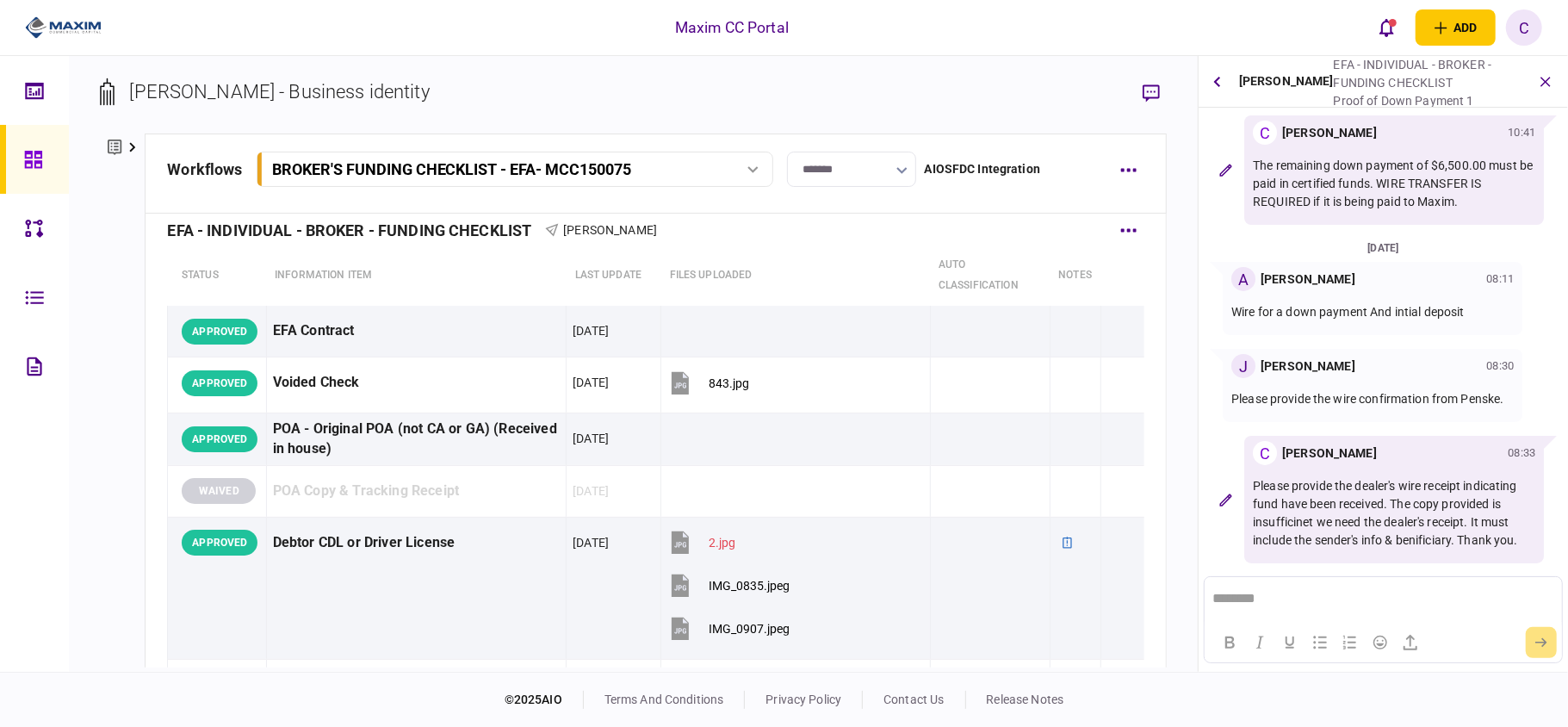
scroll to position [0, 0]
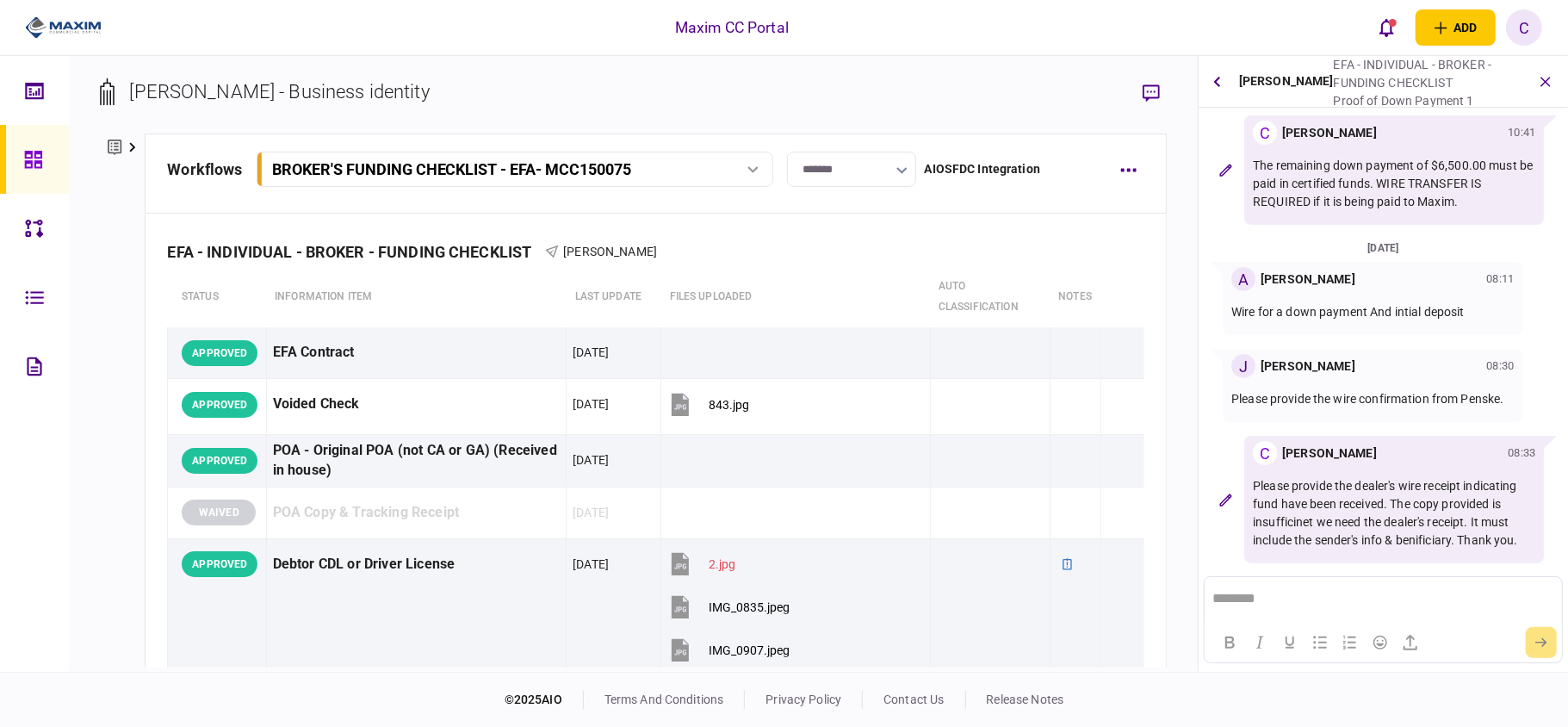
drag, startPoint x: 47, startPoint y: 163, endPoint x: 55, endPoint y: 25, distance: 138.2
click at [47, 163] on div at bounding box center [38, 159] width 28 height 69
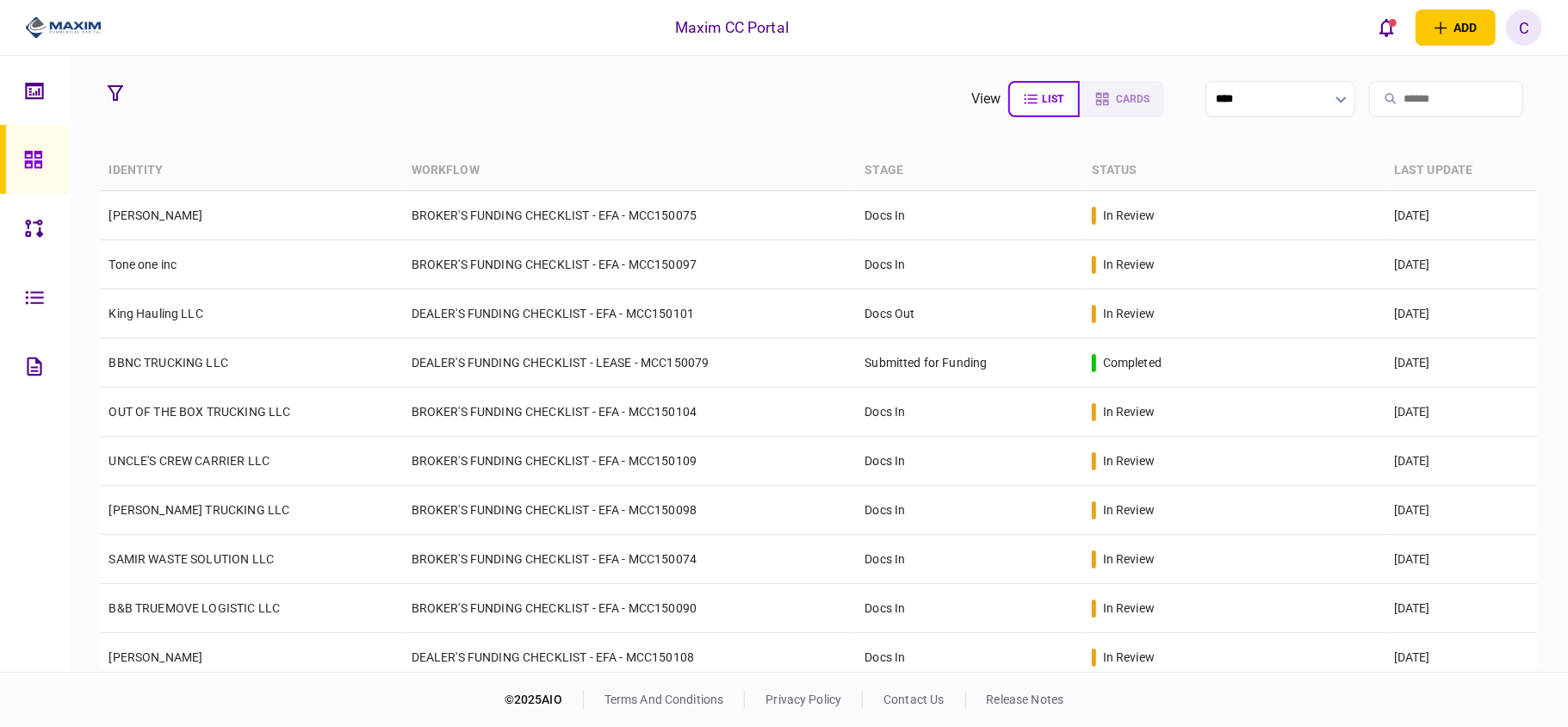
click at [291, 91] on section "view list cards ****" at bounding box center [818, 99] width 1437 height 43
click at [1394, 32] on icon "open notifications list" at bounding box center [1386, 27] width 14 height 19
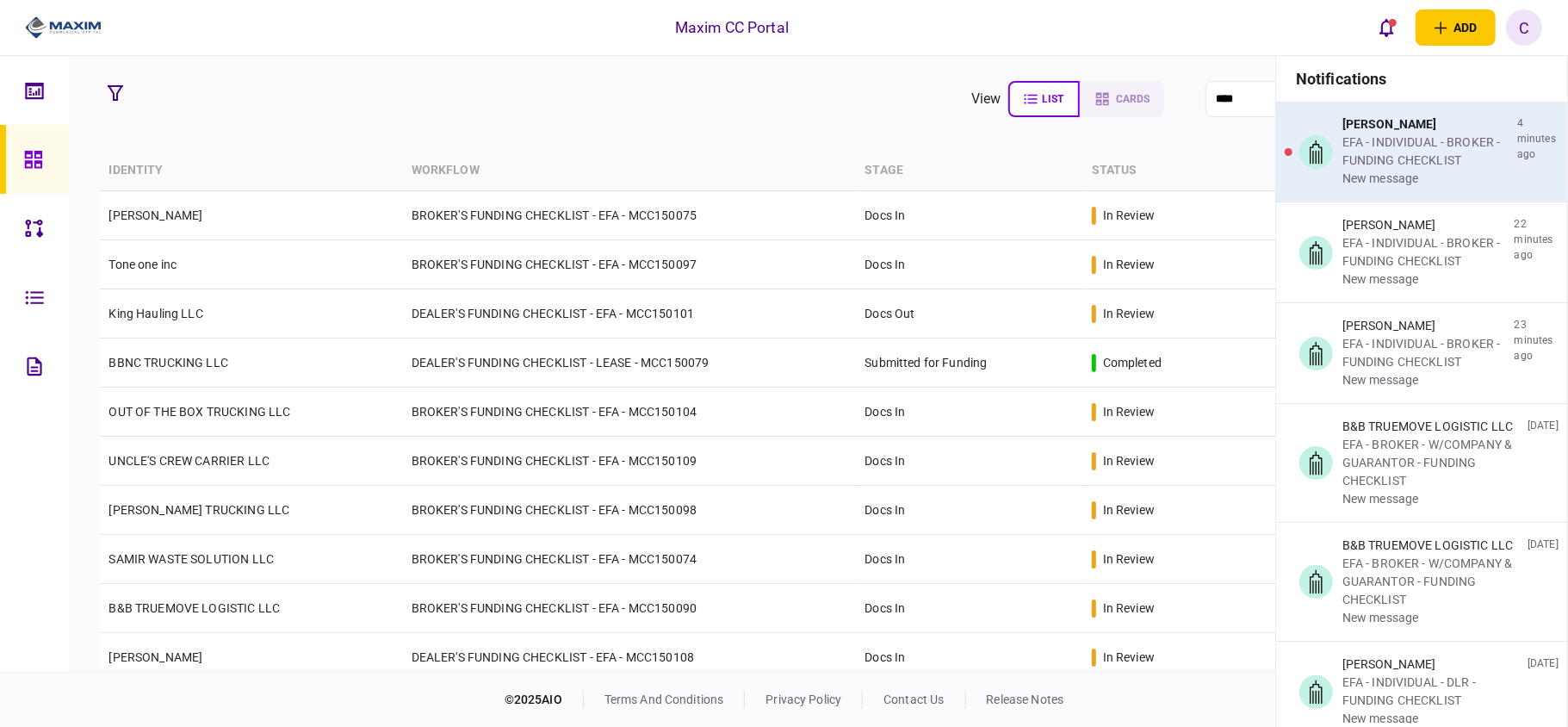
click at [1376, 147] on div "EFA - INDIVIDUAL - BROKER - FUNDING CHECKLIST" at bounding box center [1427, 151] width 168 height 36
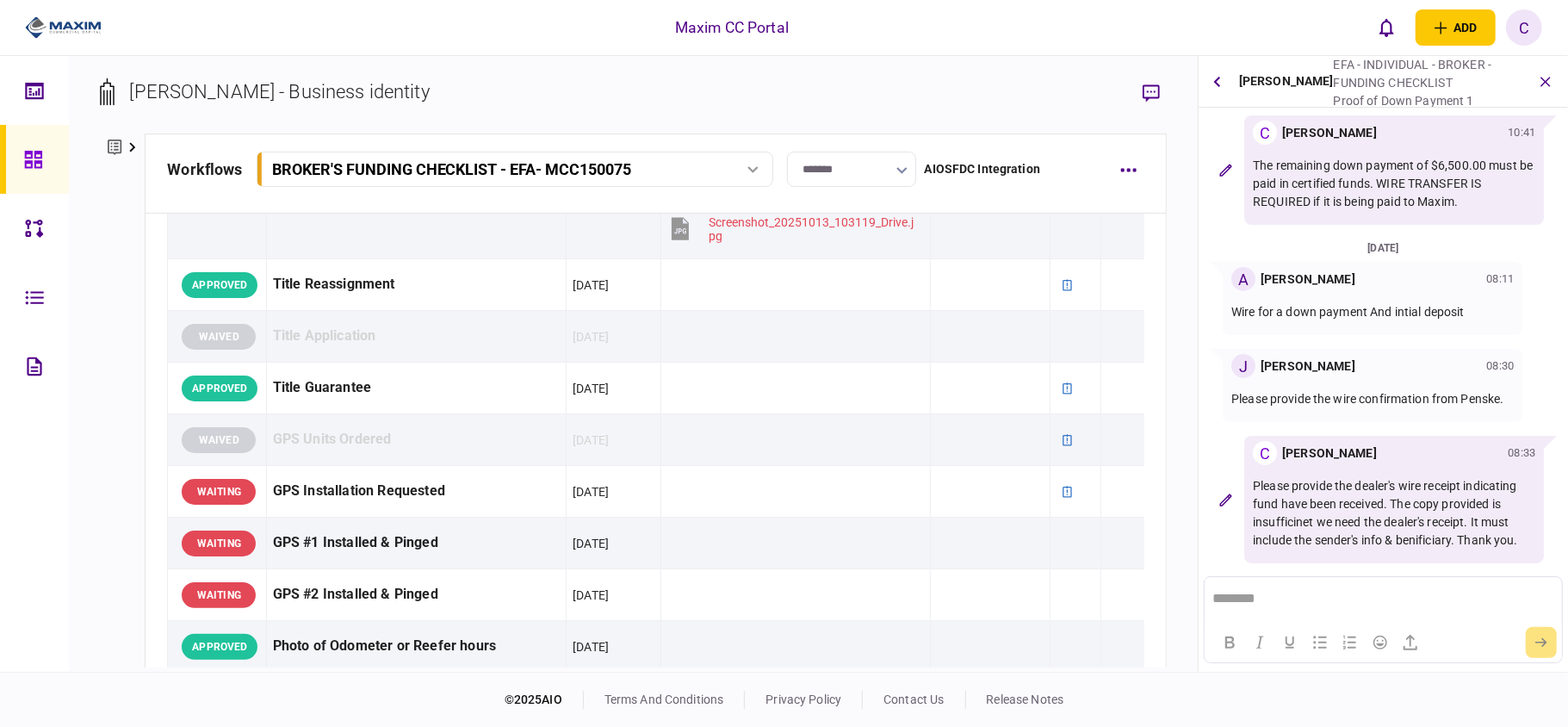
scroll to position [1377, 0]
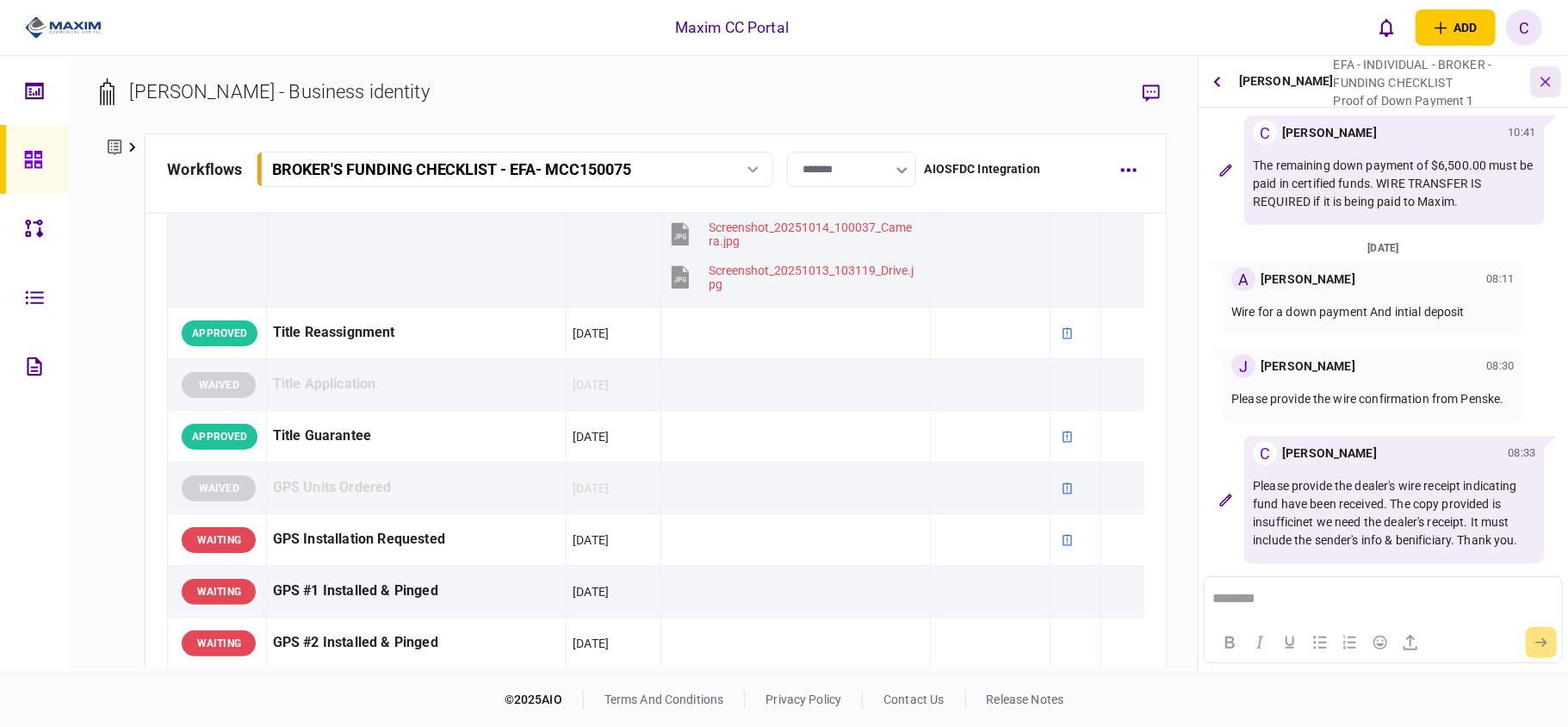
click at [1540, 89] on button "button" at bounding box center [1546, 81] width 31 height 31
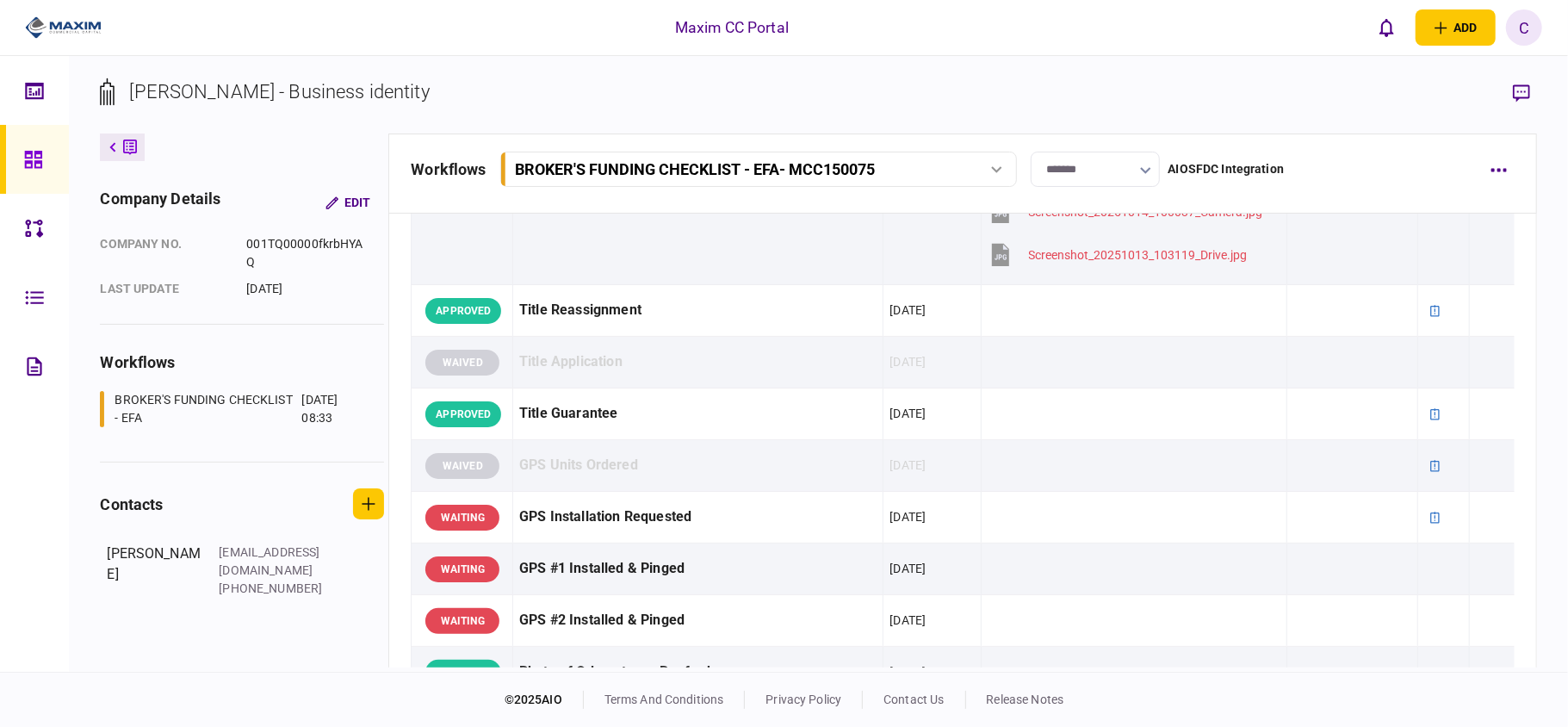
scroll to position [1355, 0]
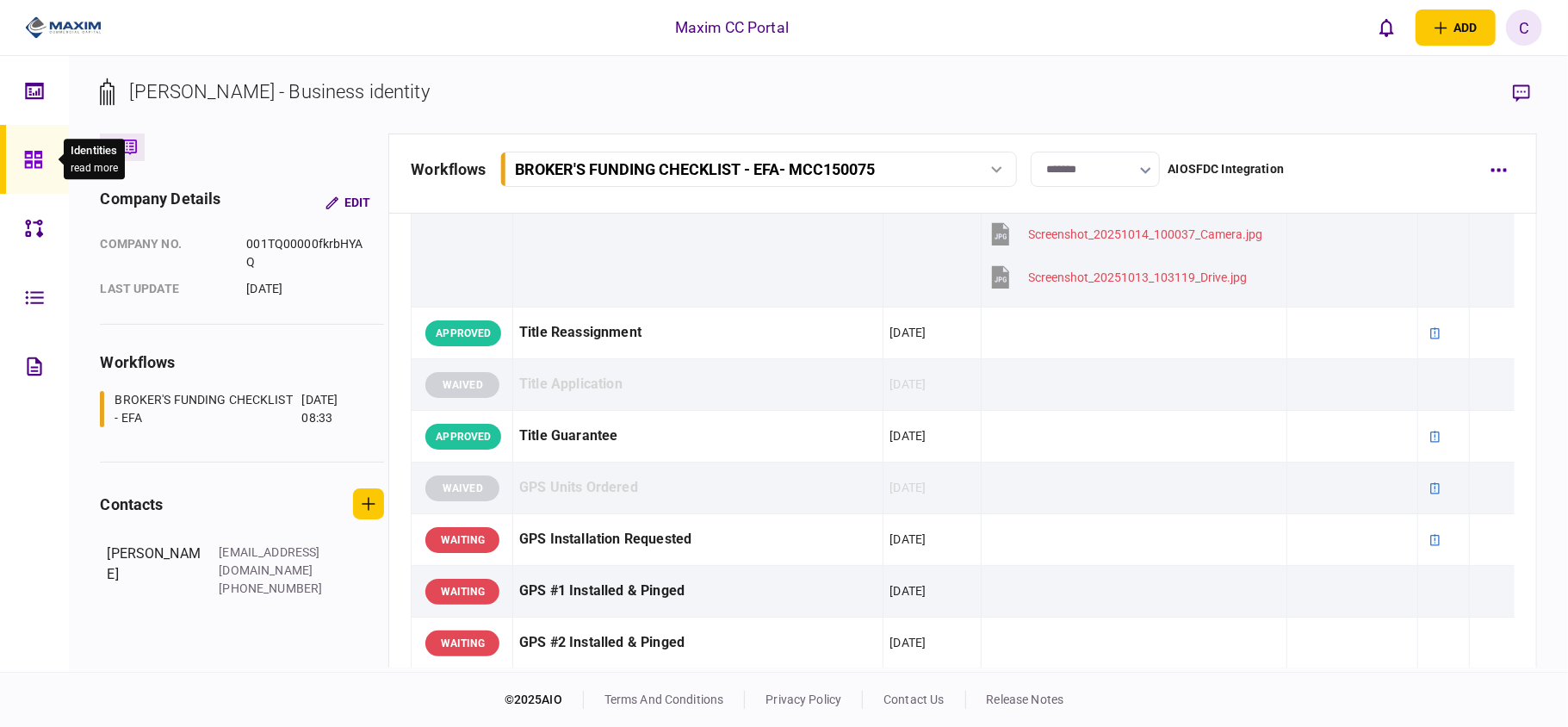
click at [26, 159] on icon at bounding box center [33, 160] width 19 height 20
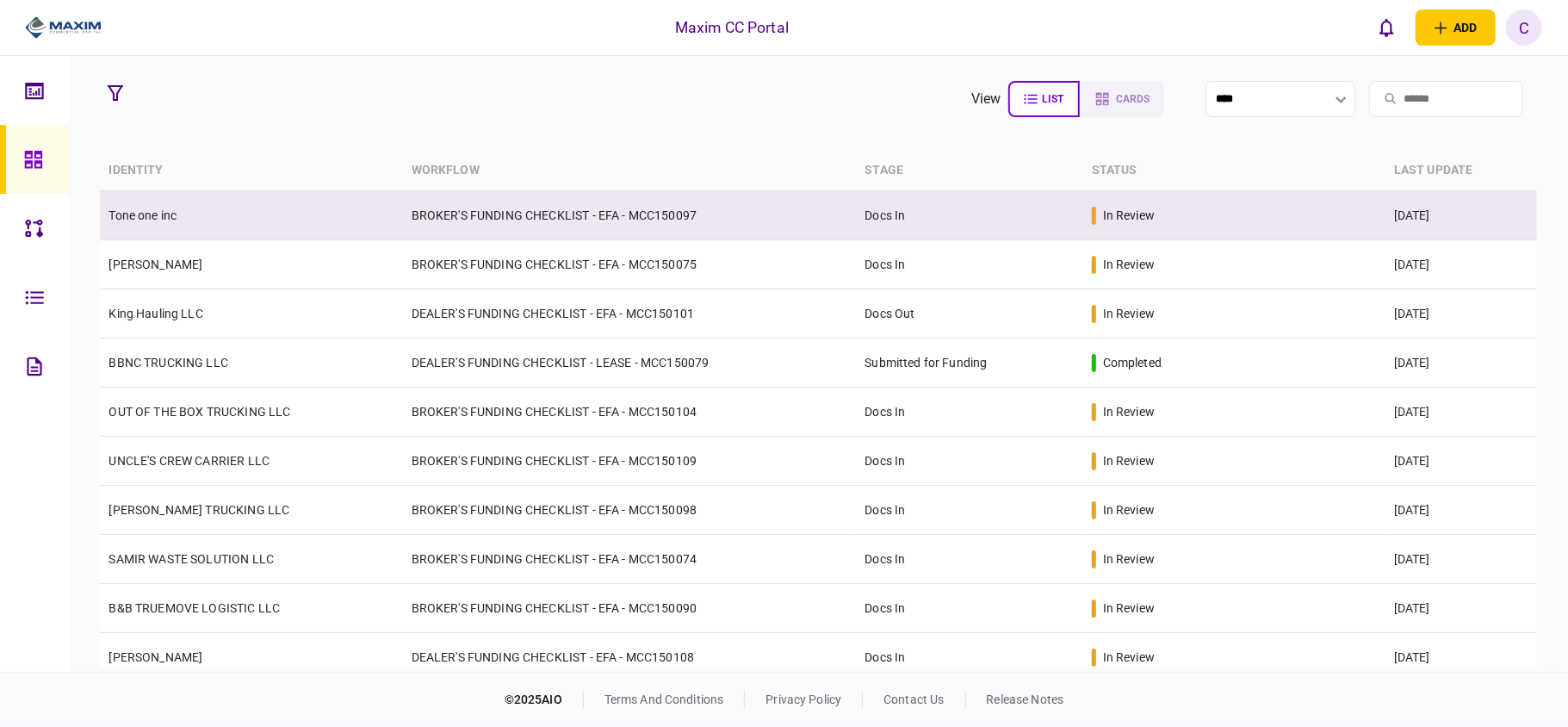
click at [659, 220] on td "BROKER'S FUNDING CHECKLIST - EFA - MCC150097" at bounding box center [630, 216] width 453 height 49
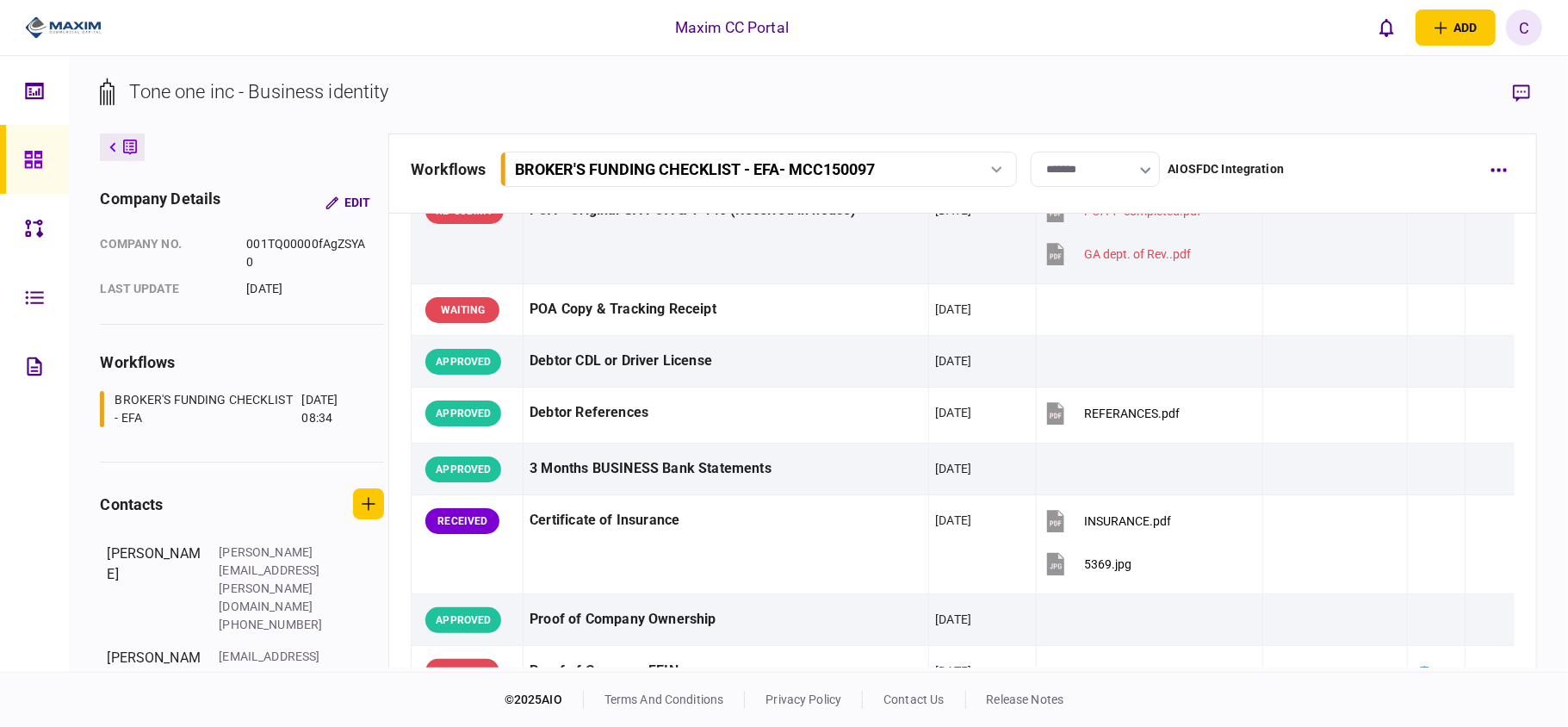
scroll to position [344, 0]
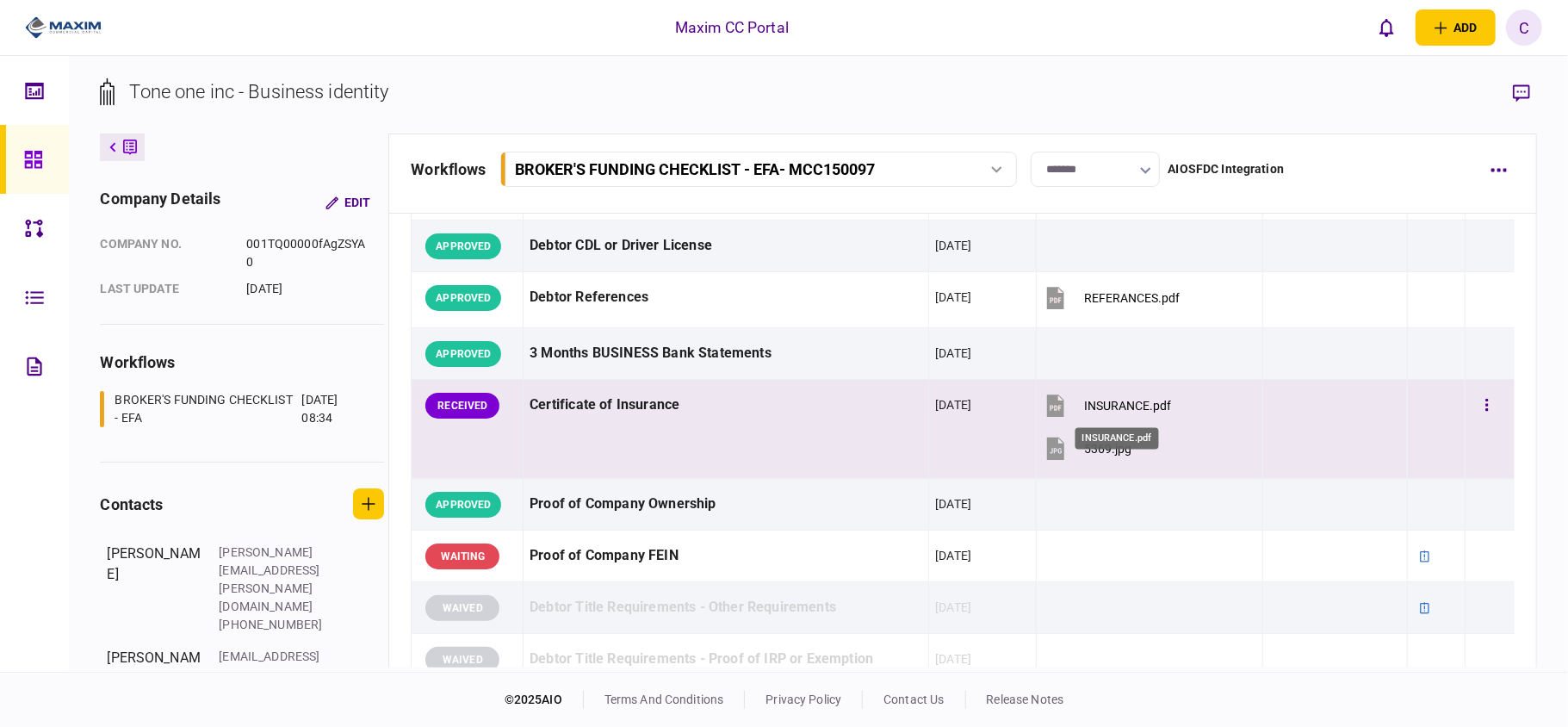
click at [1123, 408] on div "INSURANCE.pdf" at bounding box center [1127, 405] width 87 height 13
click at [1089, 445] on div "5369.jpg" at bounding box center [1107, 448] width 47 height 13
click at [1486, 408] on icon "button" at bounding box center [1487, 404] width 3 height 12
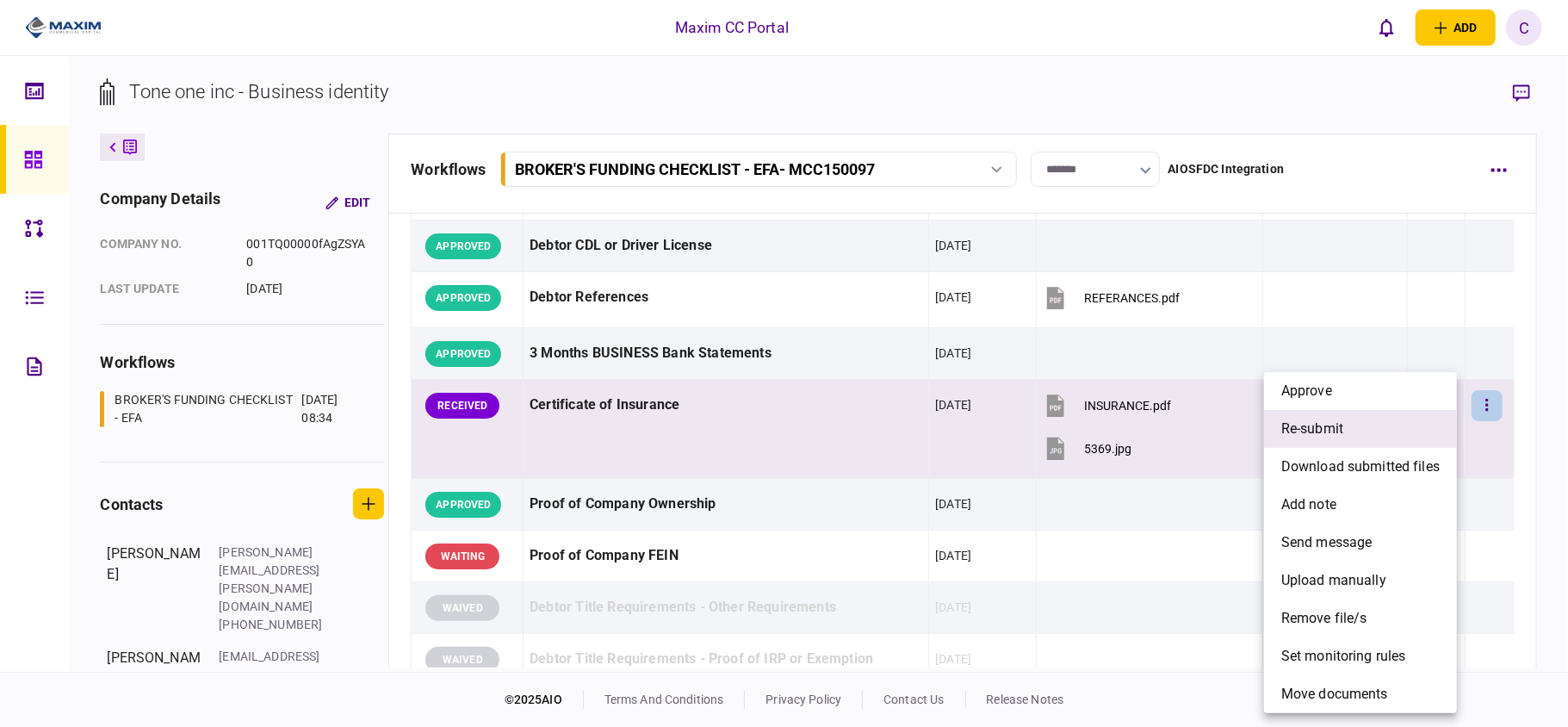
click at [1312, 415] on li "re-submit" at bounding box center [1360, 428] width 193 height 38
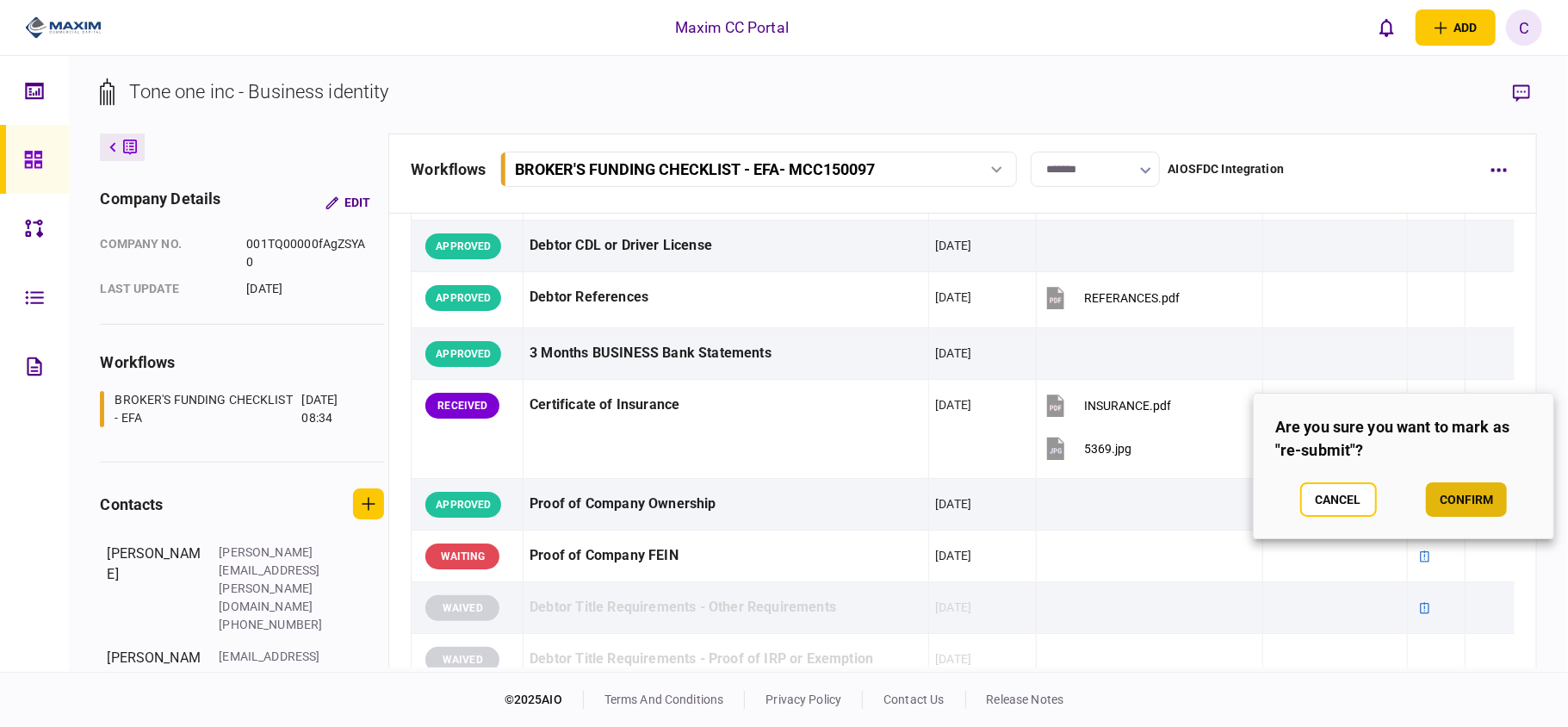
click at [1445, 499] on button "confirm" at bounding box center [1466, 499] width 81 height 35
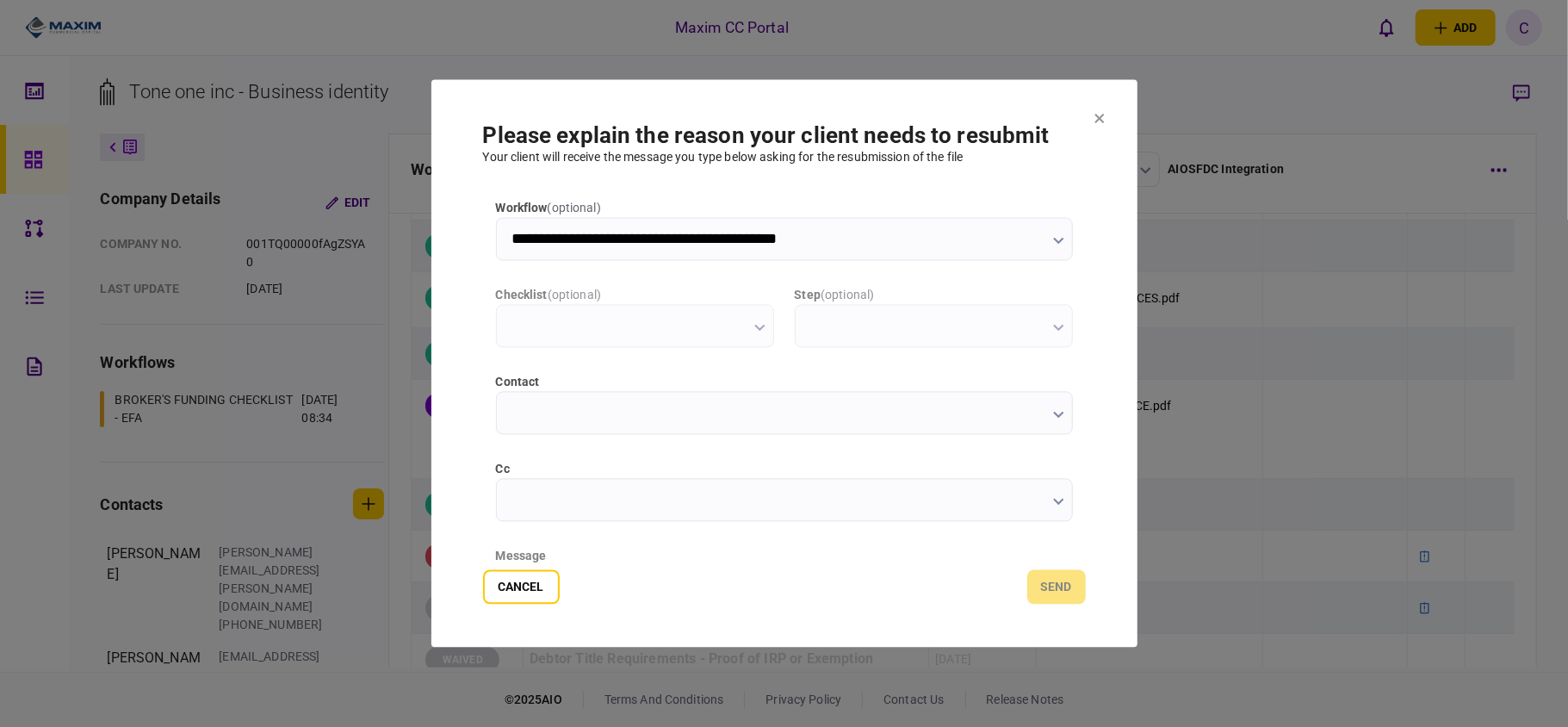
scroll to position [0, 0]
type input "**********"
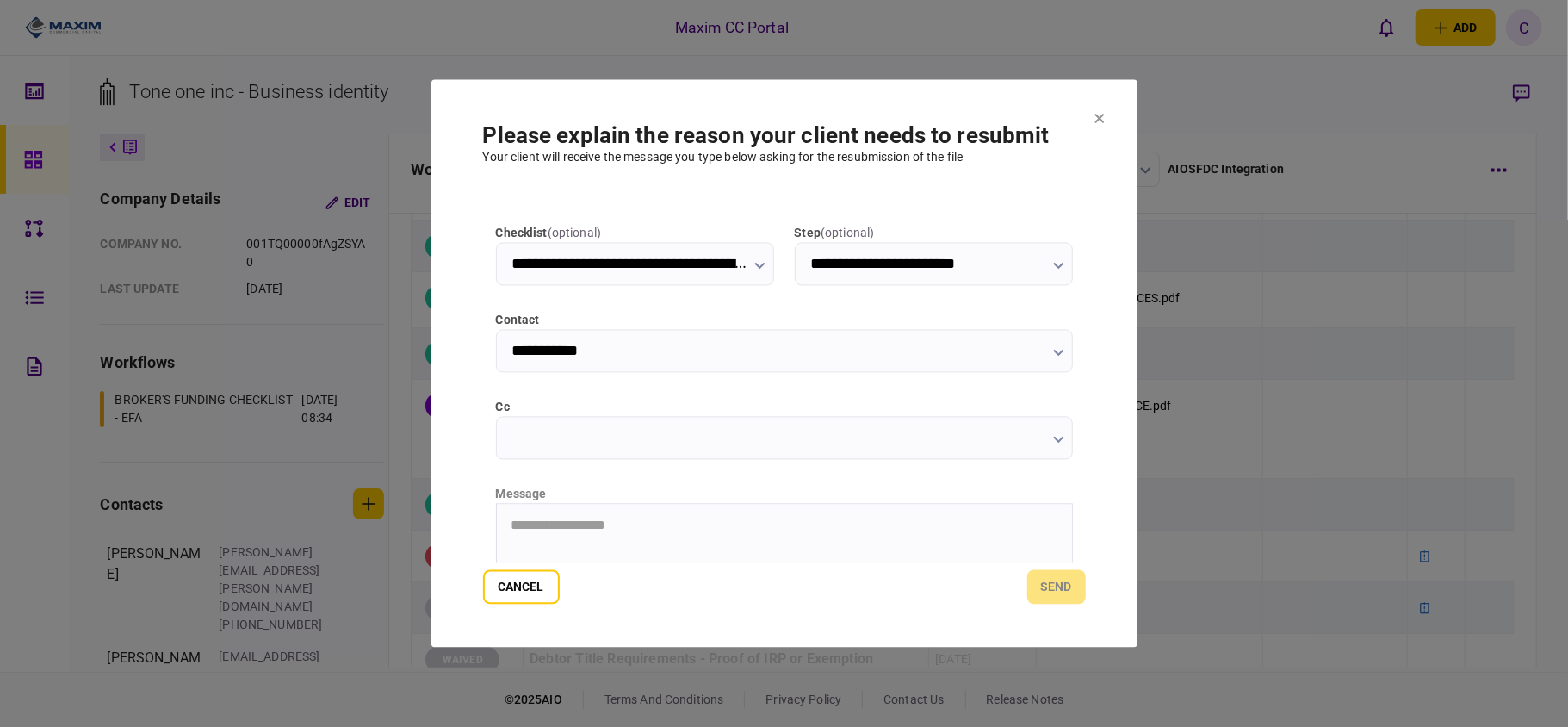
scroll to position [114, 0]
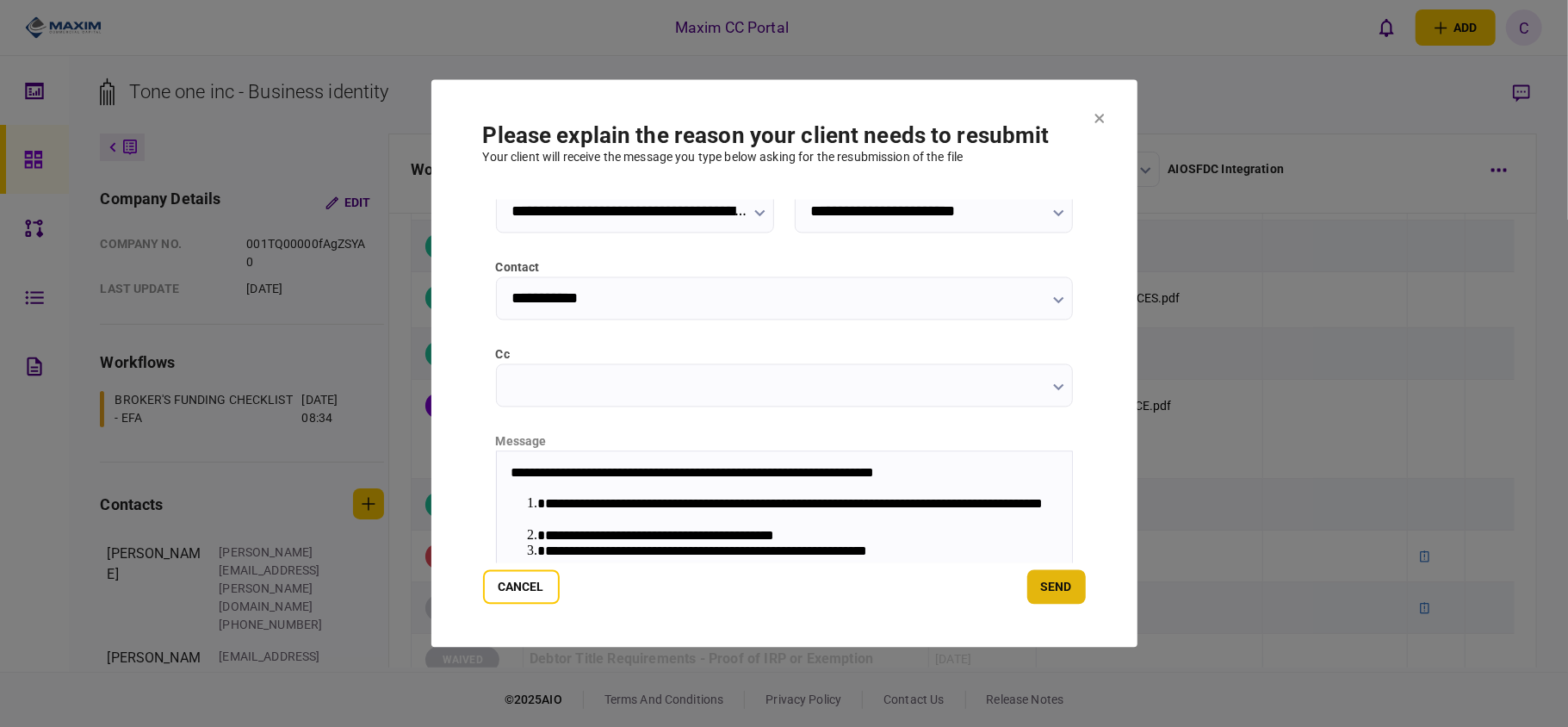
click at [1061, 584] on button "send" at bounding box center [1056, 587] width 58 height 35
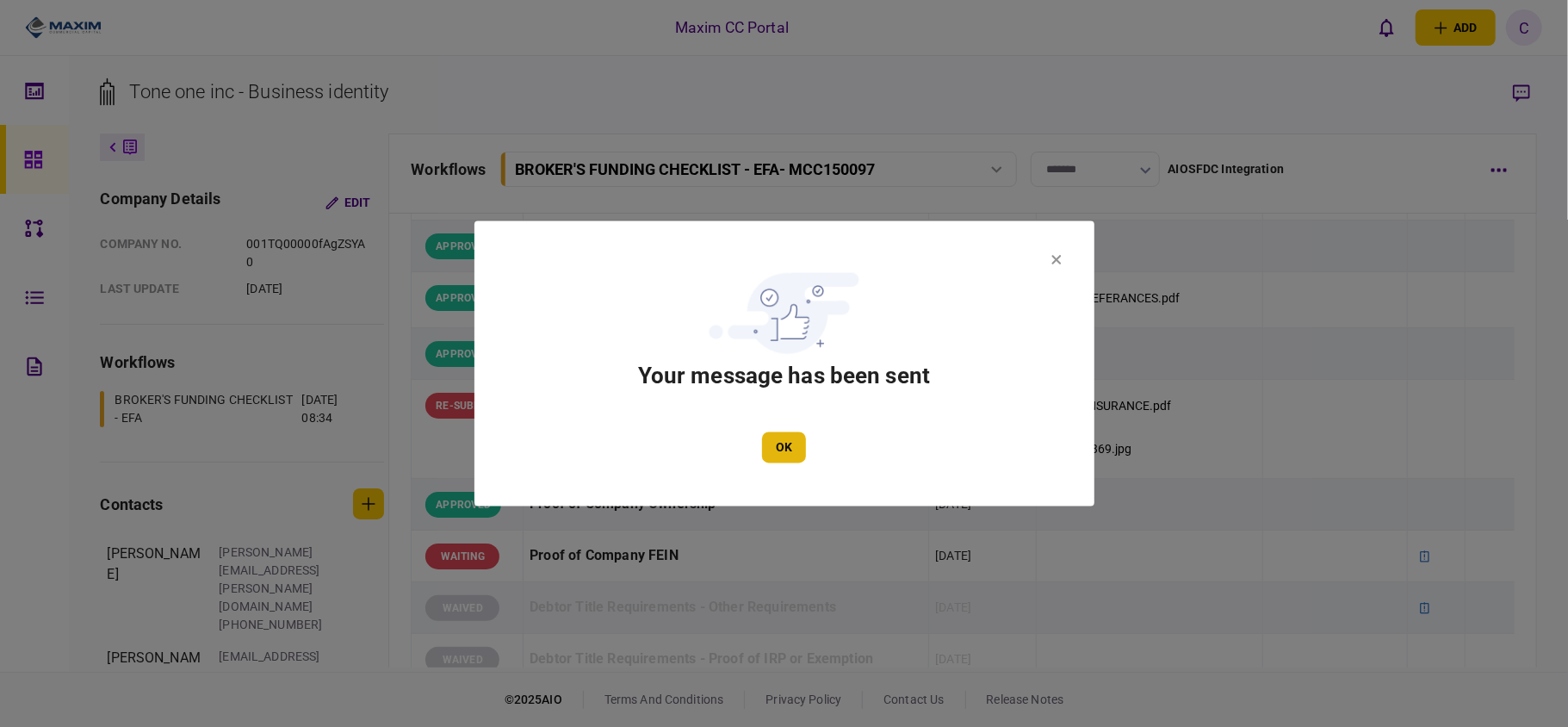
click at [784, 432] on button "OK" at bounding box center [784, 447] width 44 height 31
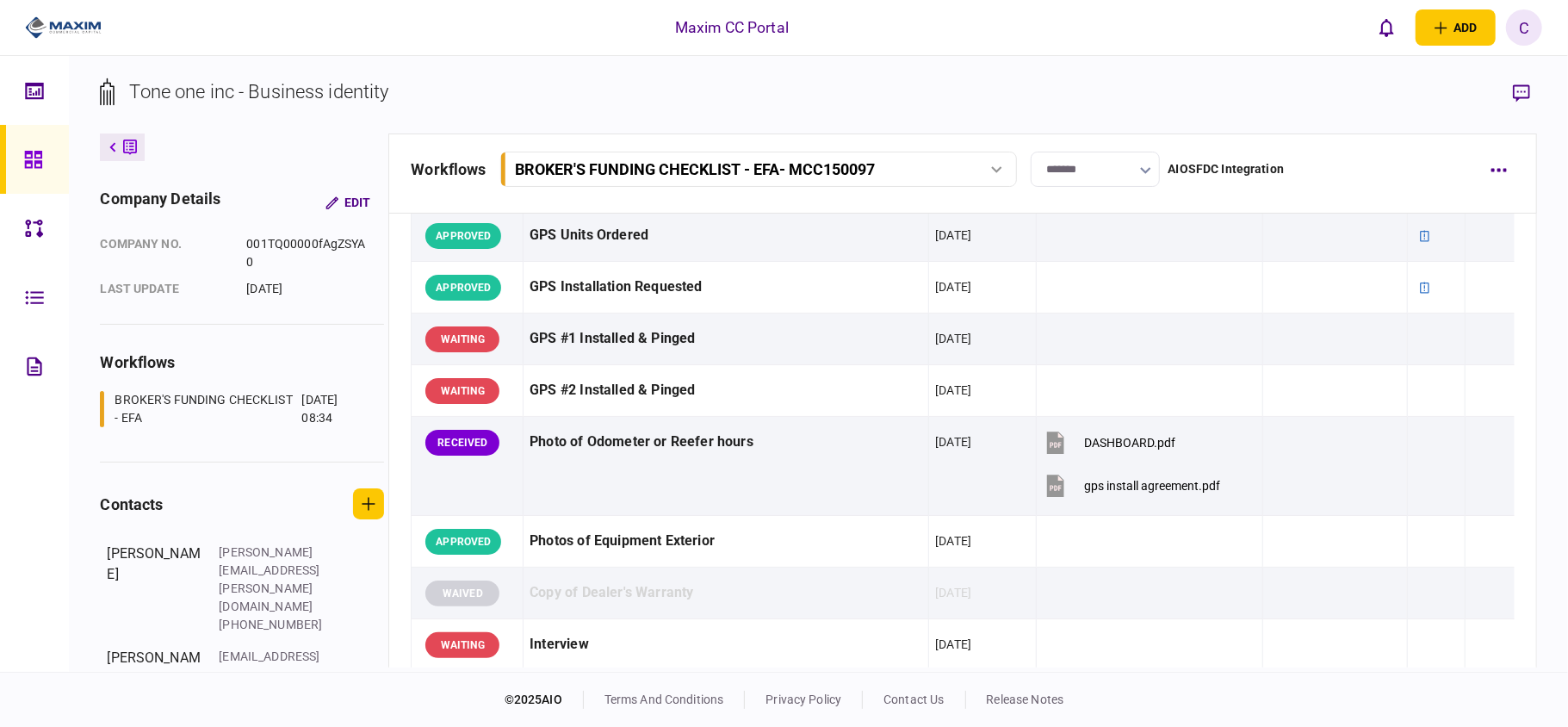
scroll to position [1492, 0]
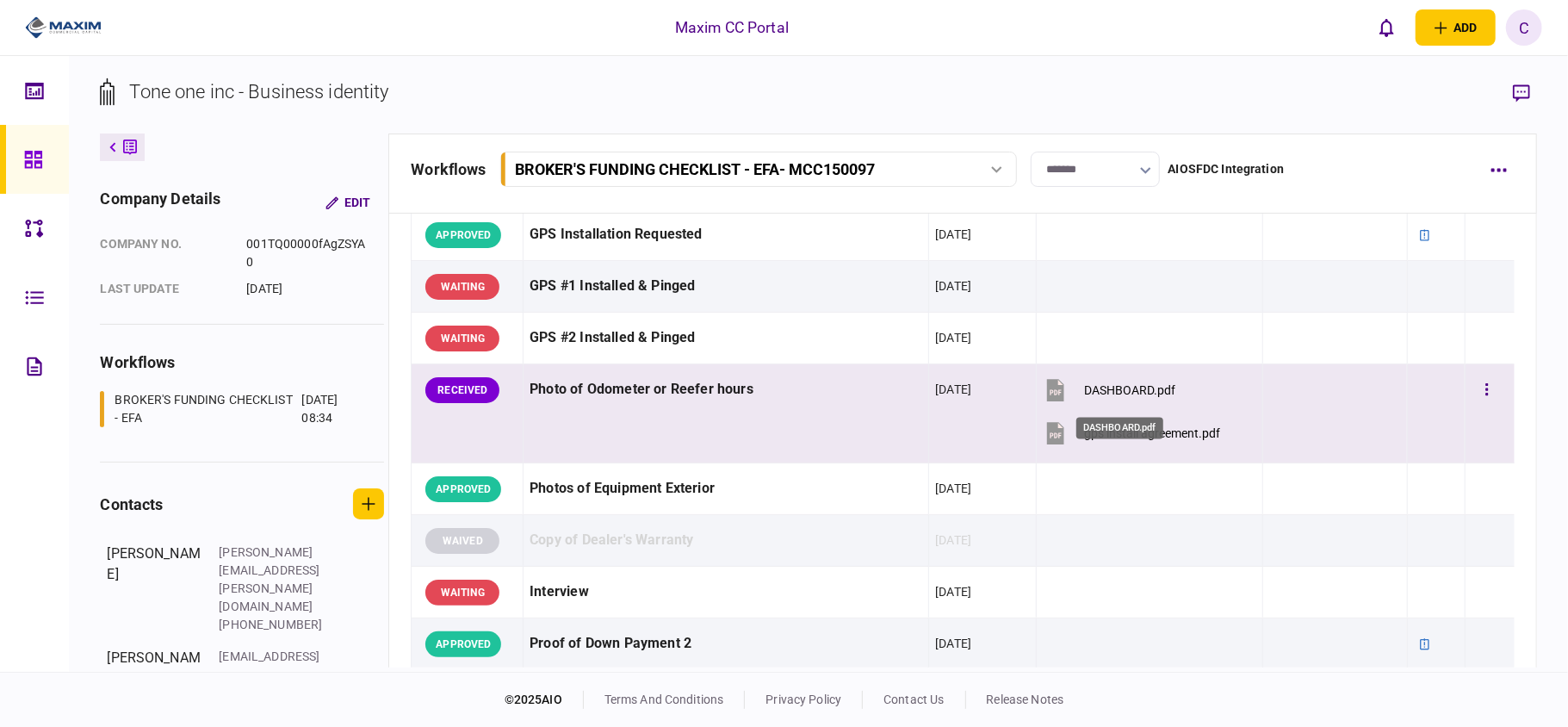
click at [1127, 396] on div "DASHBOARD.pdf" at bounding box center [1130, 389] width 91 height 13
click at [1124, 438] on div "gps install agreement.pdf" at bounding box center [1152, 433] width 136 height 13
click at [1471, 402] on button "button" at bounding box center [1487, 390] width 31 height 31
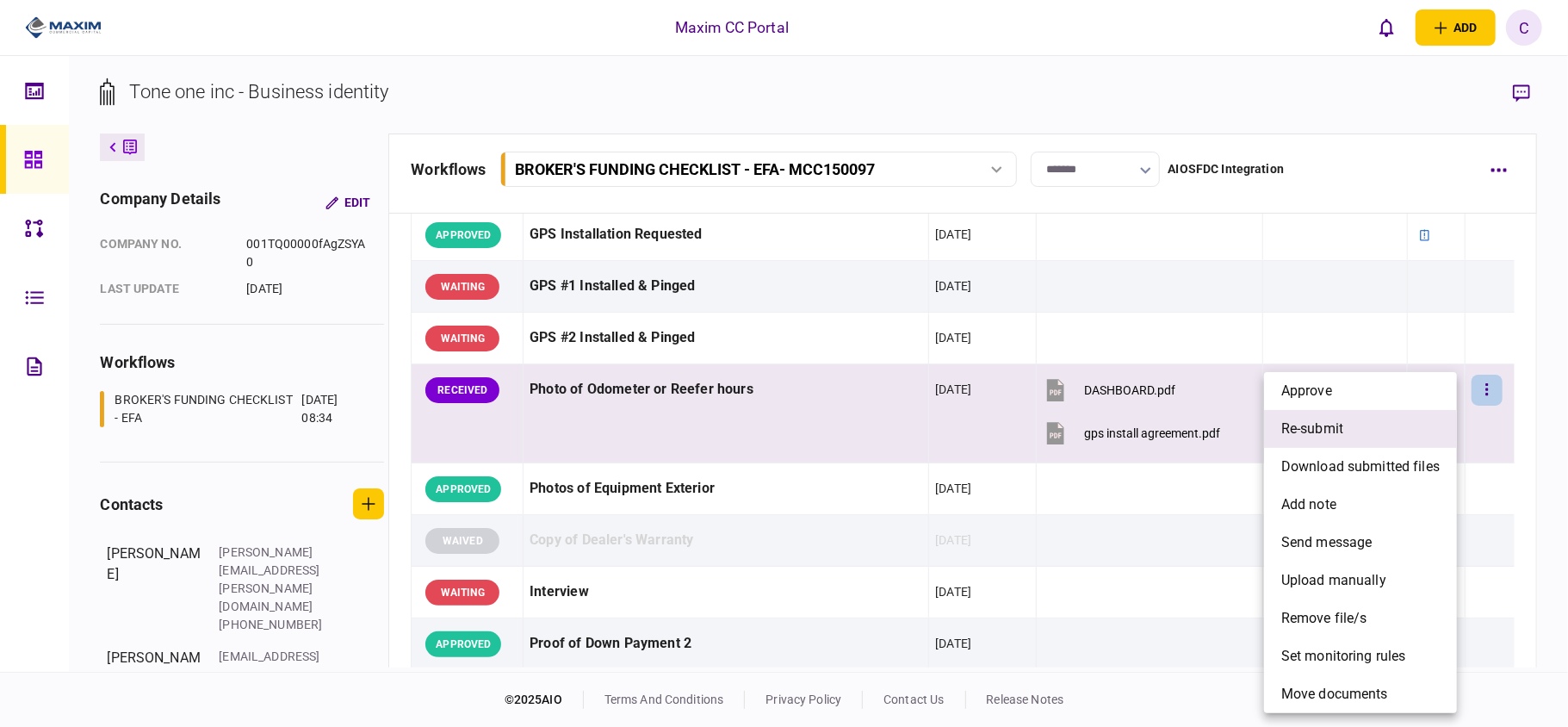
click at [1345, 435] on li "re-submit" at bounding box center [1360, 428] width 193 height 38
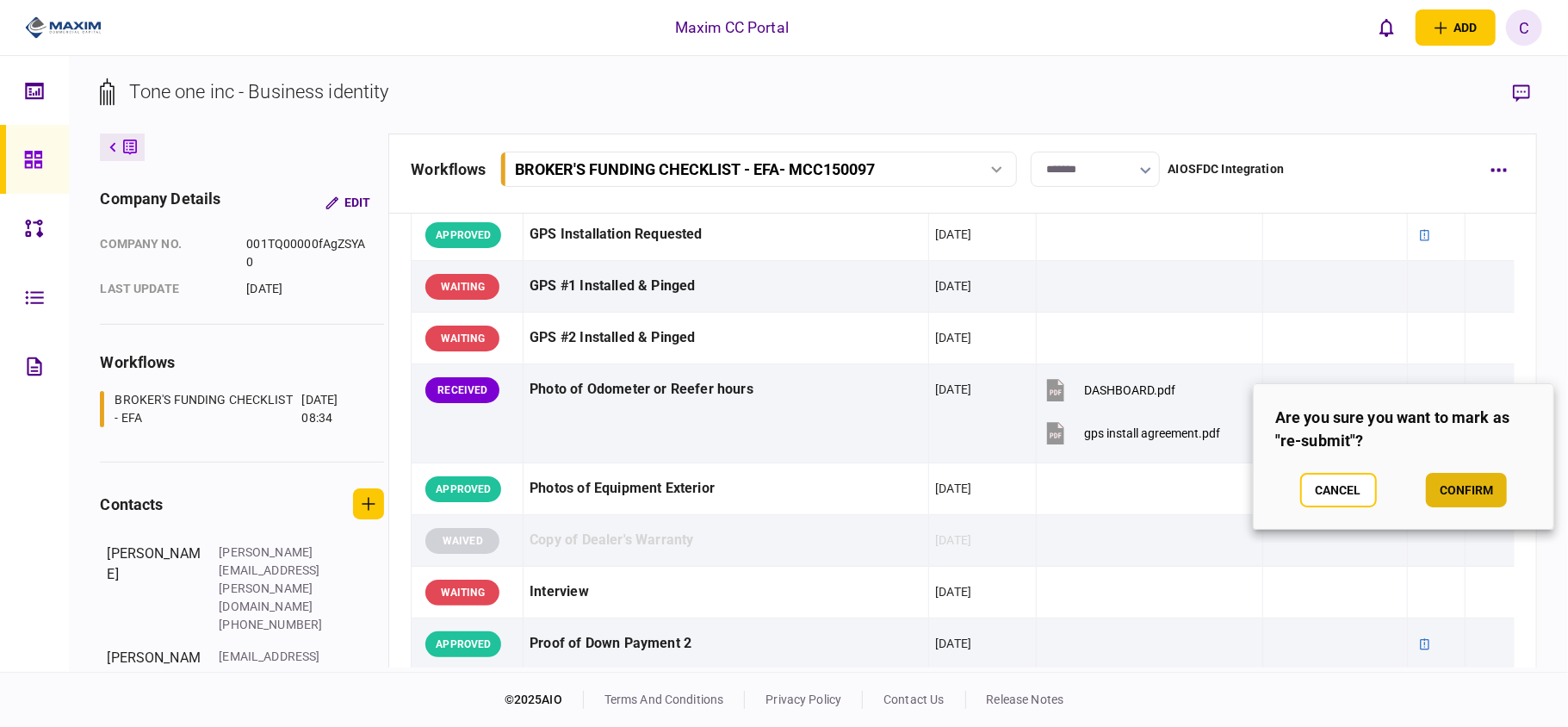
click at [1487, 490] on button "confirm" at bounding box center [1466, 490] width 81 height 35
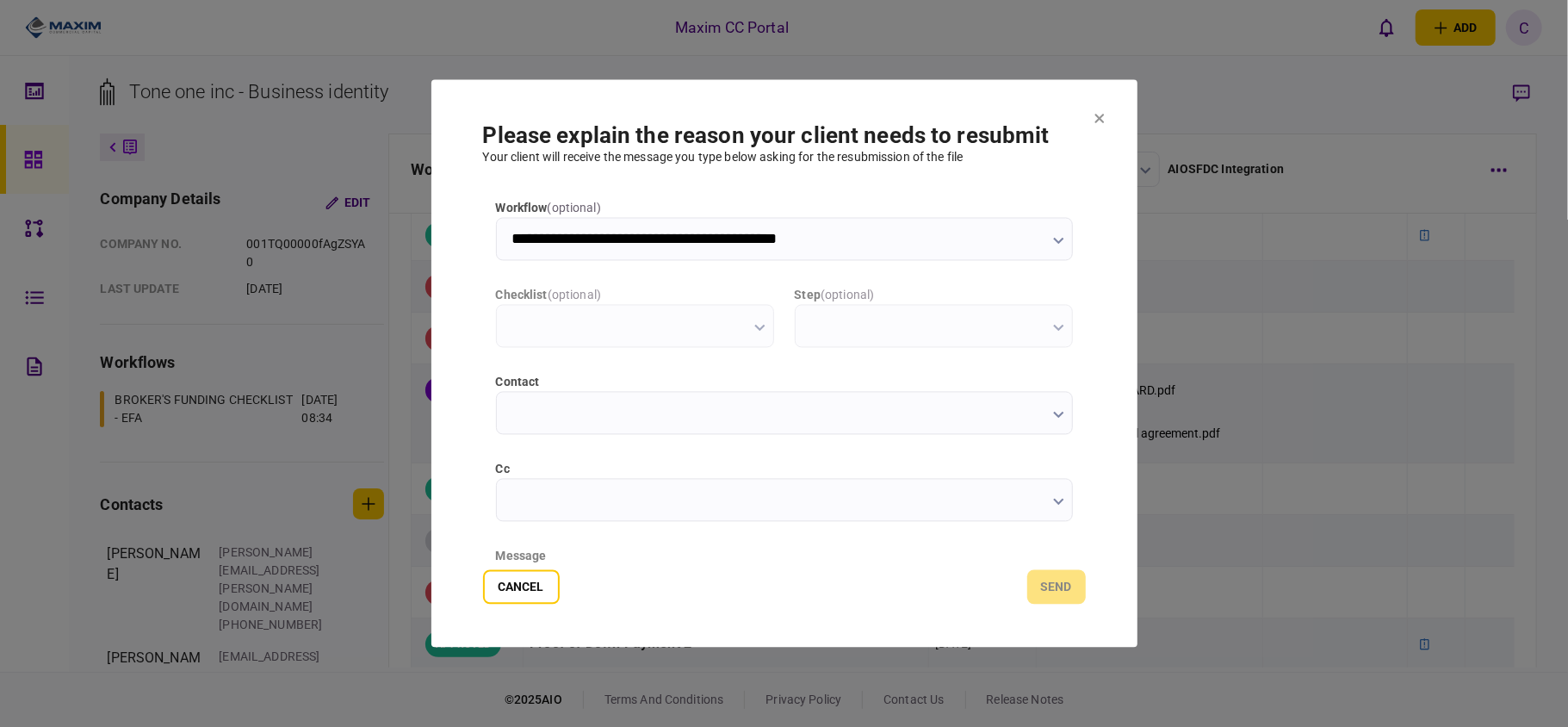
scroll to position [0, 0]
type input "**********"
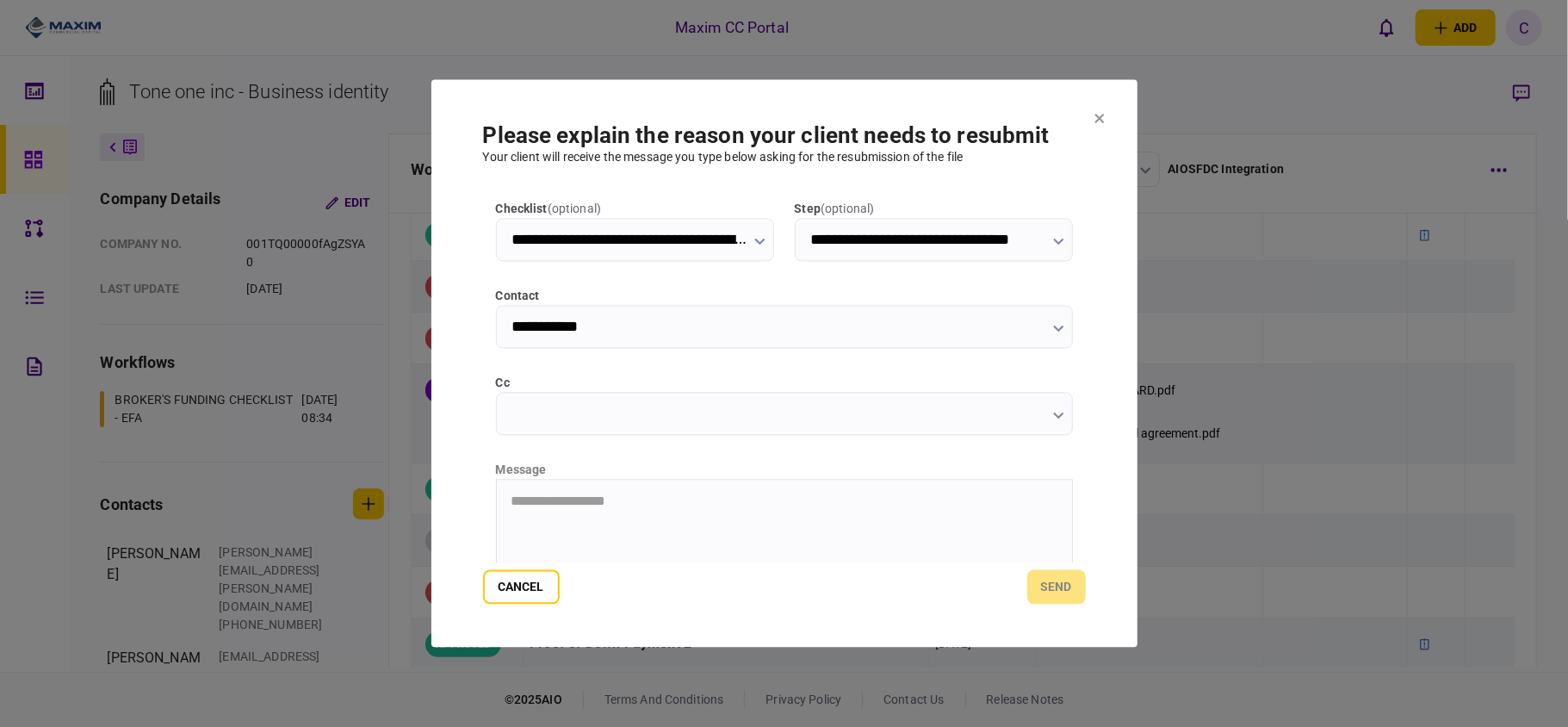
scroll to position [217, 0]
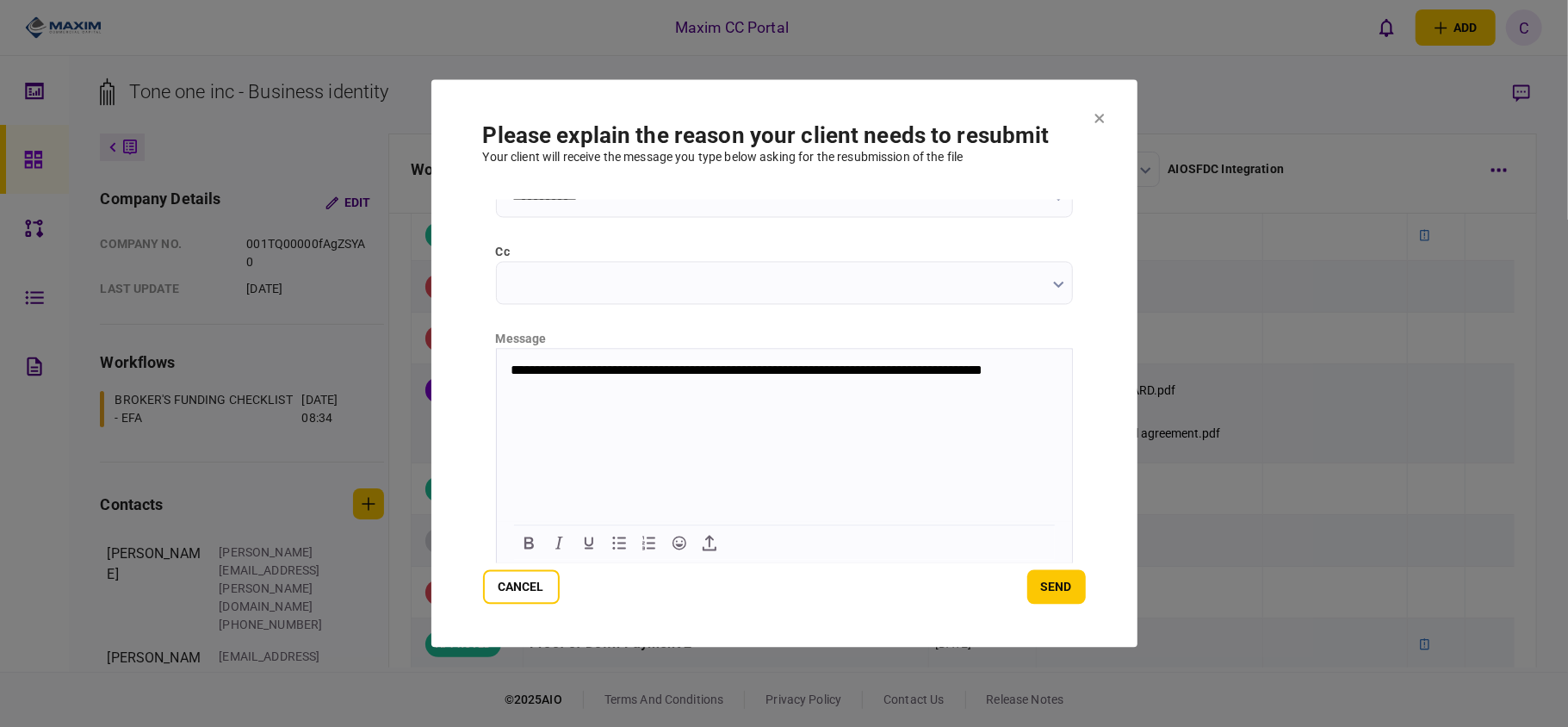
click at [902, 372] on p "**********" at bounding box center [782, 378] width 544 height 32
click at [716, 385] on p "**********" at bounding box center [782, 378] width 544 height 32
click at [820, 383] on p "**********" at bounding box center [782, 378] width 544 height 32
drag, startPoint x: 668, startPoint y: 368, endPoint x: 1261, endPoint y: 684, distance: 671.9
click at [668, 368] on p "**********" at bounding box center [782, 378] width 544 height 32
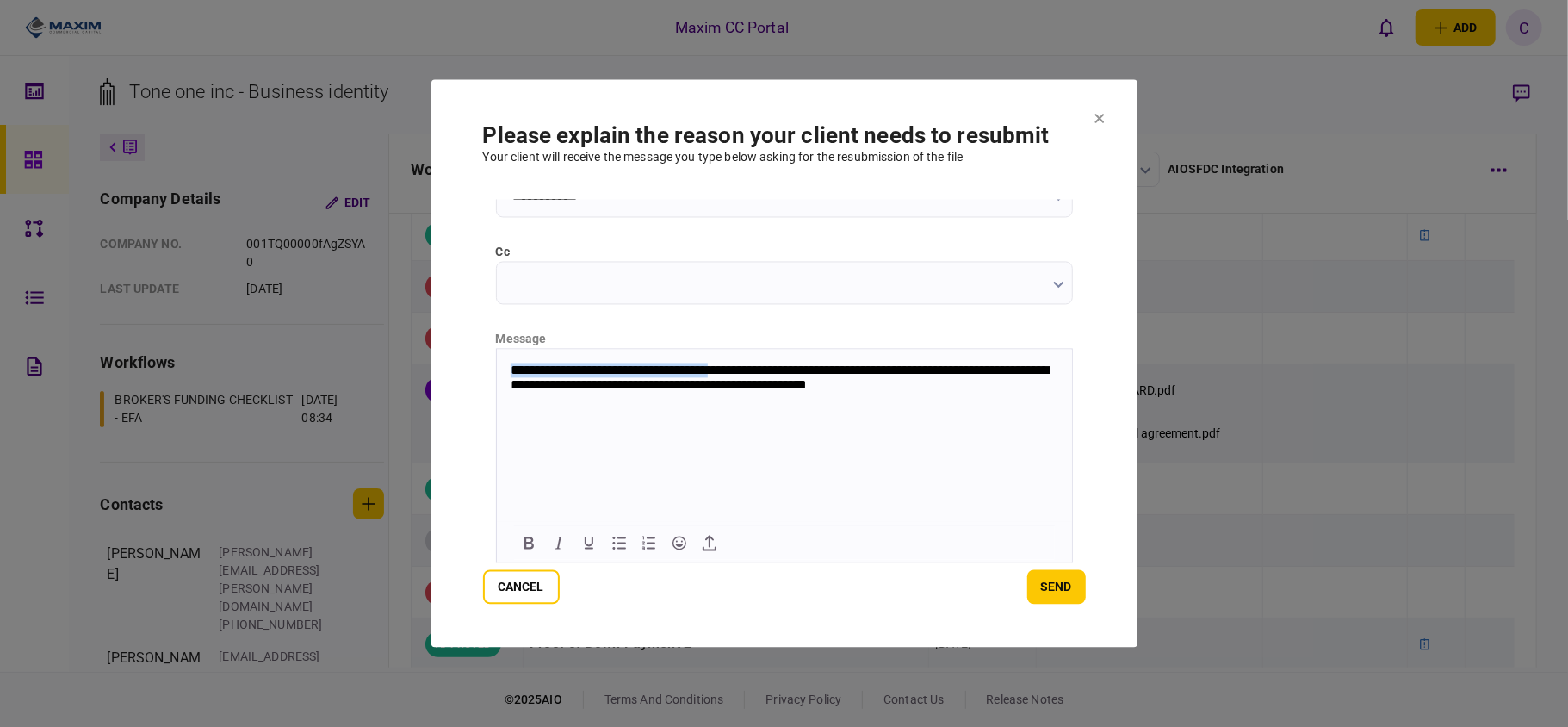
drag, startPoint x: 748, startPoint y: 365, endPoint x: 500, endPoint y: 368, distance: 248.0
click at [500, 368] on body "**********" at bounding box center [784, 378] width 575 height 32
click at [505, 408] on html "**********" at bounding box center [784, 378] width 575 height 59
drag, startPoint x: 748, startPoint y: 368, endPoint x: 505, endPoint y: 362, distance: 243.1
click at [505, 362] on body "**********" at bounding box center [784, 378] width 575 height 32
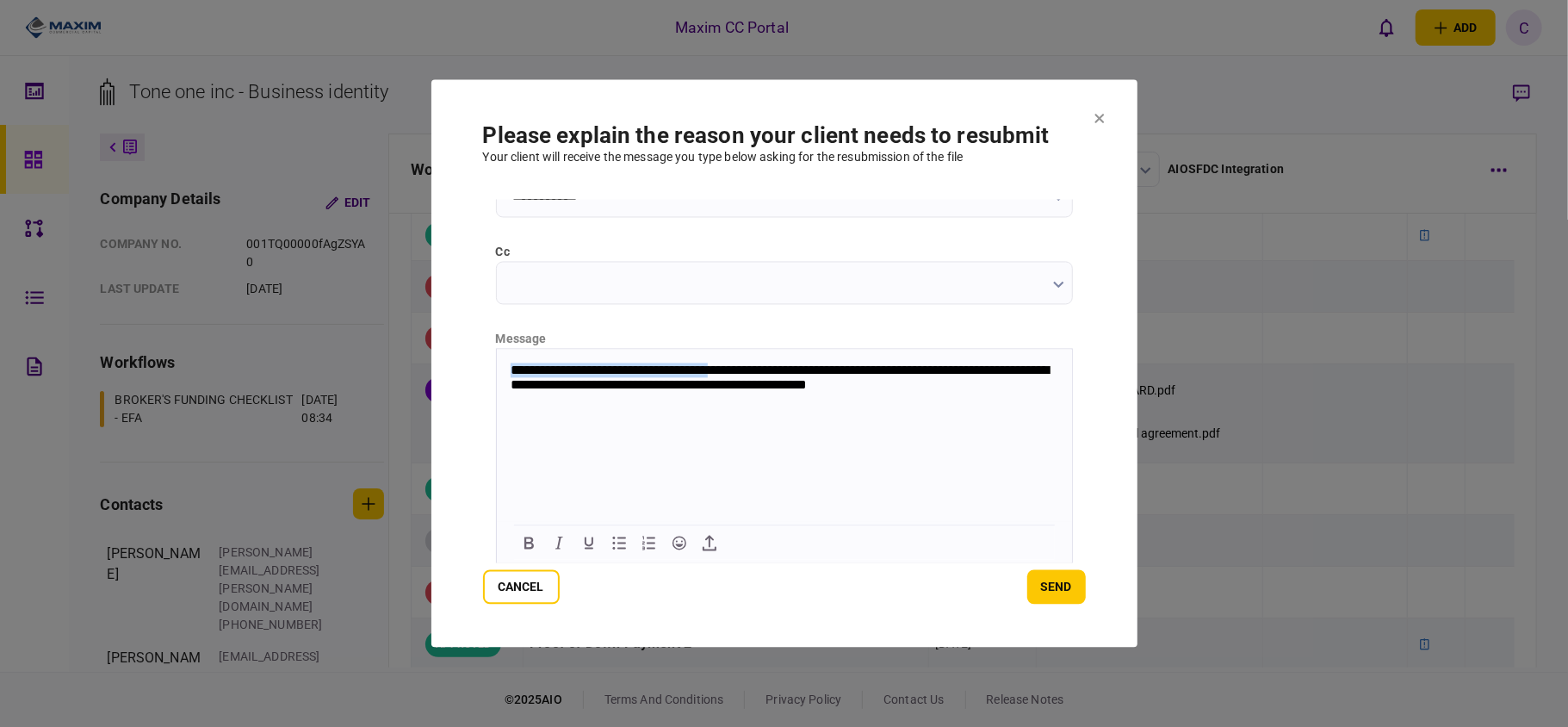
copy p "**********"
click at [713, 385] on p "**********" at bounding box center [782, 378] width 544 height 32
click at [745, 385] on p "**********" at bounding box center [782, 378] width 544 height 32
click at [1059, 571] on button "send" at bounding box center [1056, 587] width 58 height 35
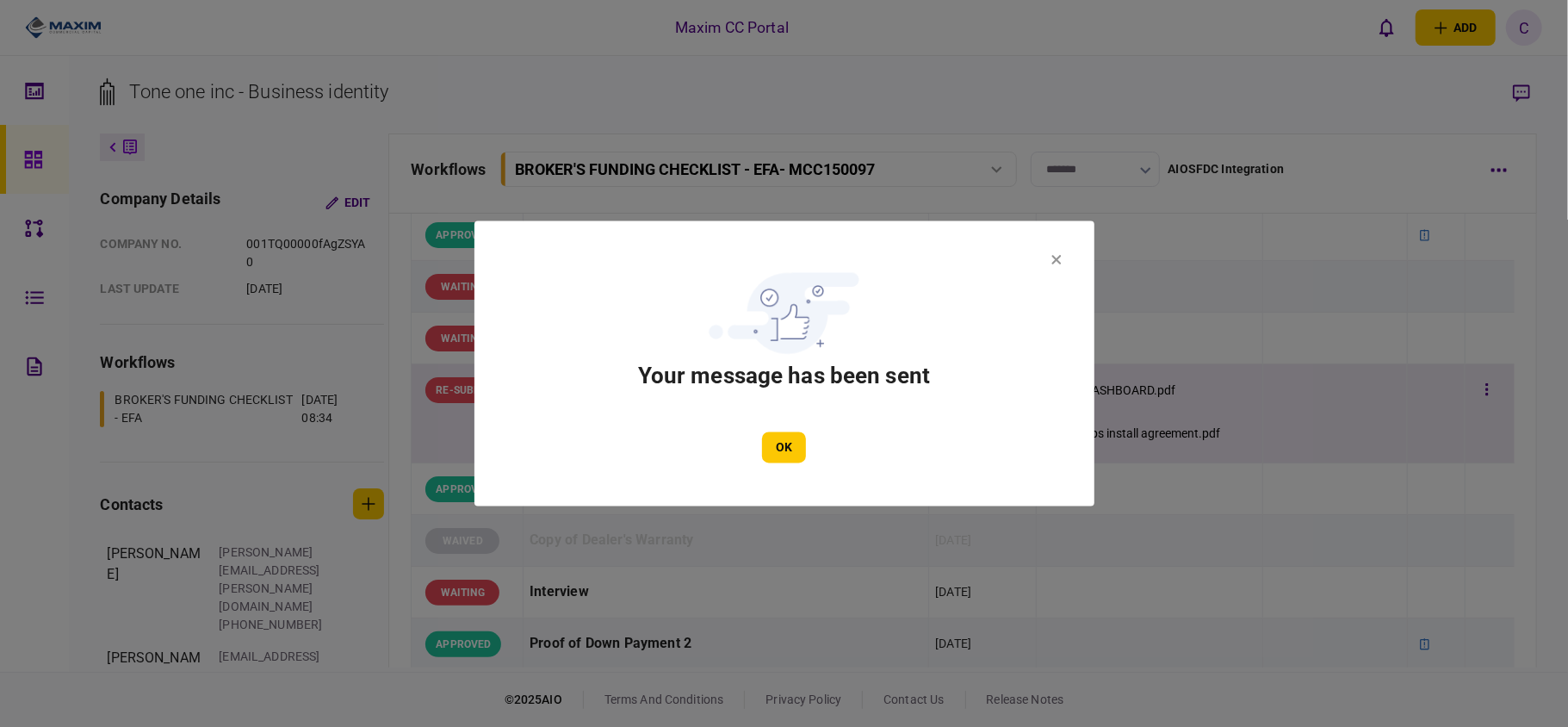
click at [768, 443] on button "OK" at bounding box center [784, 447] width 44 height 31
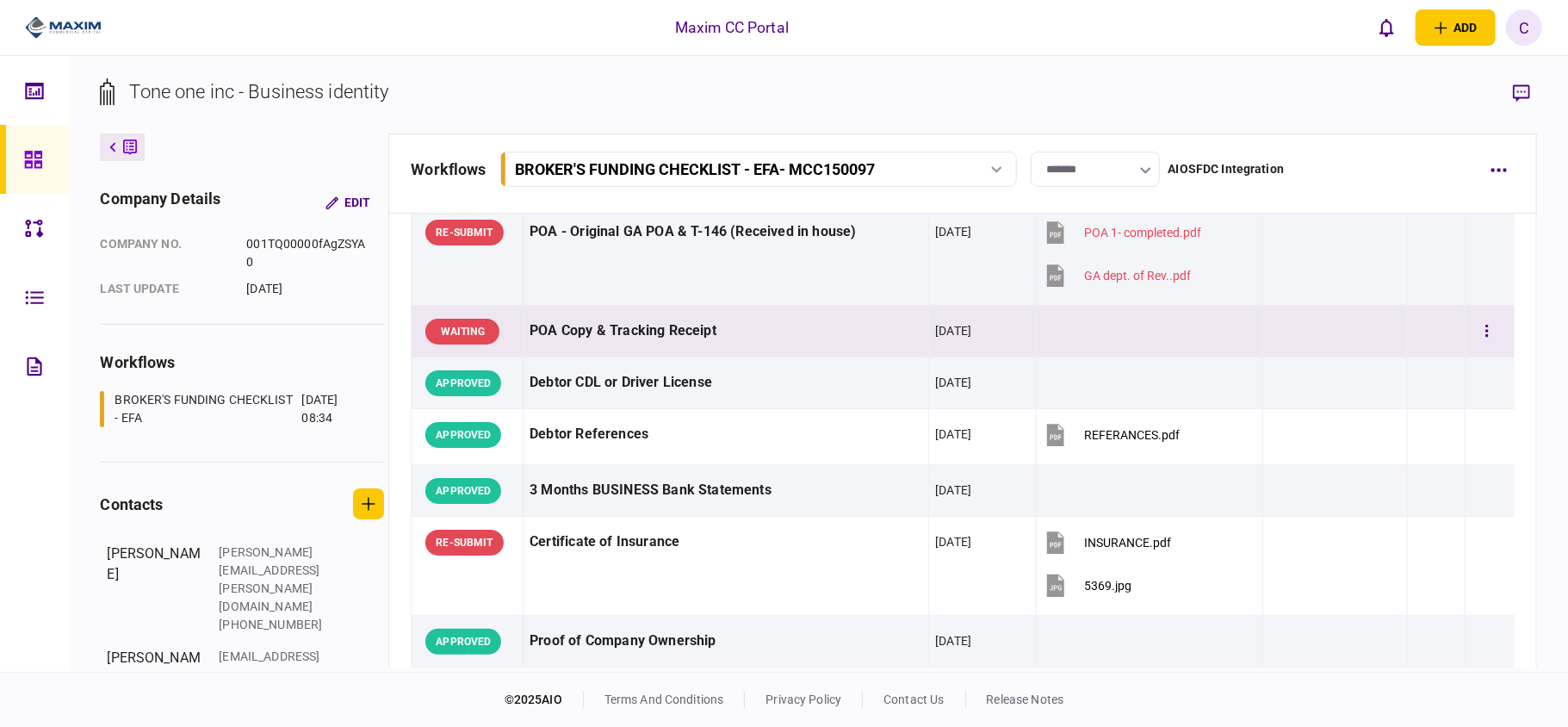
scroll to position [229, 0]
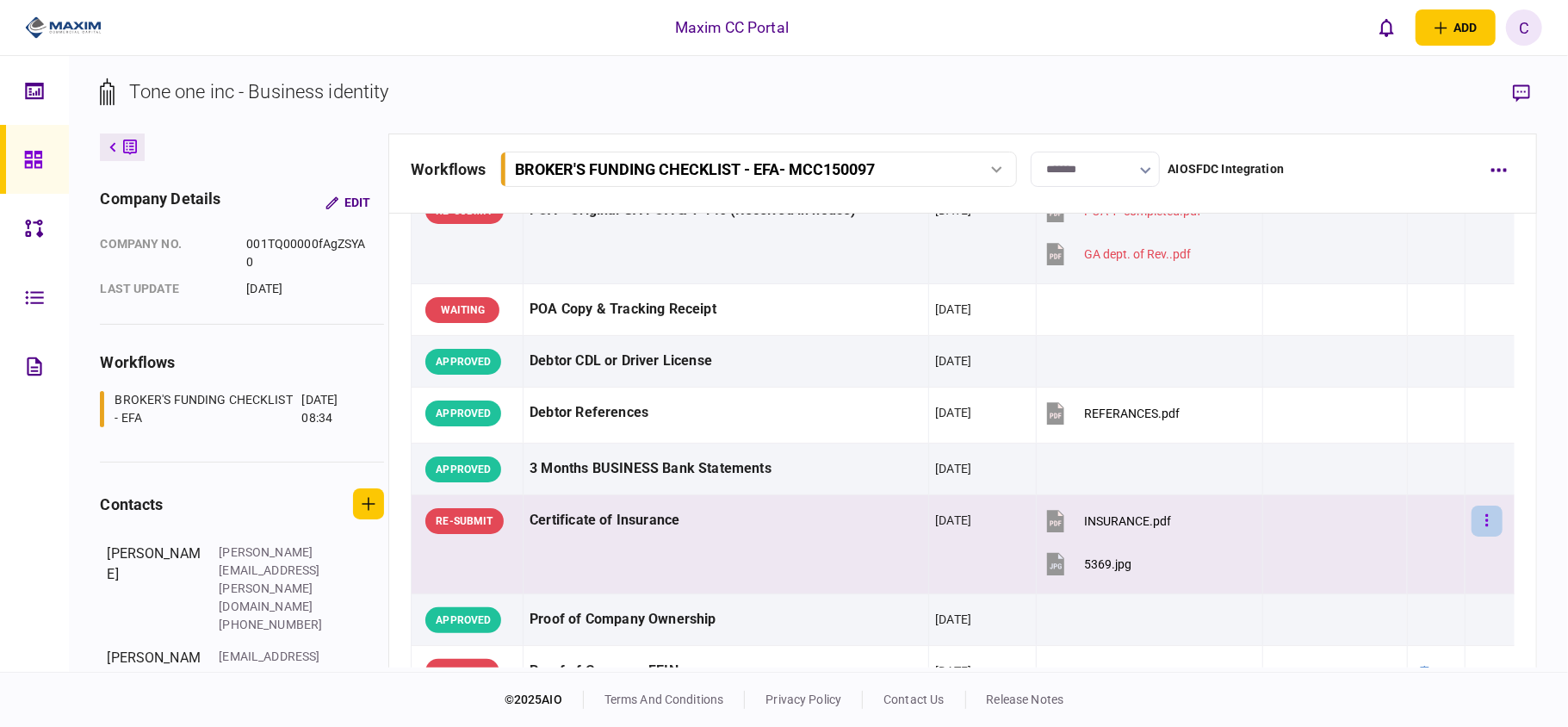
click at [1479, 510] on button "button" at bounding box center [1487, 520] width 31 height 31
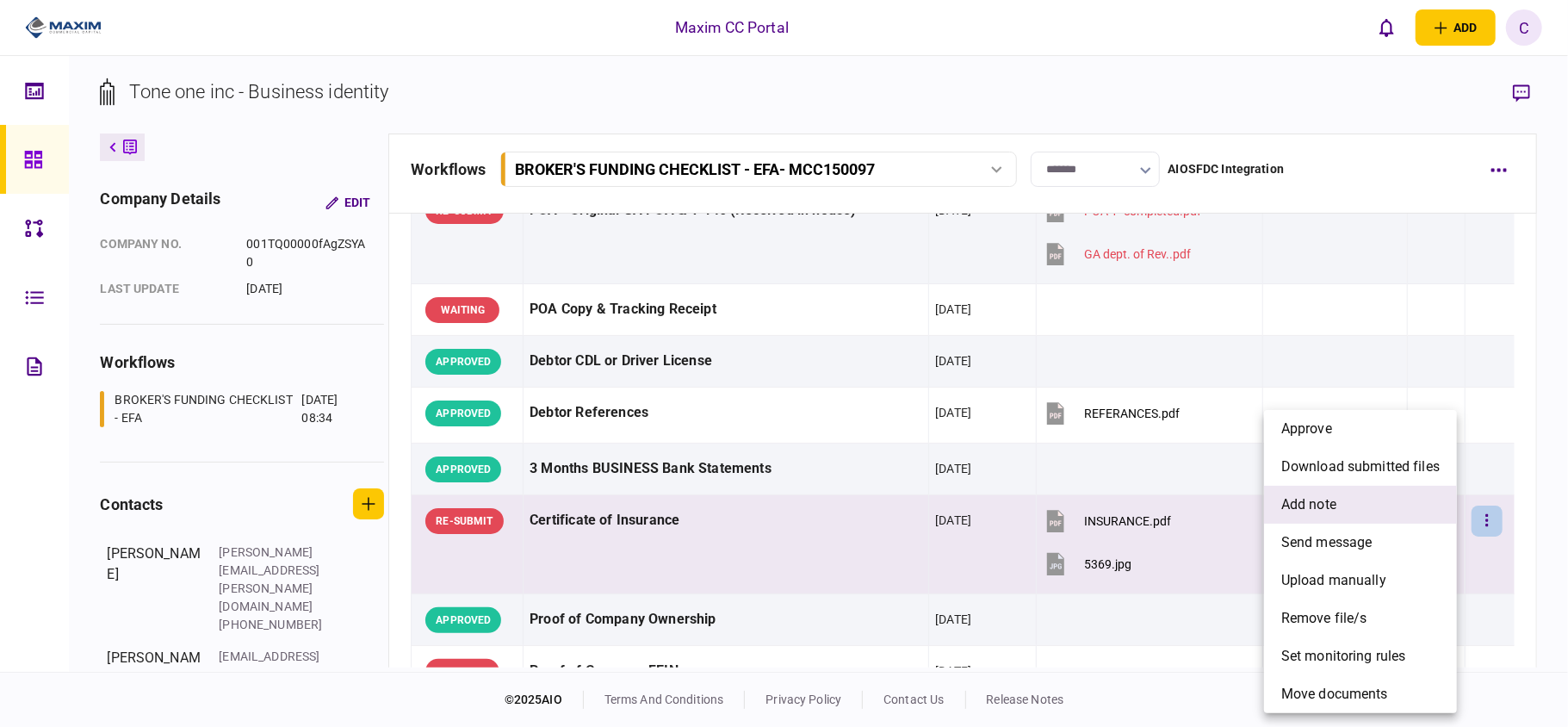
click at [1329, 500] on span "add note" at bounding box center [1309, 504] width 55 height 21
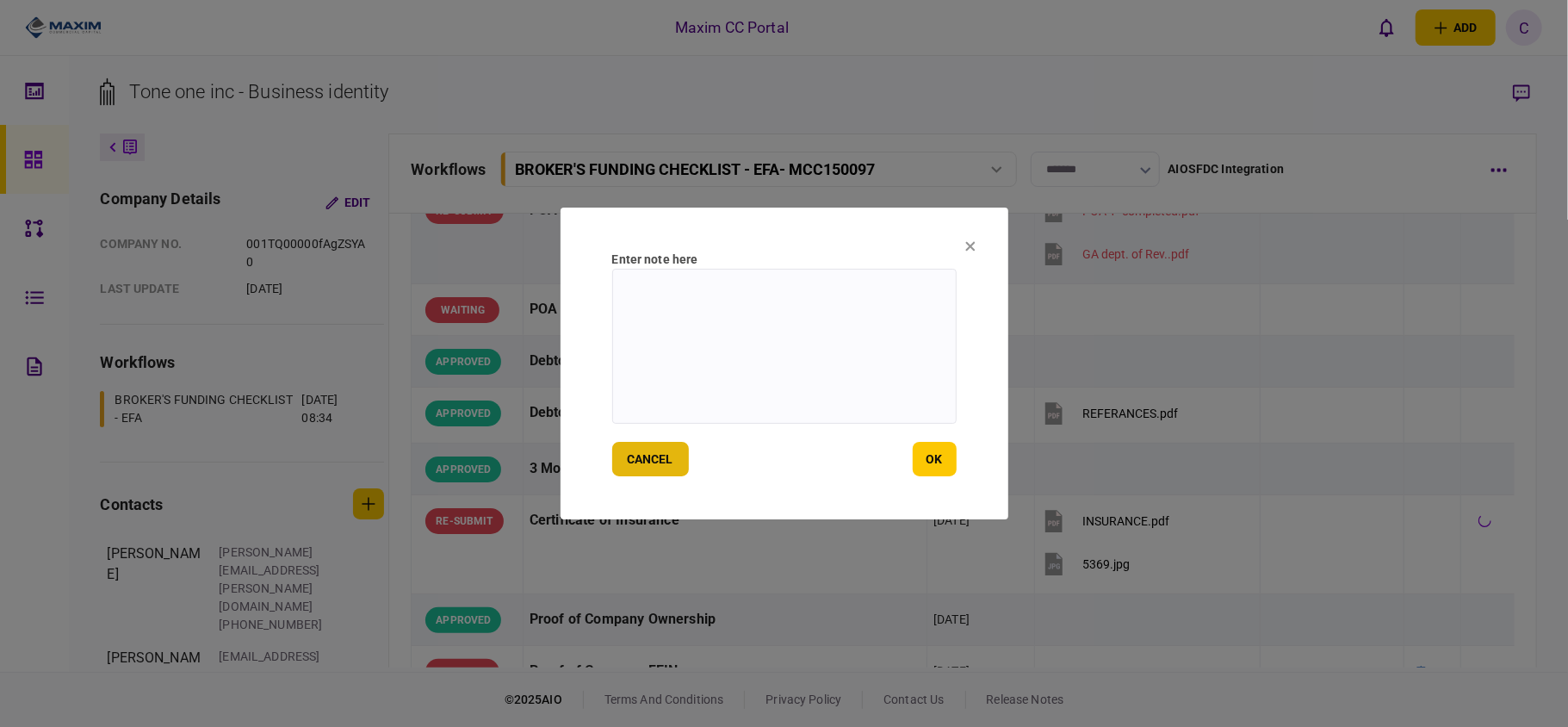
click at [659, 454] on button "cancel" at bounding box center [651, 459] width 77 height 35
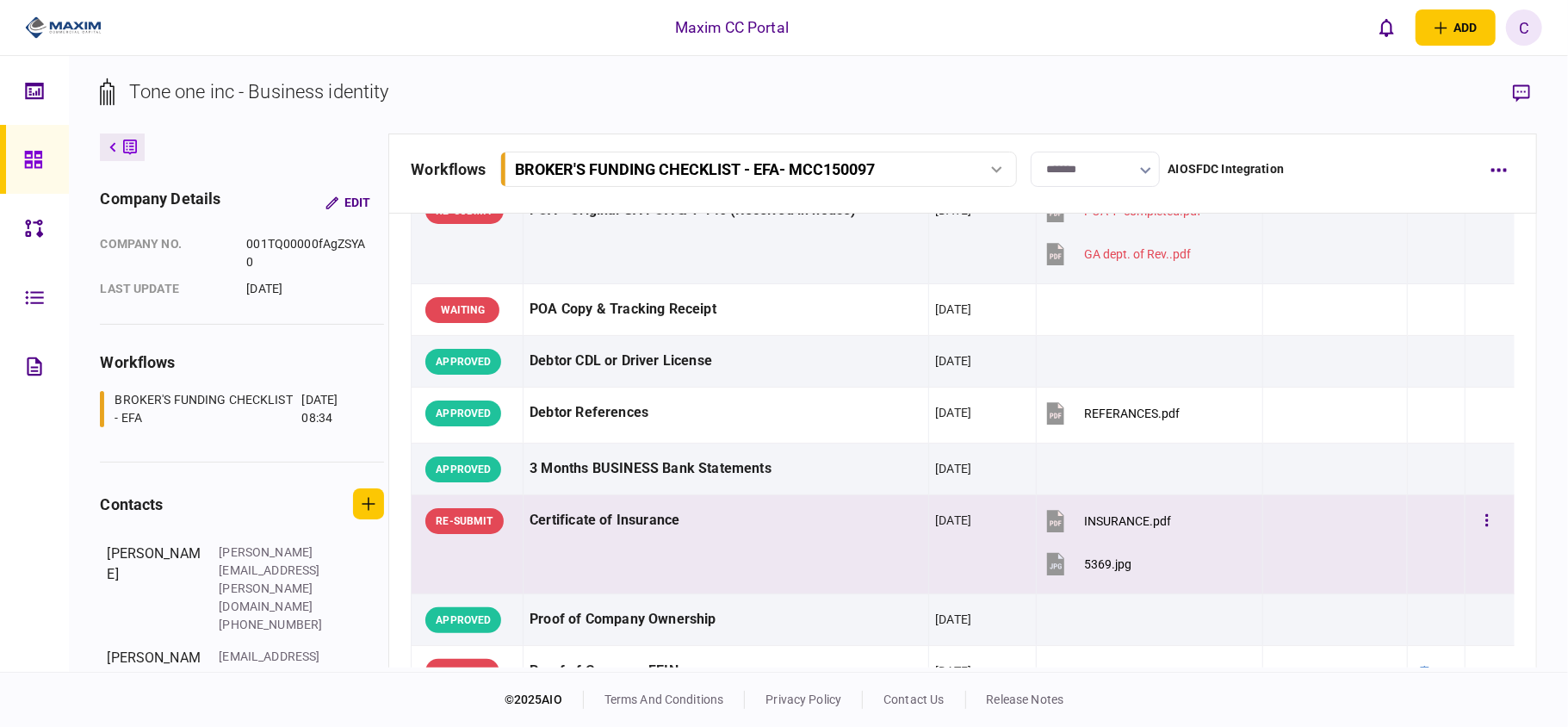
click at [1379, 545] on div at bounding box center [1335, 562] width 131 height 38
click at [1407, 539] on td at bounding box center [1436, 545] width 58 height 99
click at [1504, 173] on button "button" at bounding box center [1499, 169] width 31 height 31
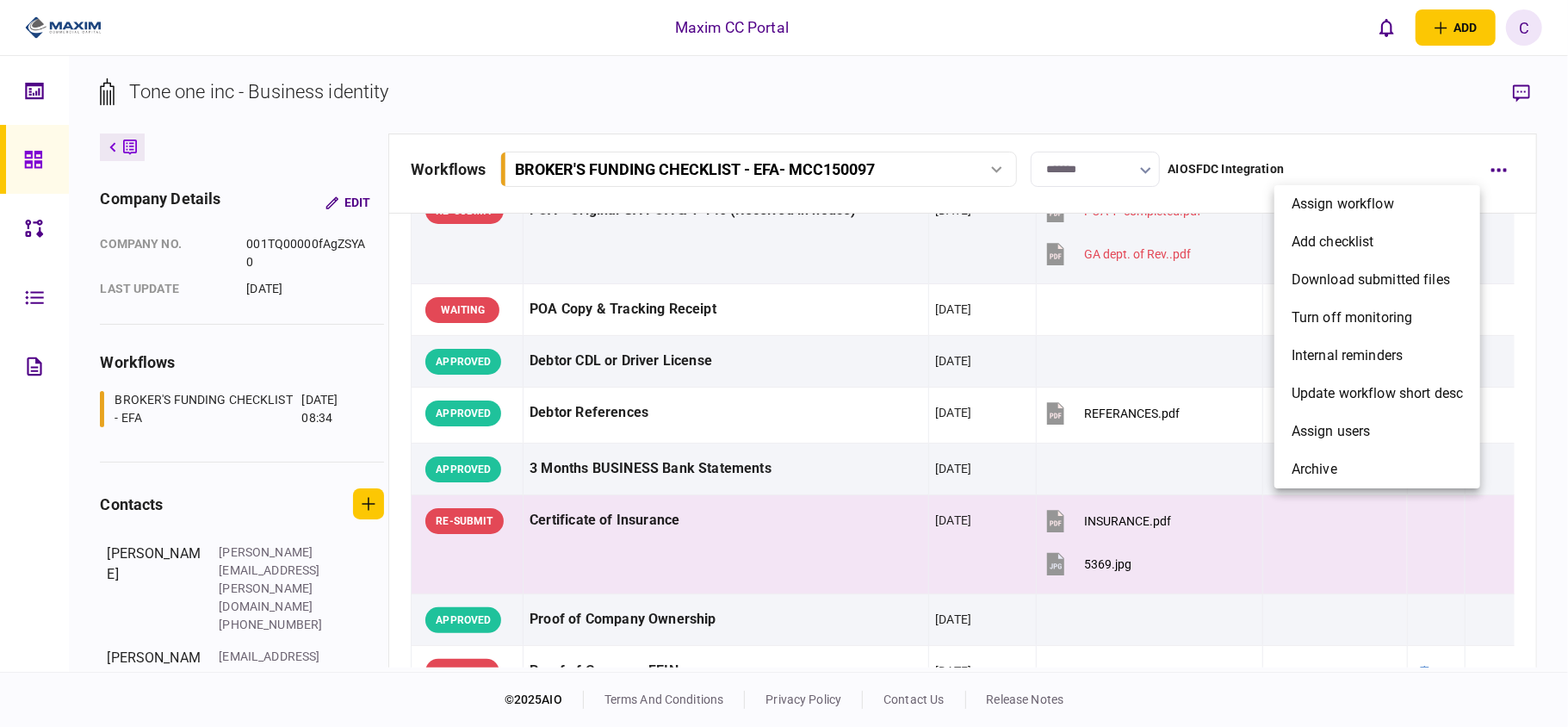
click at [1524, 91] on div at bounding box center [784, 363] width 1568 height 727
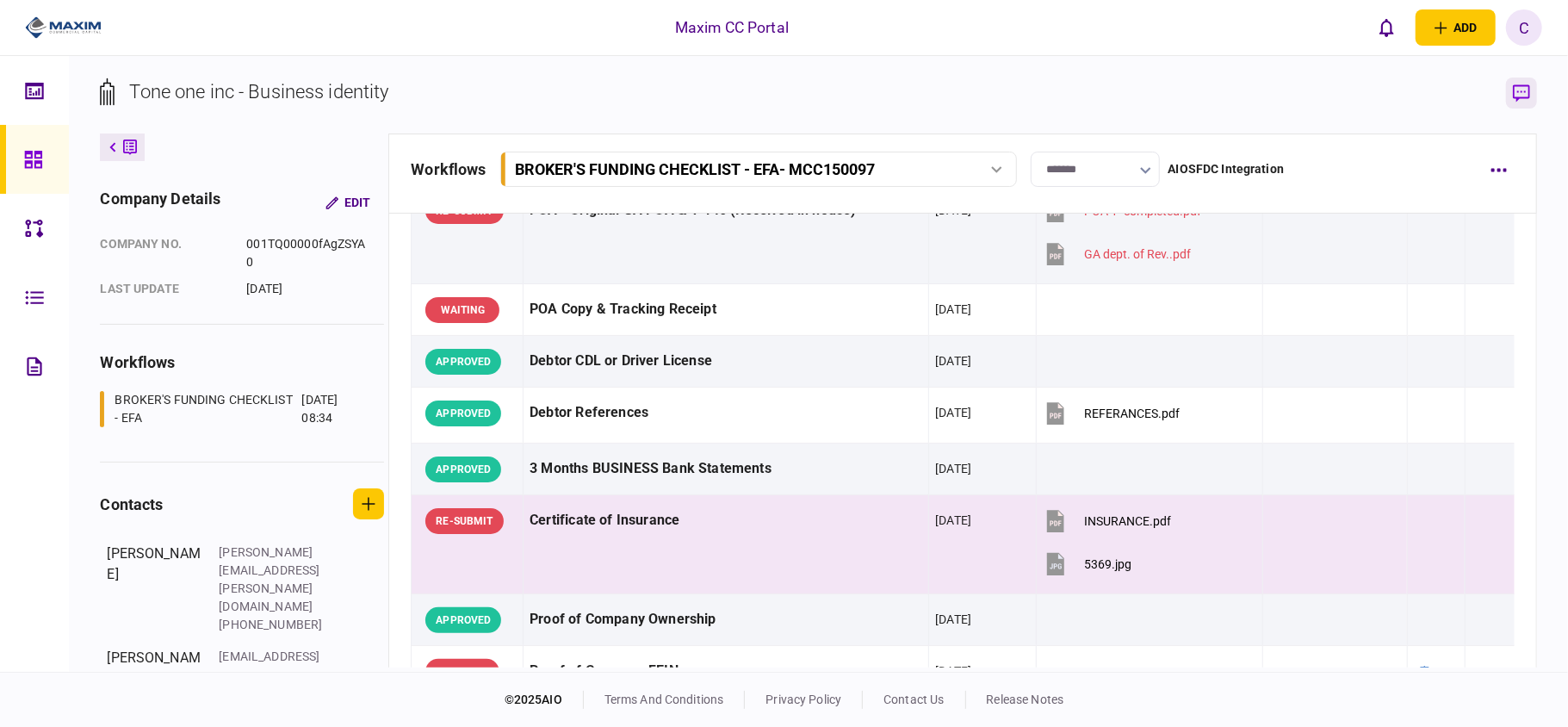
click at [1521, 88] on icon "button" at bounding box center [1521, 93] width 17 height 18
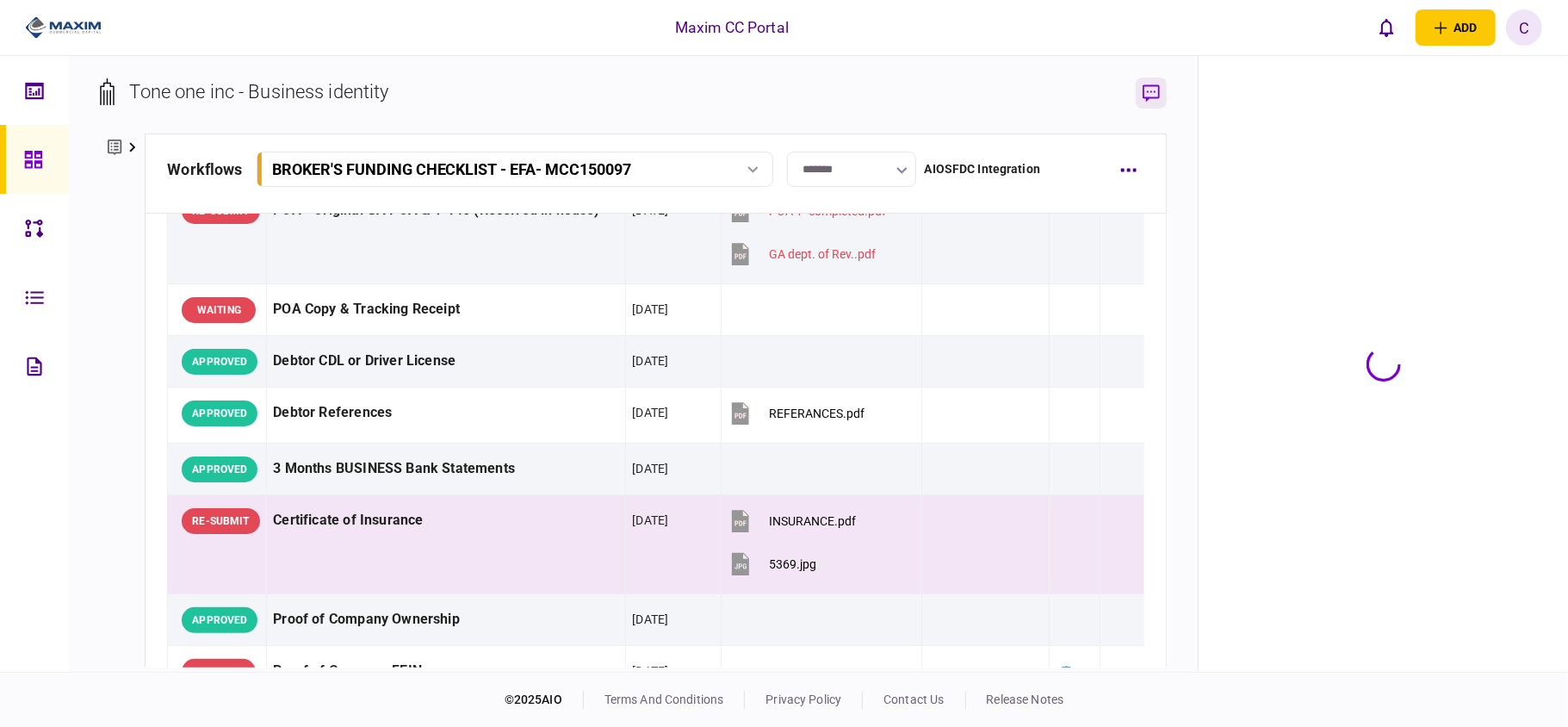
scroll to position [249, 0]
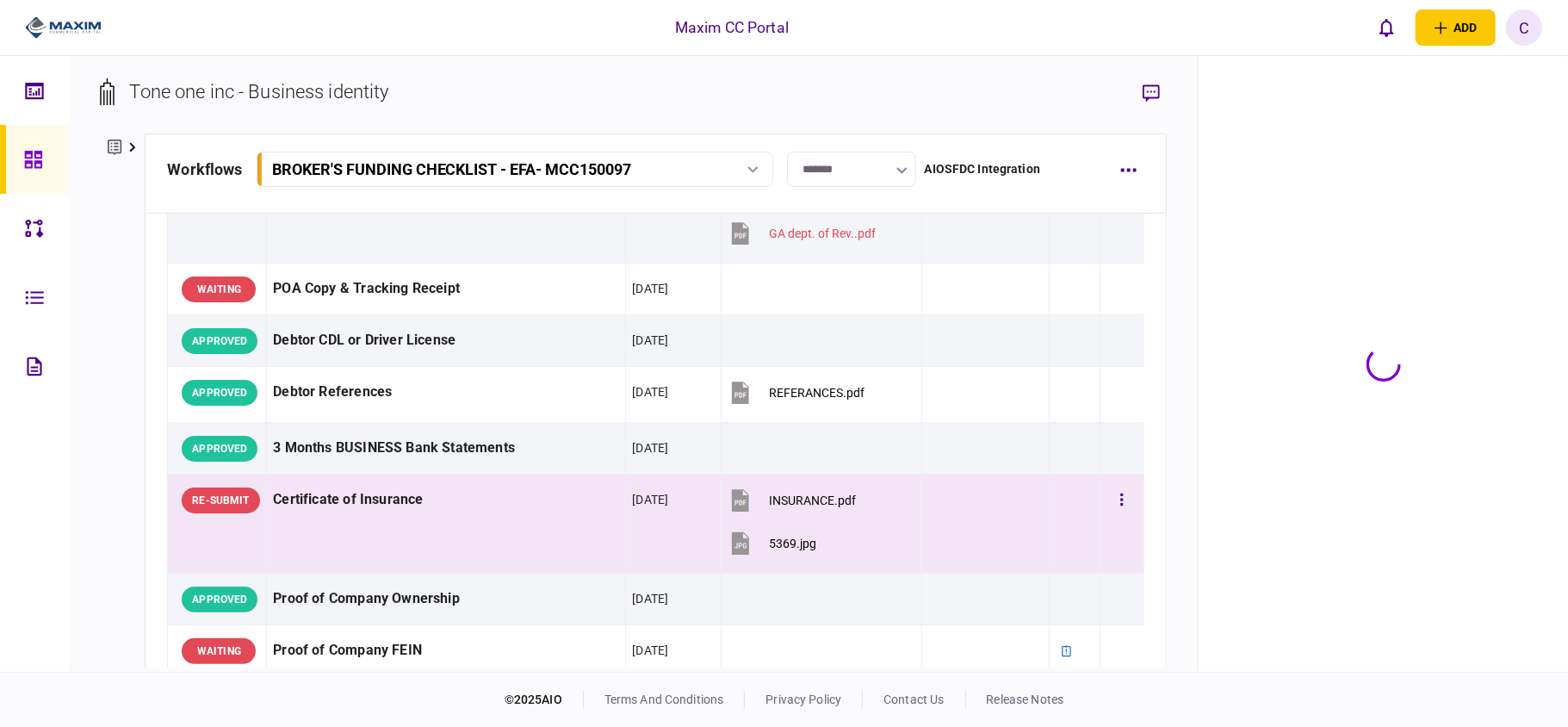
click at [999, 562] on div at bounding box center [986, 542] width 114 height 38
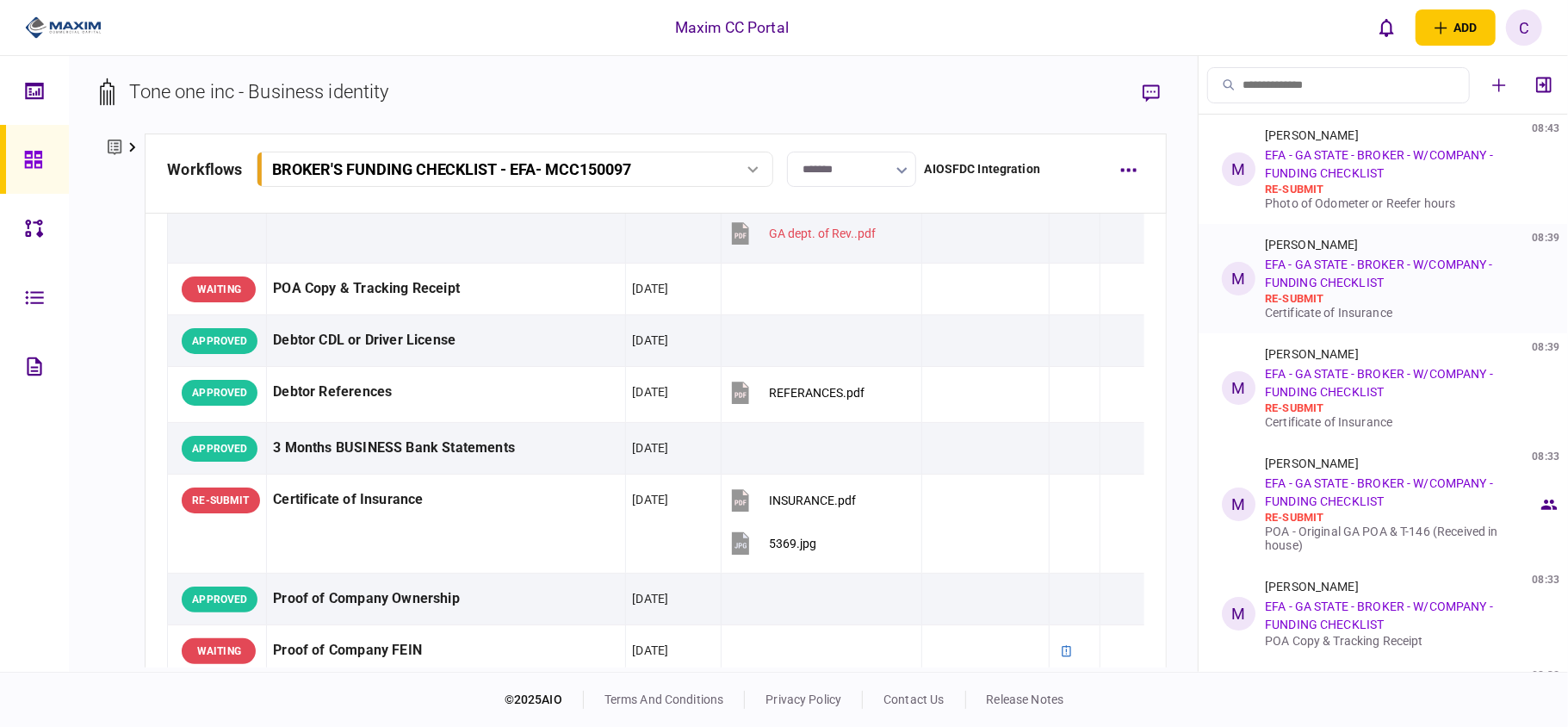
click at [1371, 264] on link "EFA - GA STATE - BROKER - W/COMPANY - FUNDING CHECKLIST" at bounding box center [1378, 274] width 228 height 32
click at [1312, 280] on link "EFA - GA STATE - BROKER - W/COMPANY - FUNDING CHECKLIST" at bounding box center [1378, 274] width 228 height 32
click at [1306, 308] on div "Certificate of Insurance" at bounding box center [1401, 312] width 273 height 13
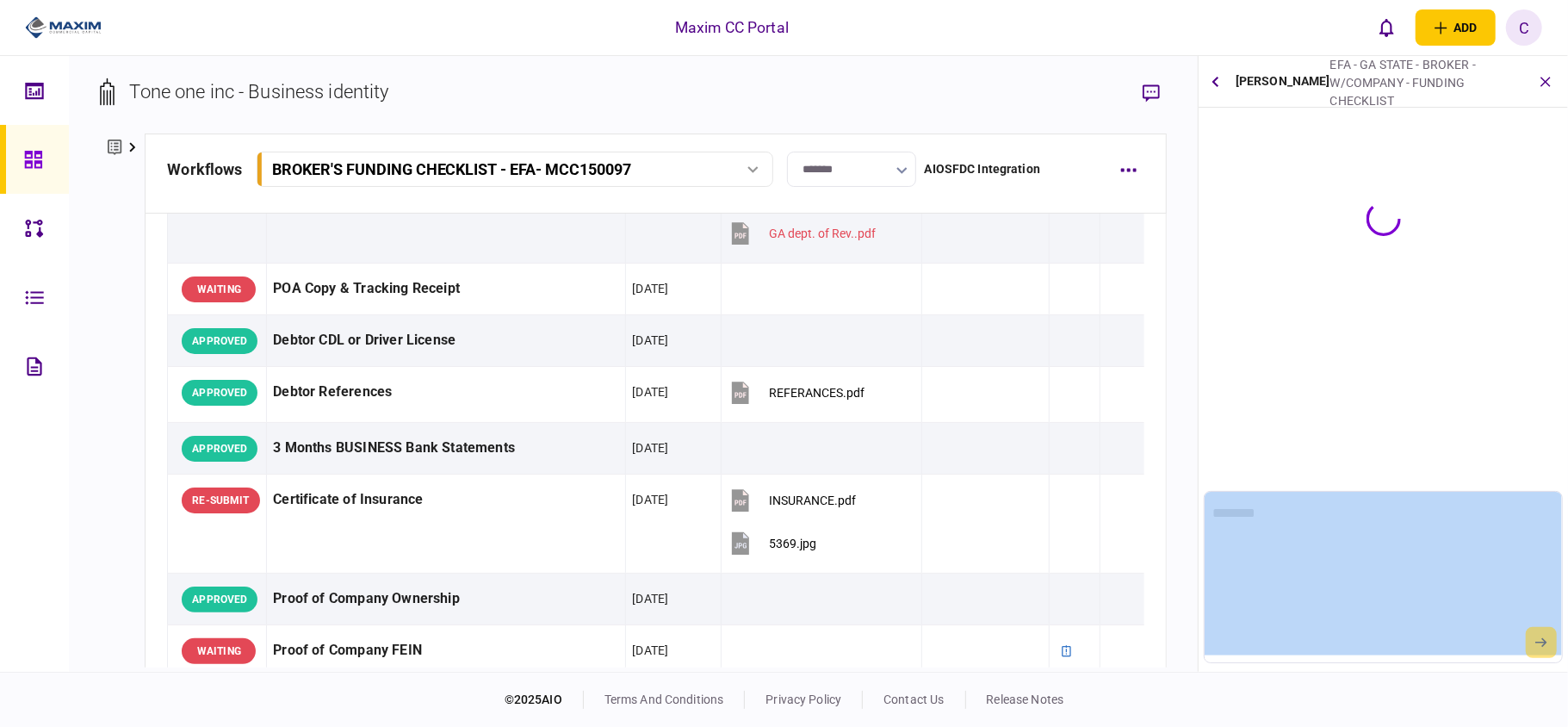
click at [1306, 308] on div "Mary Ingram EFA - GA STATE - BROKER - W/COMPANY - FUNDING CHECKLIST Certificate…" at bounding box center [1383, 364] width 369 height 615
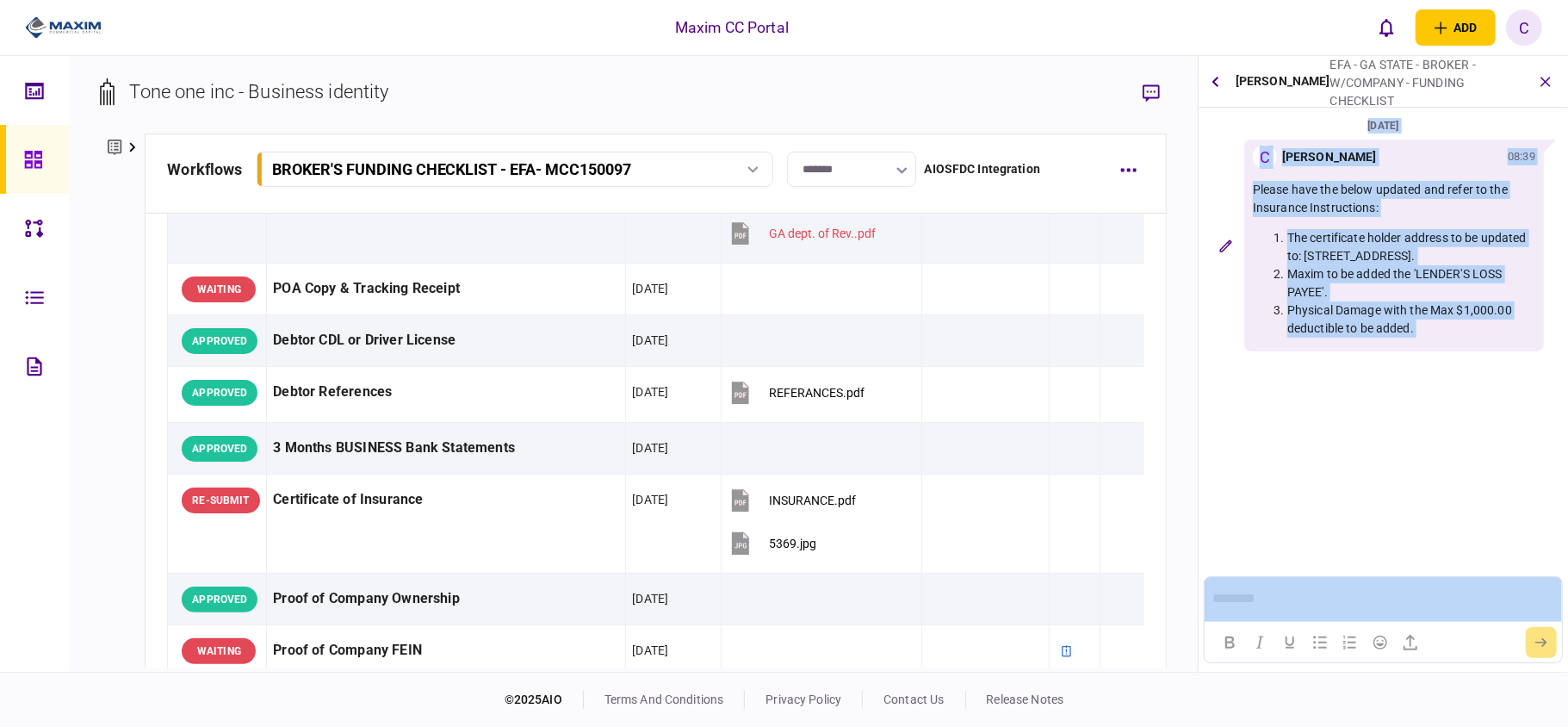
scroll to position [0, 0]
click at [1287, 301] on li "Maxim to be added the 'LENDER'S LOSS PAYEE'." at bounding box center [1411, 283] width 248 height 36
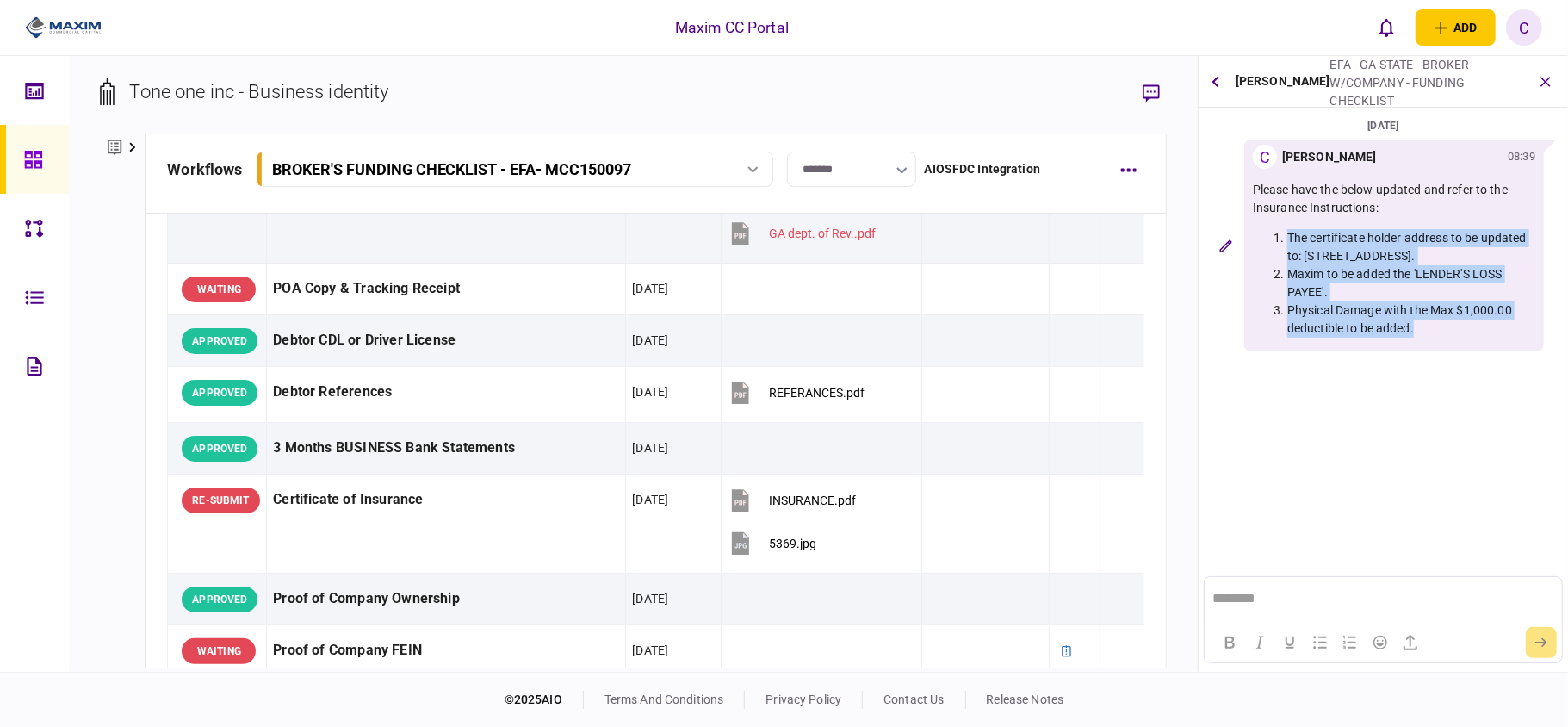
drag, startPoint x: 1420, startPoint y: 345, endPoint x: 1272, endPoint y: 231, distance: 186.8
click at [1272, 231] on ol "The certificate holder address to be updated to: 11620 WILSHIRE, STE 540, LOS A…" at bounding box center [1394, 283] width 283 height 108
copy ol "The certificate holder address to be updated to: 11620 WILSHIRE, STE 540, LOS A…"
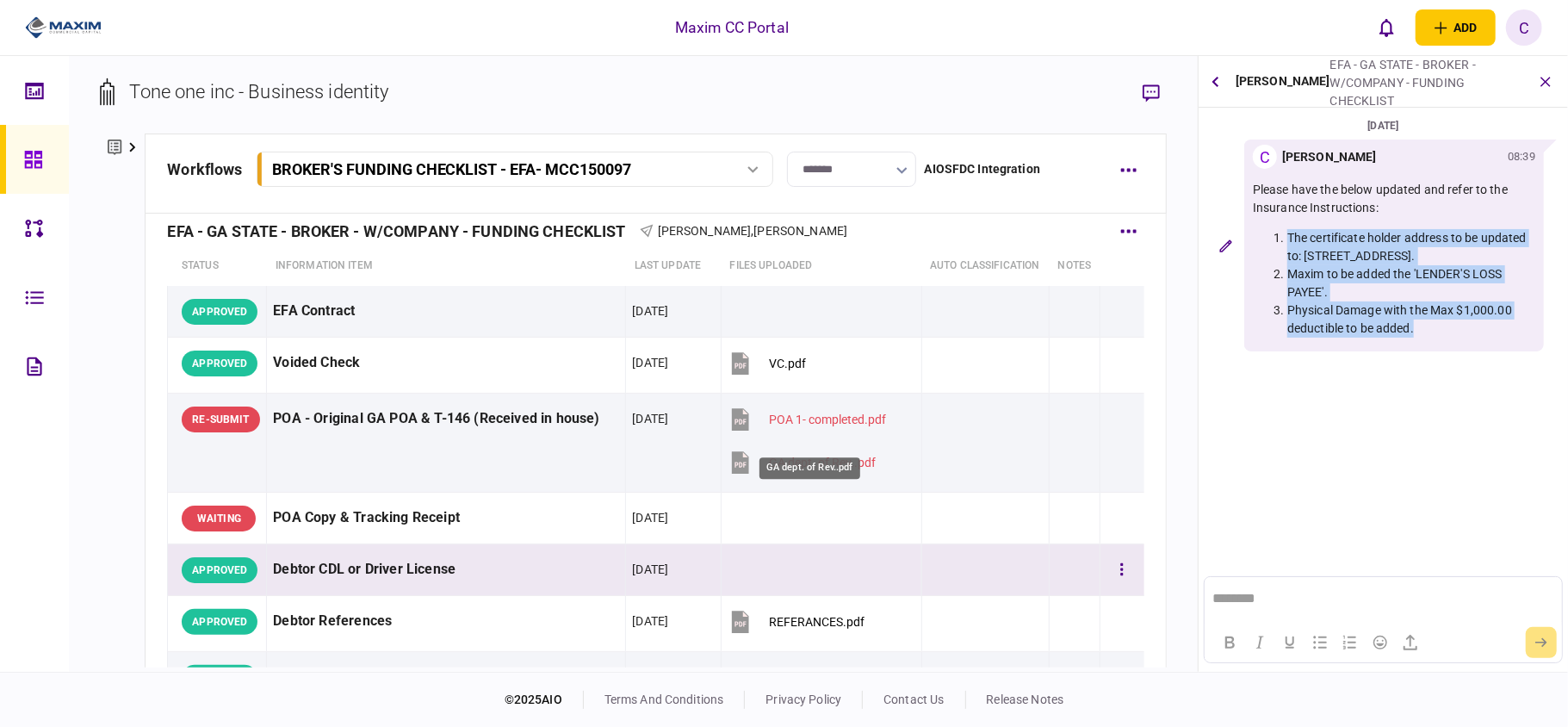
scroll to position [249, 0]
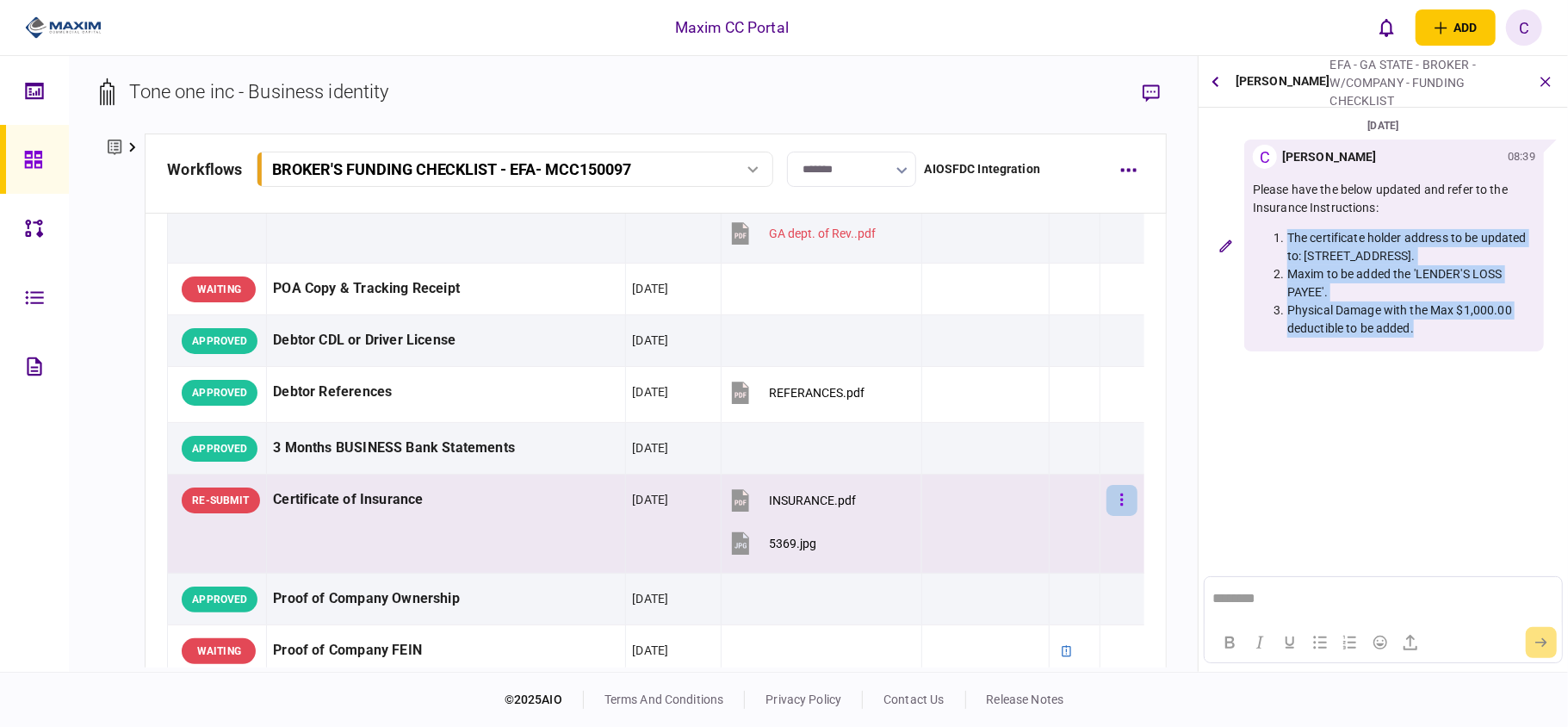
click at [1111, 507] on button "button" at bounding box center [1122, 500] width 31 height 31
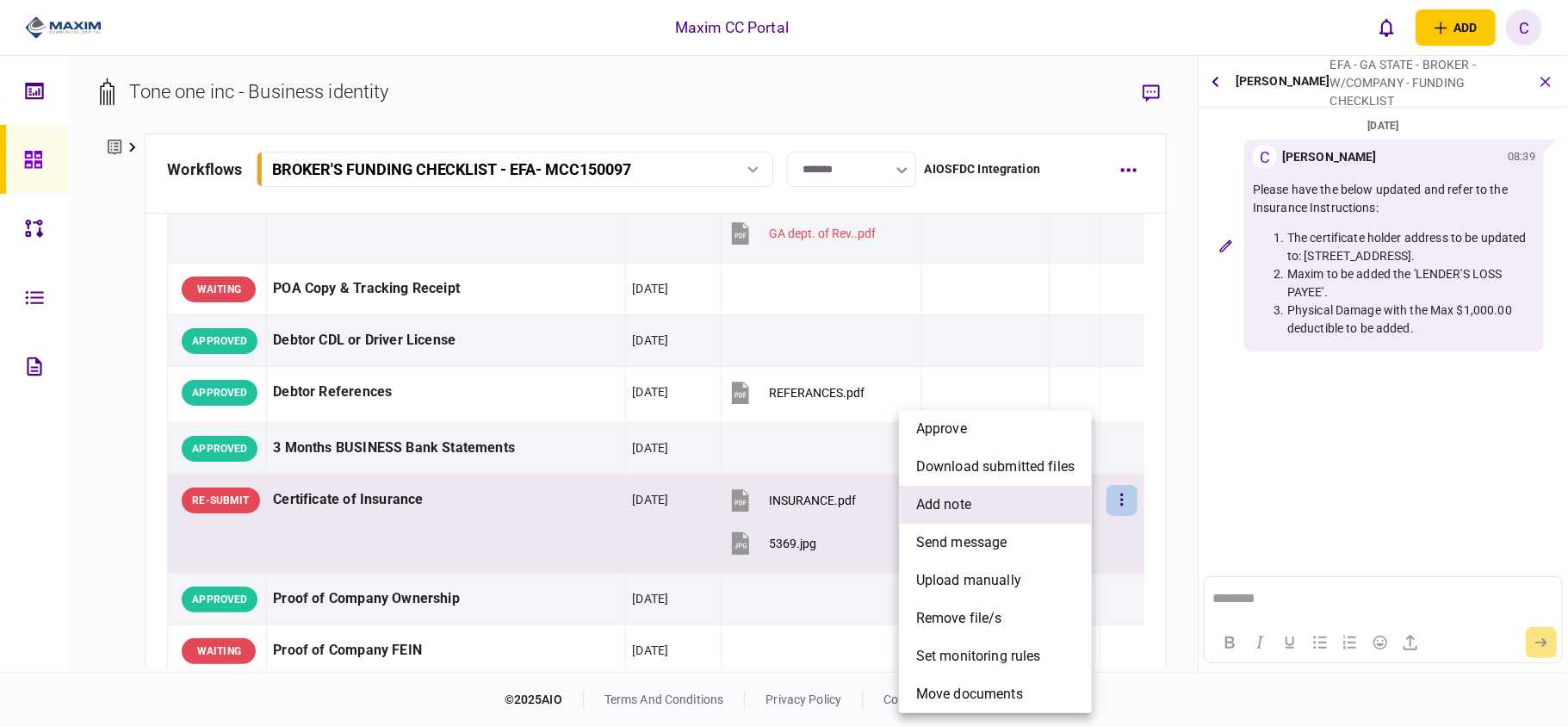
click at [986, 496] on li "add note" at bounding box center [996, 504] width 193 height 38
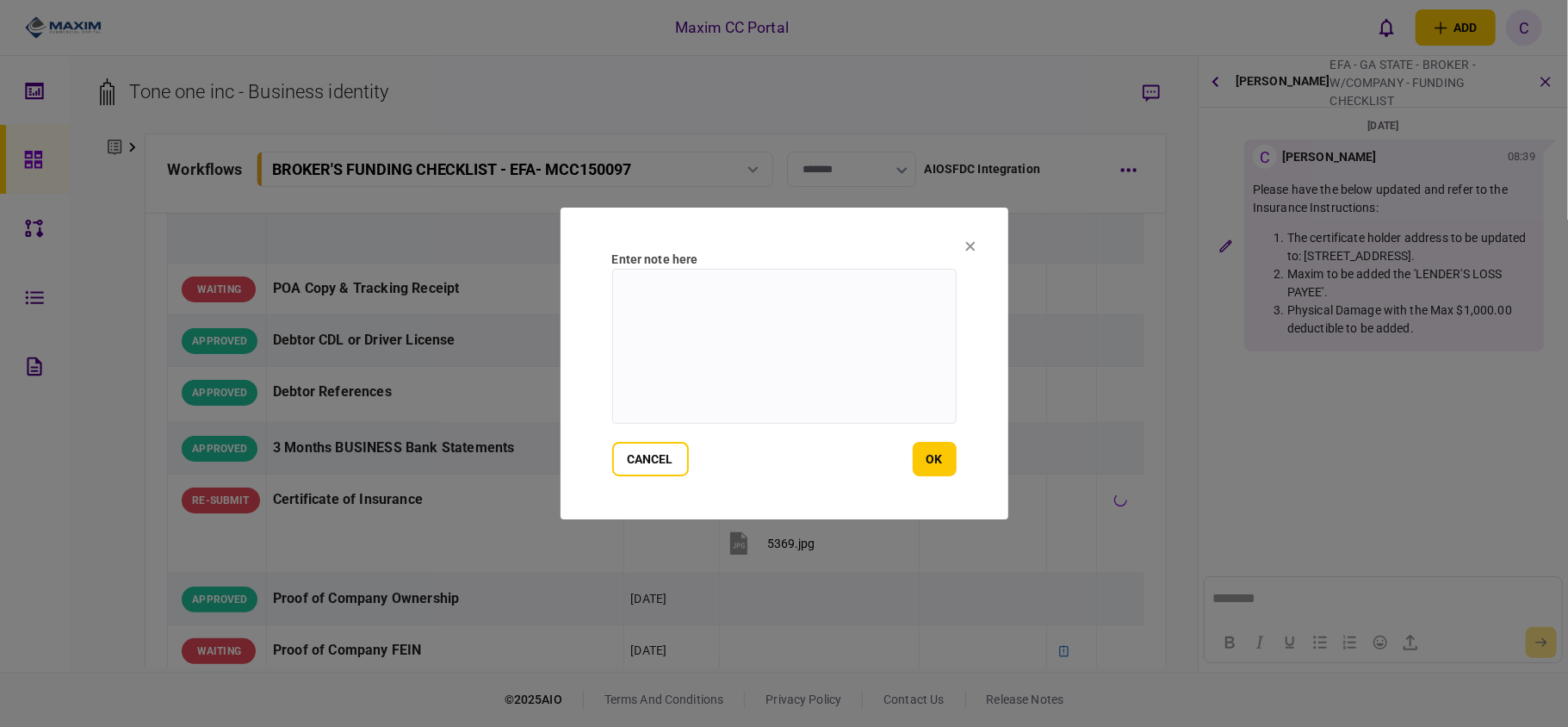
click at [763, 301] on textarea at bounding box center [784, 345] width 344 height 155
paste textarea "**********"
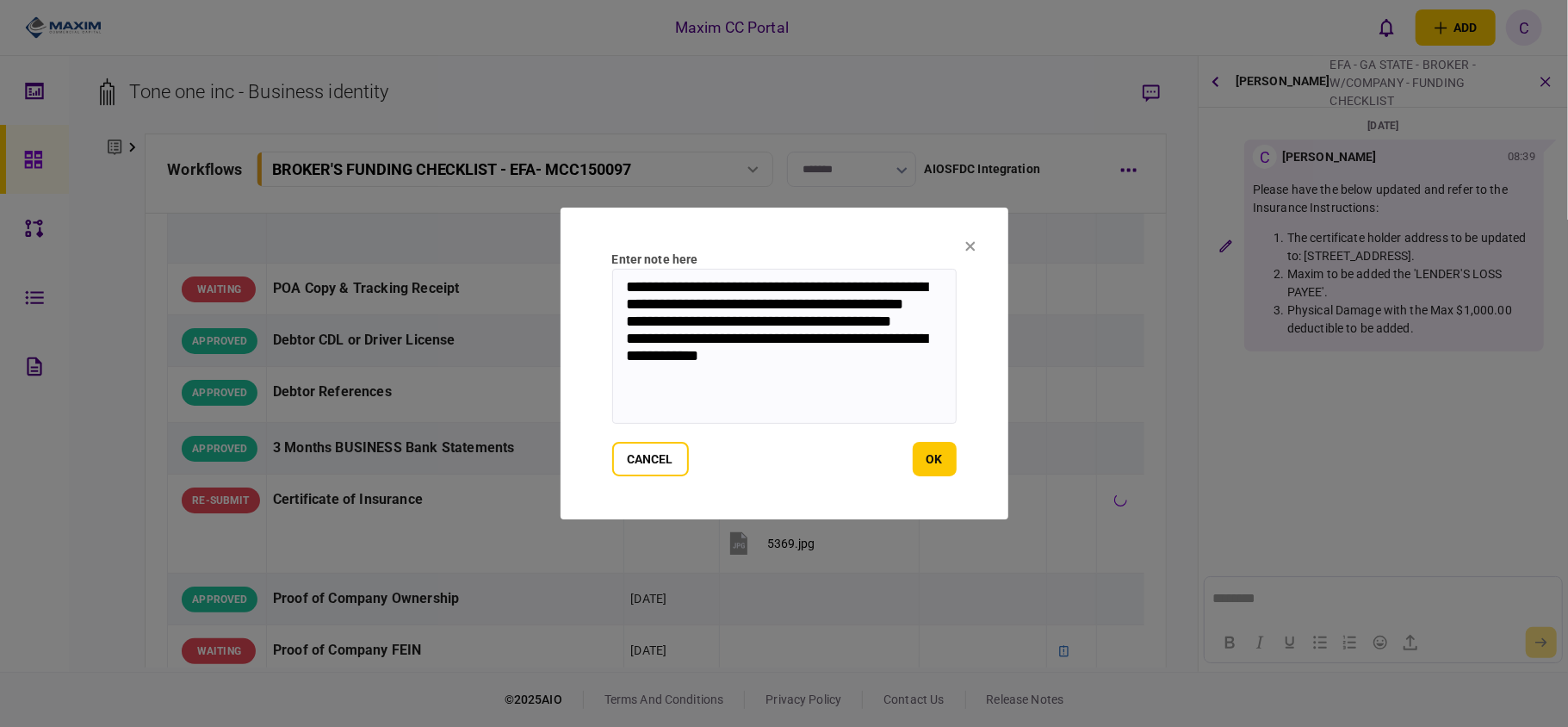
drag, startPoint x: 627, startPoint y: 288, endPoint x: 668, endPoint y: 269, distance: 45.2
click at [628, 288] on textarea "**********" at bounding box center [784, 345] width 344 height 155
click at [629, 345] on textarea "**********" at bounding box center [784, 345] width 344 height 155
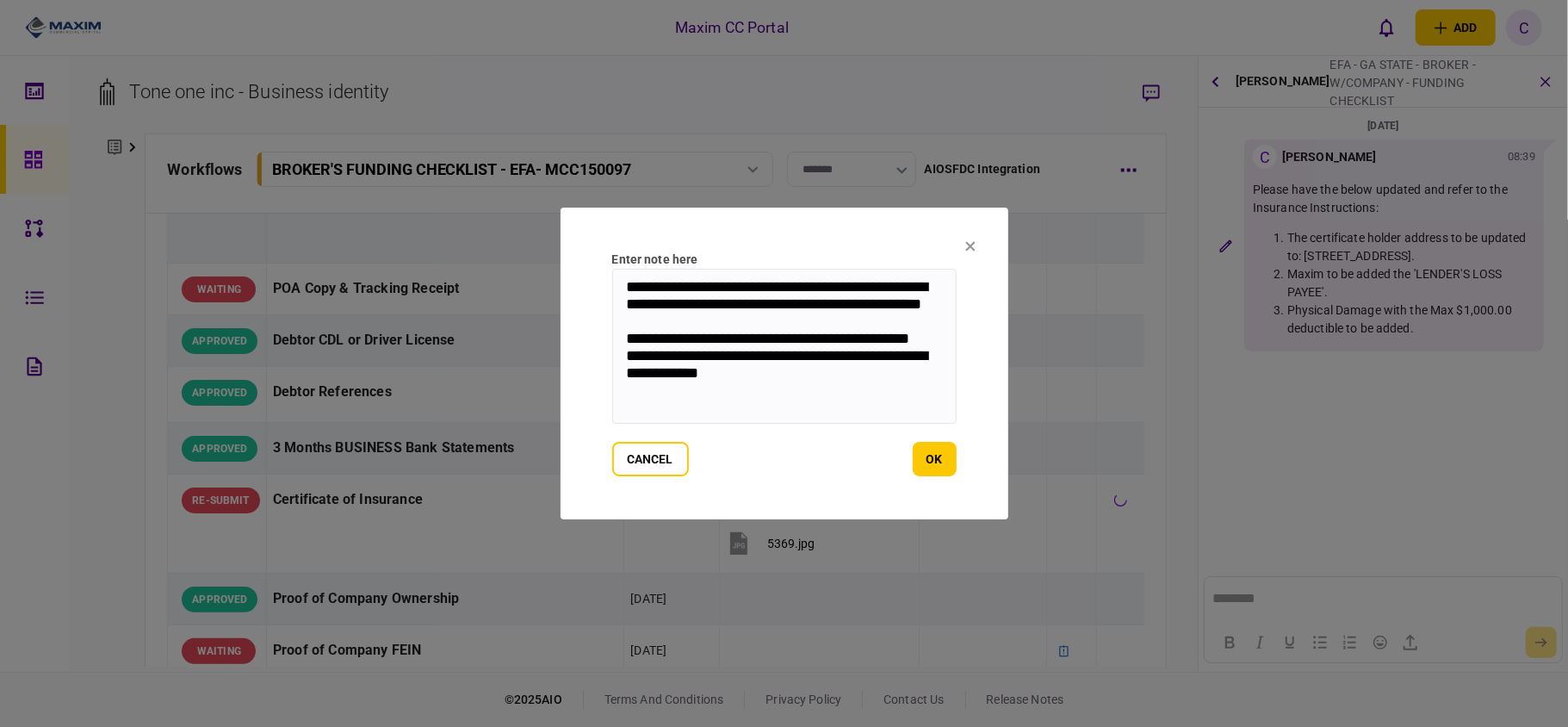
click at [628, 393] on textarea "**********" at bounding box center [784, 345] width 344 height 155
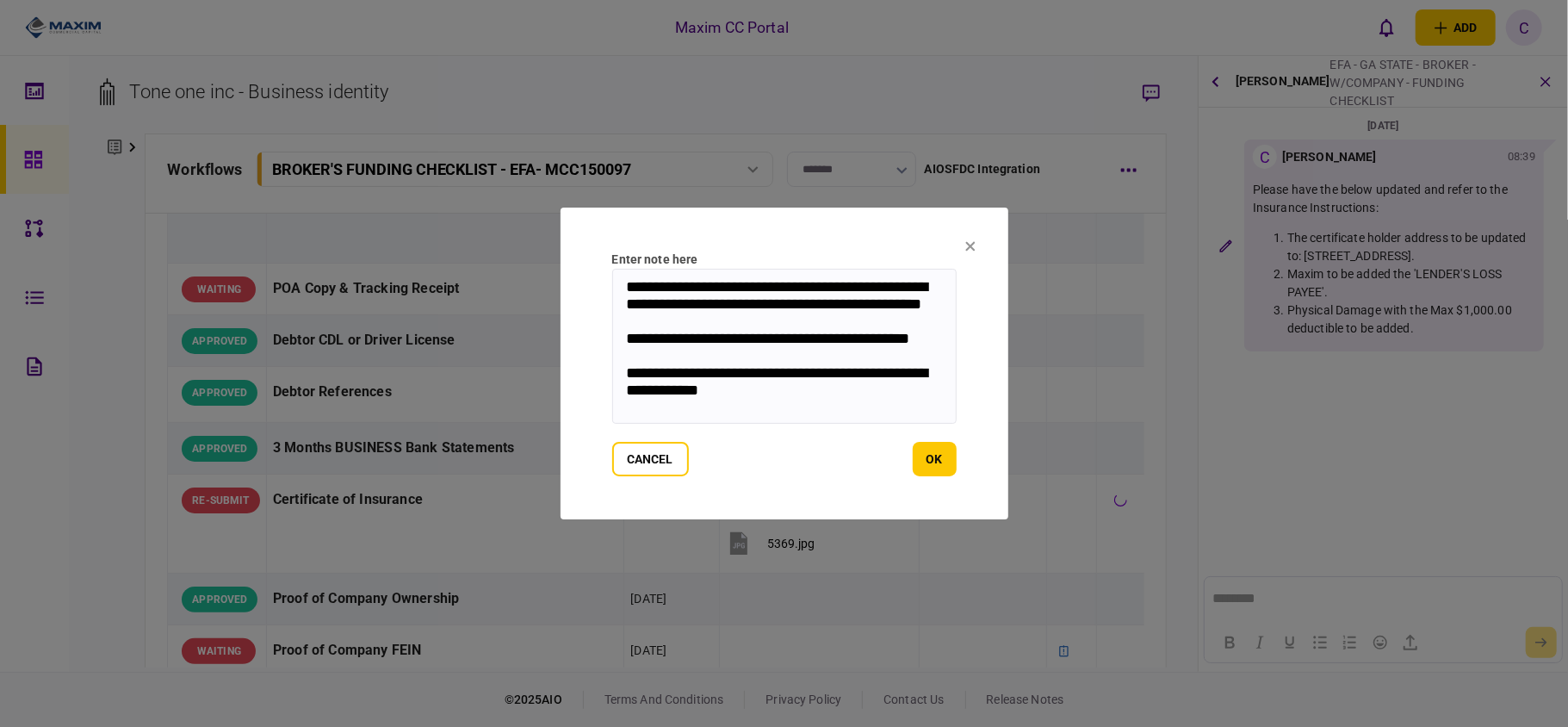
scroll to position [4, 0]
type textarea "**********"
click at [942, 445] on button "ok" at bounding box center [935, 459] width 44 height 35
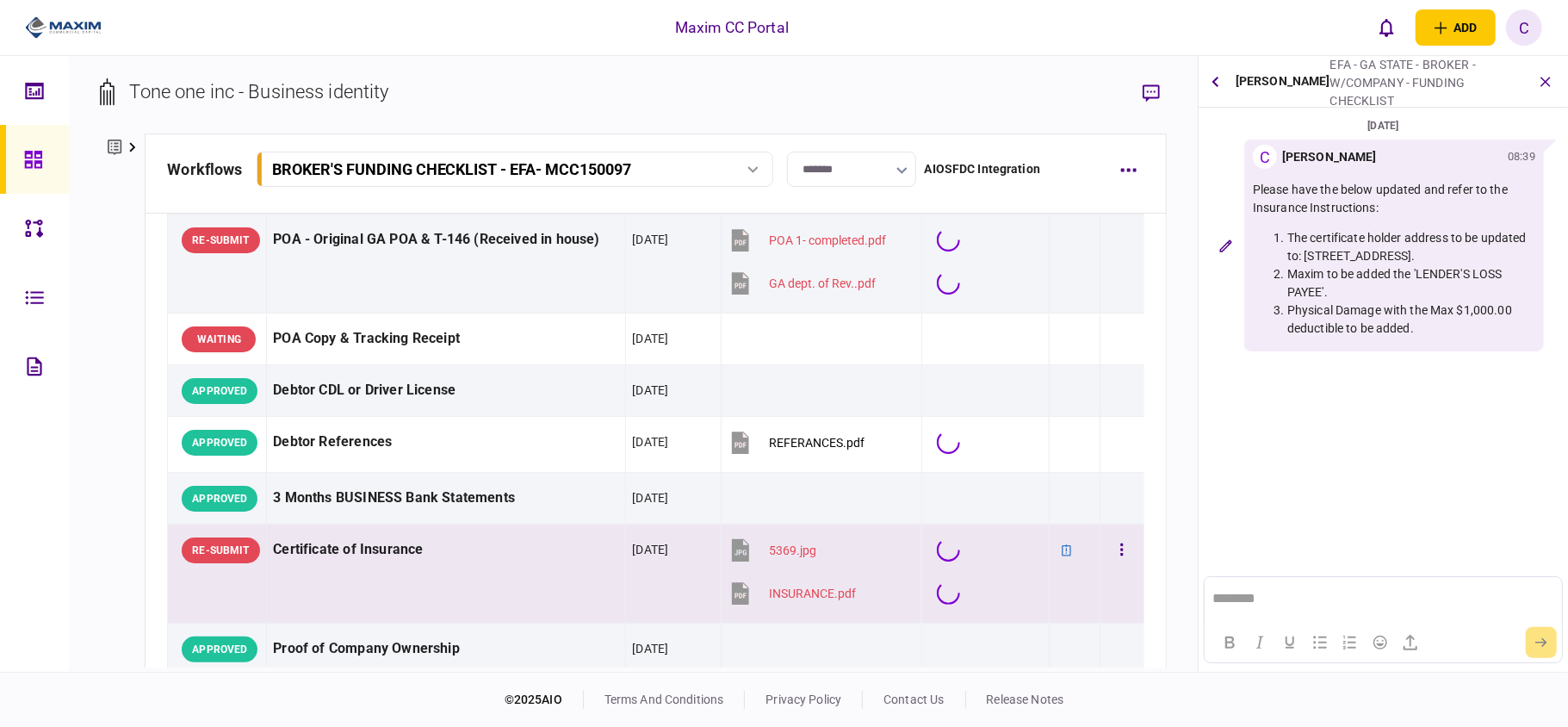
scroll to position [249, 0]
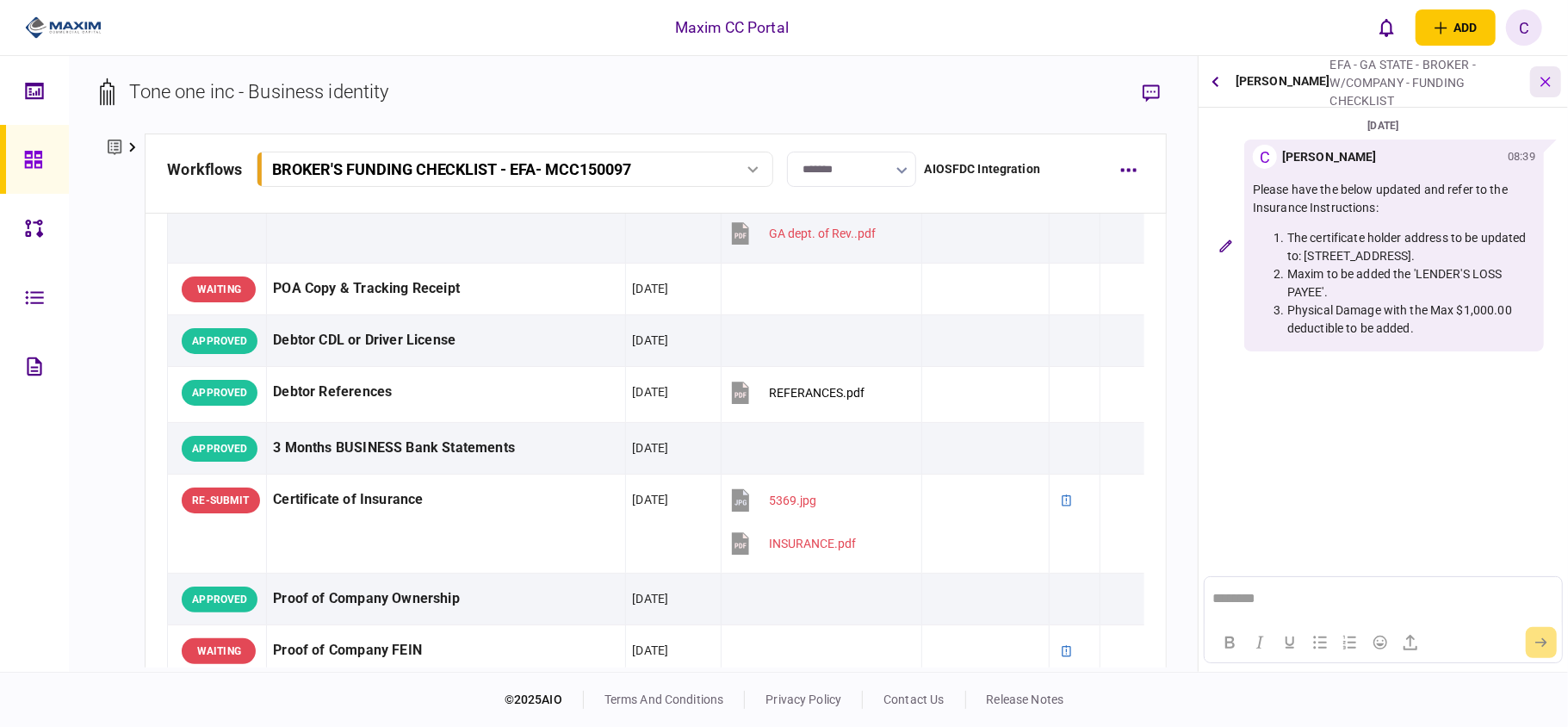
click at [1545, 80] on icon "button" at bounding box center [1546, 81] width 18 height 18
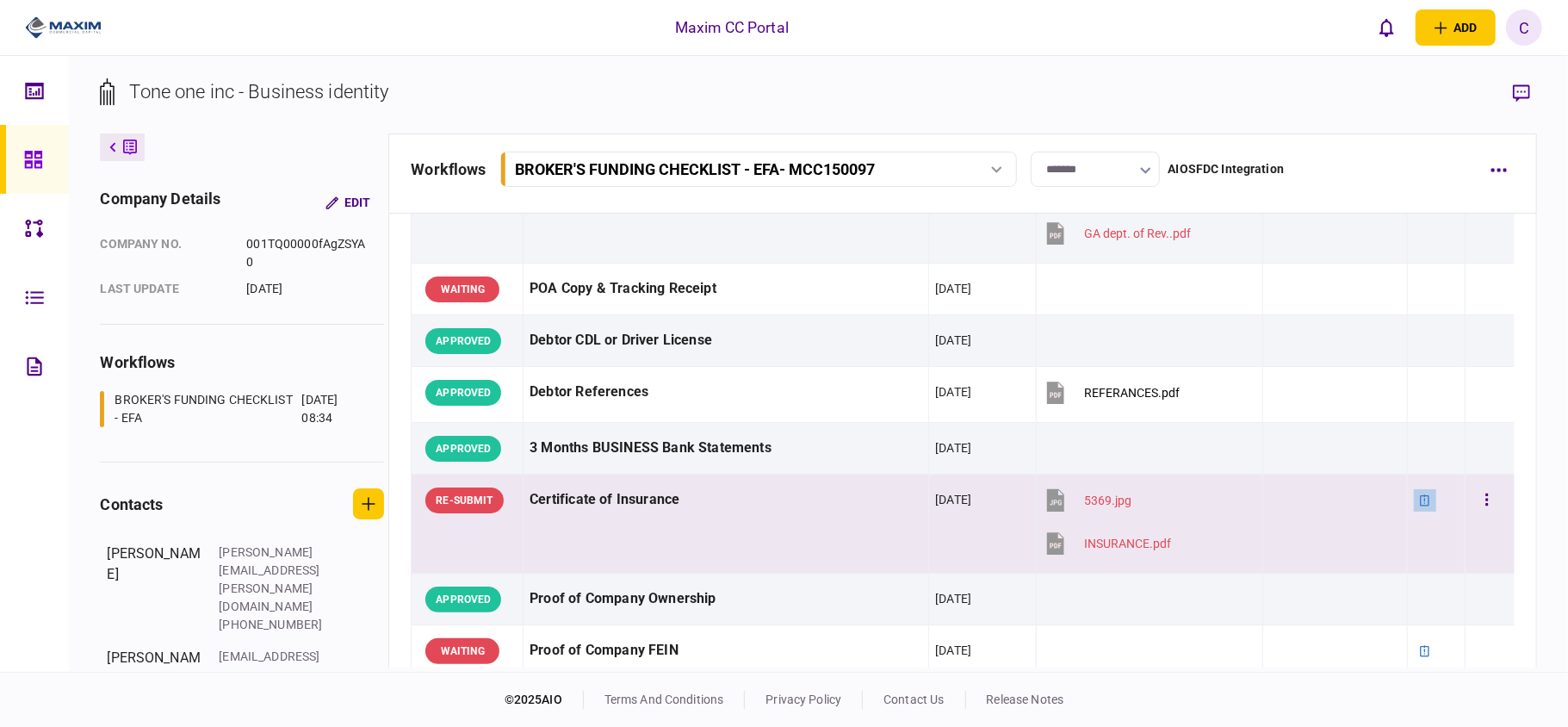
click at [1420, 503] on icon at bounding box center [1425, 500] width 10 height 12
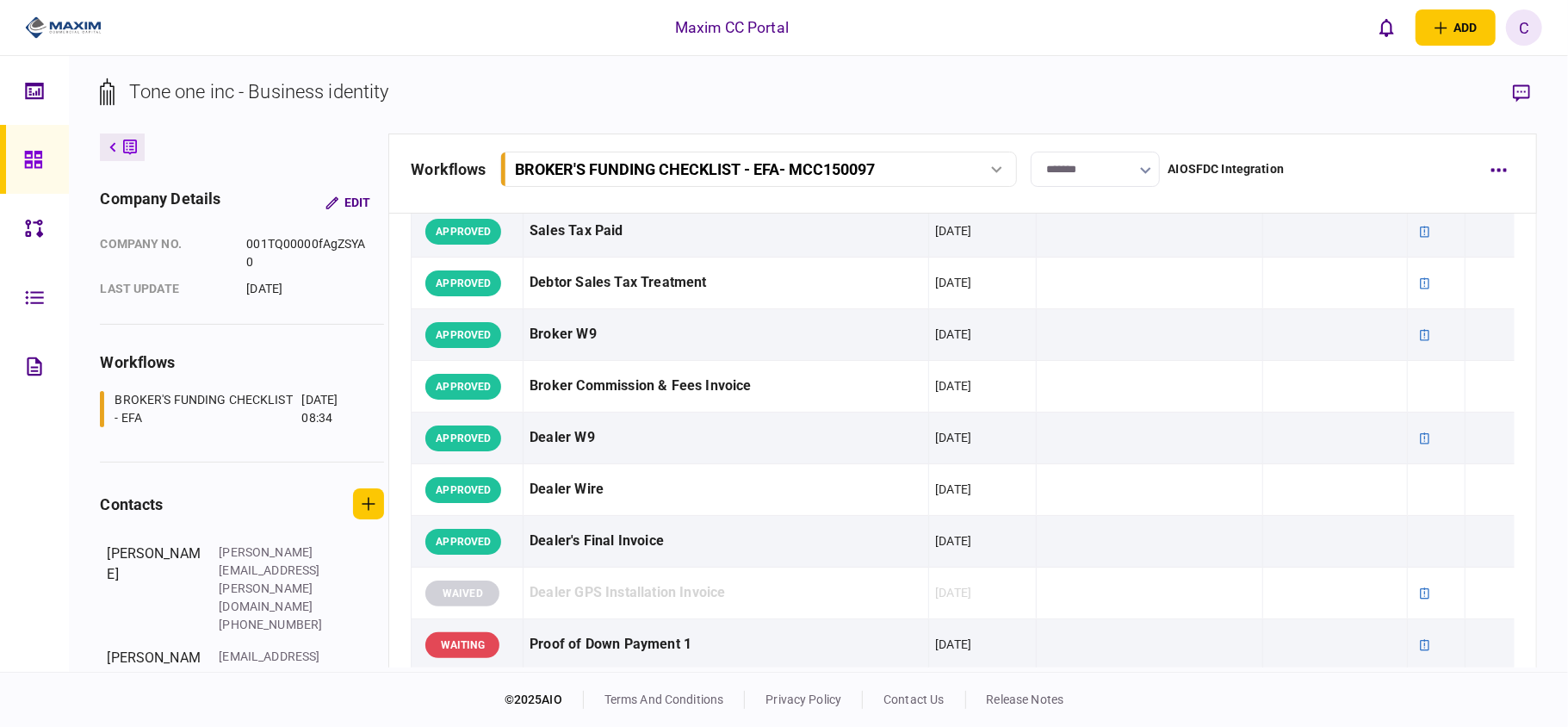
scroll to position [1053, 0]
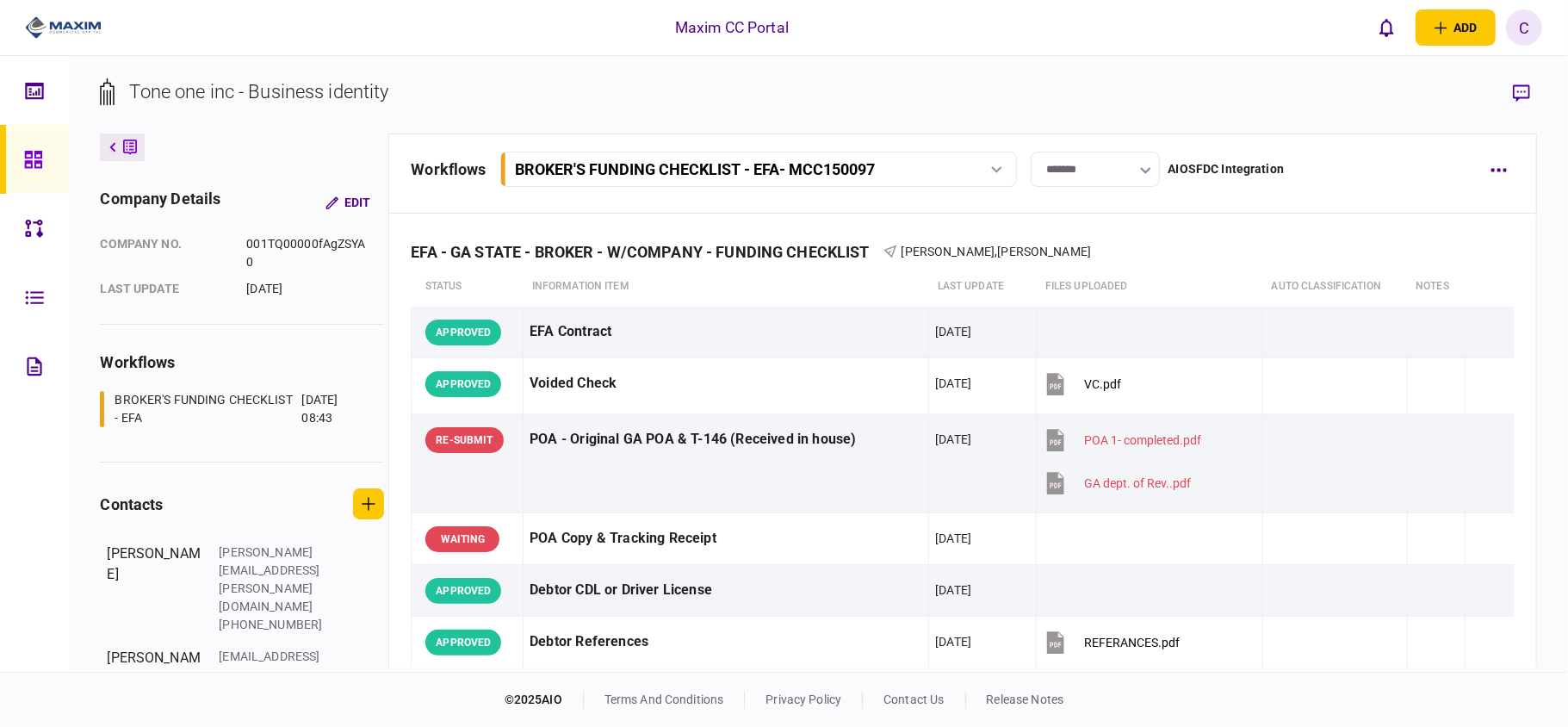
scroll to position [1451, 0]
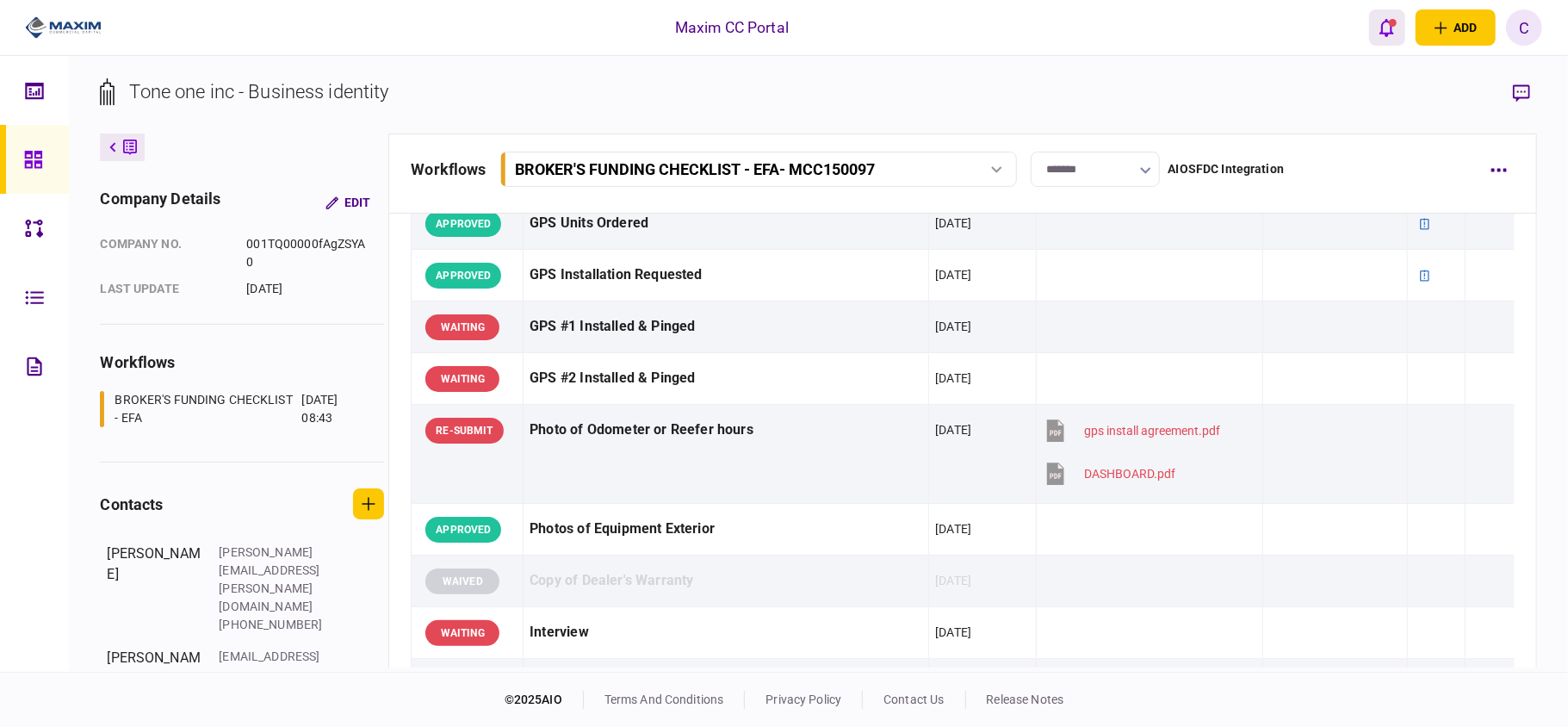
click at [1393, 28] on icon "open notifications list" at bounding box center [1386, 27] width 14 height 19
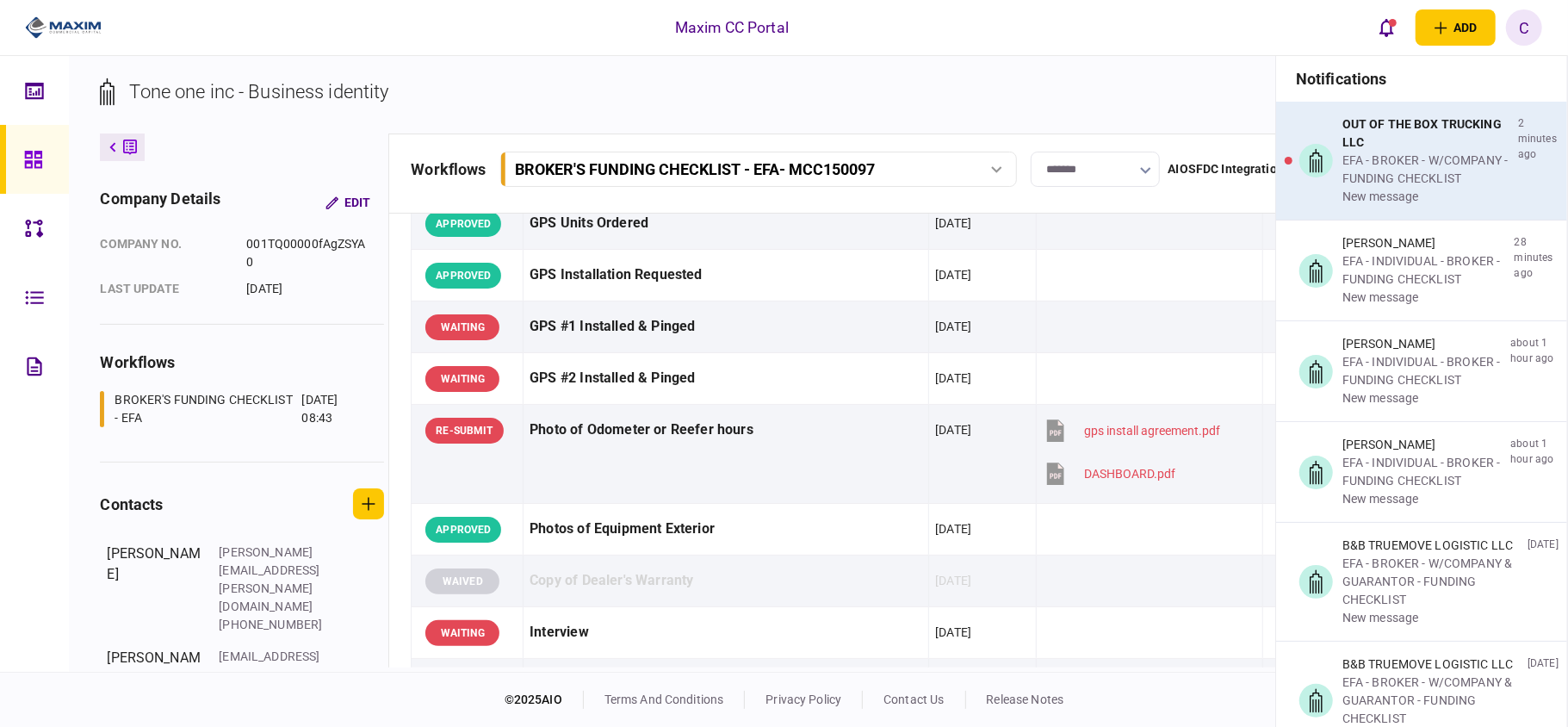
click at [1395, 156] on div "EFA - BROKER - W/COMPANY - FUNDING CHECKLIST" at bounding box center [1427, 169] width 169 height 36
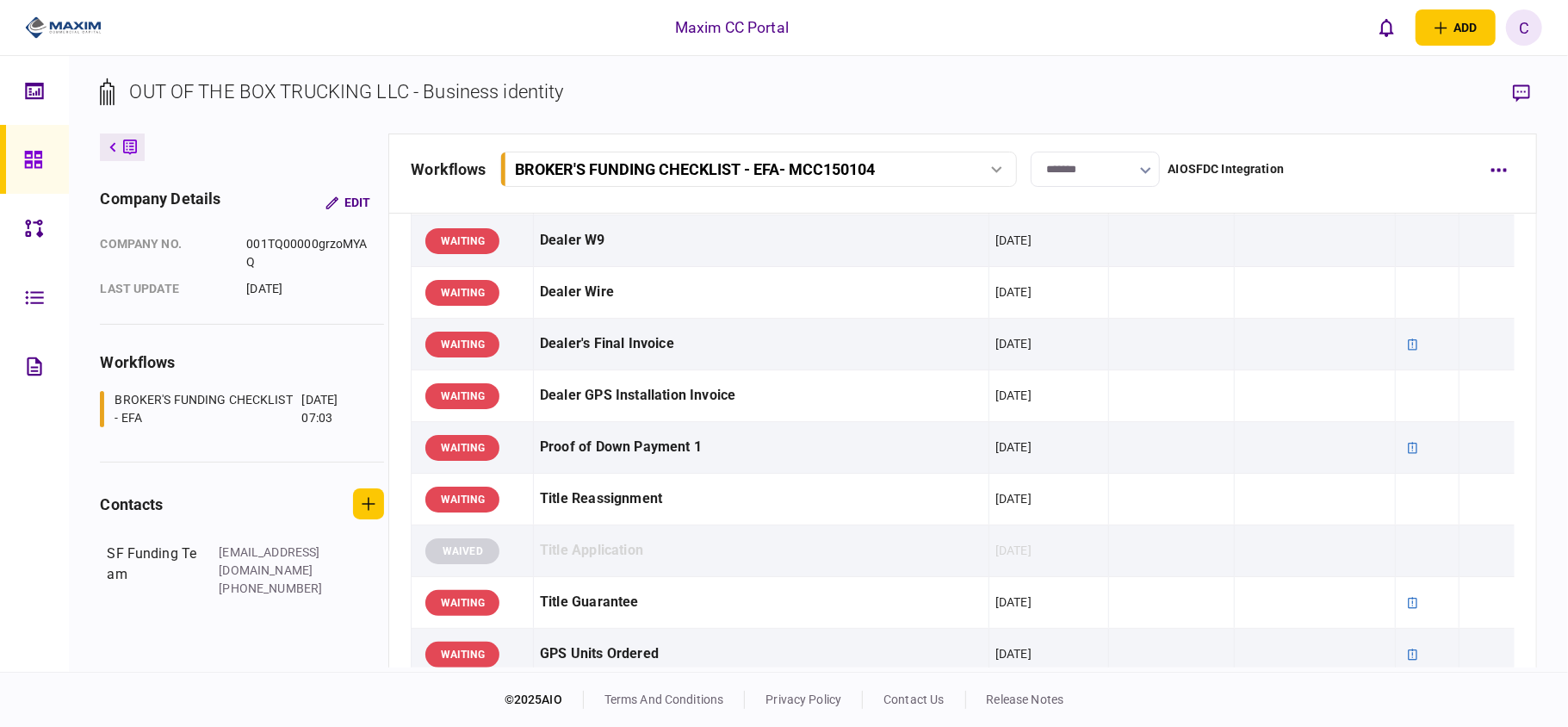
scroll to position [803, 0]
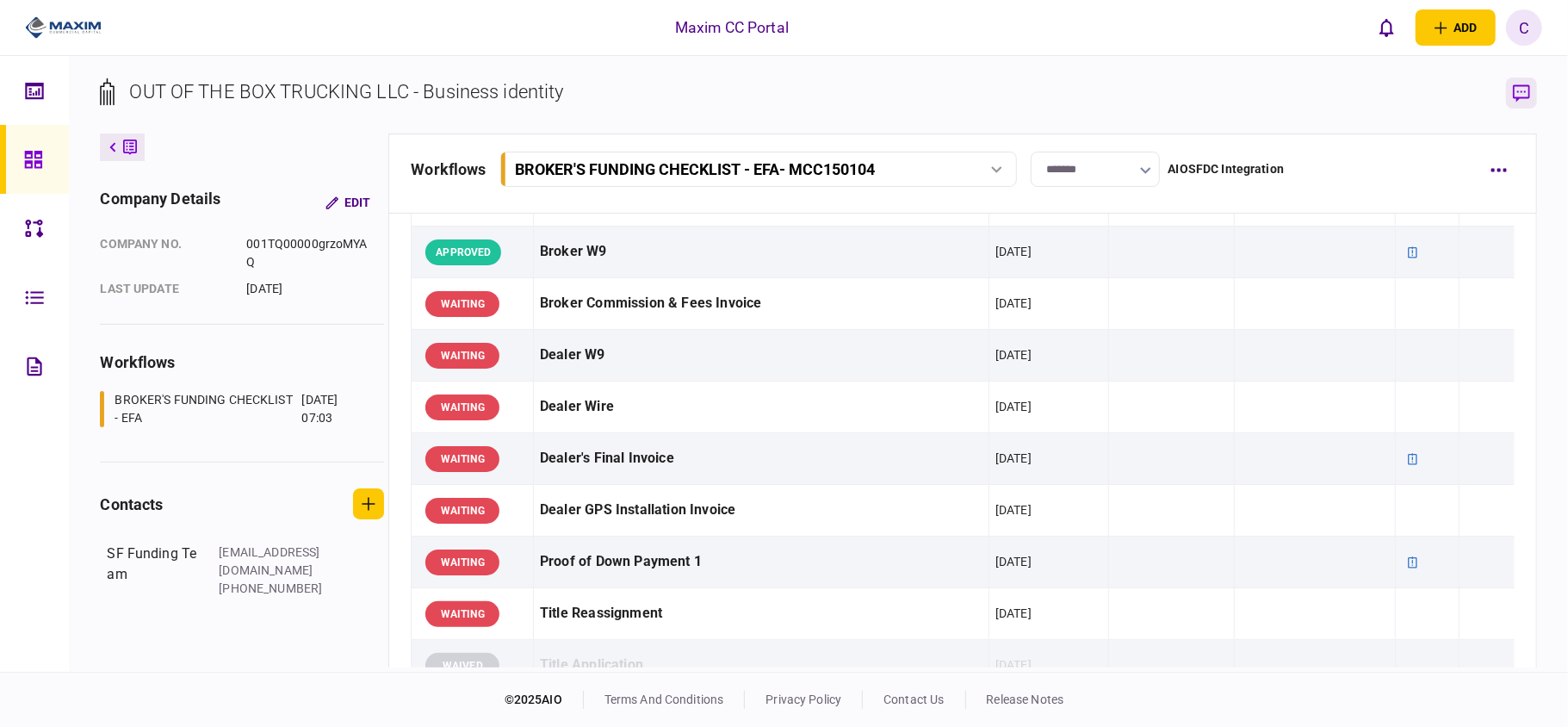
click at [1519, 93] on icon "button" at bounding box center [1521, 93] width 17 height 18
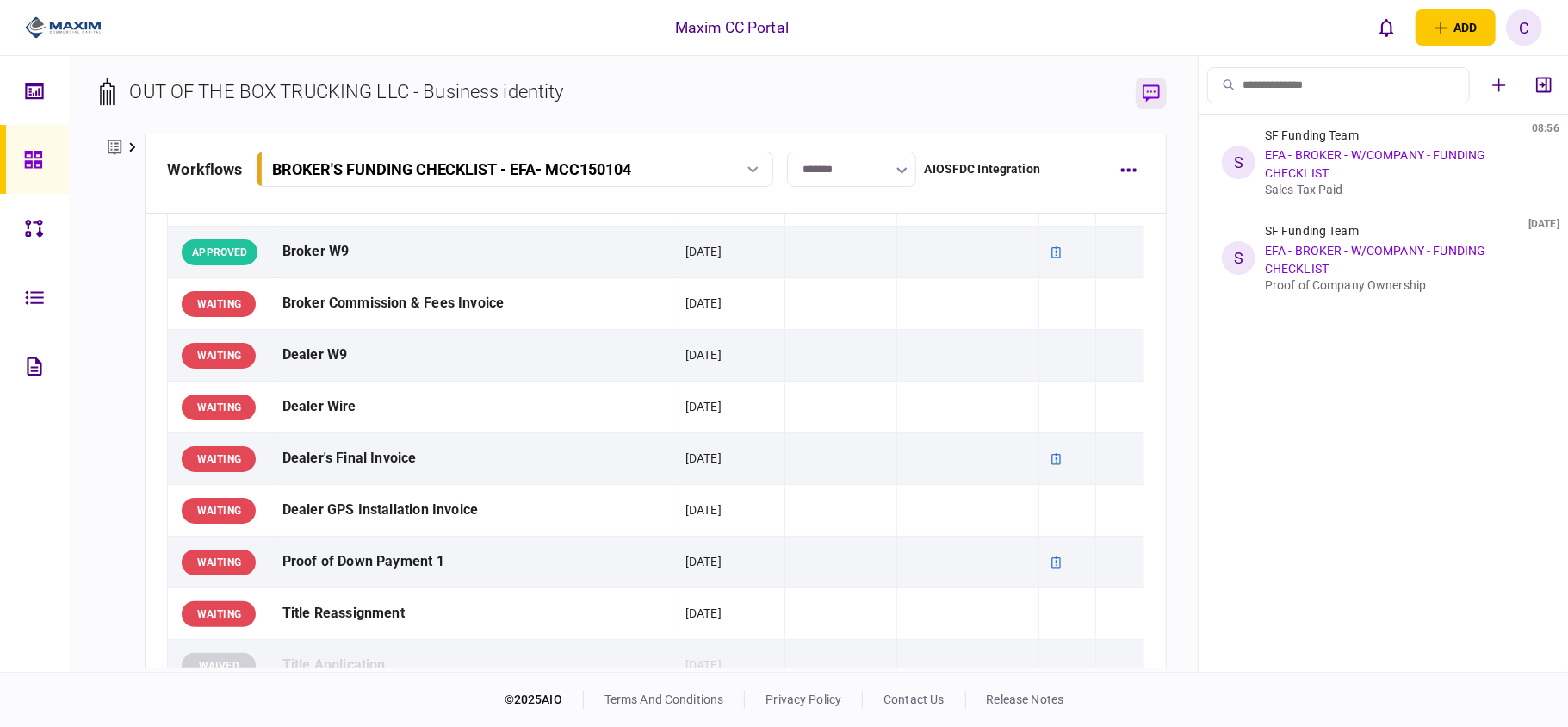
click at [1148, 93] on icon "button" at bounding box center [1151, 93] width 17 height 18
click at [1348, 179] on div "SF Funding Team 08:56 EFA - BROKER - W/COMPANY - FUNDING CHECKLIST Sales Tax Pa…" at bounding box center [1401, 162] width 273 height 68
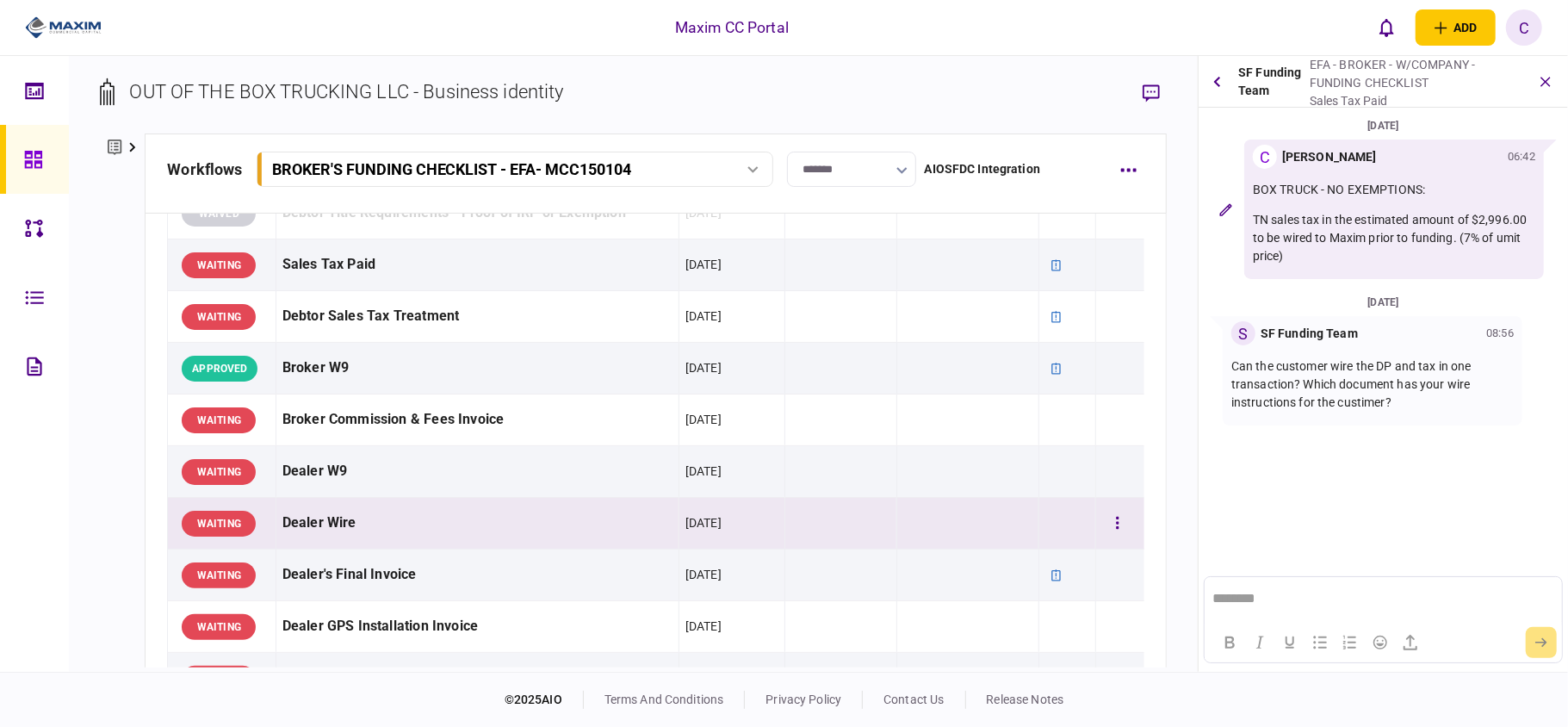
scroll to position [689, 0]
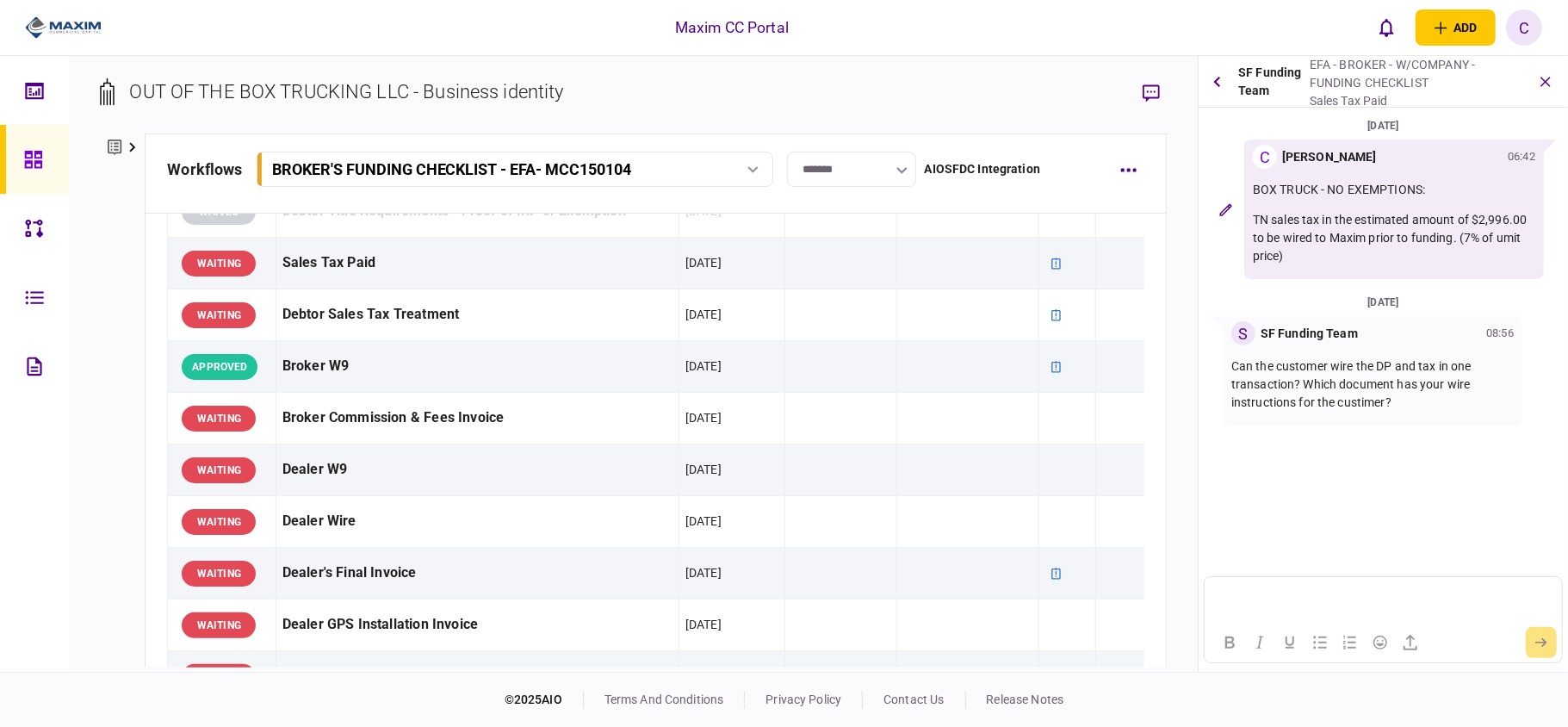
click at [1286, 587] on html at bounding box center [1383, 596] width 357 height 42
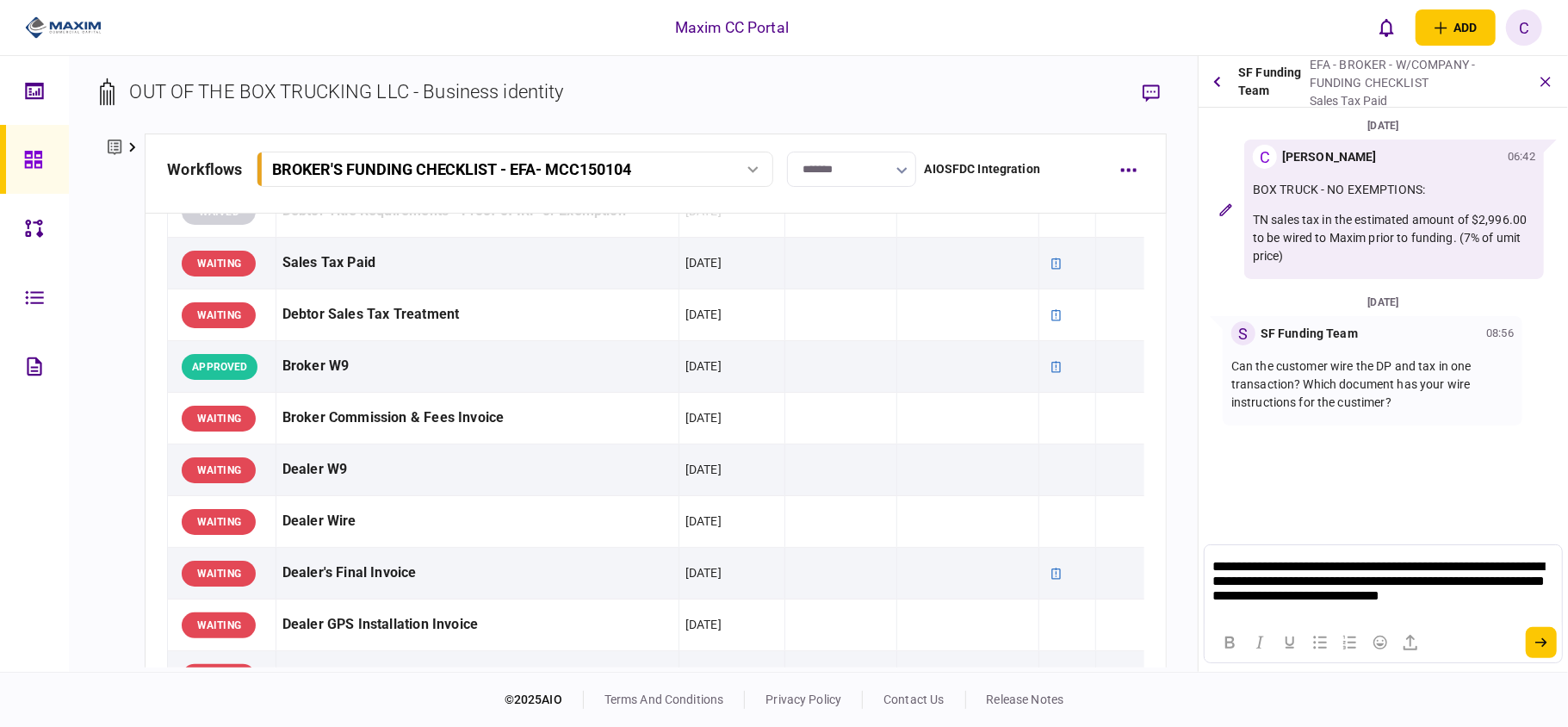
scroll to position [0, 0]
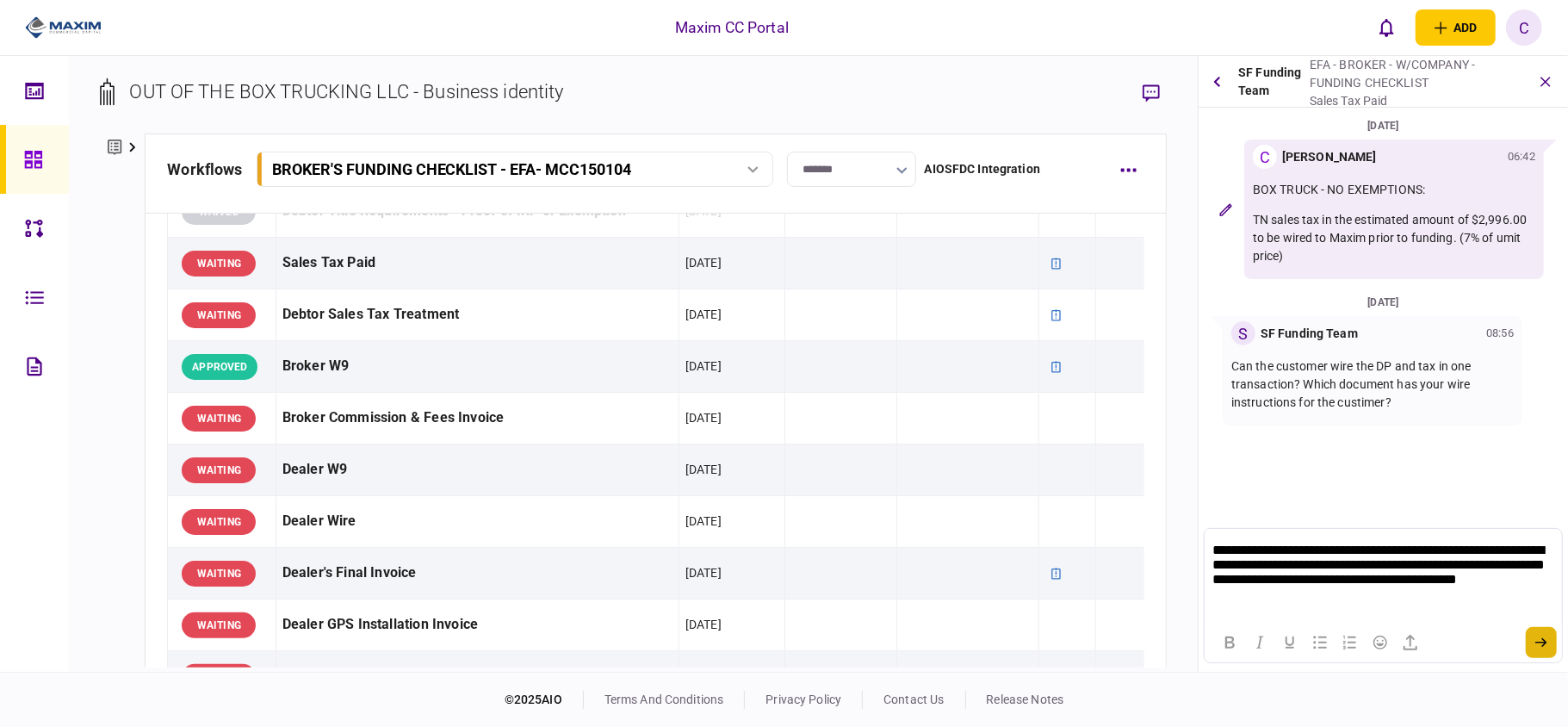
click at [1548, 632] on button "submit" at bounding box center [1541, 642] width 31 height 31
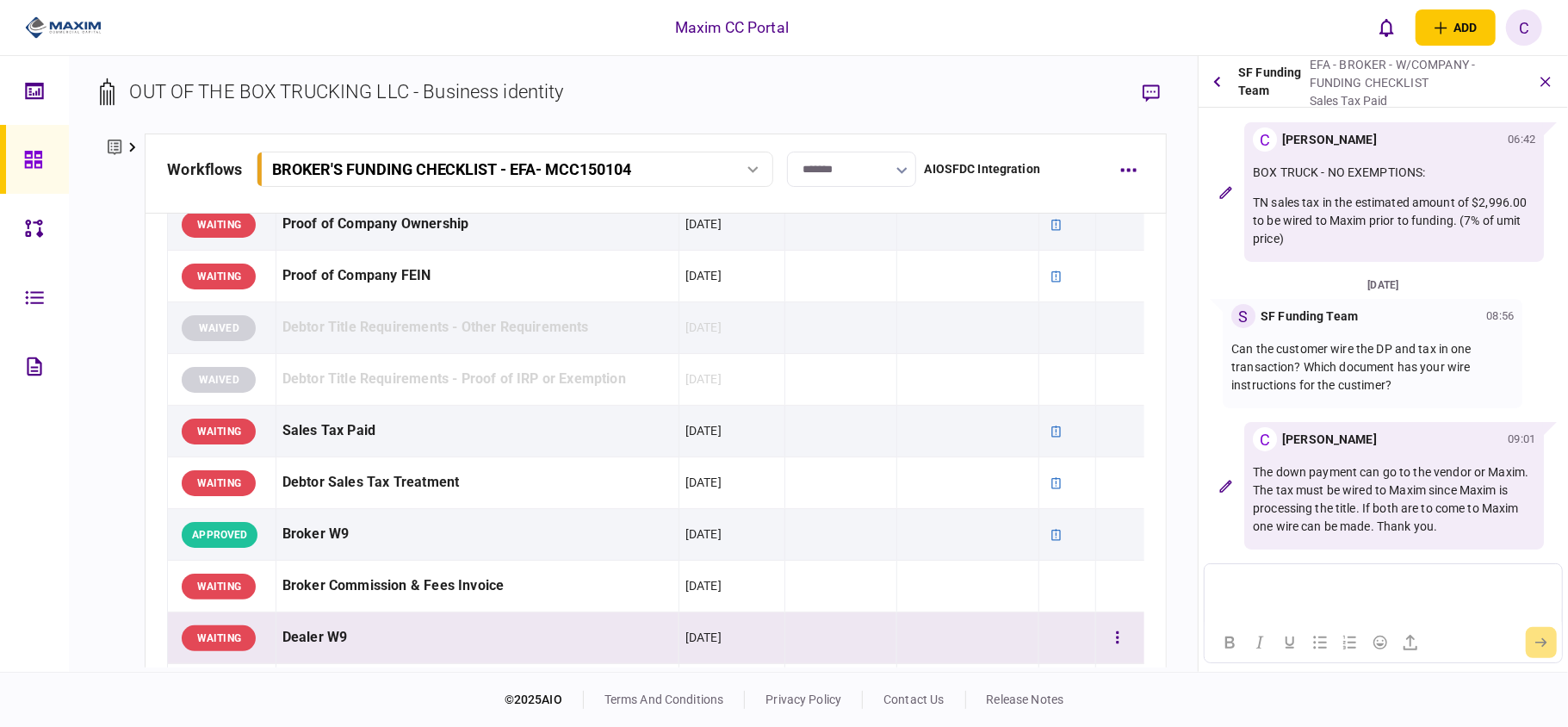
scroll to position [573, 0]
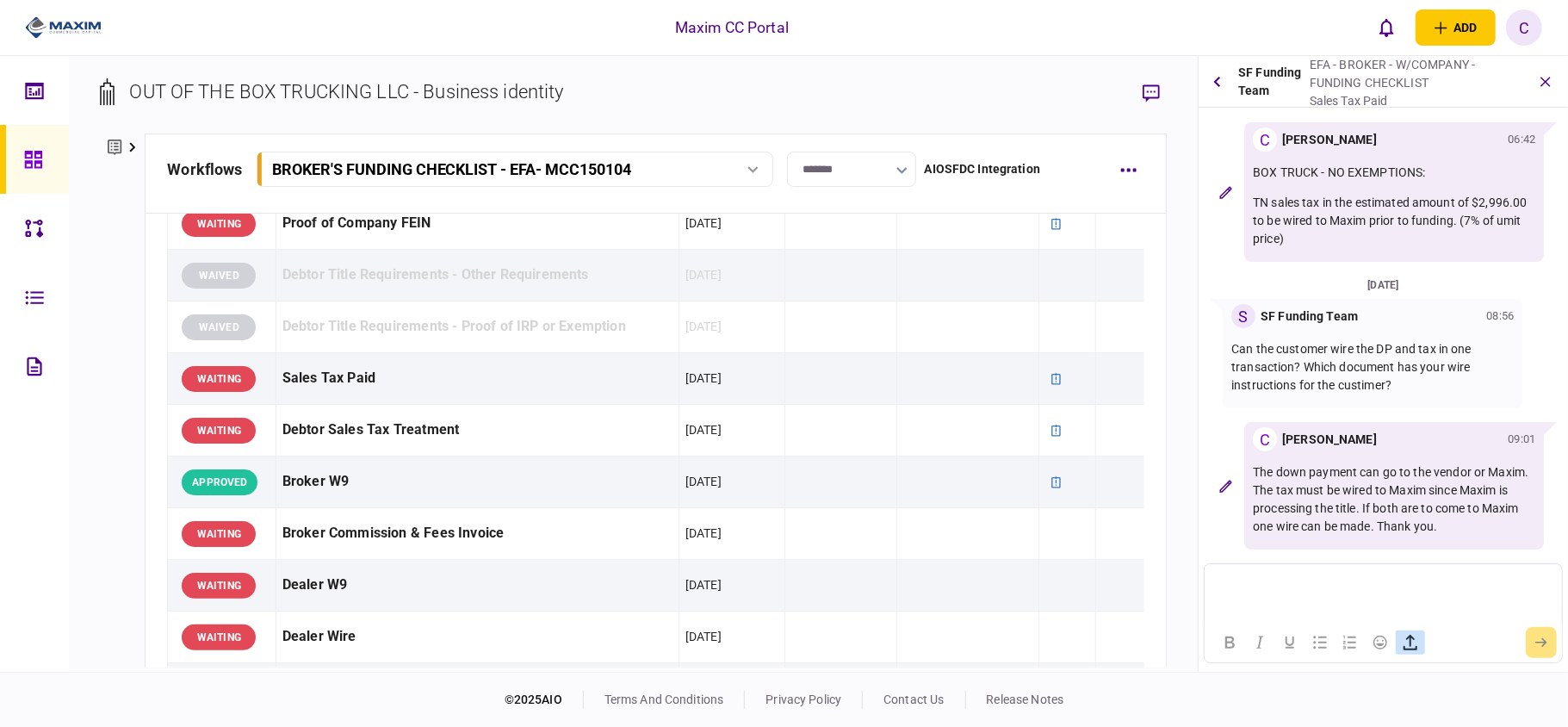
click at [1416, 636] on icon "button" at bounding box center [1410, 642] width 21 height 21
click at [1335, 591] on p "Rich Text Area. Press ALT-0 for help." at bounding box center [1383, 584] width 341 height 14
click at [1420, 632] on icon "button" at bounding box center [1410, 642] width 21 height 21
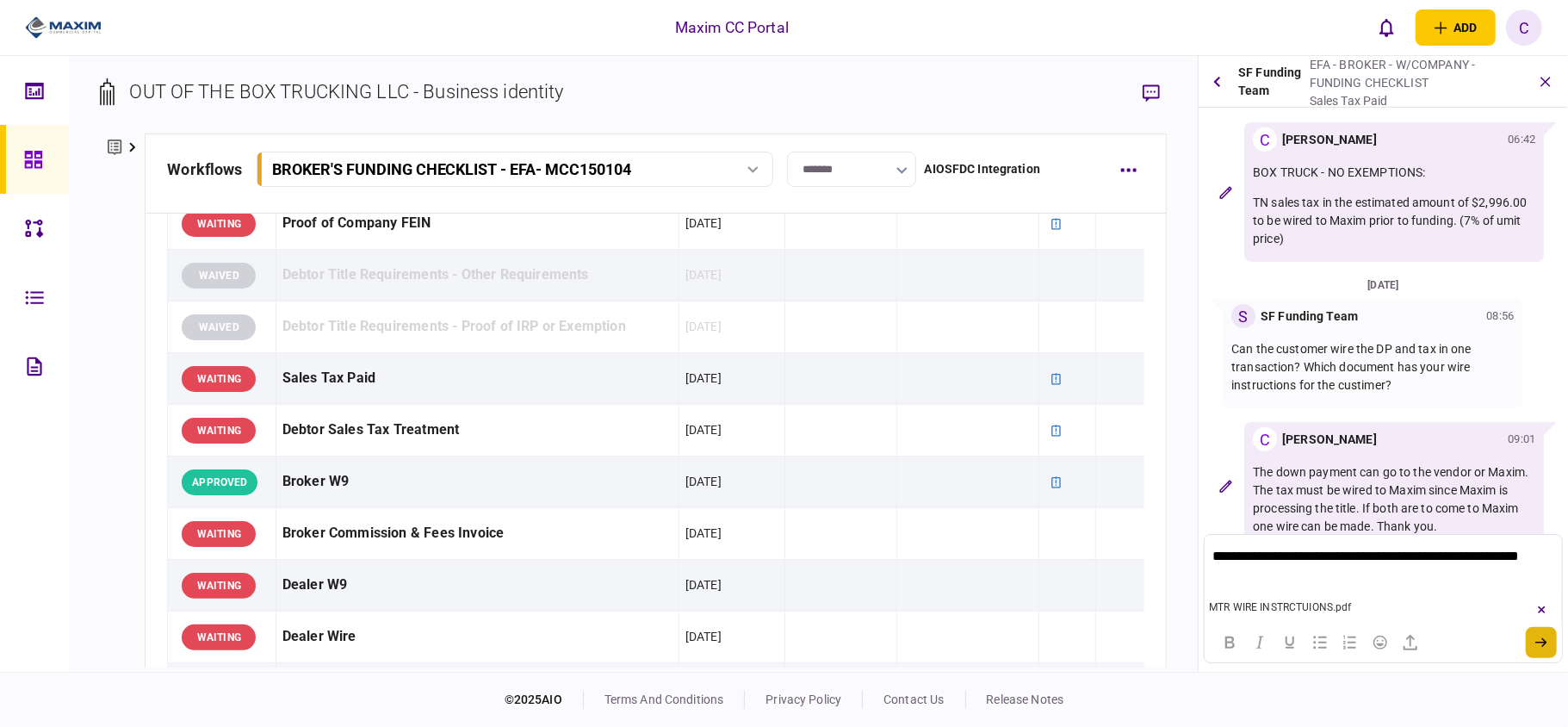
click at [1538, 635] on button "submit" at bounding box center [1541, 642] width 31 height 31
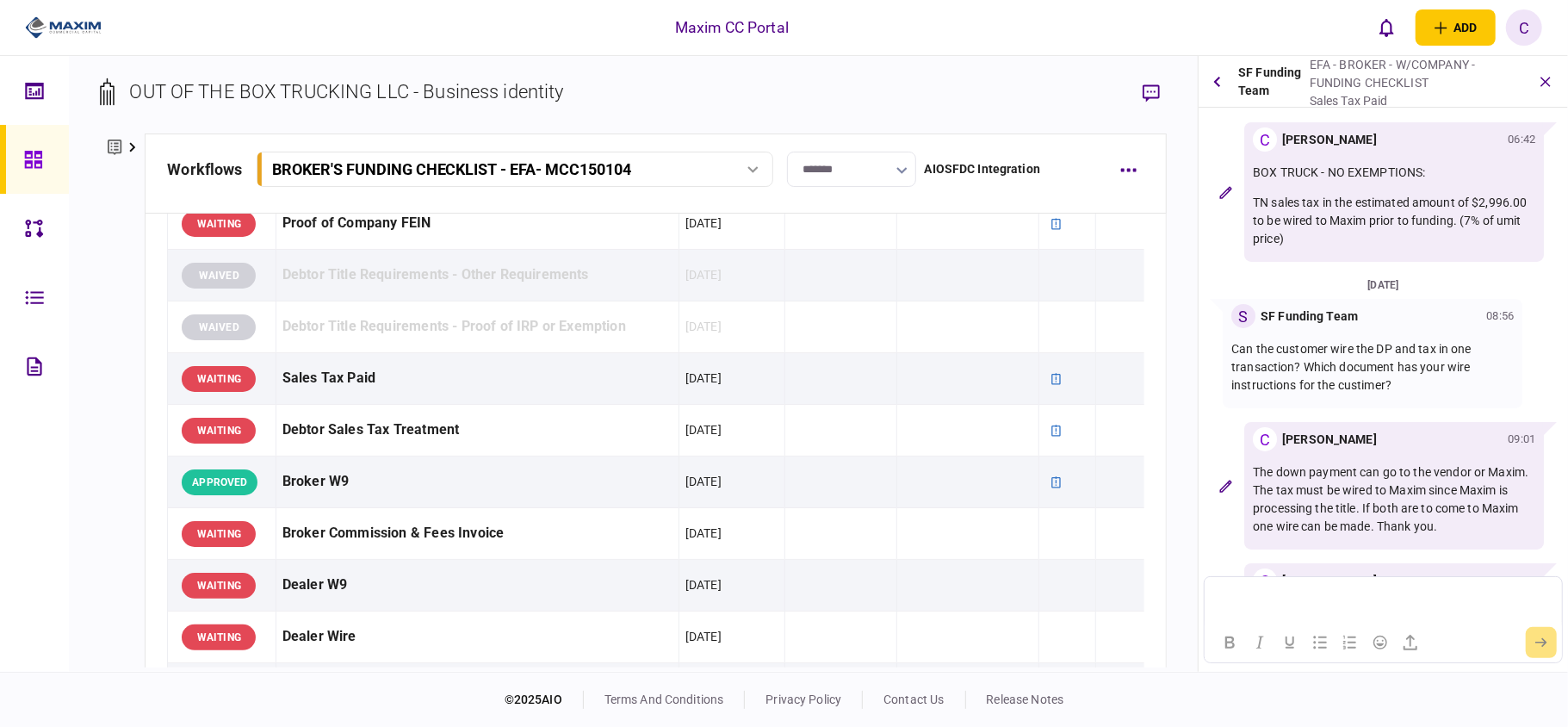
scroll to position [143, 0]
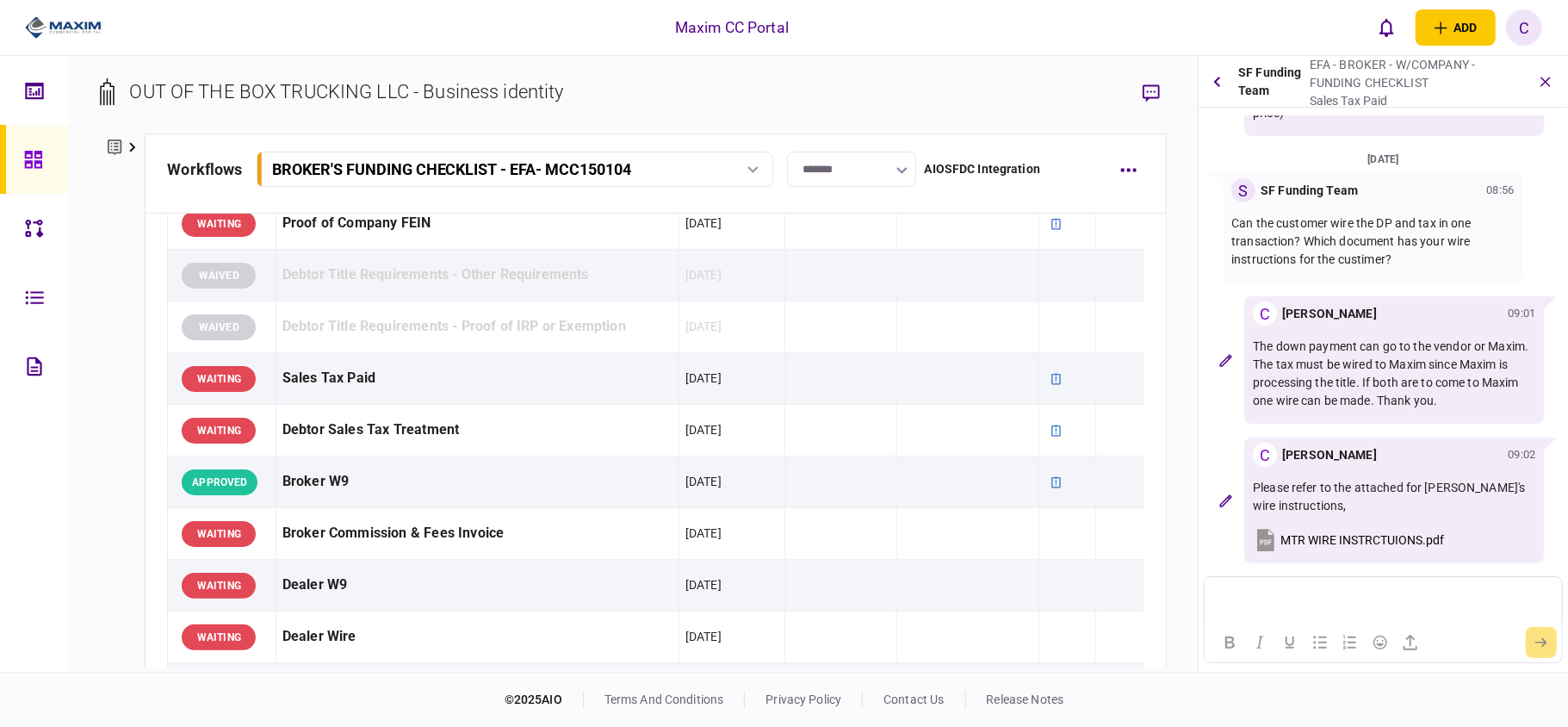
click at [1331, 537] on span "MTR WIRE INSTRCTUIONS.pdf" at bounding box center [1362, 539] width 164 height 13
click at [1550, 80] on icon "button" at bounding box center [1547, 81] width 20 height 20
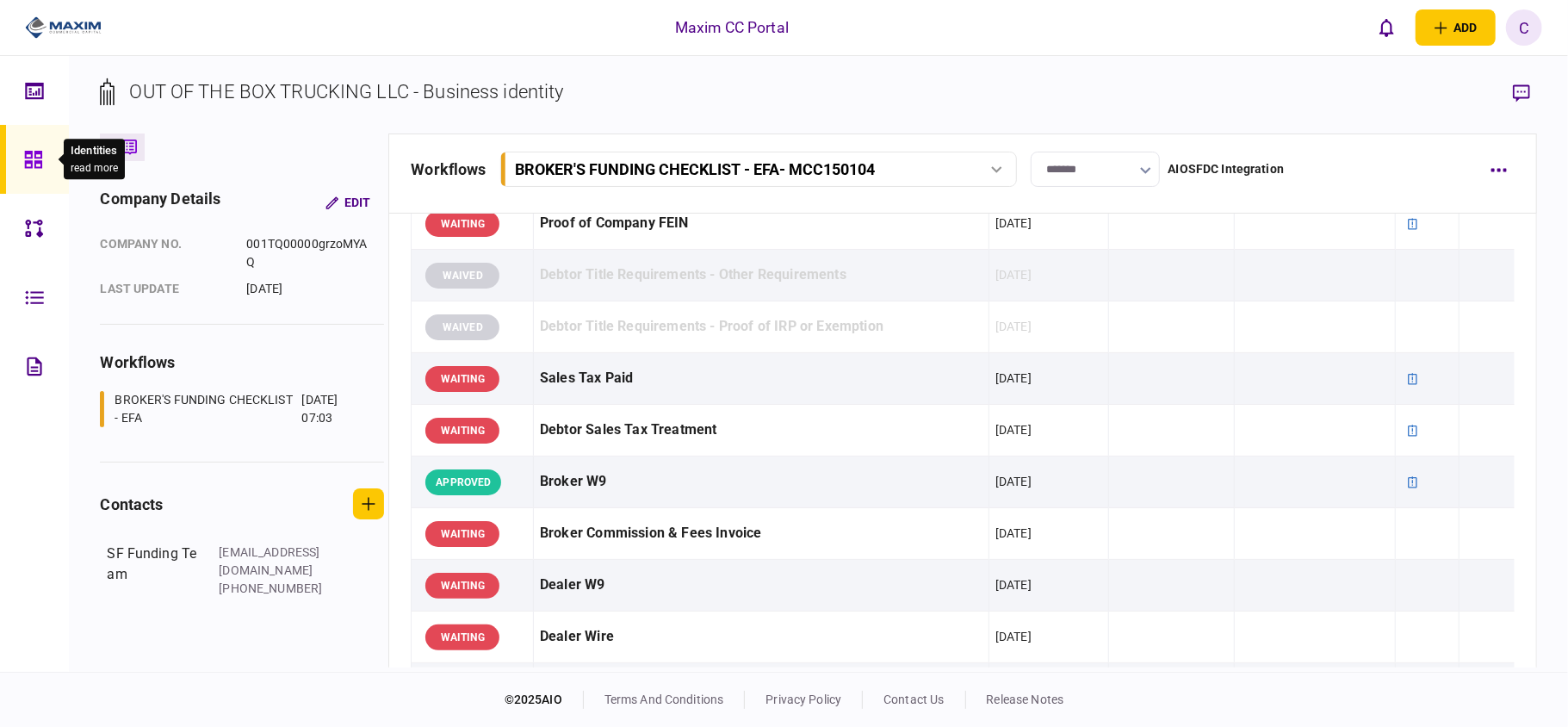
click at [36, 153] on icon at bounding box center [32, 158] width 17 height 17
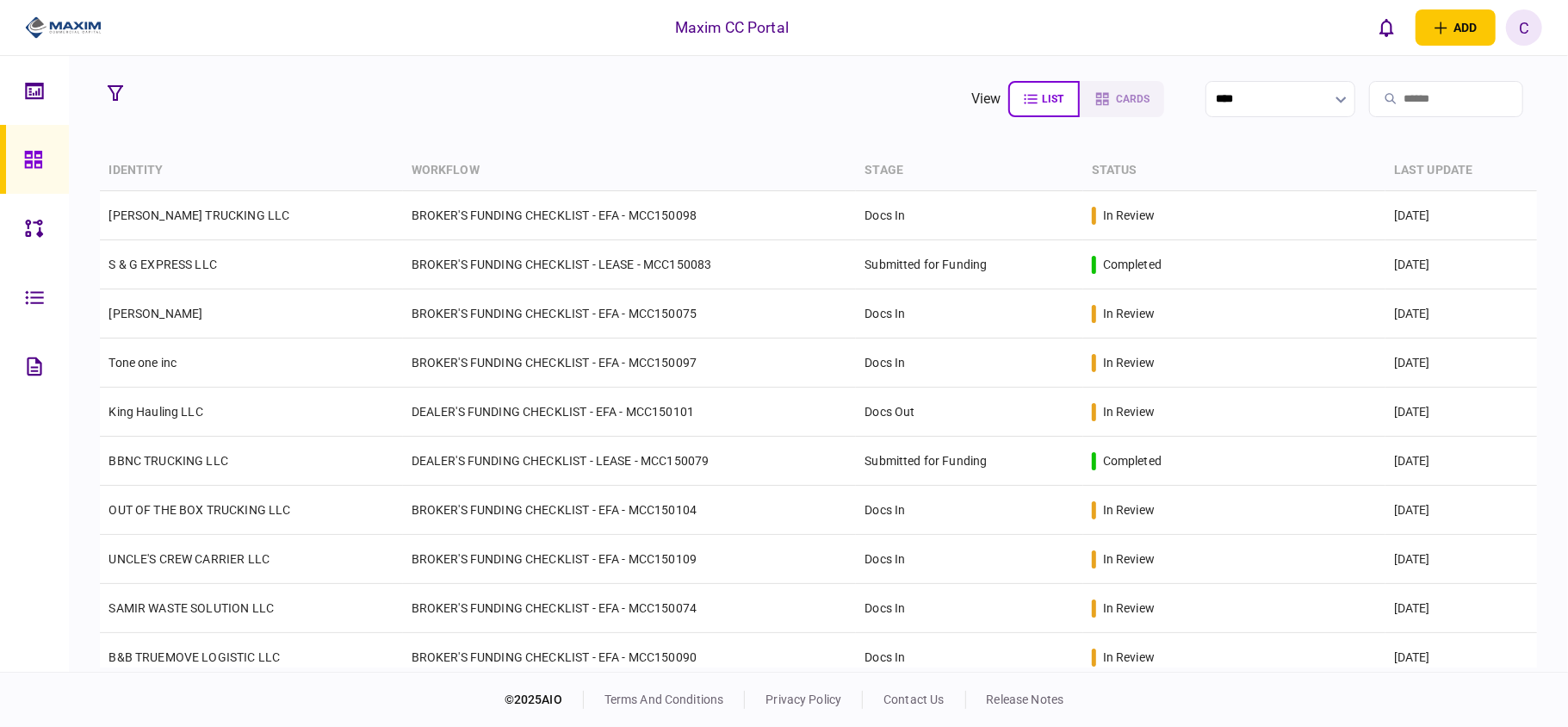
click at [597, 167] on th "workflow" at bounding box center [630, 170] width 453 height 40
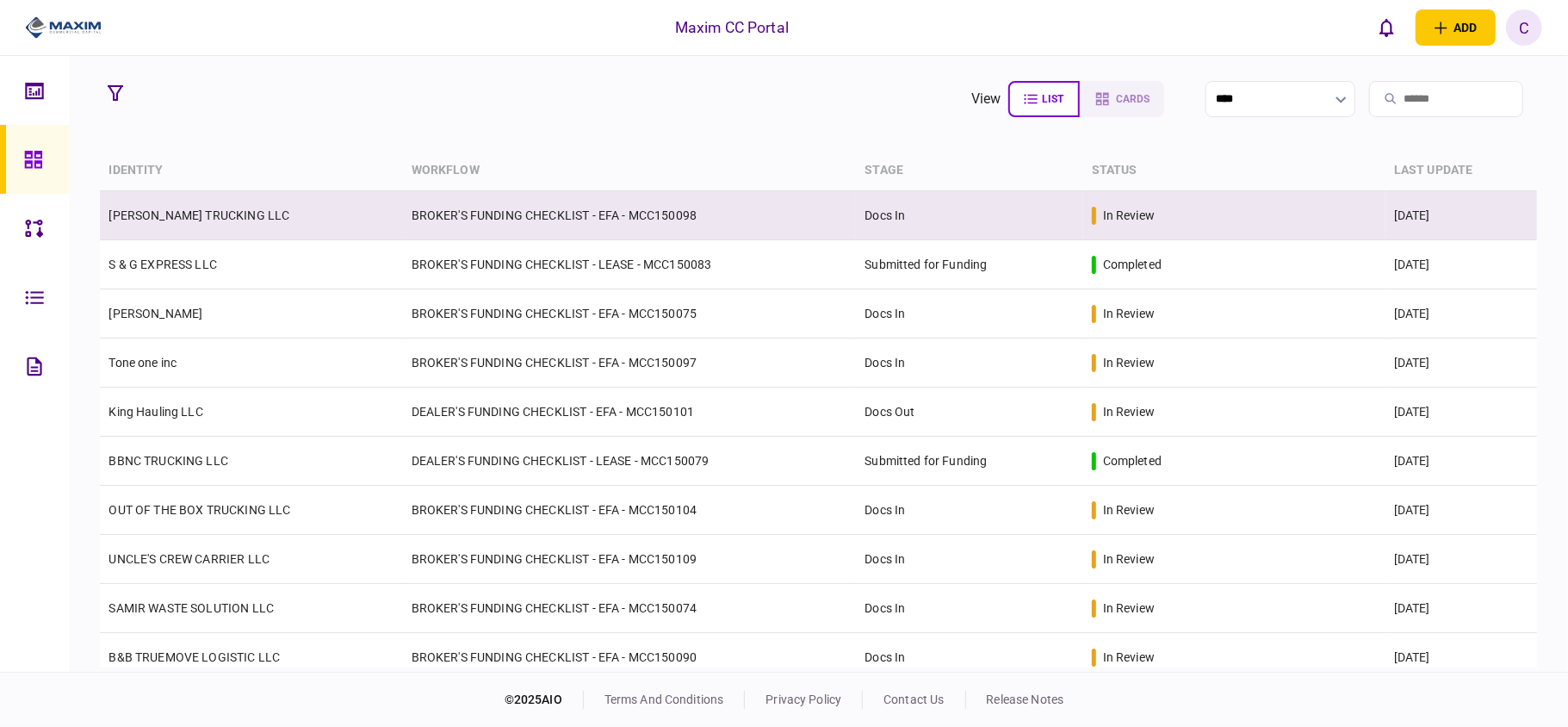
click at [276, 212] on td "[PERSON_NAME] TRUCKING LLC" at bounding box center [251, 216] width 302 height 49
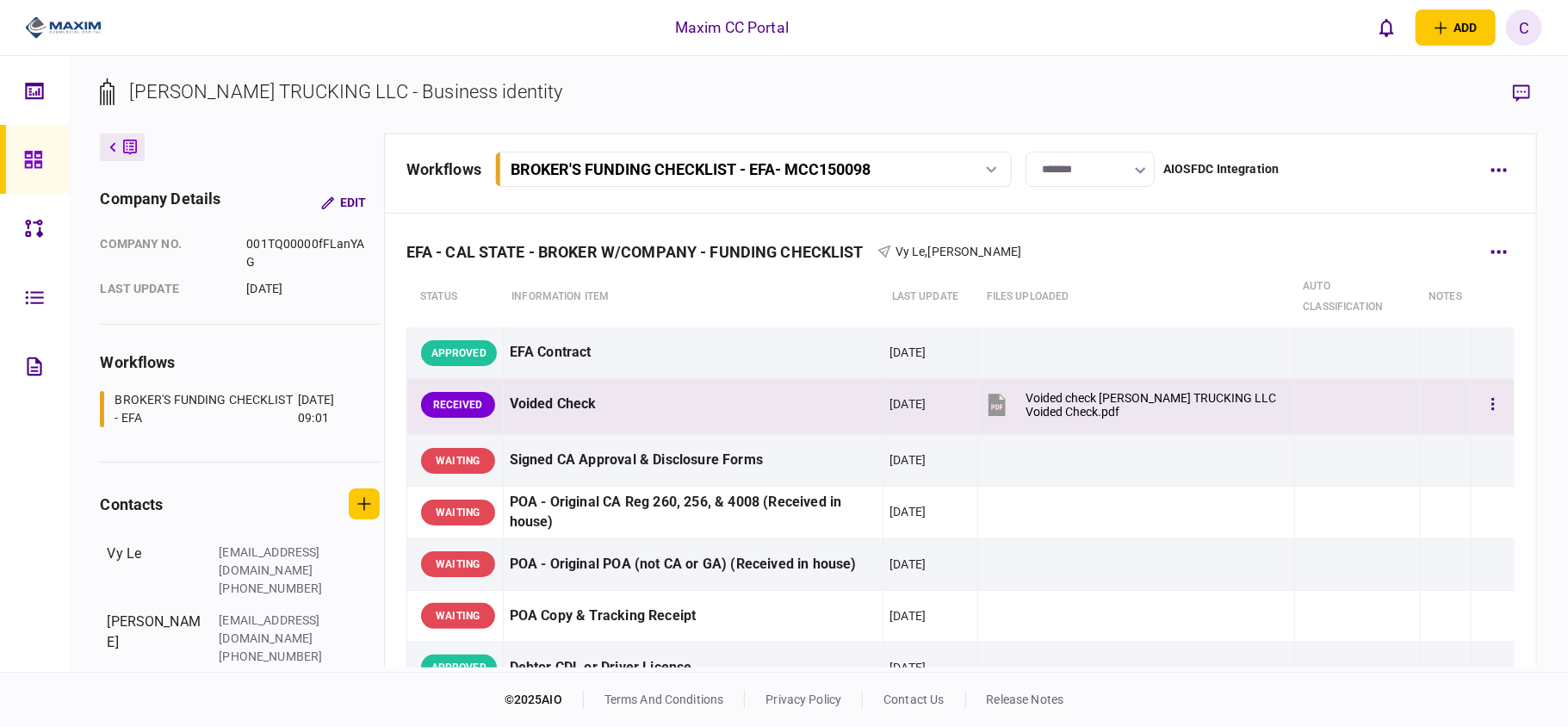
click at [1103, 386] on button "Voided check [PERSON_NAME] TRUCKING LLC Voided Check.pdf" at bounding box center [1132, 403] width 295 height 38
click at [1479, 397] on button "button" at bounding box center [1493, 404] width 31 height 31
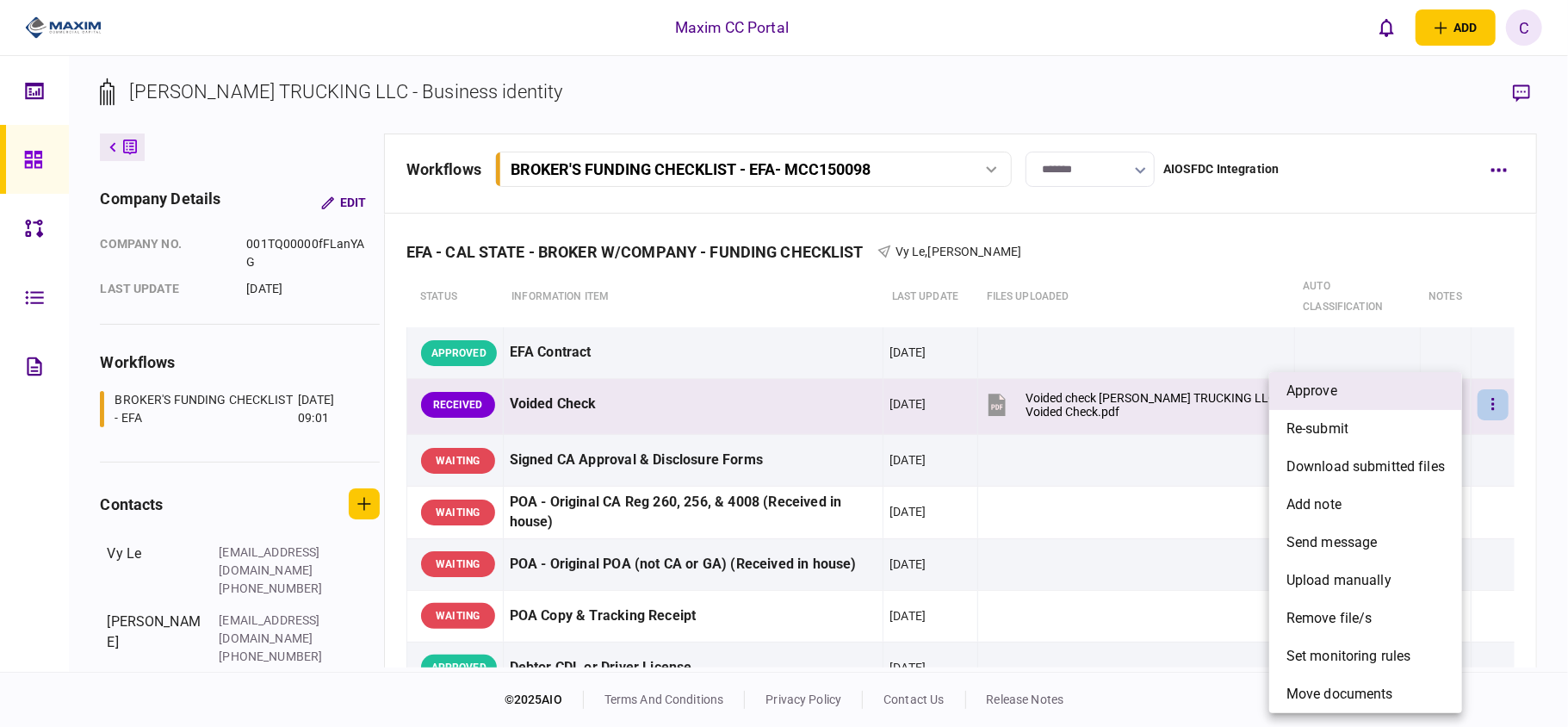
click at [1335, 393] on span "approve" at bounding box center [1311, 391] width 51 height 21
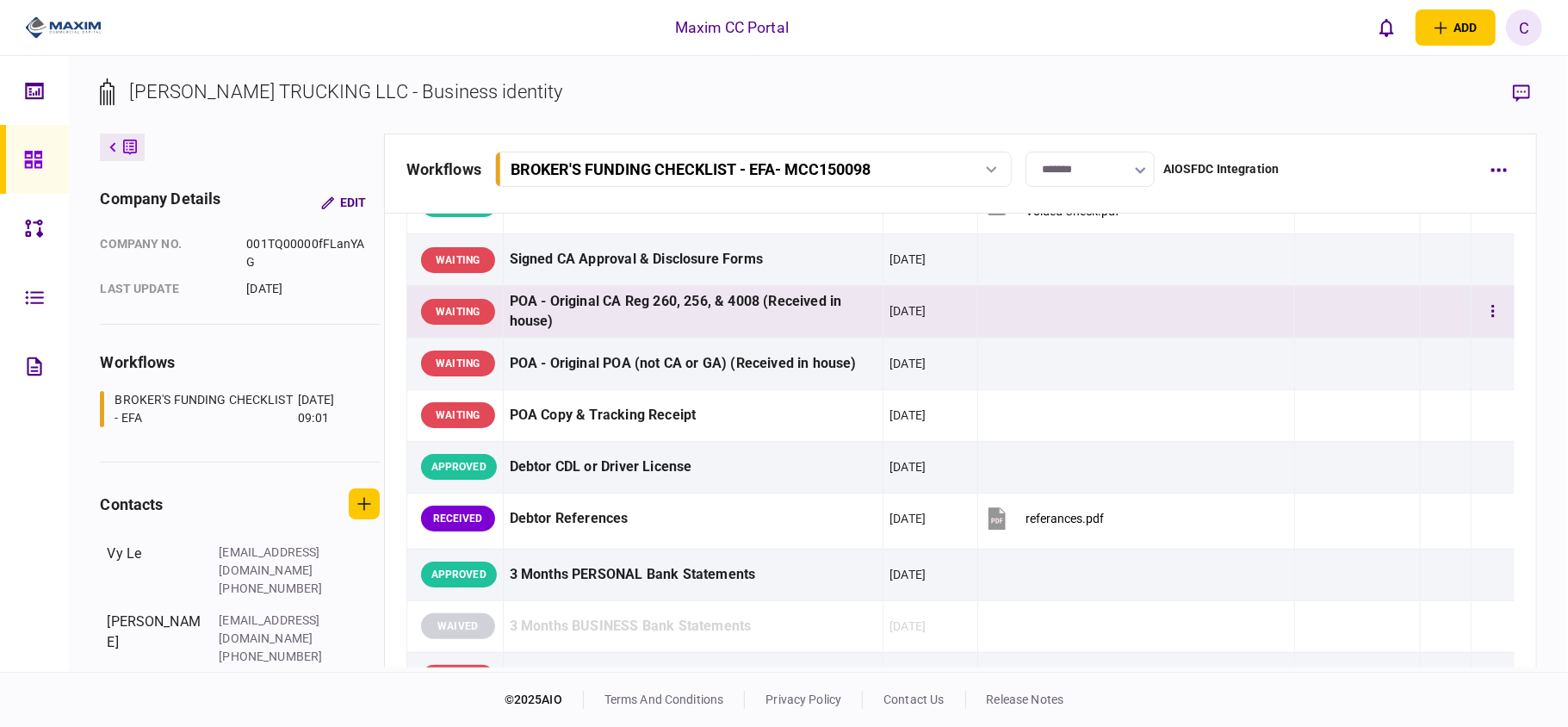
scroll to position [229, 0]
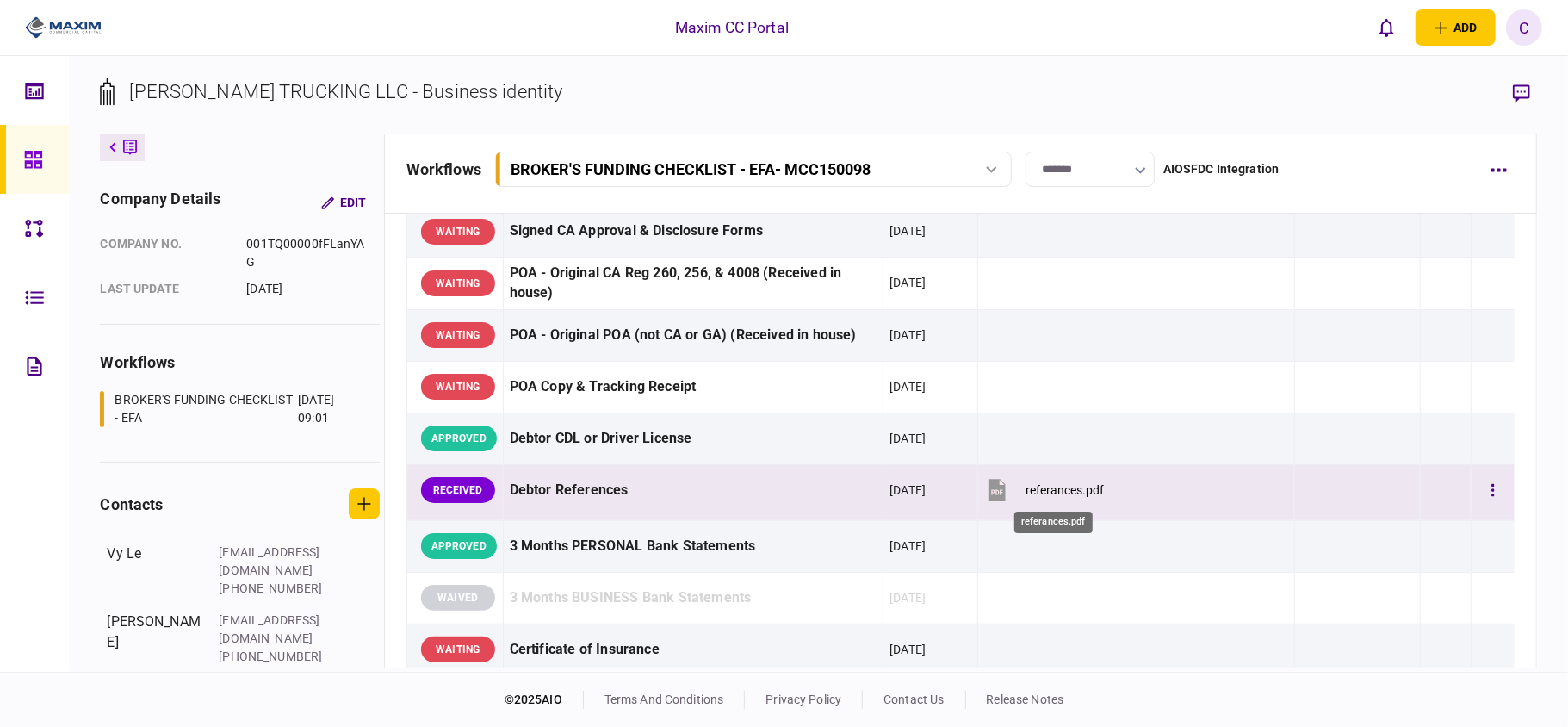
click at [1044, 493] on div "referances.pdf" at bounding box center [1065, 489] width 79 height 13
click at [1481, 487] on button "button" at bounding box center [1493, 489] width 31 height 31
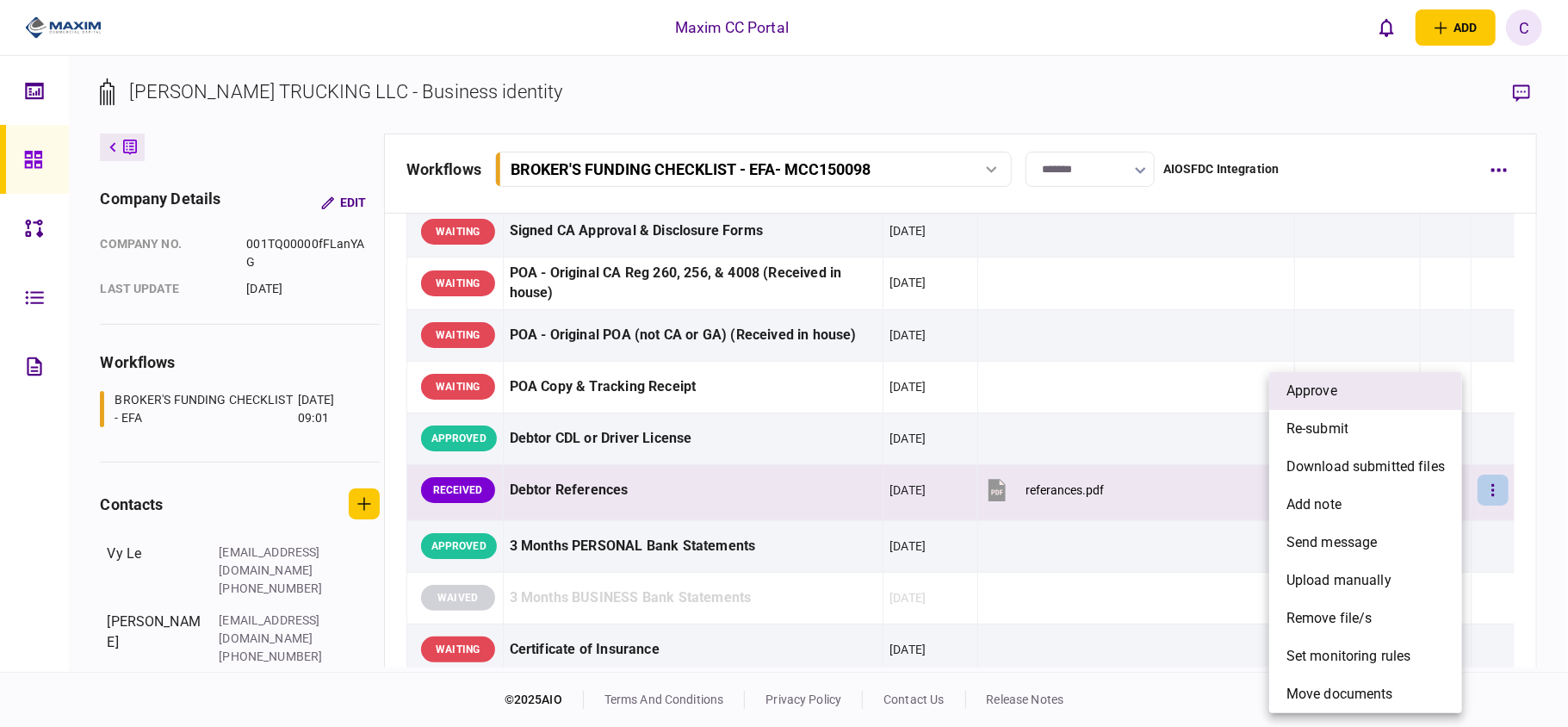
click at [1342, 382] on li "approve" at bounding box center [1366, 391] width 193 height 38
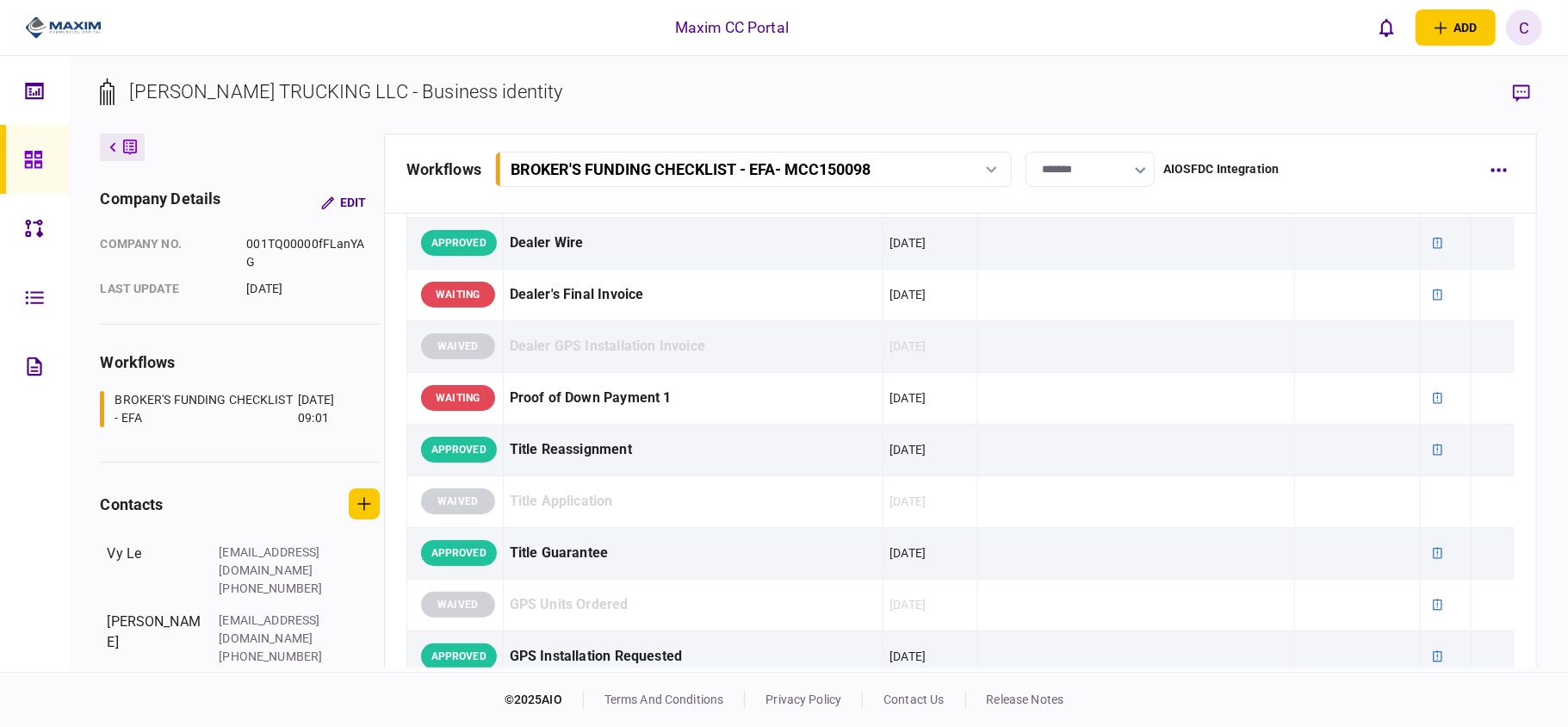
scroll to position [1147, 0]
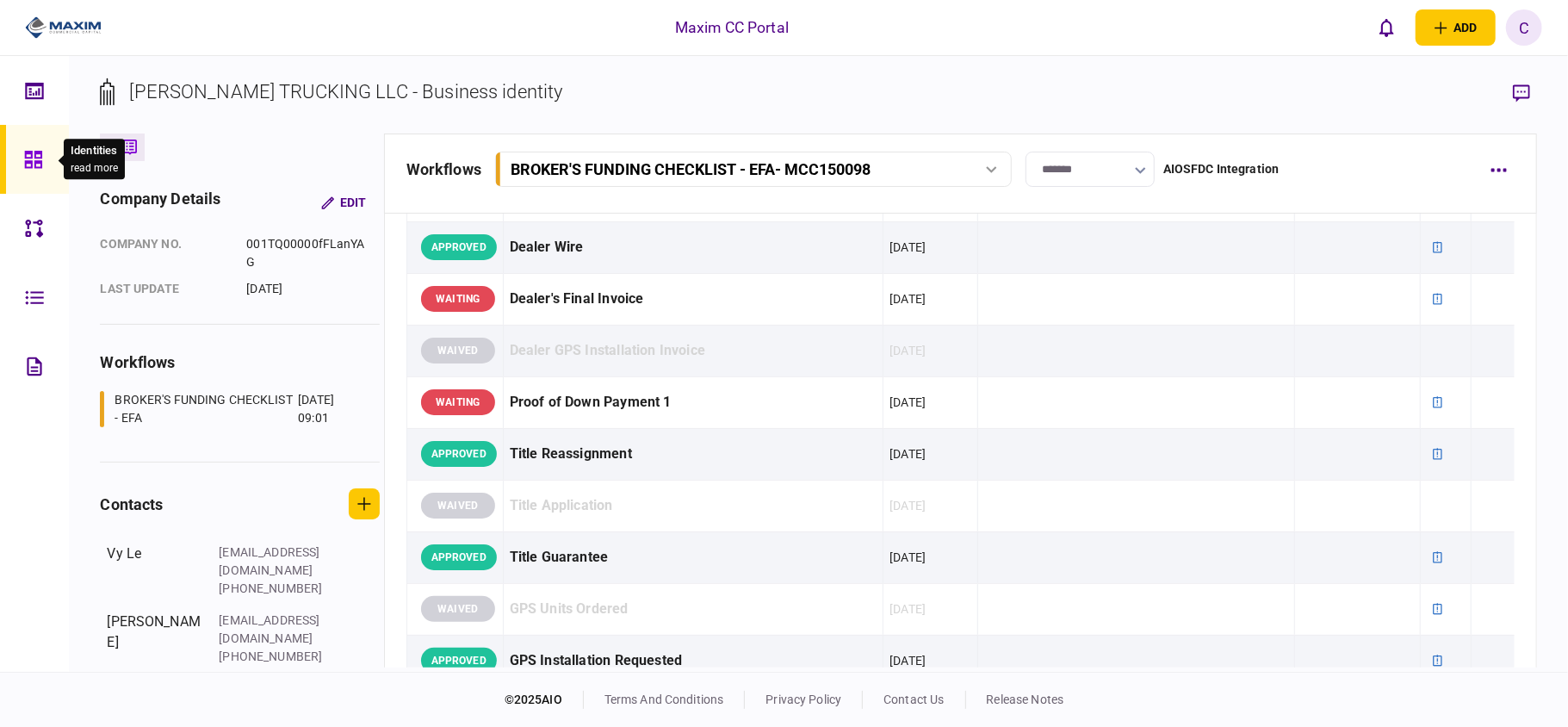
click at [30, 150] on icon at bounding box center [32, 158] width 17 height 17
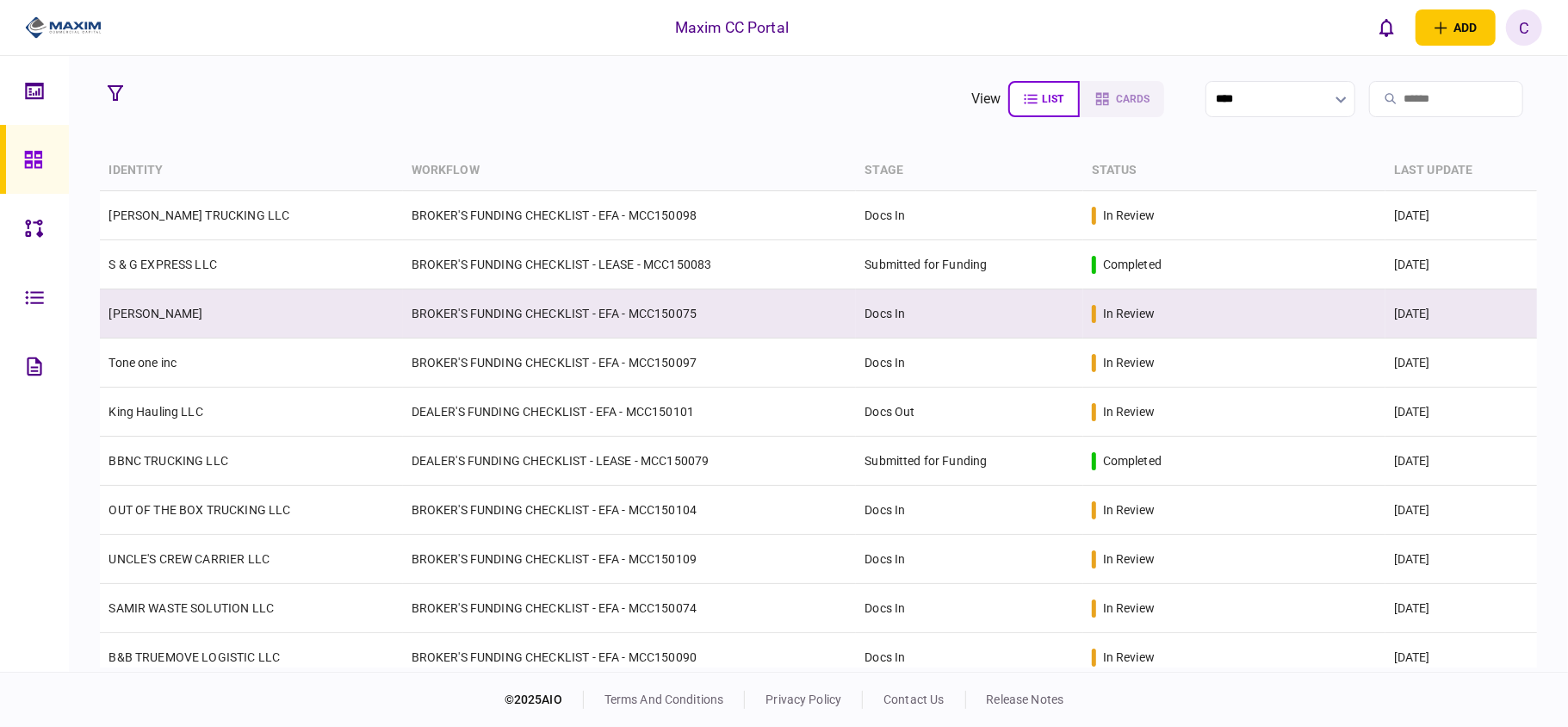
click at [583, 303] on td "BROKER'S FUNDING CHECKLIST - EFA - MCC150075" at bounding box center [630, 313] width 453 height 49
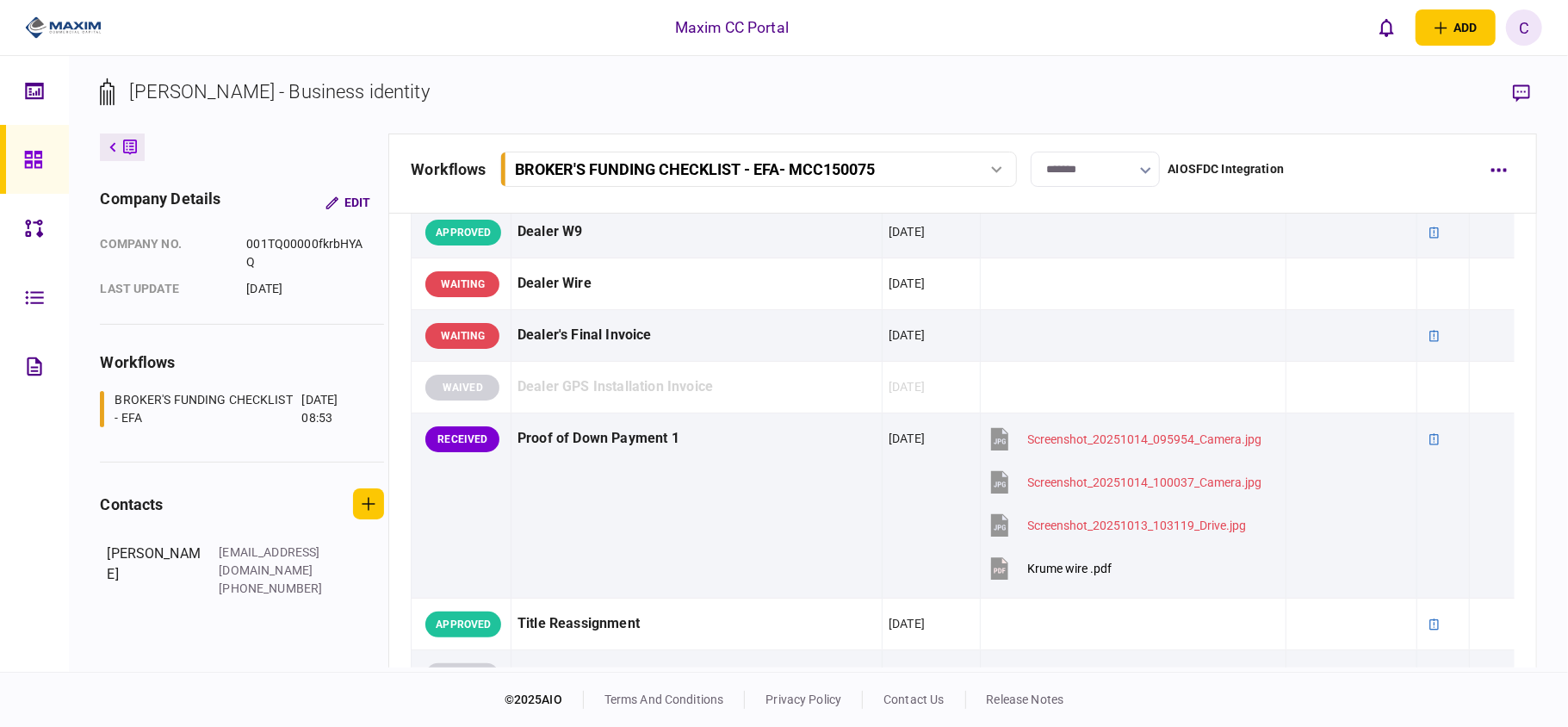
scroll to position [1147, 0]
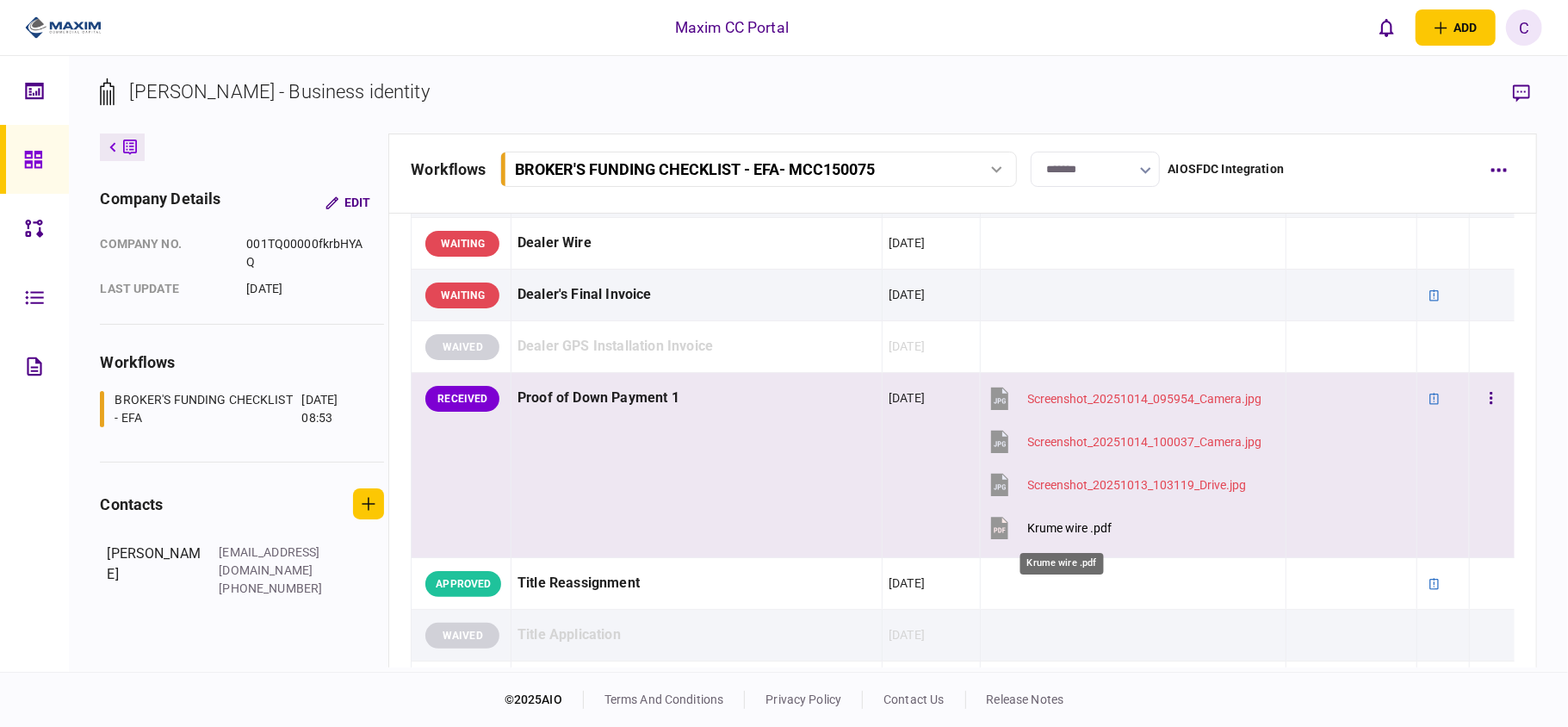
click at [1089, 530] on div "Krume wire .pdf" at bounding box center [1071, 527] width 84 height 13
click at [1476, 400] on button "button" at bounding box center [1491, 398] width 31 height 31
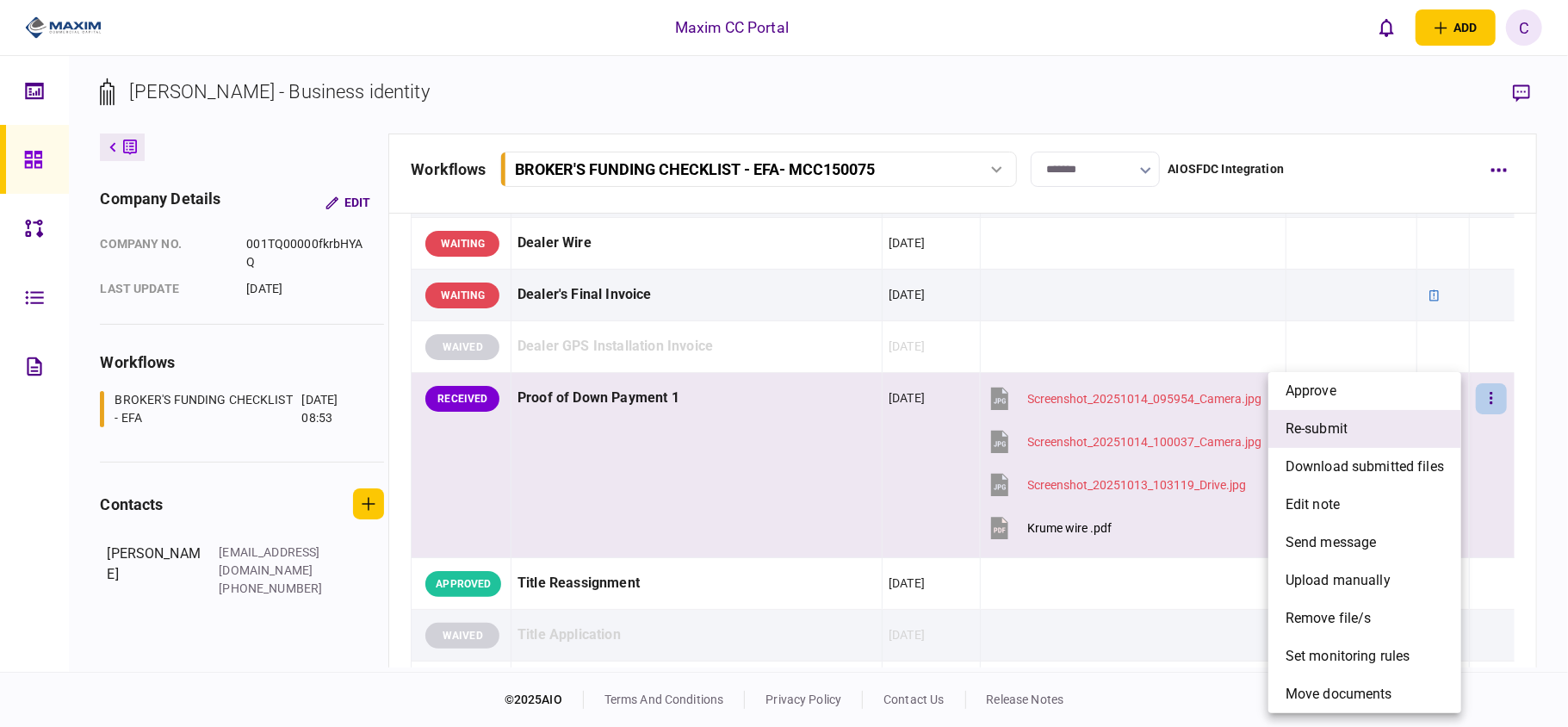
click at [1293, 428] on span "re-submit" at bounding box center [1316, 428] width 62 height 21
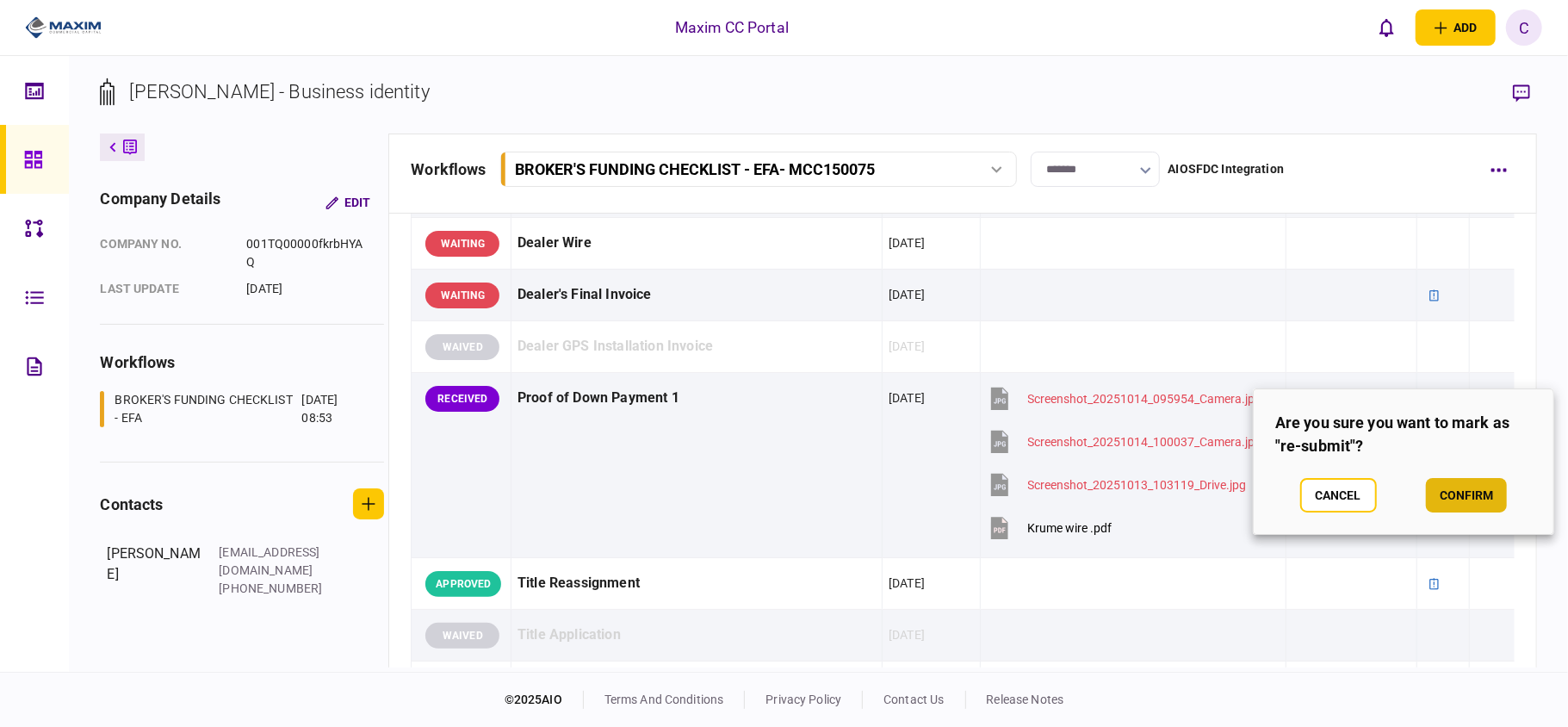
click at [1481, 487] on button "confirm" at bounding box center [1466, 495] width 81 height 35
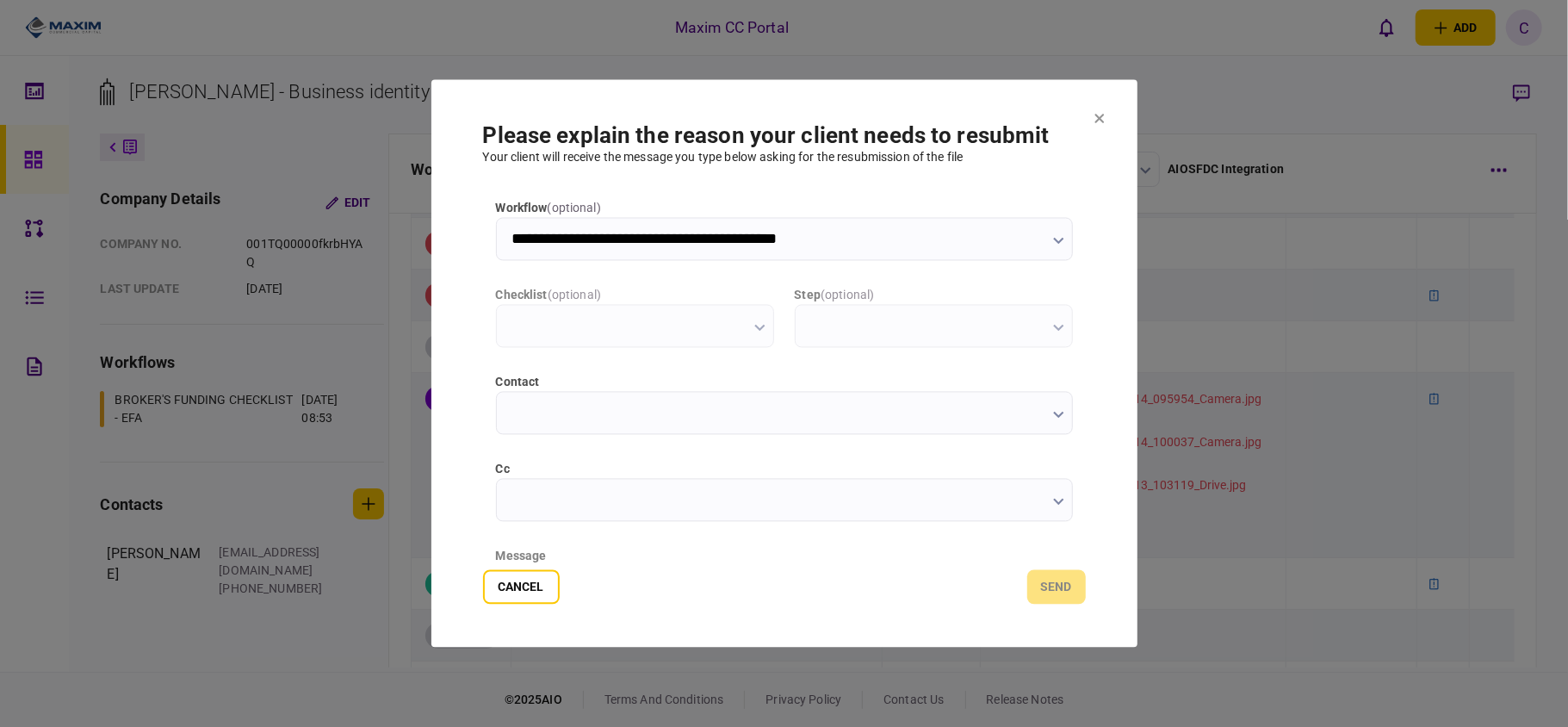
scroll to position [0, 0]
type input "**********"
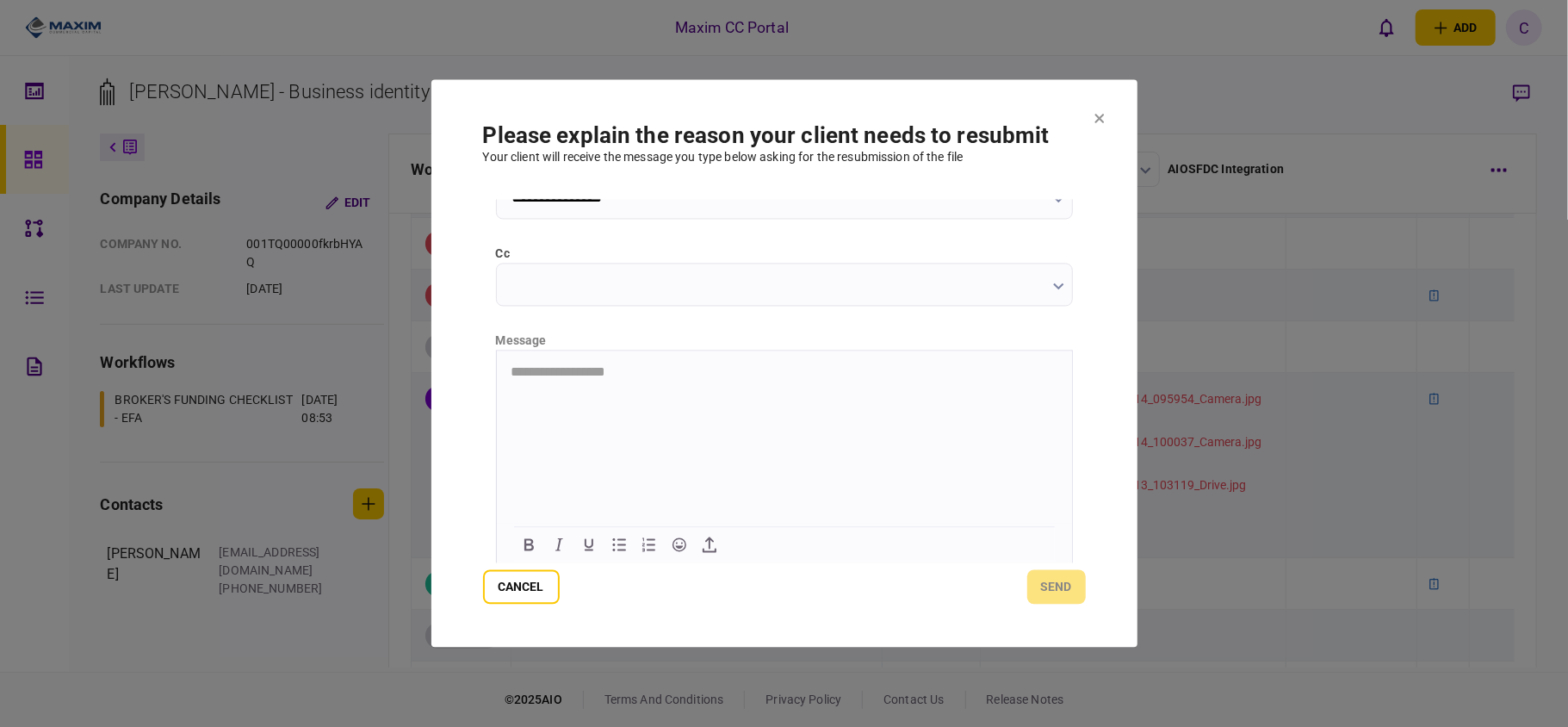
scroll to position [217, 0]
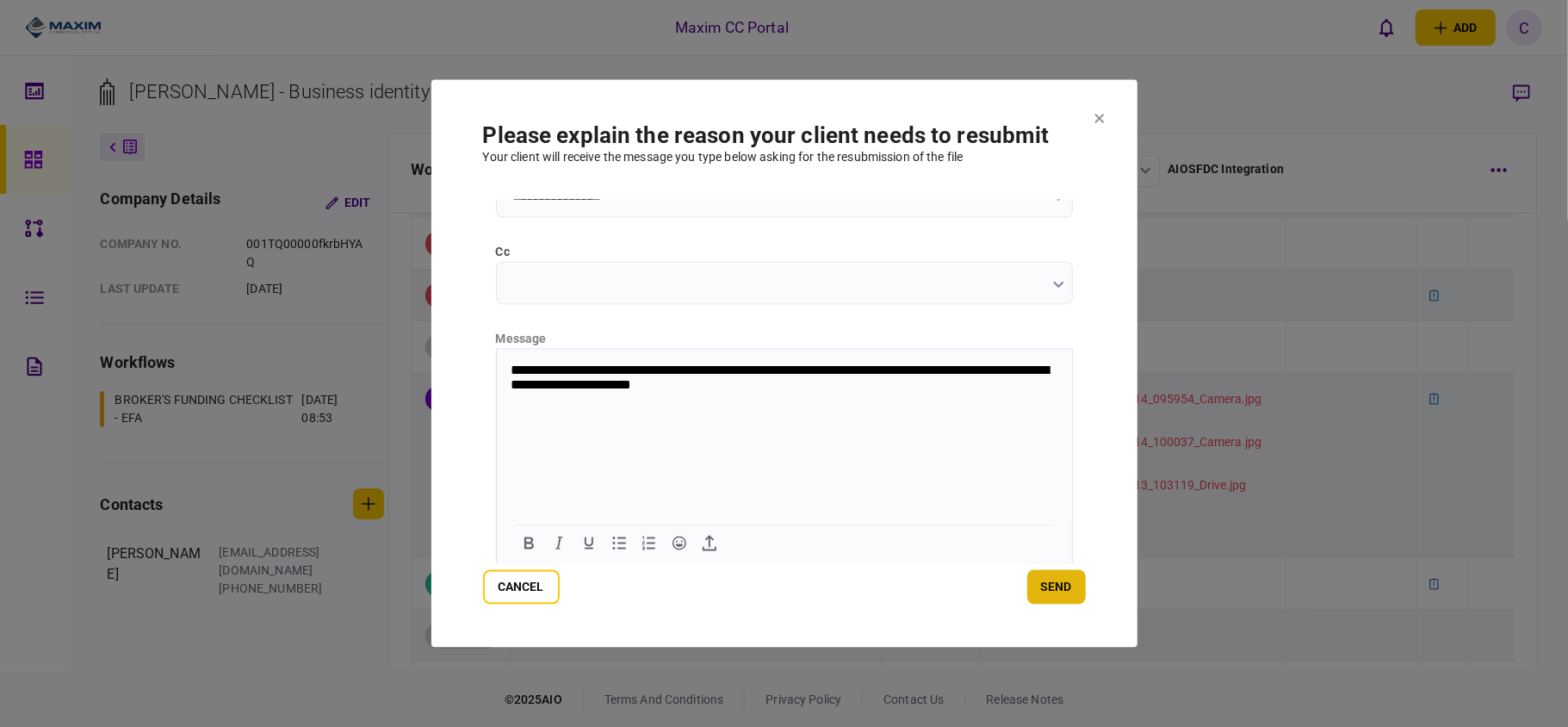
click at [1054, 576] on button "send" at bounding box center [1056, 587] width 58 height 35
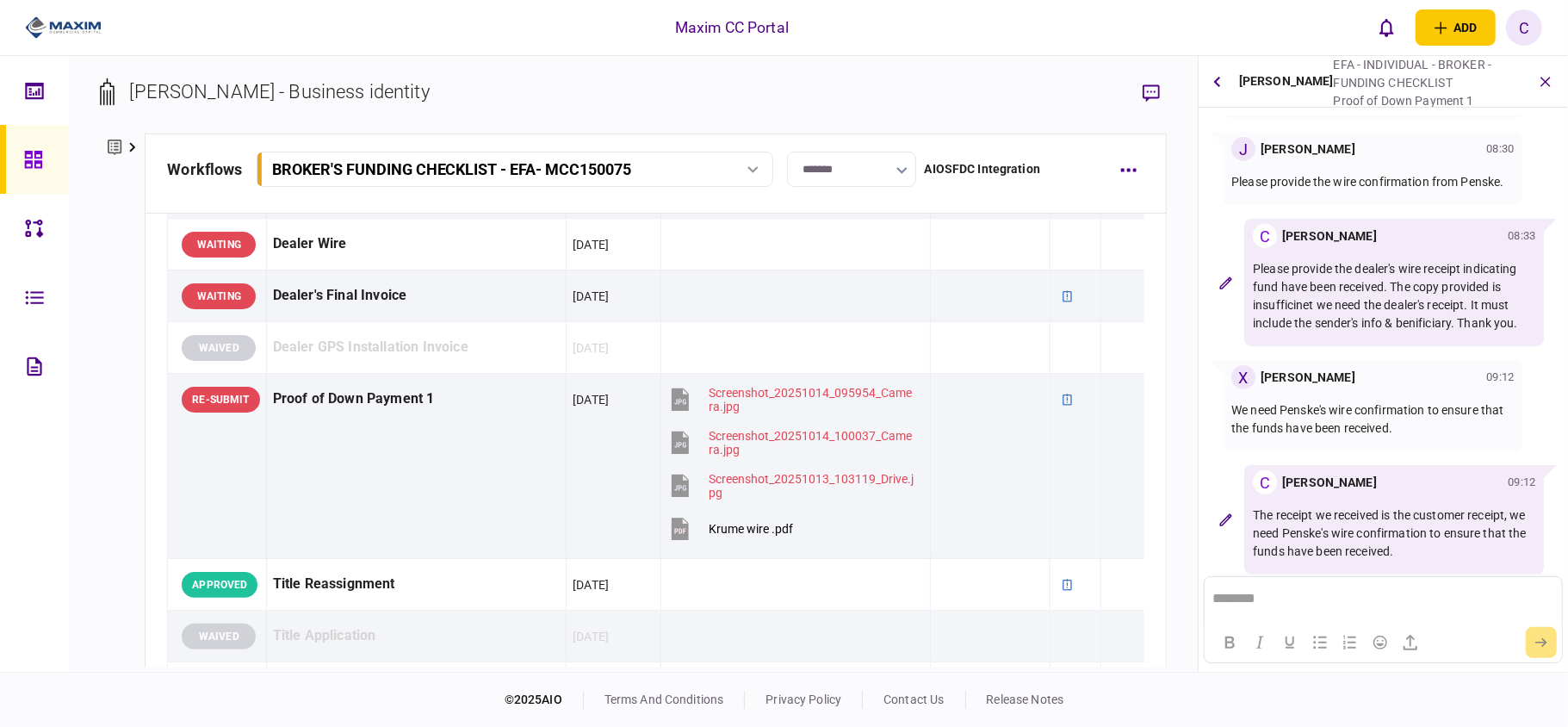
scroll to position [252, 0]
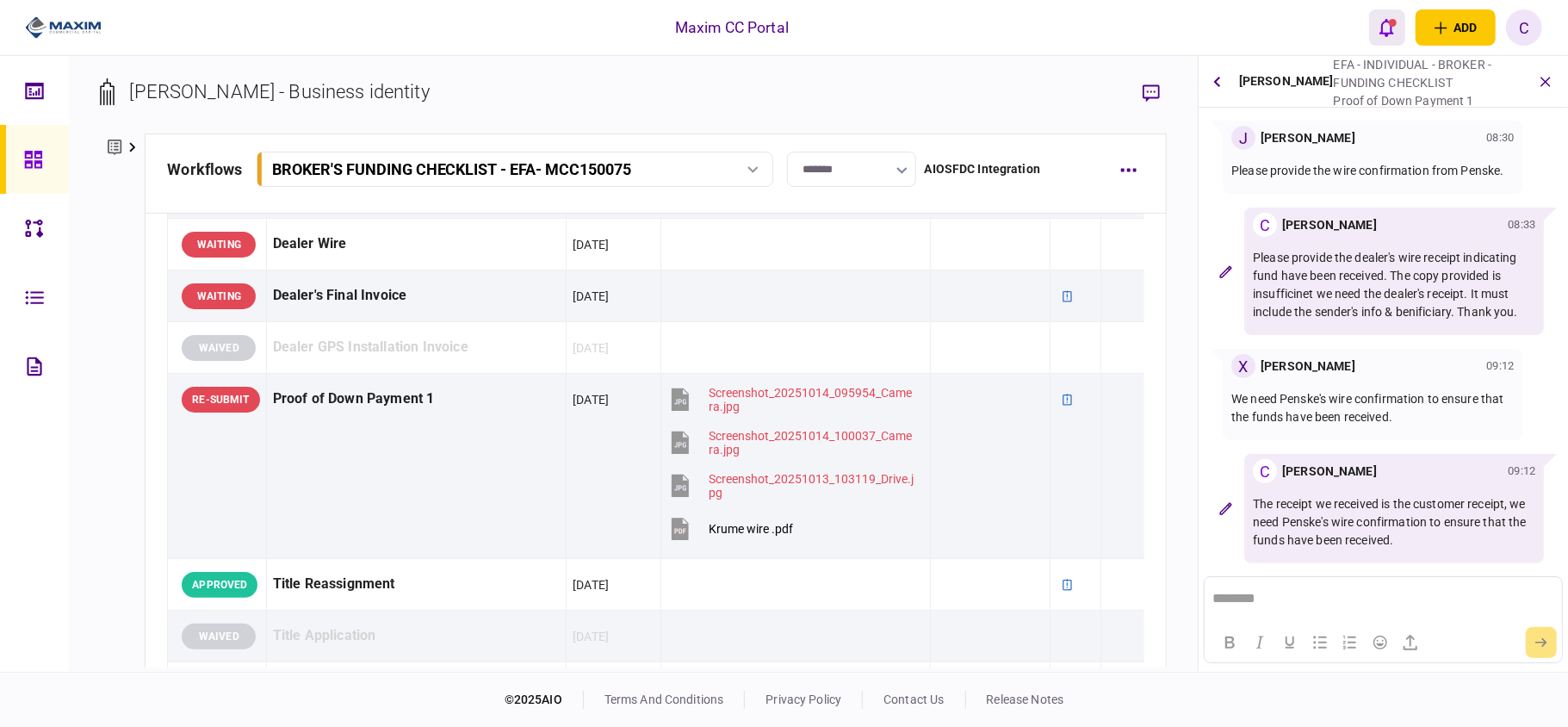
click at [1386, 30] on icon "open notifications list" at bounding box center [1386, 27] width 14 height 19
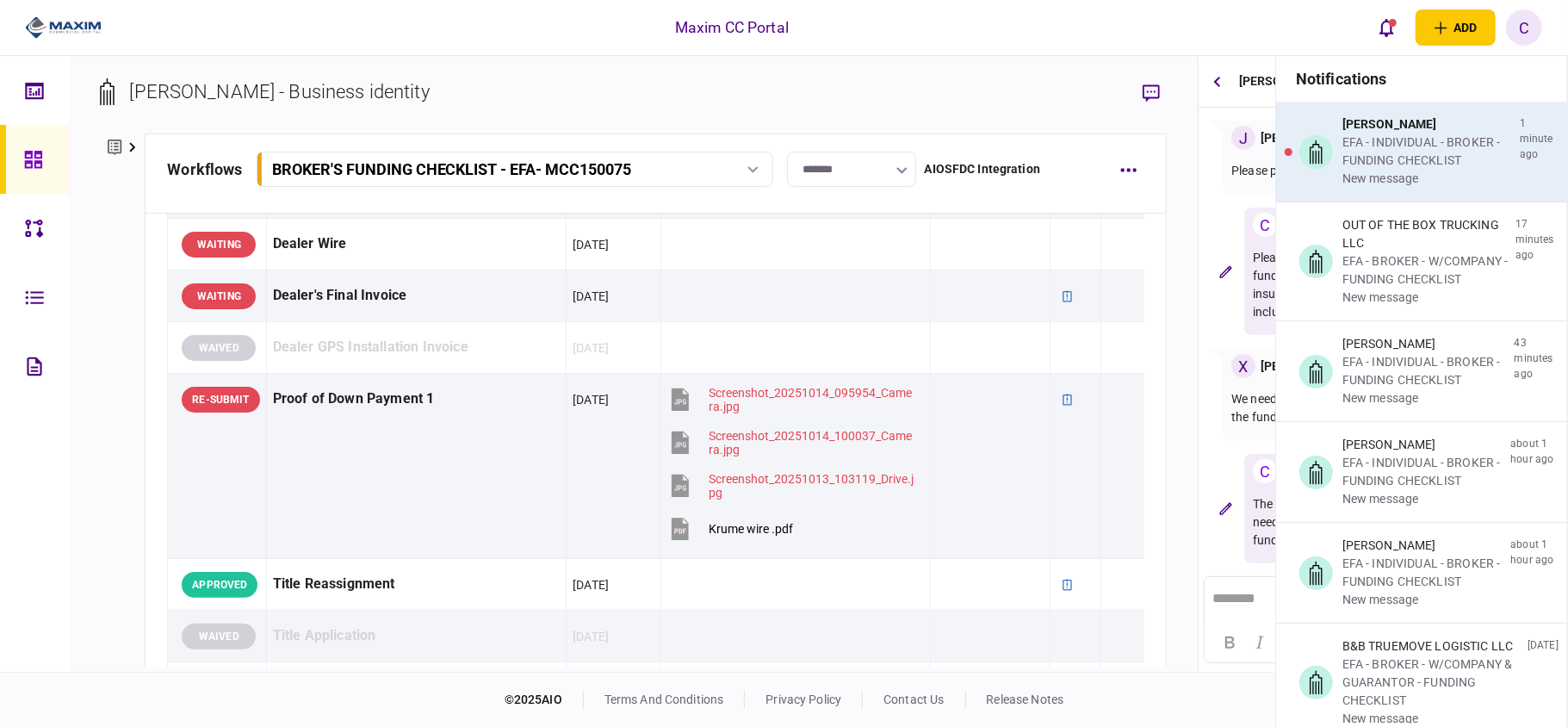
click at [1379, 158] on div "EFA - INDIVIDUAL - BROKER - FUNDING CHECKLIST" at bounding box center [1428, 151] width 171 height 36
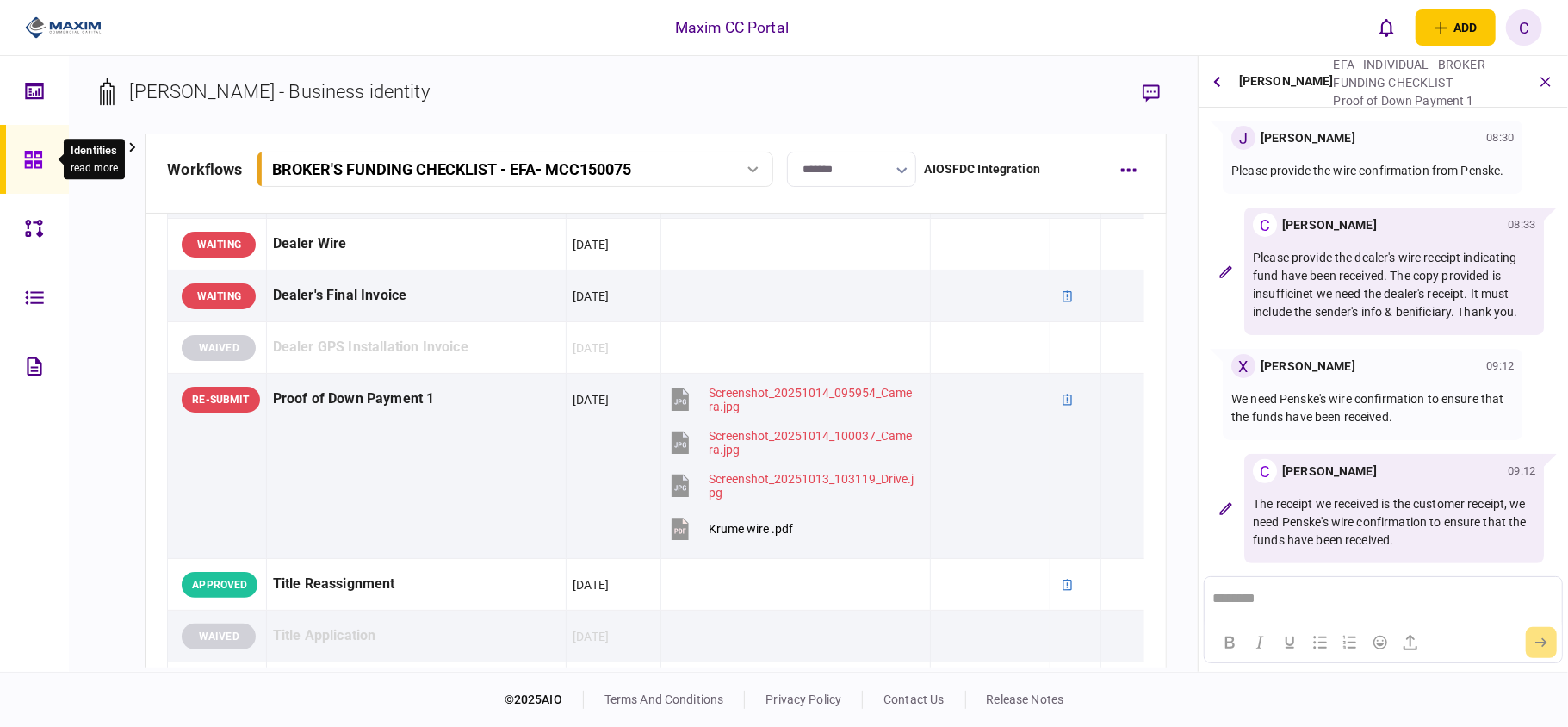
click at [33, 159] on icon at bounding box center [33, 160] width 19 height 20
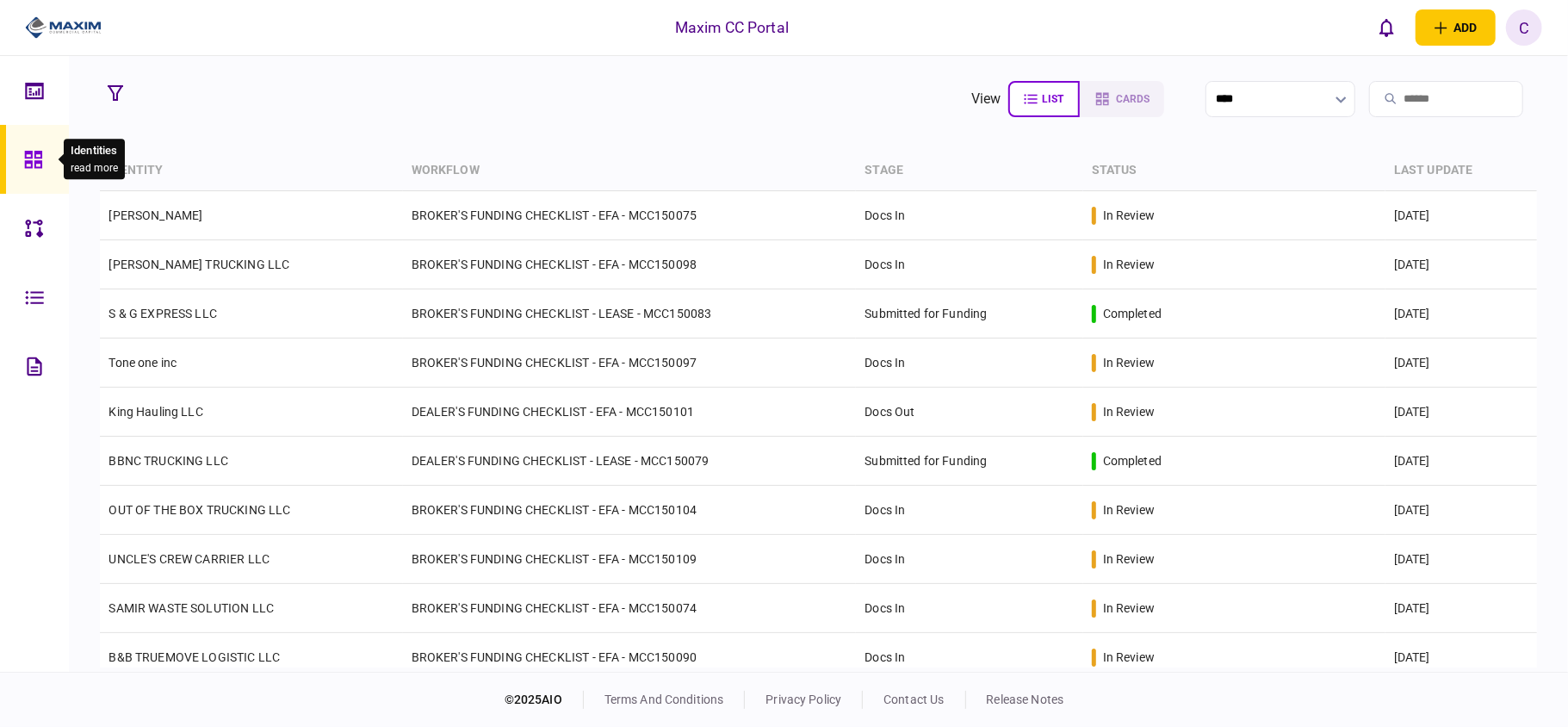
click at [42, 150] on div at bounding box center [38, 159] width 28 height 69
click at [652, 131] on section "view list cards **** Type clear Business Individual documents status clear wait…" at bounding box center [818, 364] width 1499 height 615
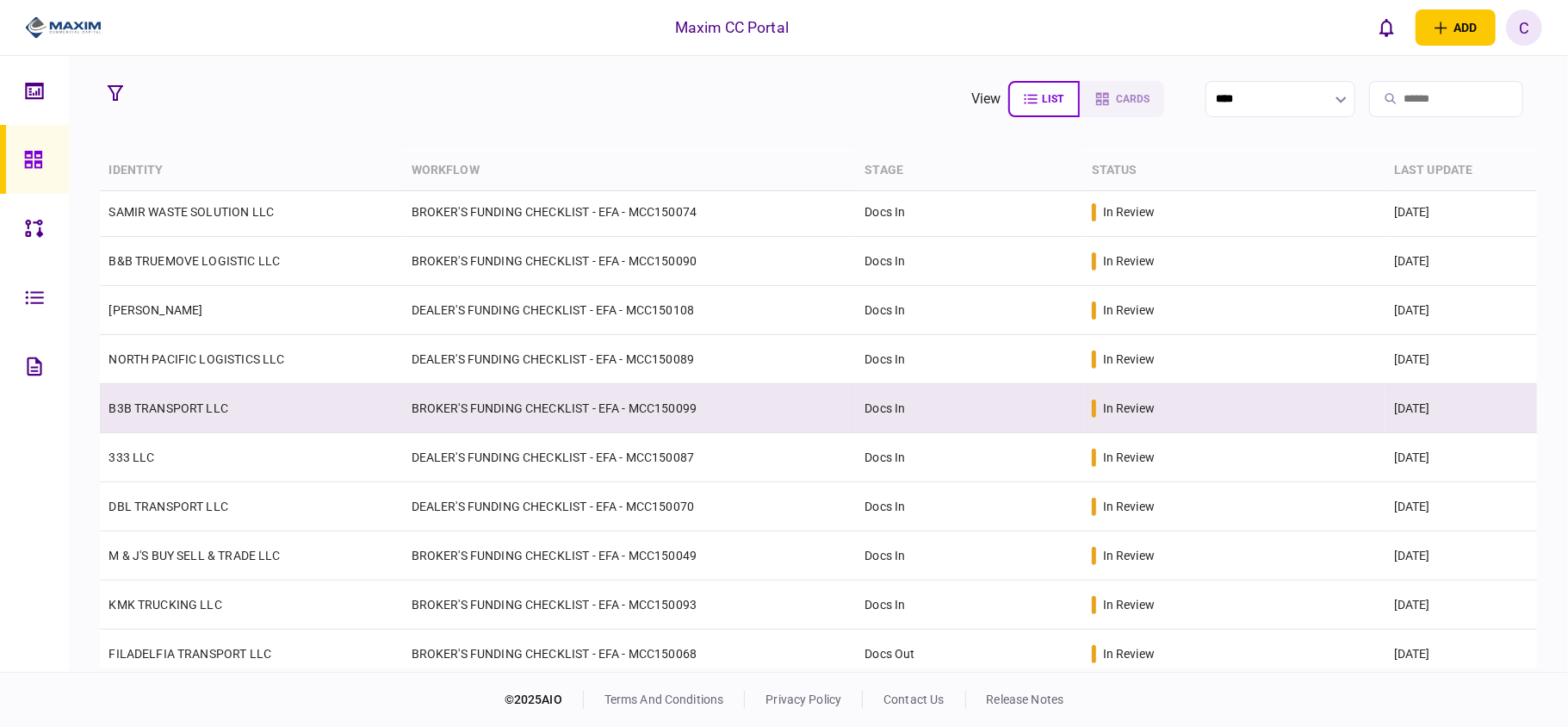
click at [549, 404] on td "BROKER'S FUNDING CHECKLIST - EFA - MCC150099" at bounding box center [630, 408] width 453 height 49
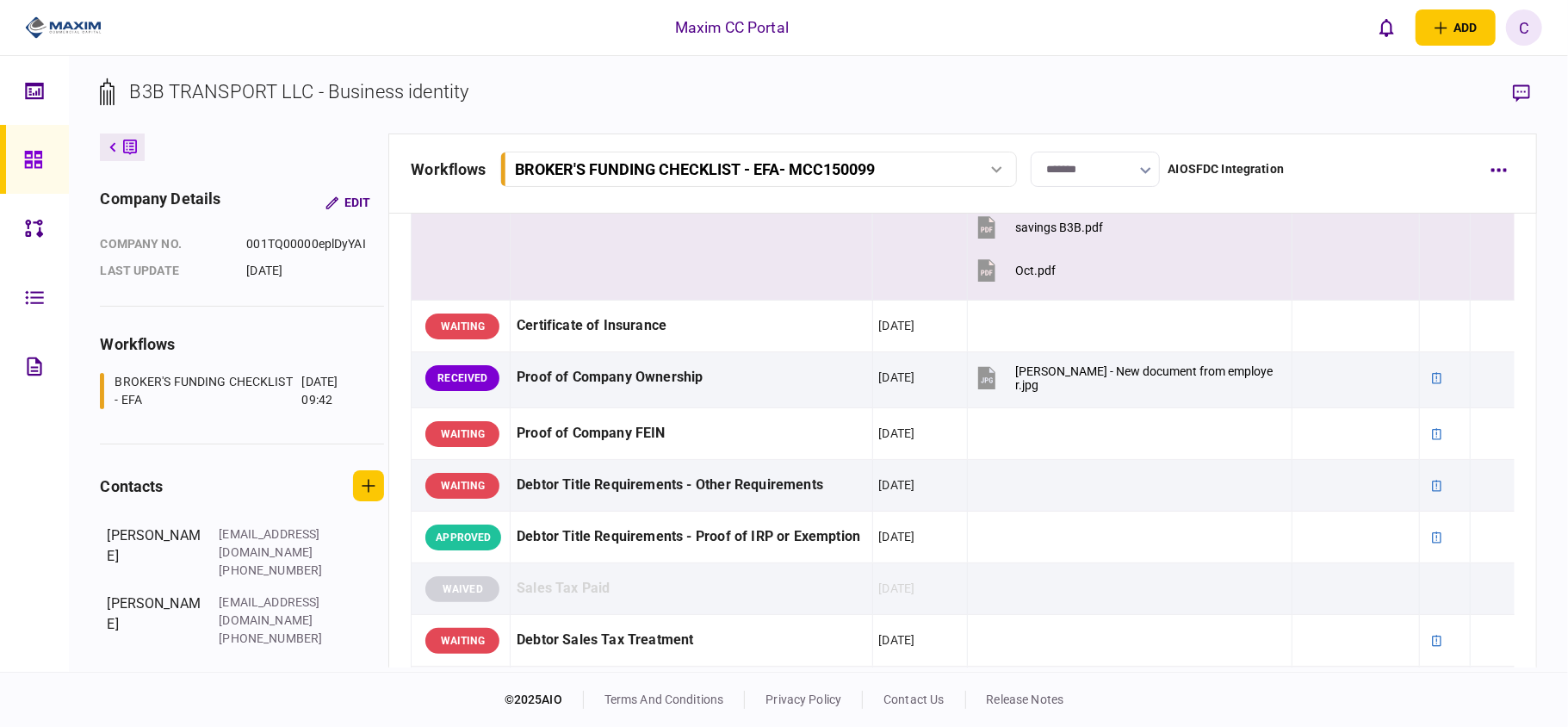
scroll to position [459, 0]
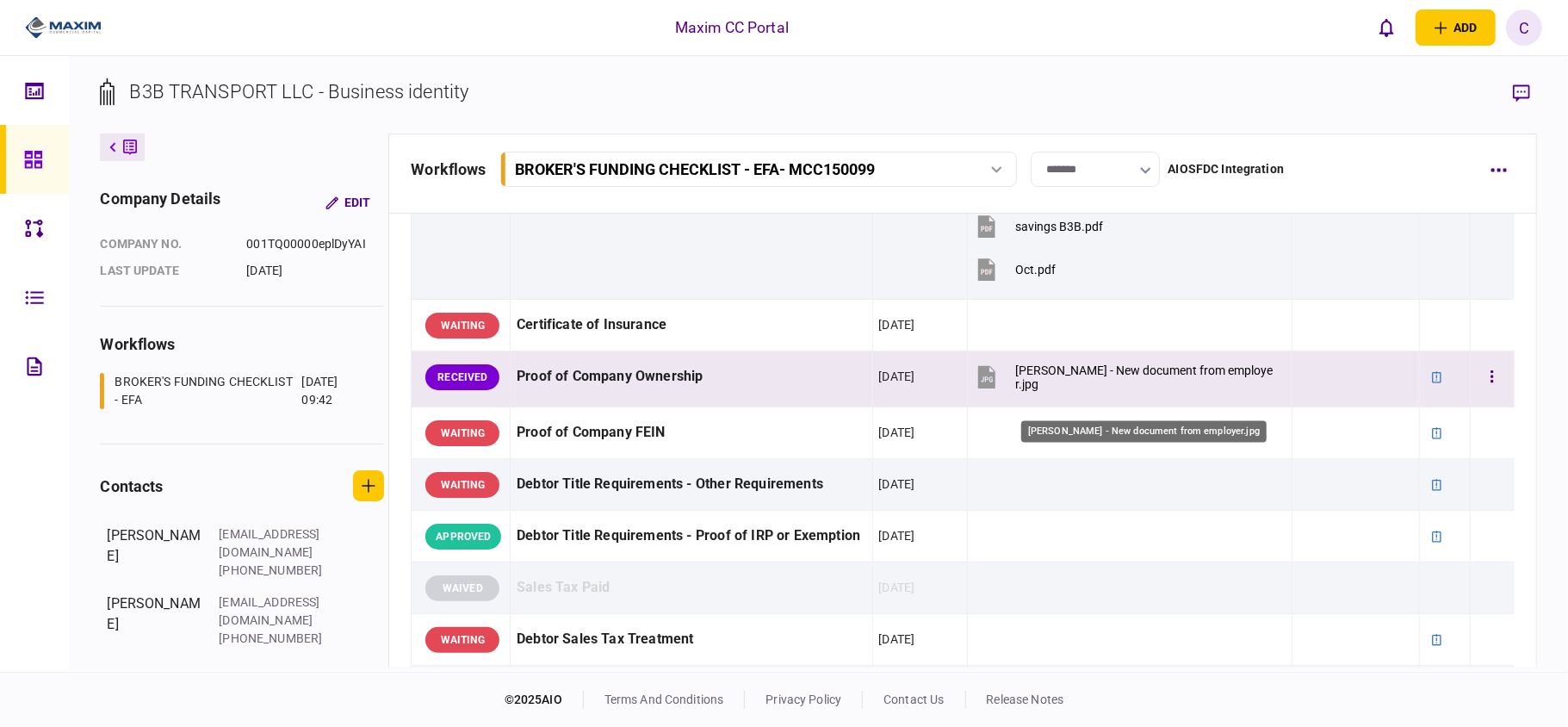
click at [1097, 391] on div "[PERSON_NAME] - New document from employer.jpg" at bounding box center [1145, 376] width 260 height 28
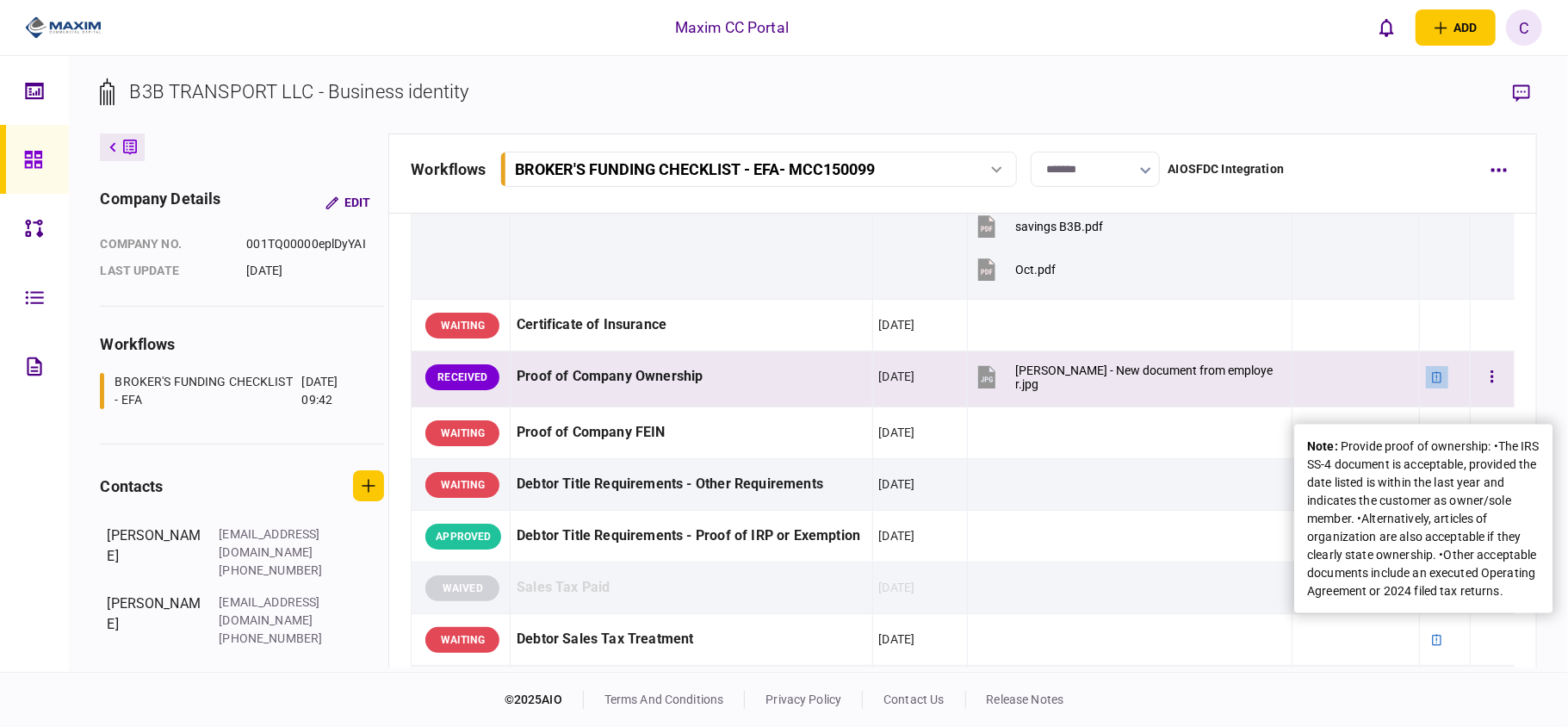
click at [1431, 383] on icon at bounding box center [1437, 376] width 12 height 12
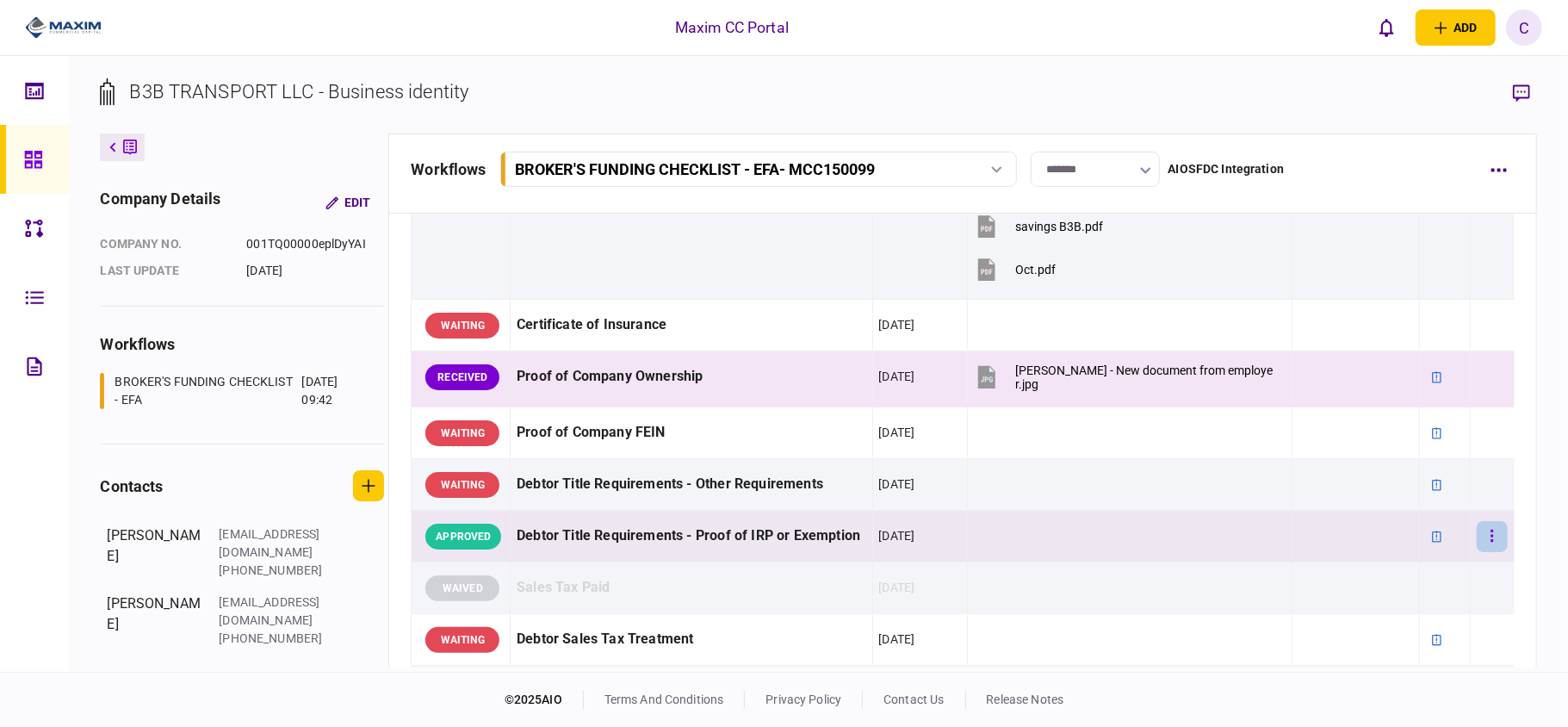
drag, startPoint x: 1341, startPoint y: 448, endPoint x: 1468, endPoint y: 545, distance: 159.8
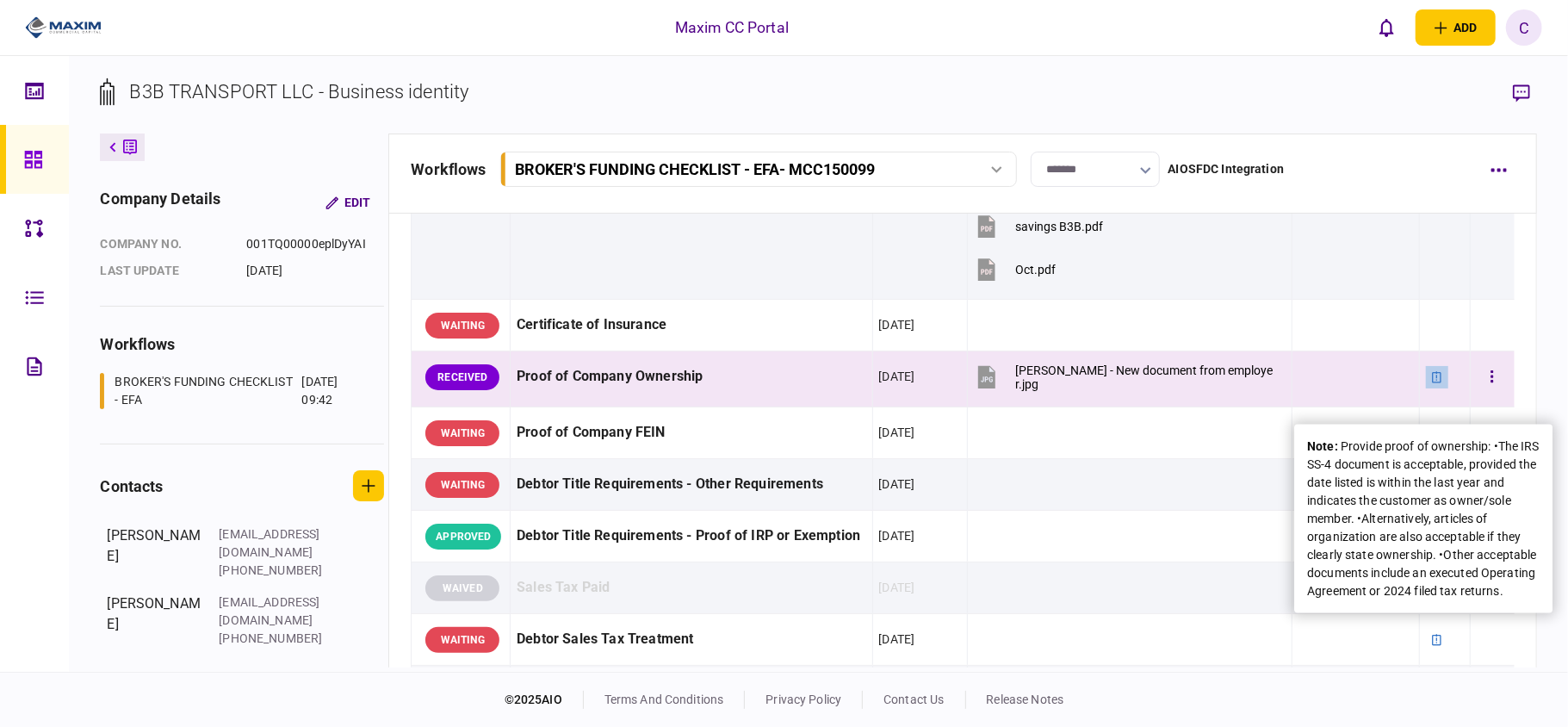
click at [1431, 383] on icon at bounding box center [1437, 376] width 12 height 12
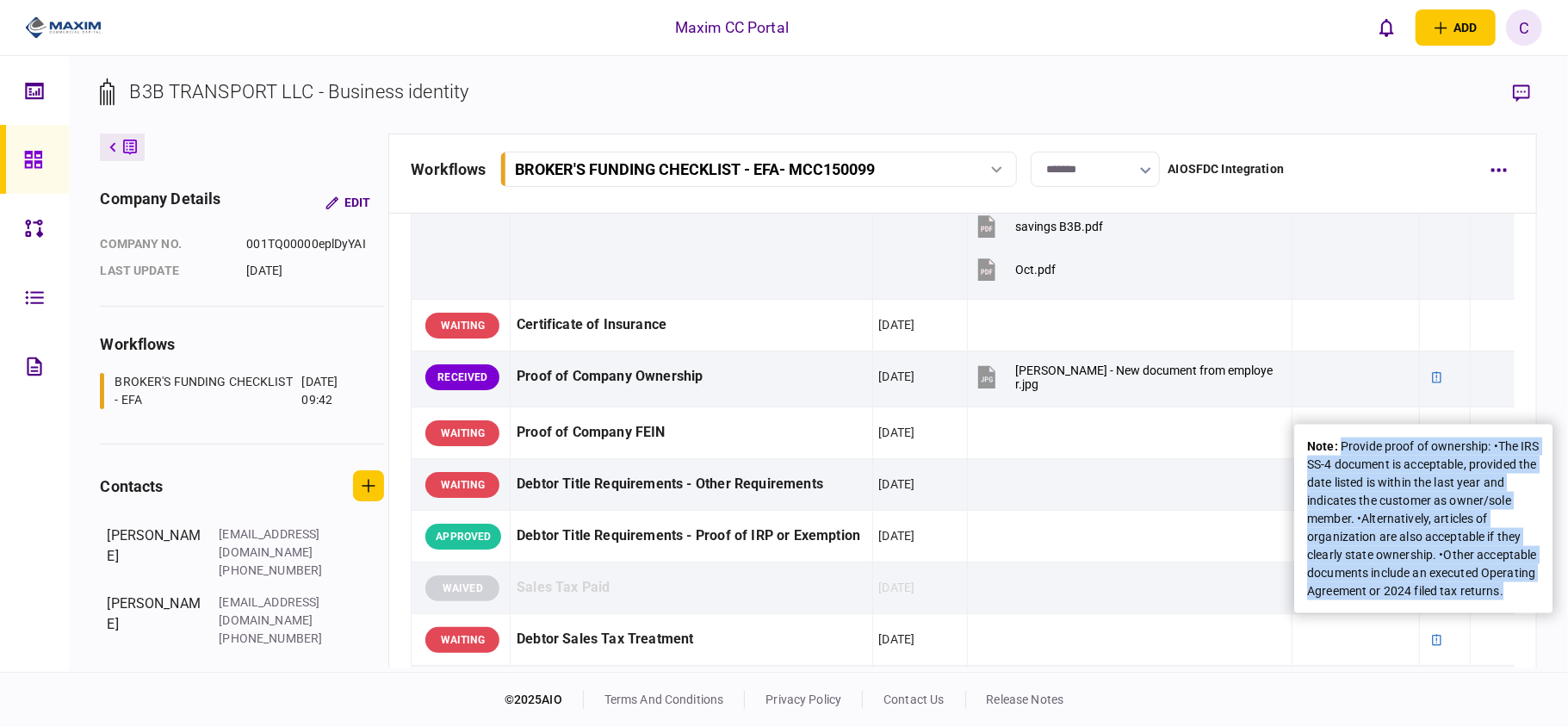
drag, startPoint x: 1343, startPoint y: 444, endPoint x: 1499, endPoint y: 613, distance: 230.0
click at [1499, 600] on div "note : Provide proof of ownership: •The IRS SS-4 document is acceptable, provid…" at bounding box center [1423, 519] width 233 height 163
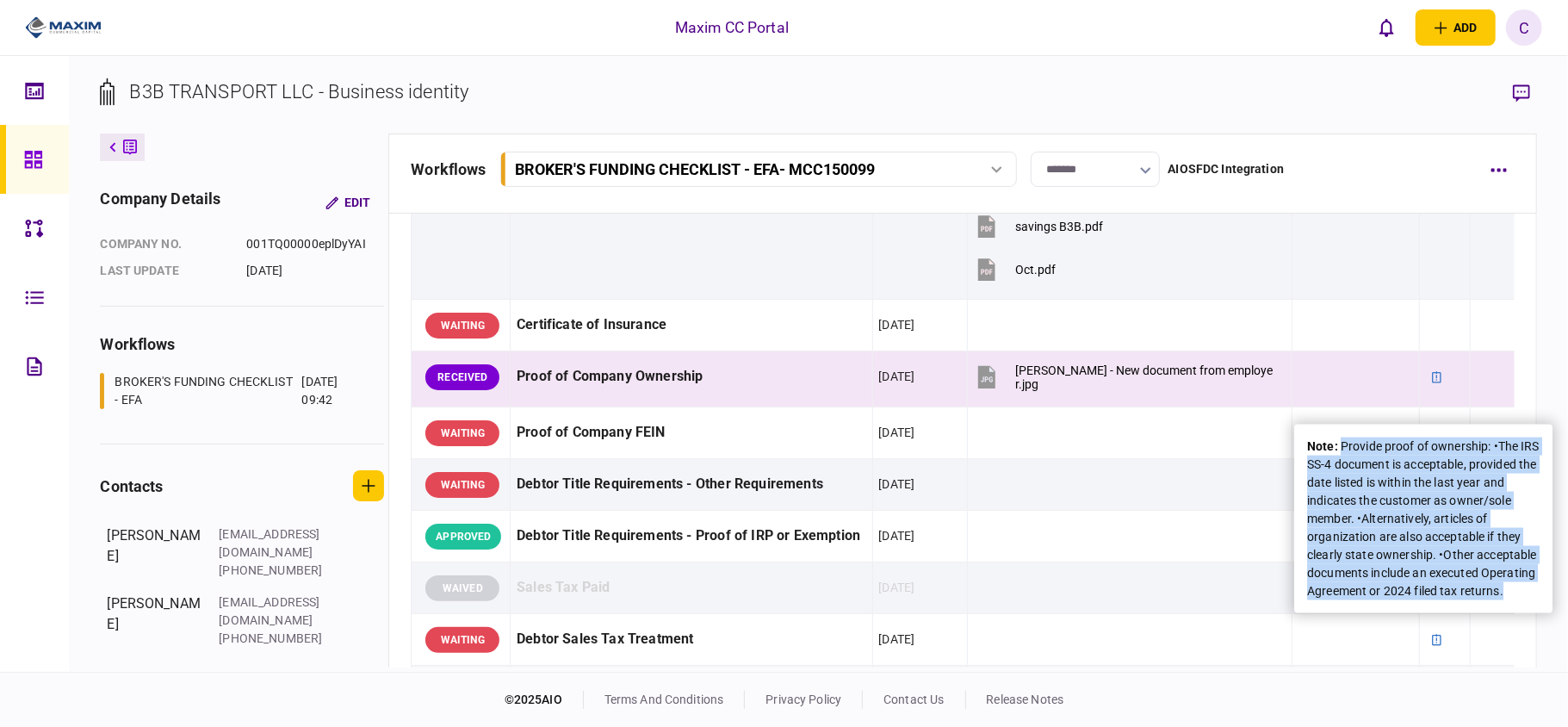
copy div "Provide proof of ownership: •The IRS SS-4 document is acceptable, provided the …"
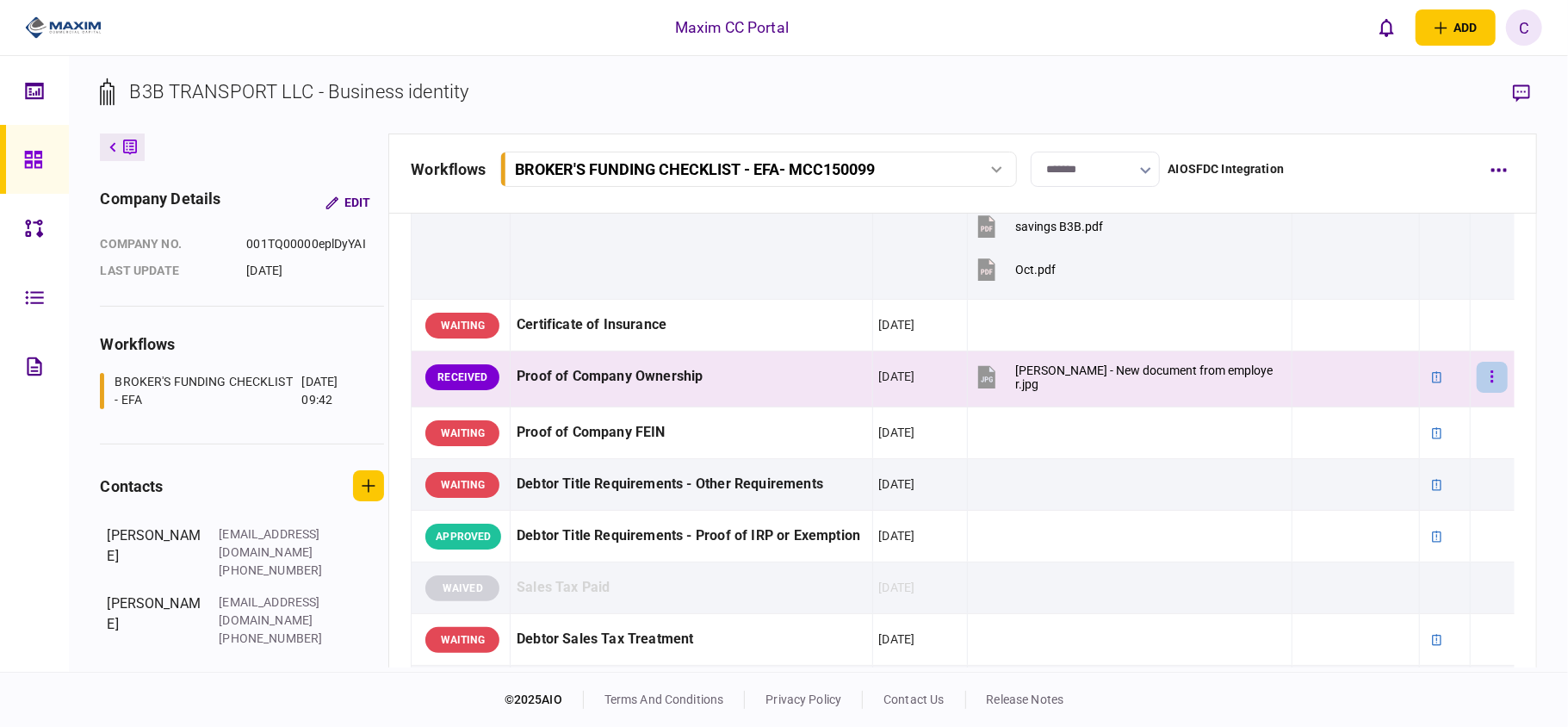
click at [1477, 393] on button "button" at bounding box center [1492, 376] width 31 height 31
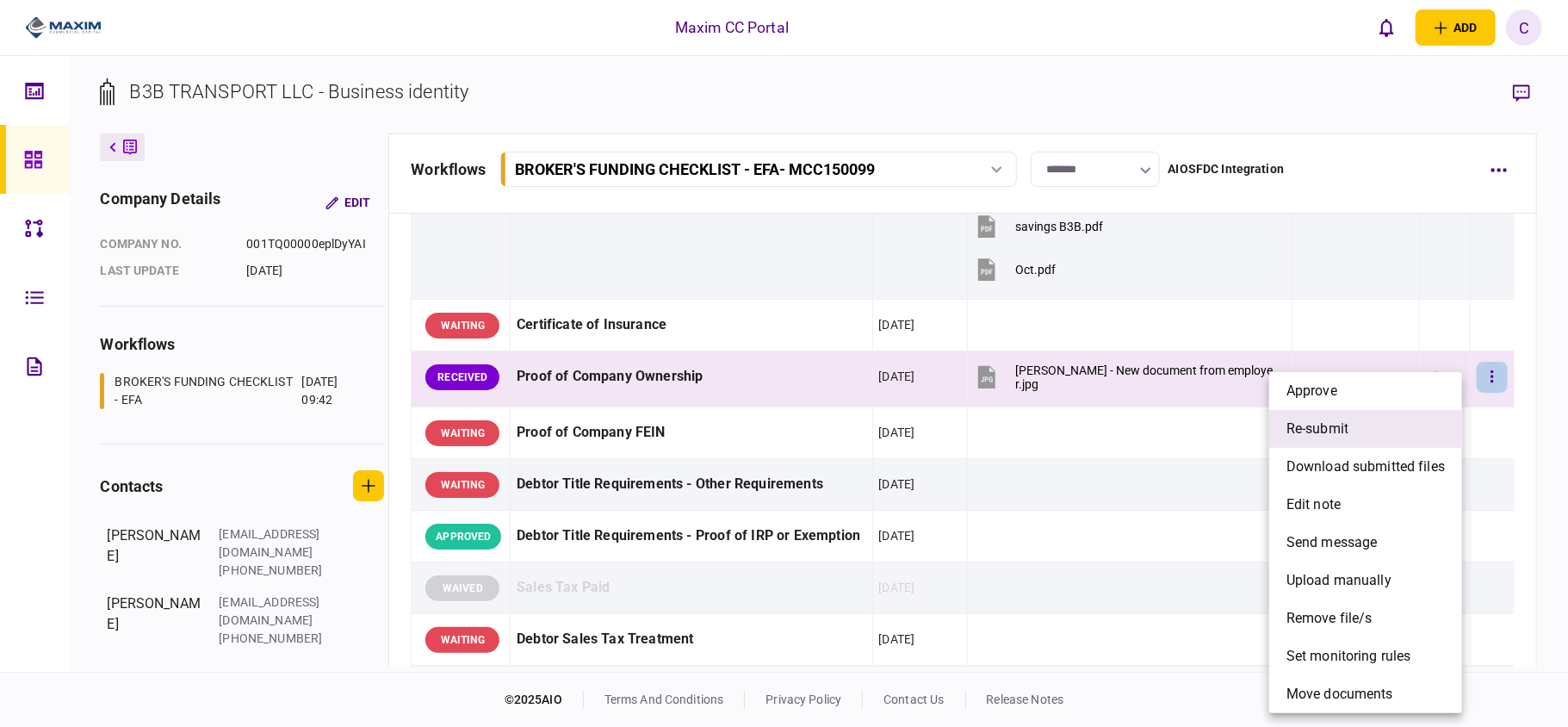
click at [1357, 427] on li "re-submit" at bounding box center [1366, 428] width 193 height 38
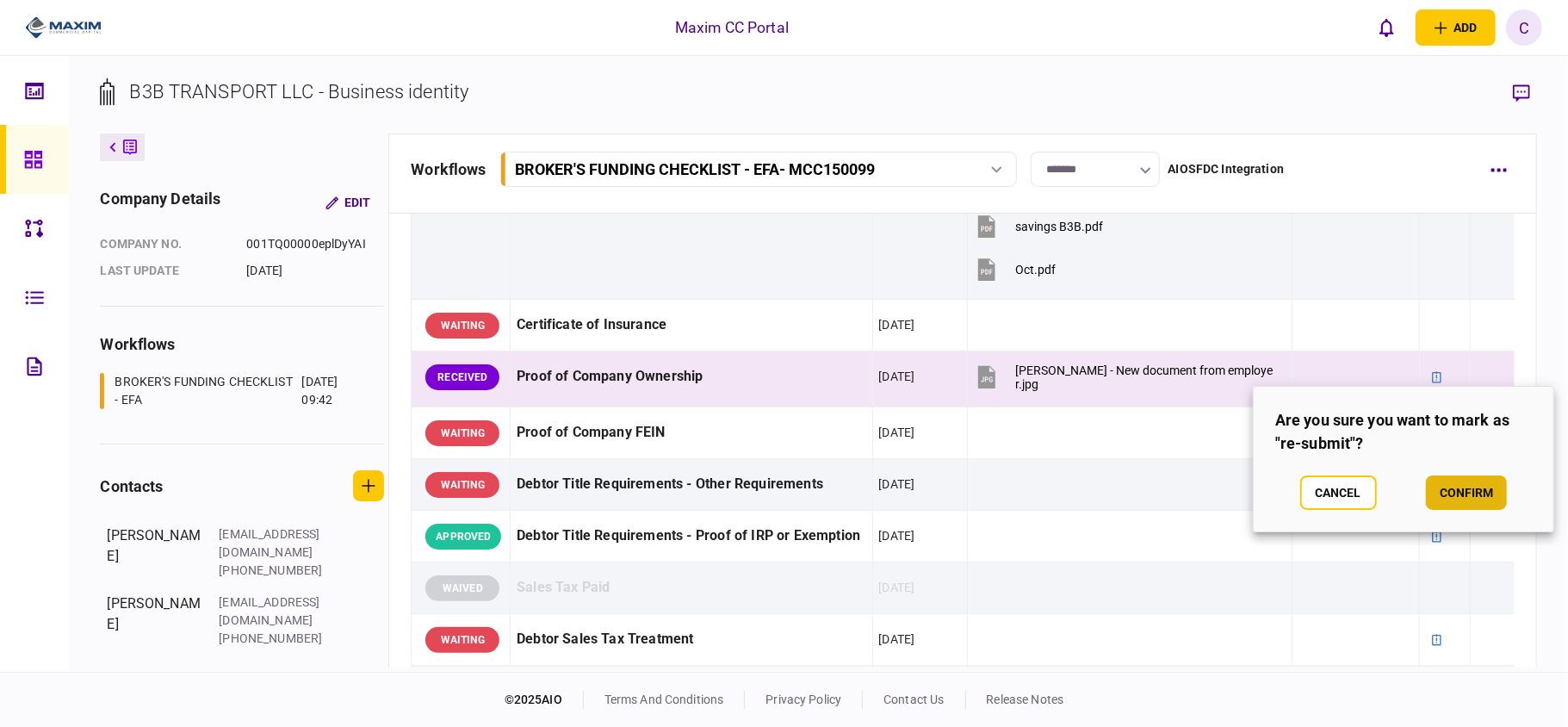
click at [1459, 482] on button "confirm" at bounding box center [1466, 492] width 81 height 35
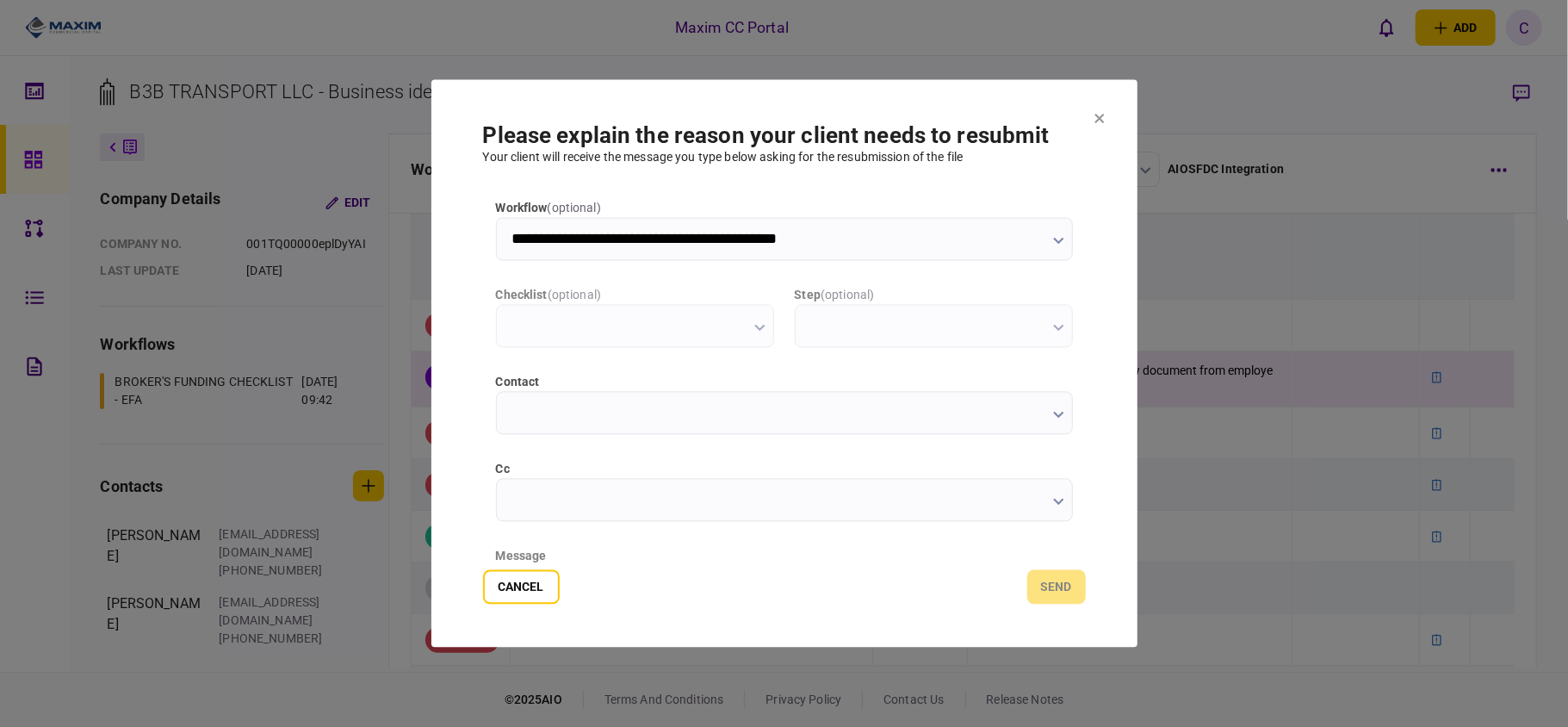
type input "**********"
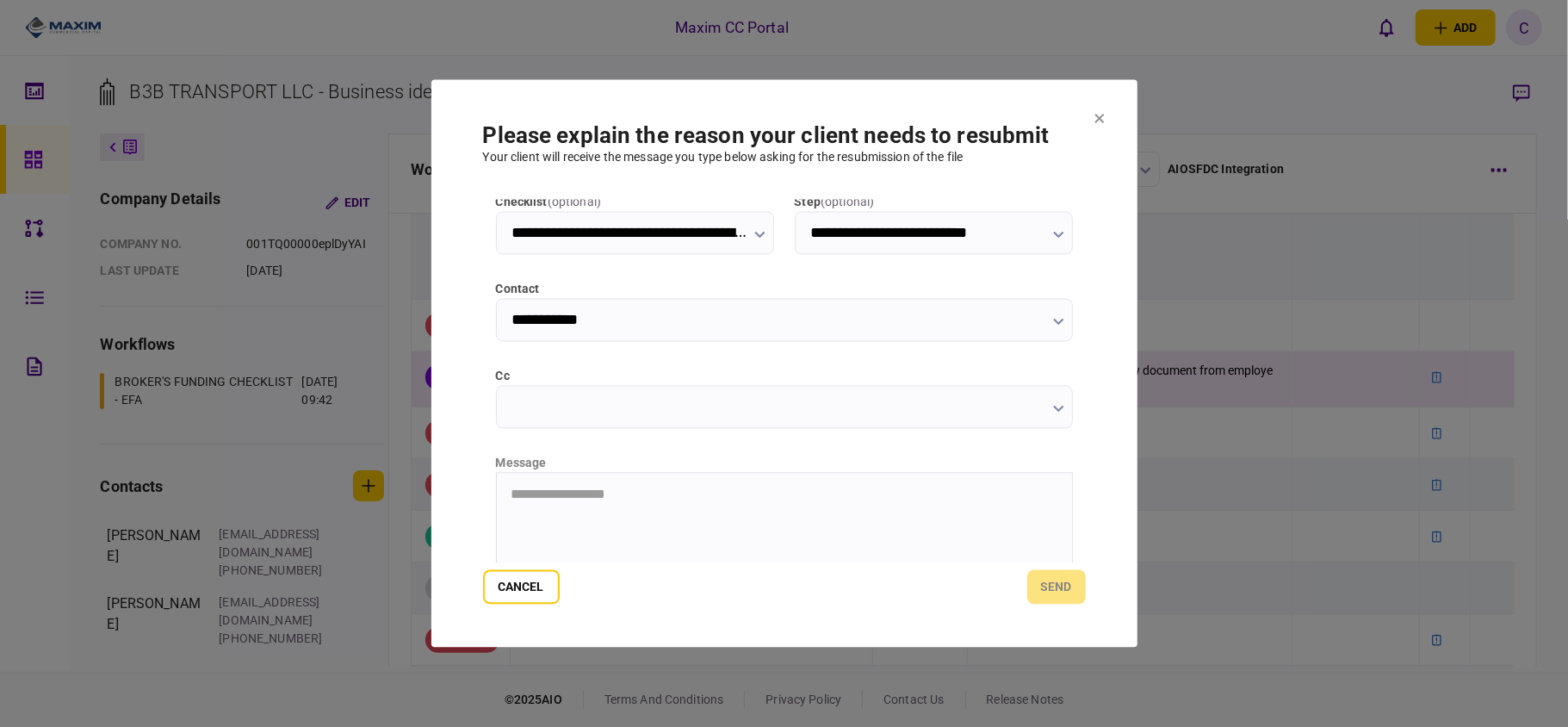
scroll to position [217, 0]
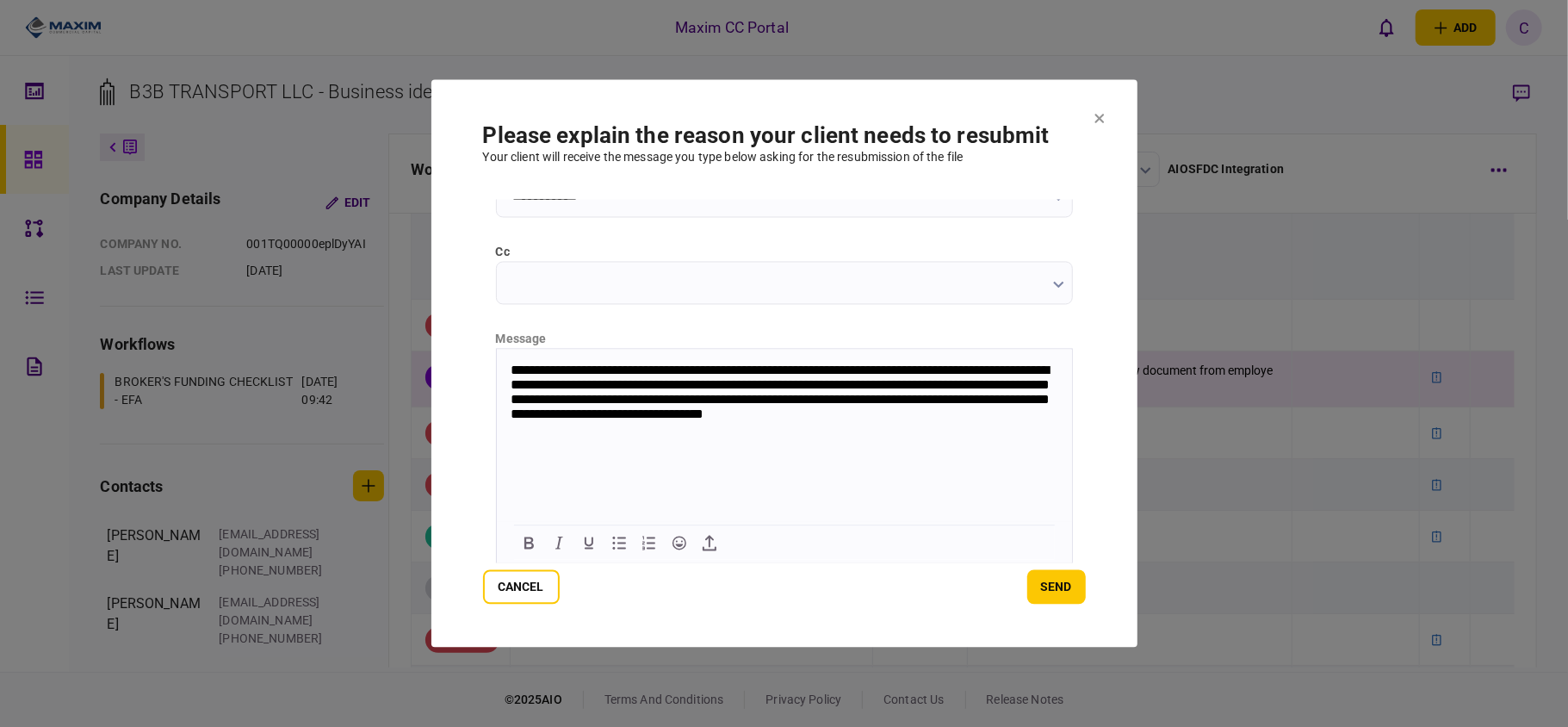
drag, startPoint x: 682, startPoint y: 372, endPoint x: 743, endPoint y: 351, distance: 64.5
click at [682, 372] on p "**********" at bounding box center [782, 402] width 544 height 80
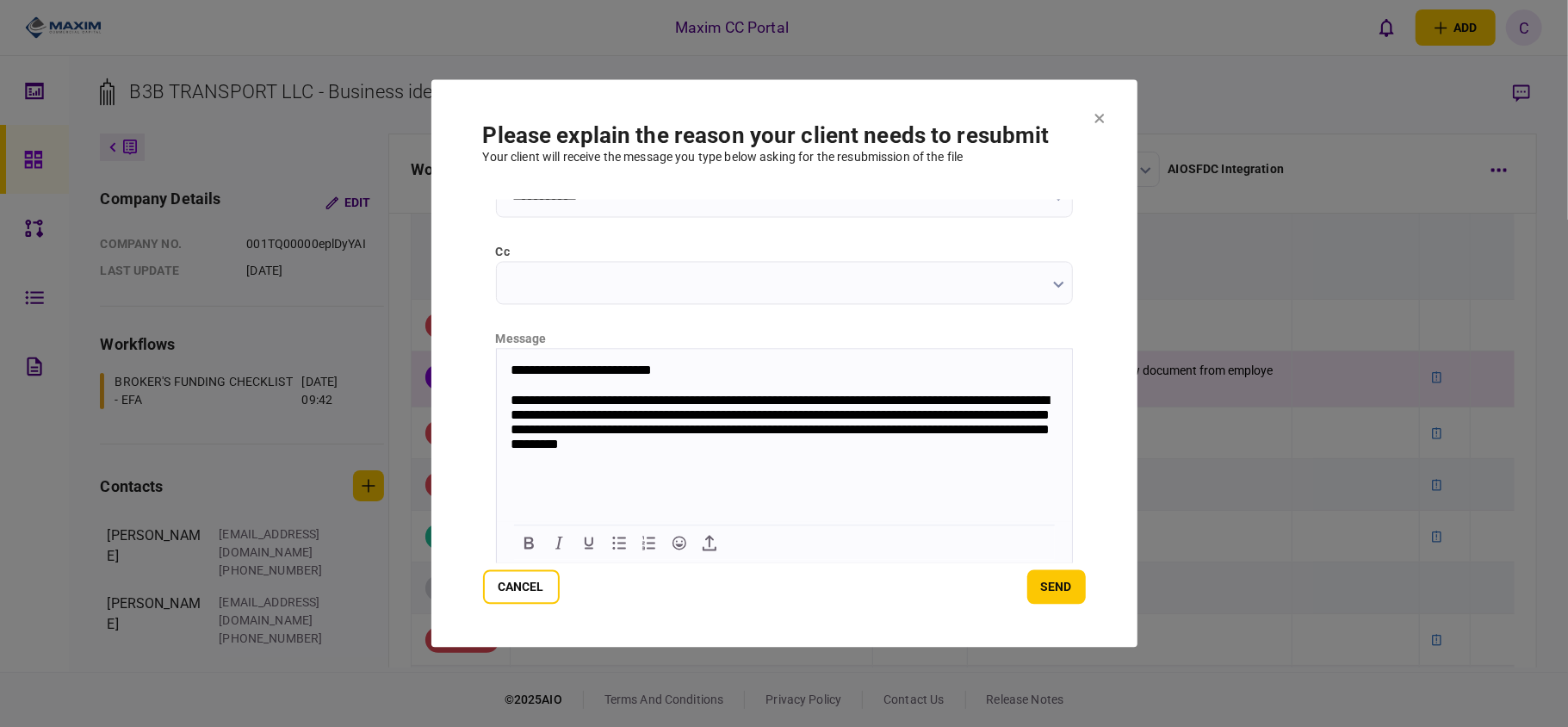
click at [823, 416] on p "**********" at bounding box center [782, 425] width 544 height 64
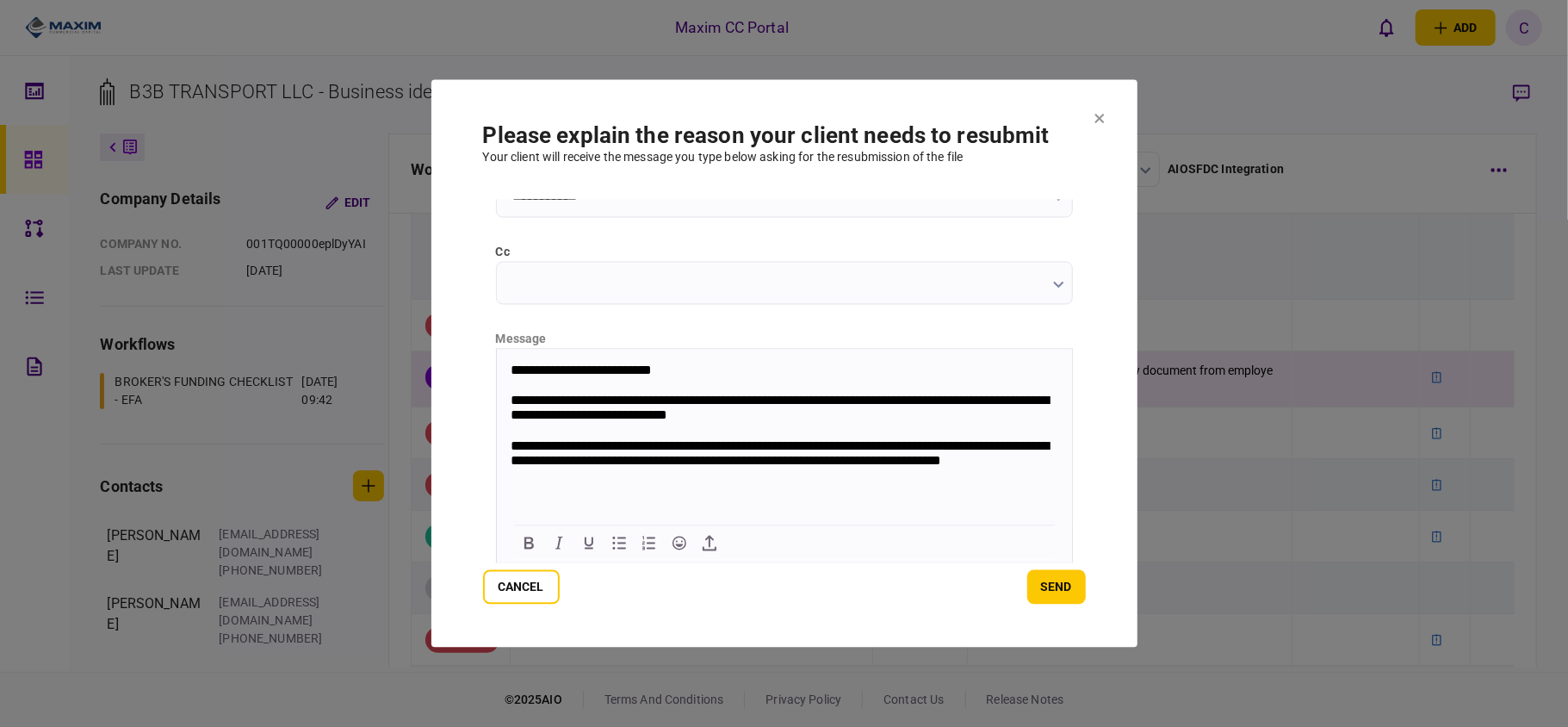
click at [511, 466] on p "**********" at bounding box center [782, 462] width 544 height 48
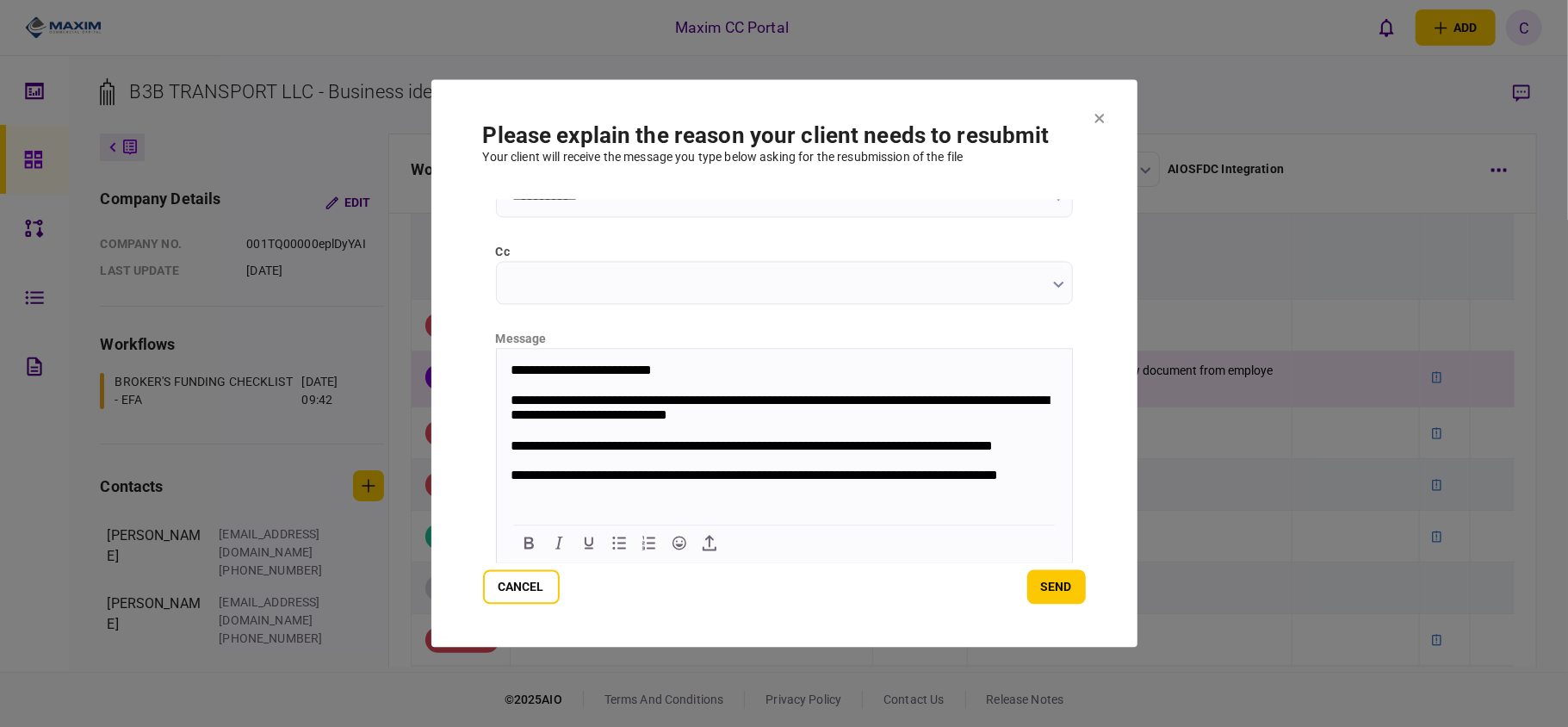
click at [510, 366] on p "**********" at bounding box center [782, 370] width 544 height 16
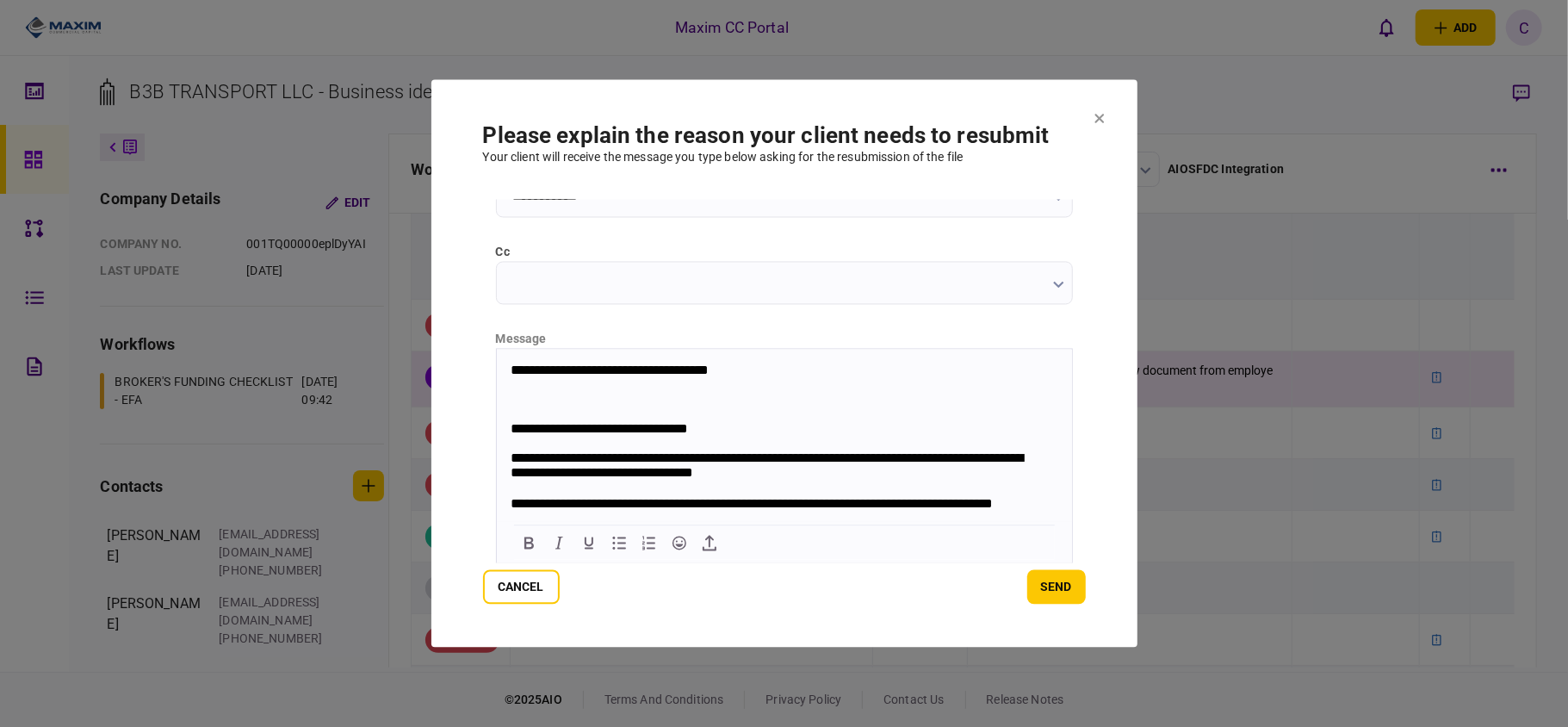
click at [717, 427] on p "**********" at bounding box center [773, 429] width 527 height 16
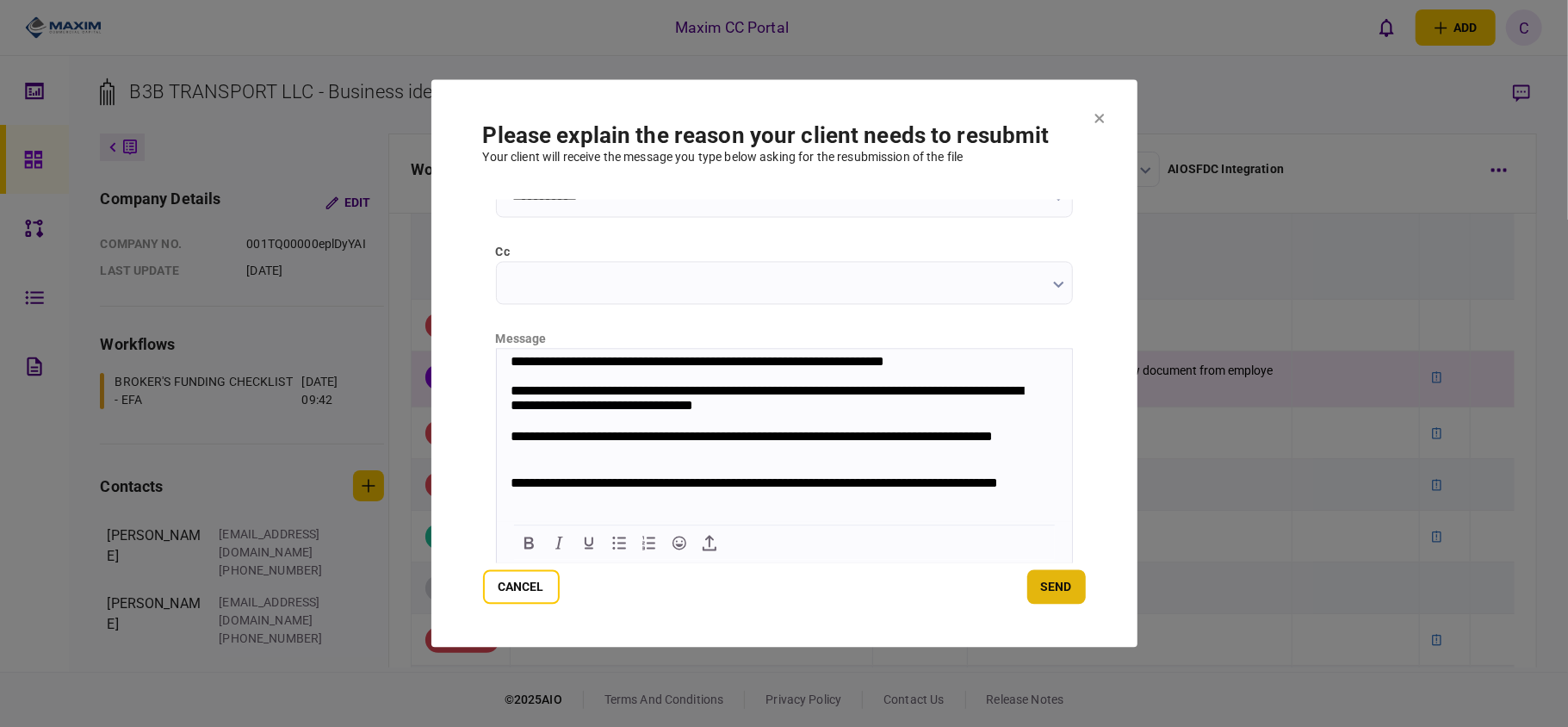
click at [1042, 587] on button "send" at bounding box center [1056, 587] width 58 height 35
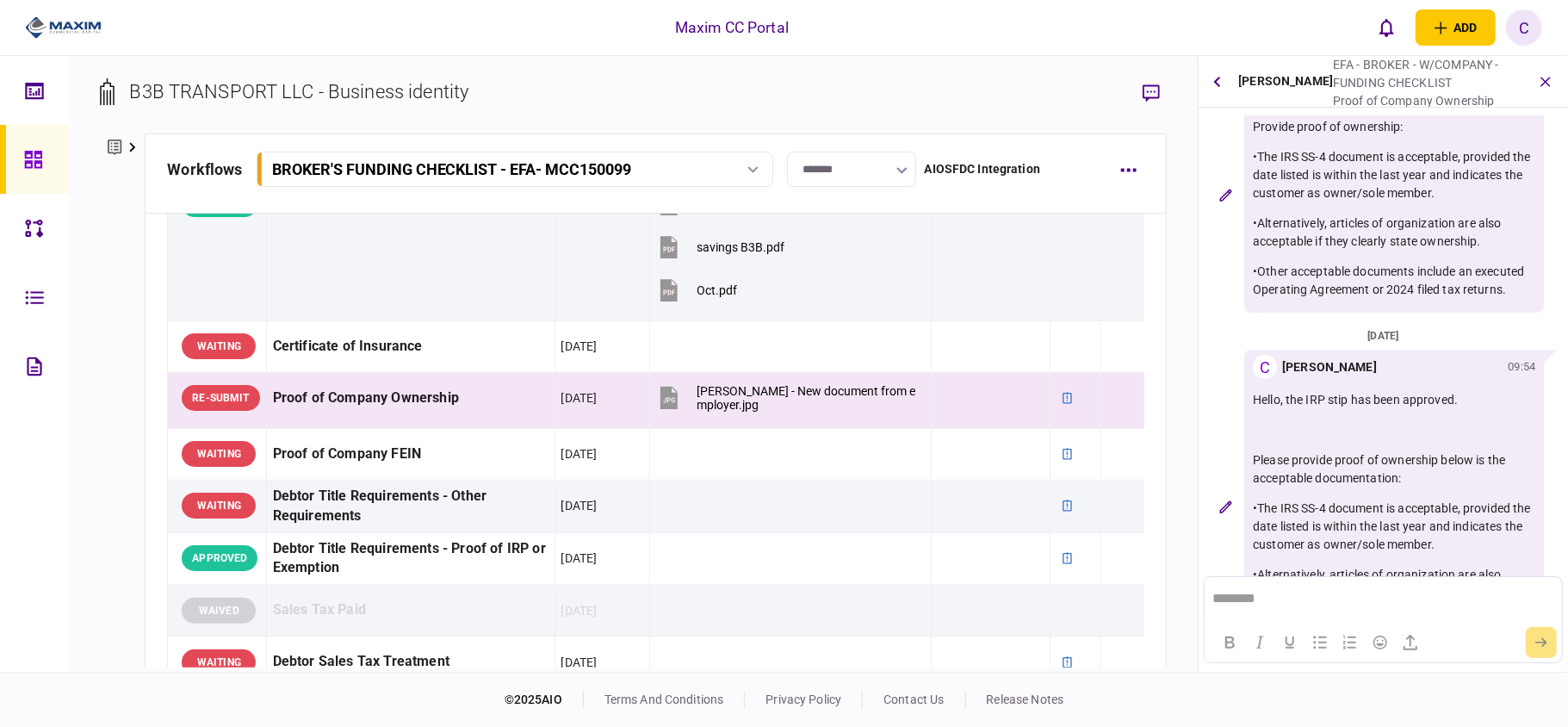
scroll to position [114, 0]
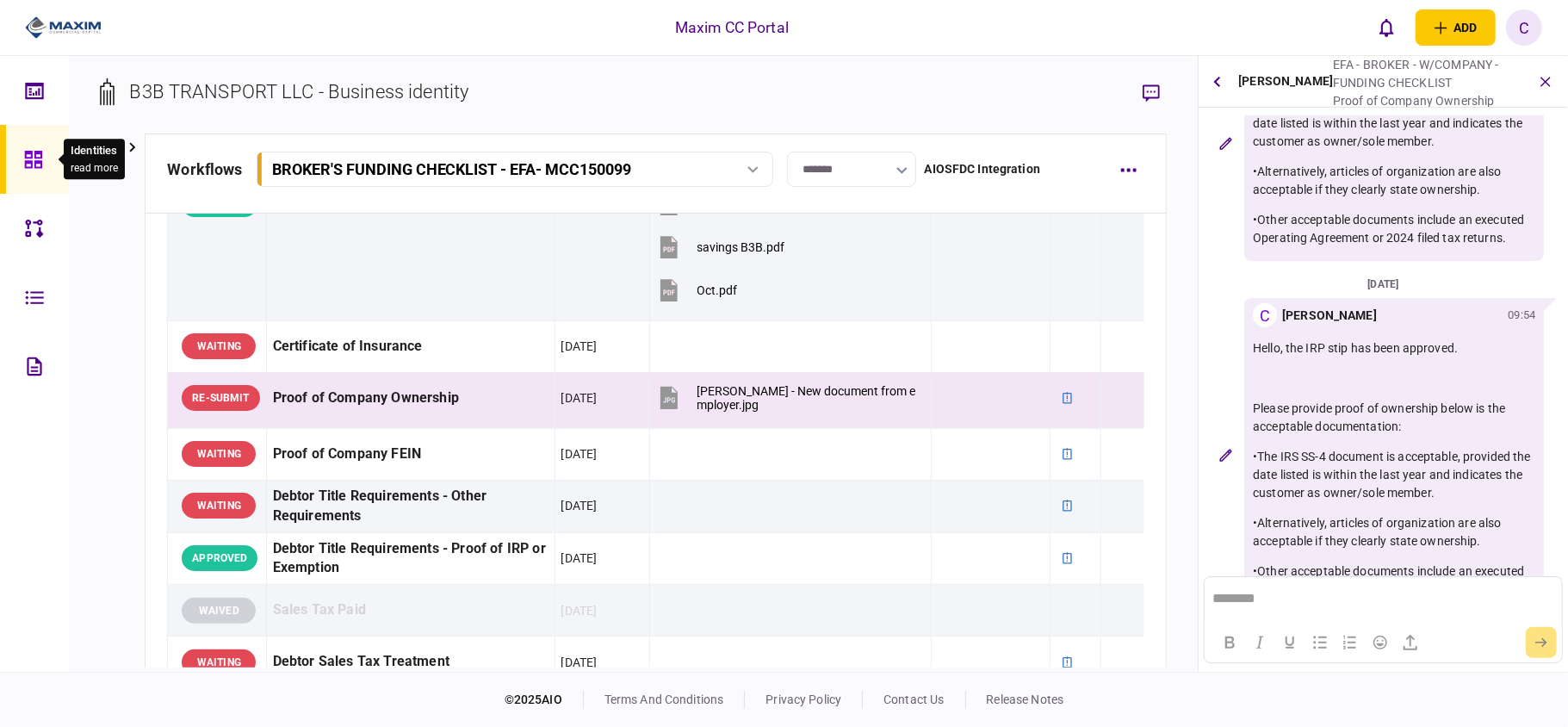
click at [24, 160] on icon at bounding box center [33, 160] width 19 height 20
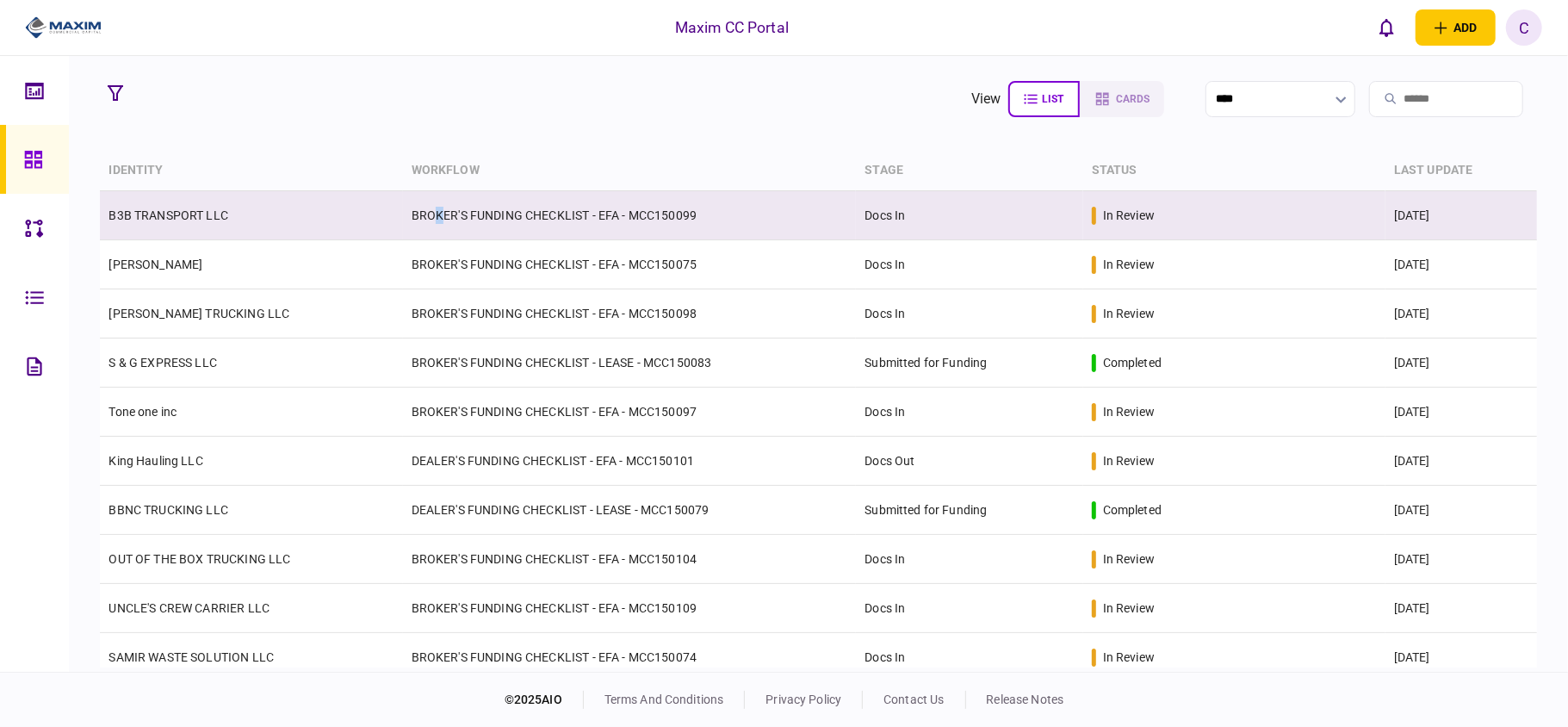
click at [438, 228] on td "BROKER'S FUNDING CHECKLIST - EFA - MCC150099" at bounding box center [630, 216] width 453 height 49
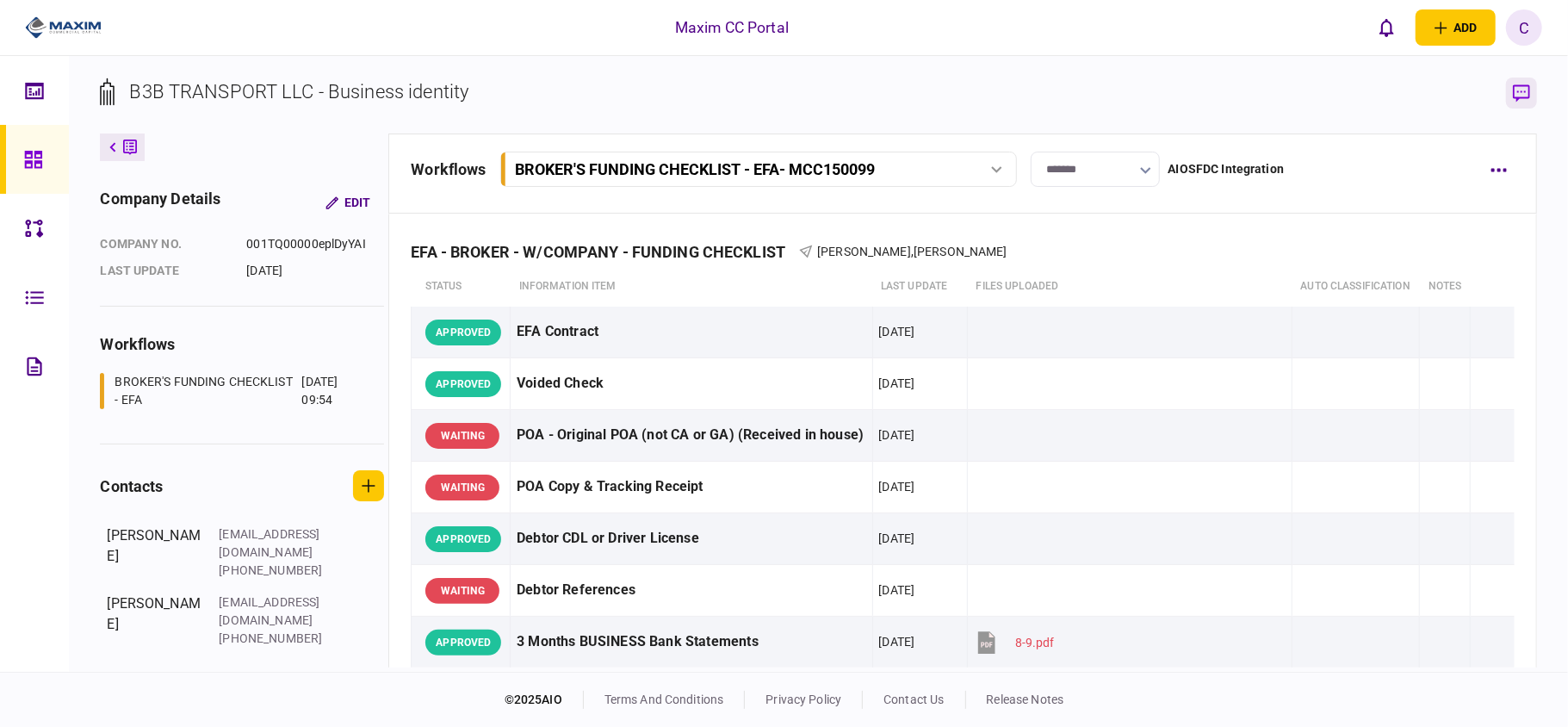
click at [1528, 91] on icon "button" at bounding box center [1521, 93] width 17 height 18
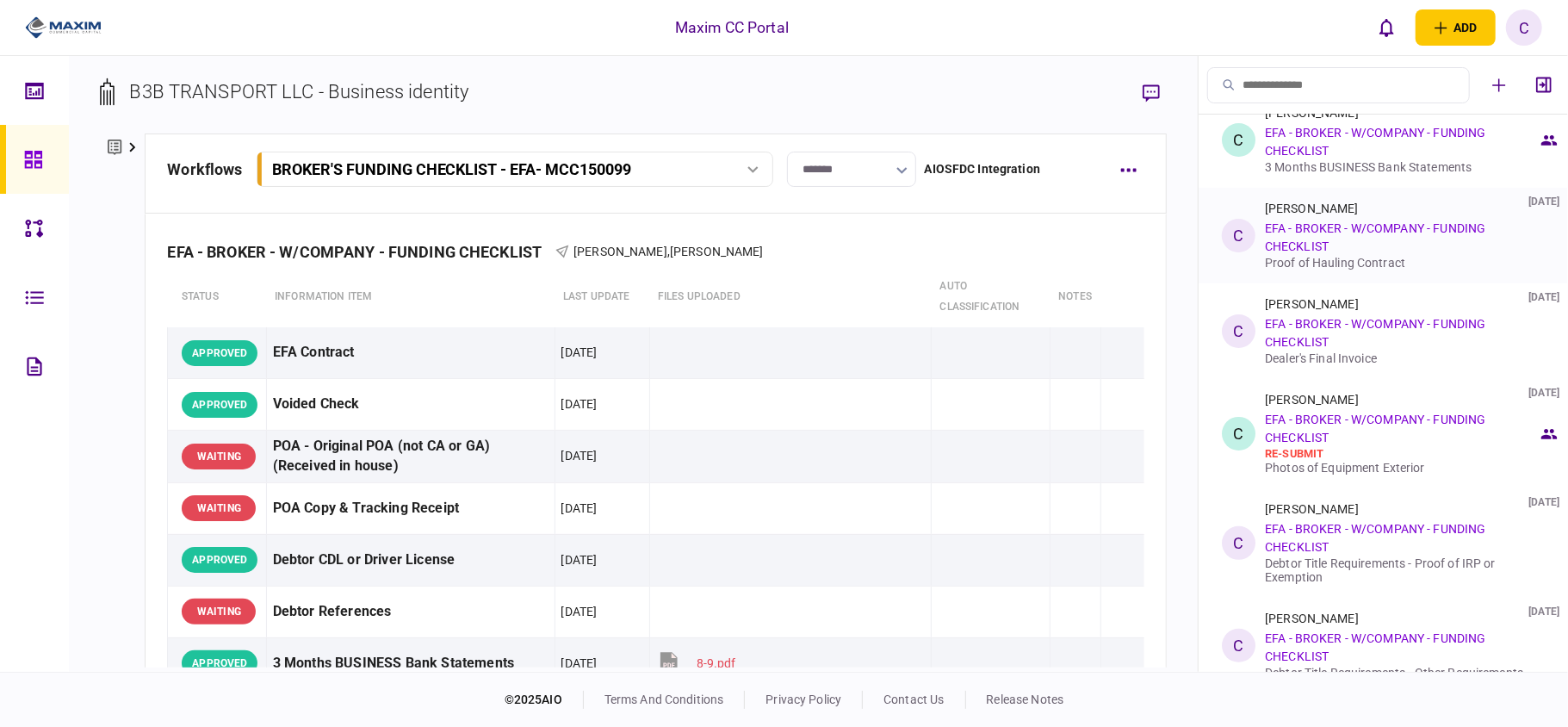
scroll to position [235, 0]
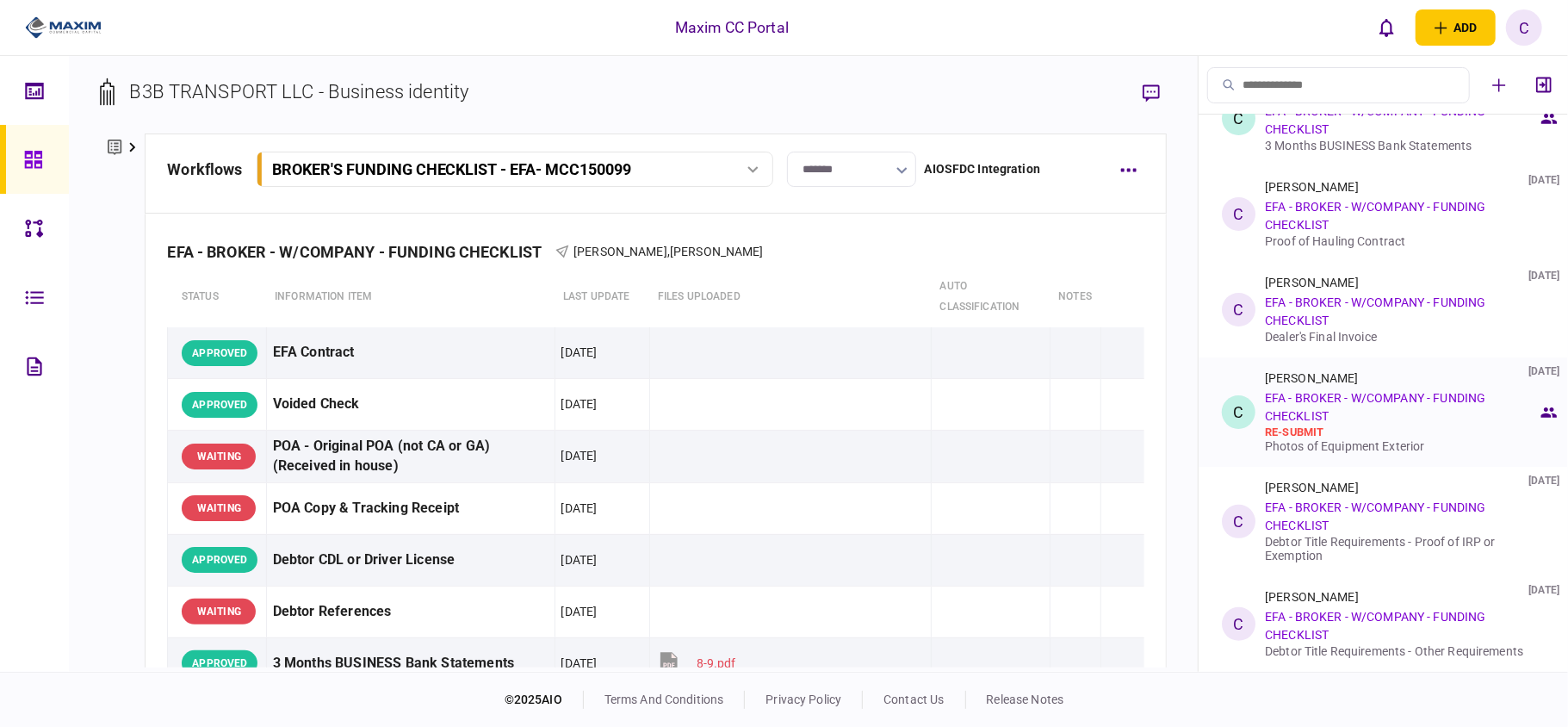
click at [1325, 418] on link "EFA - BROKER - W/COMPANY - FUNDING CHECKLIST" at bounding box center [1375, 407] width 220 height 32
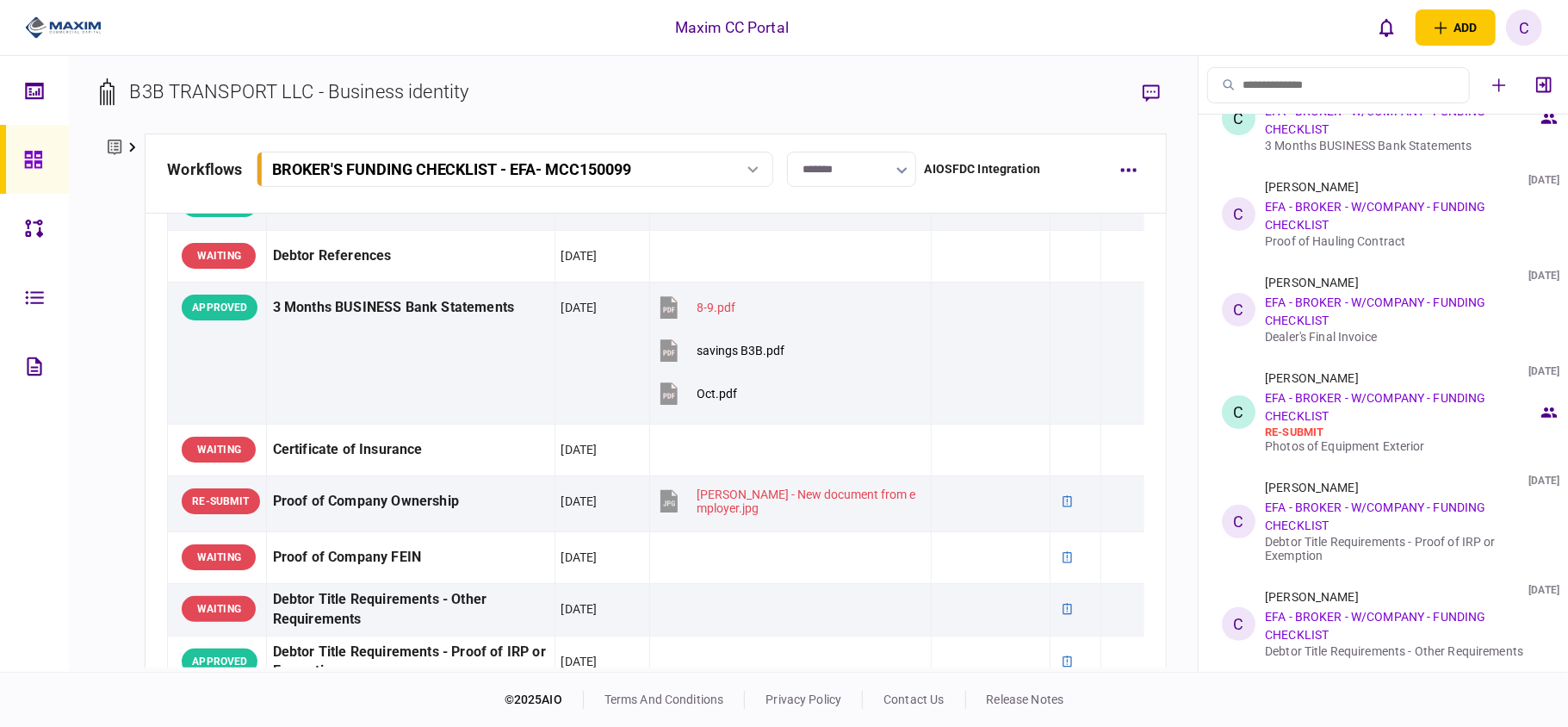
scroll to position [229, 0]
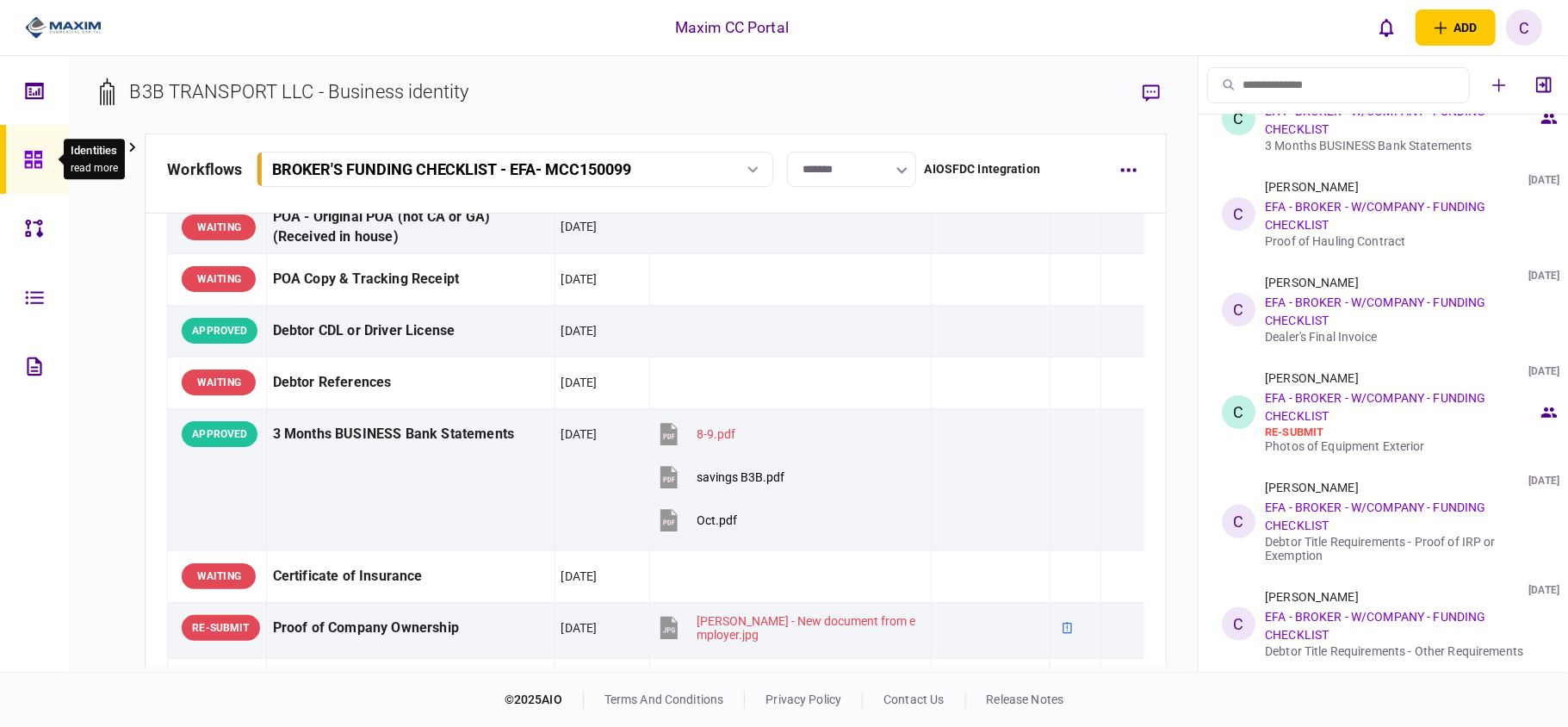
click at [35, 152] on icon at bounding box center [32, 158] width 17 height 17
